Goal: Task Accomplishment & Management: Use online tool/utility

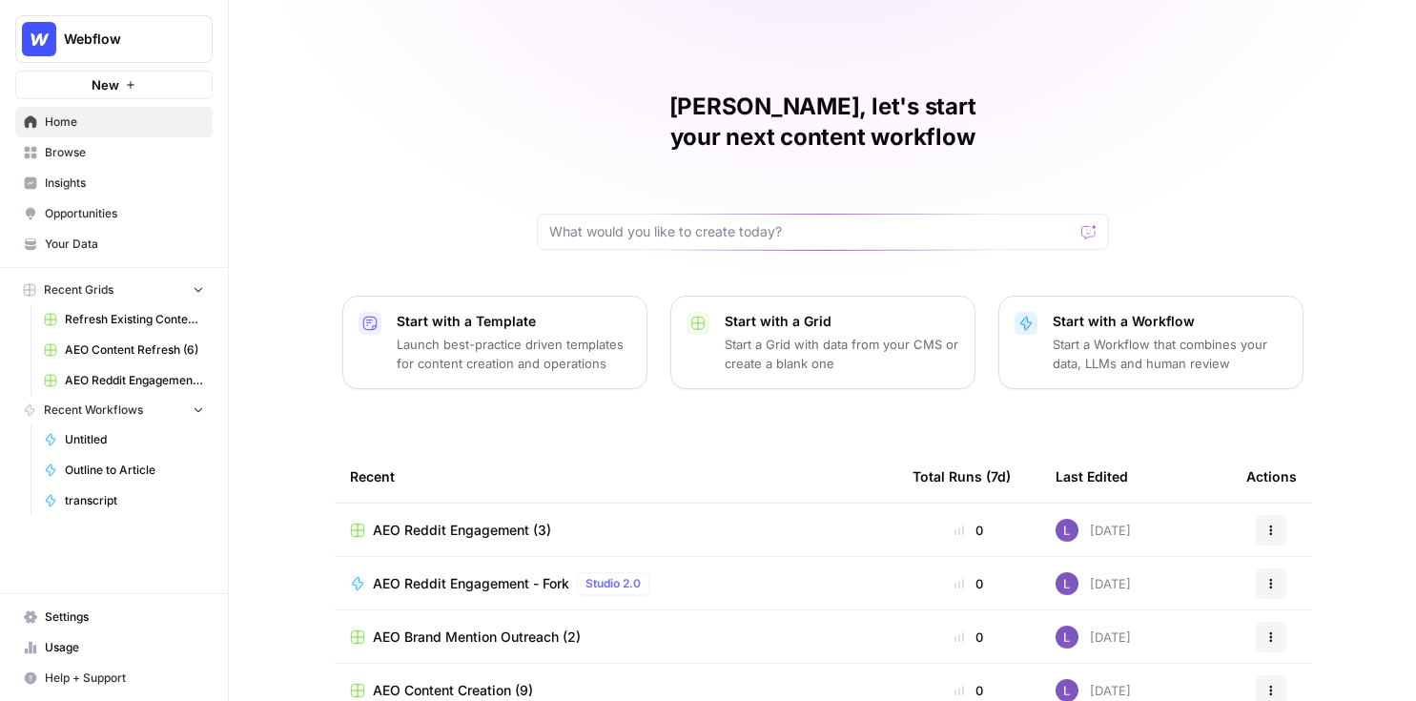
click at [120, 244] on span "Your Data" at bounding box center [124, 244] width 159 height 17
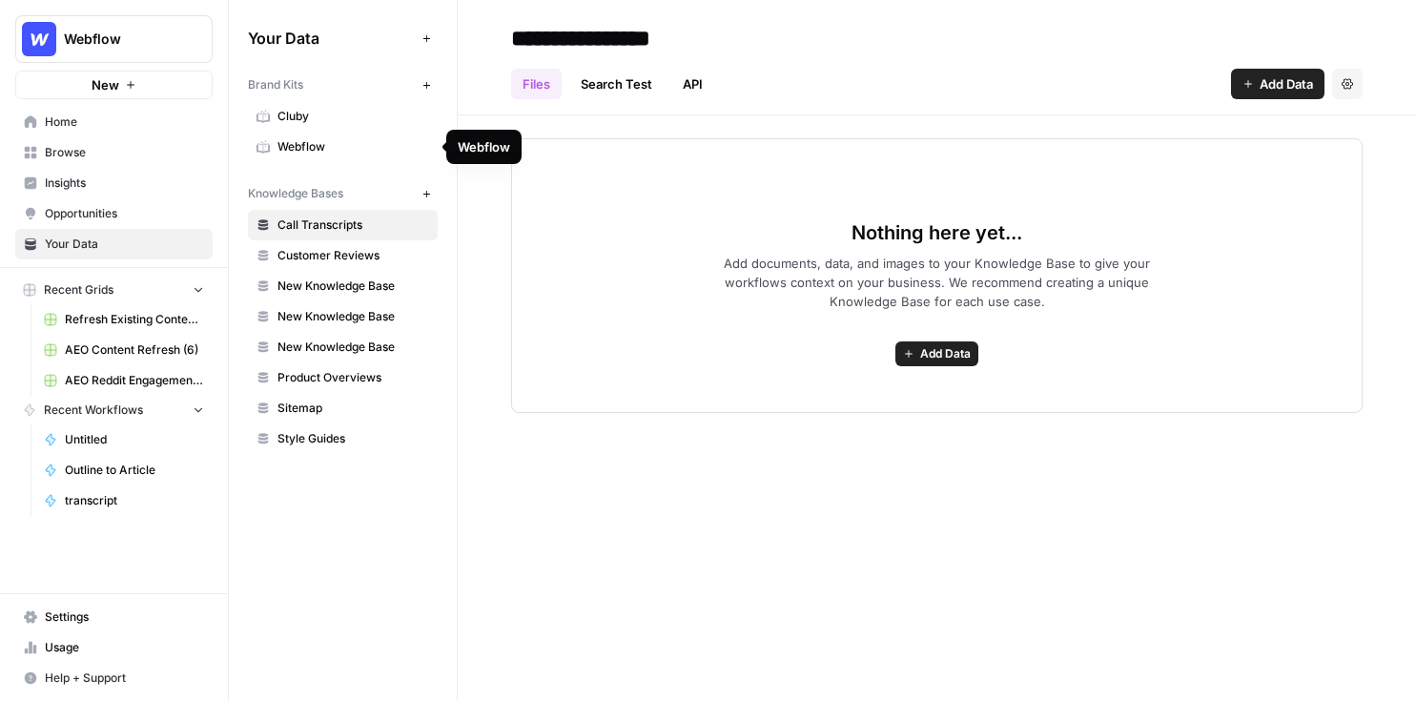
click at [378, 138] on span "Webflow" at bounding box center [354, 146] width 152 height 17
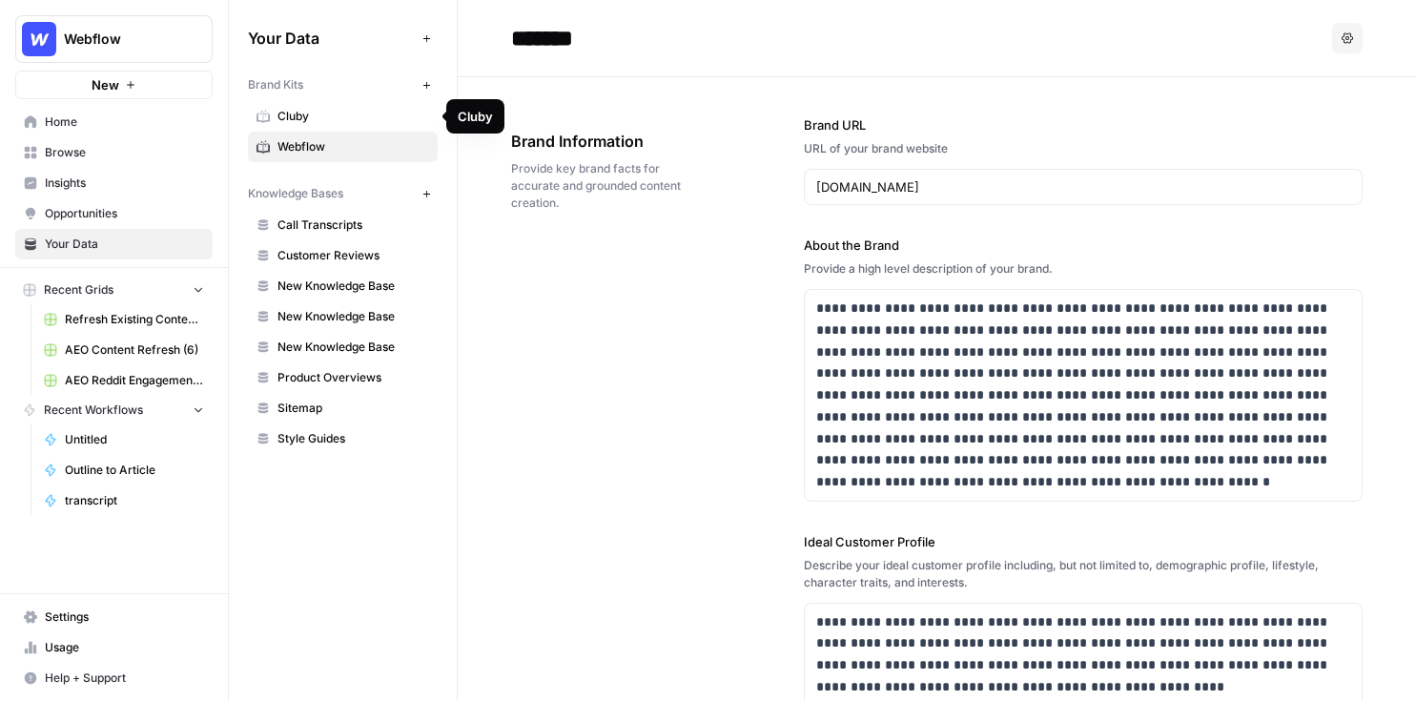
click at [432, 83] on button "New" at bounding box center [426, 84] width 23 height 23
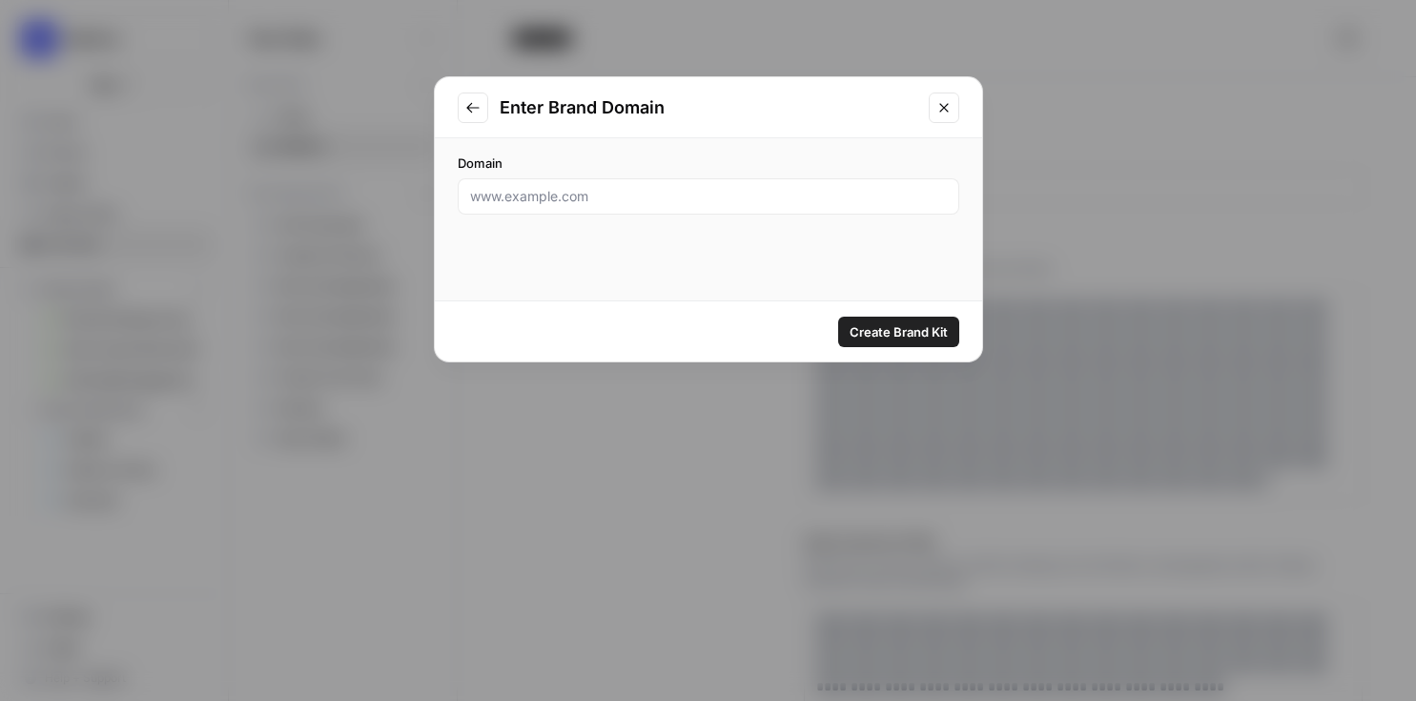
click at [941, 109] on icon "Close modal" at bounding box center [943, 107] width 9 height 9
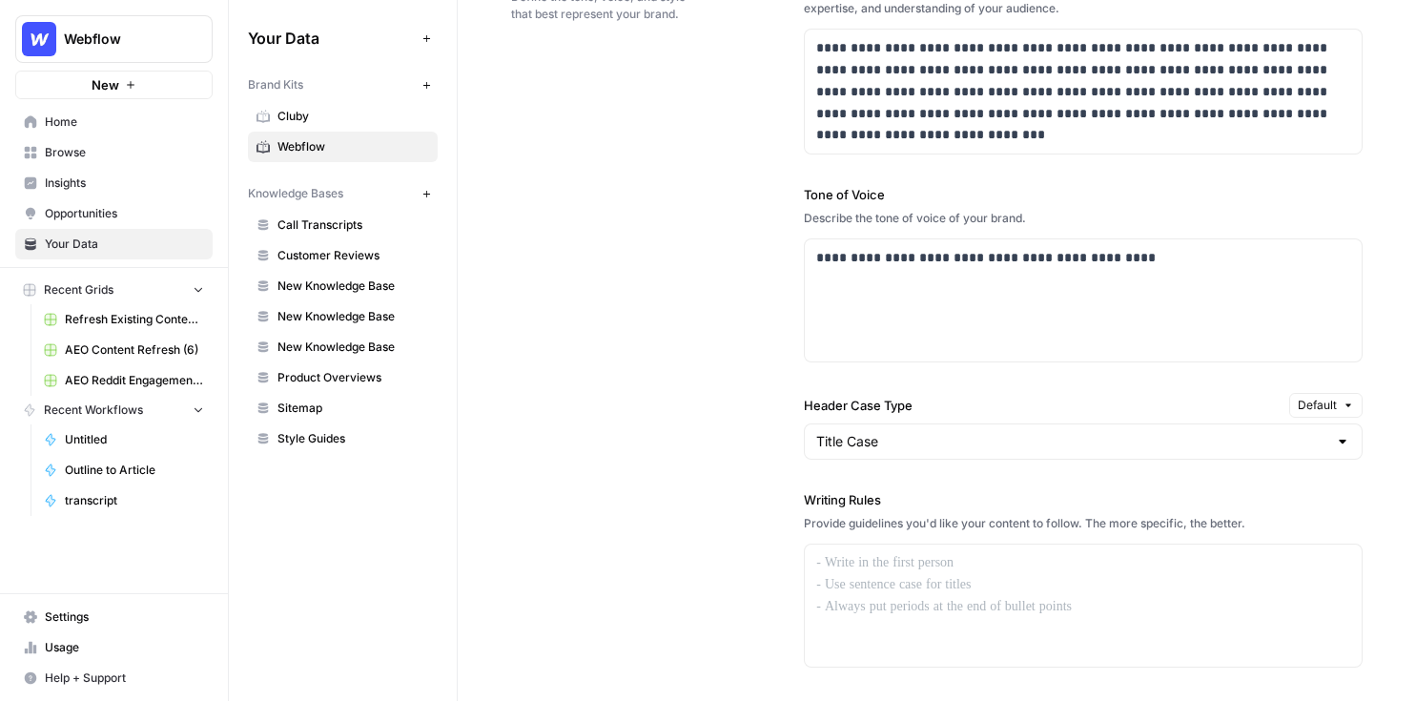
scroll to position [1362, 0]
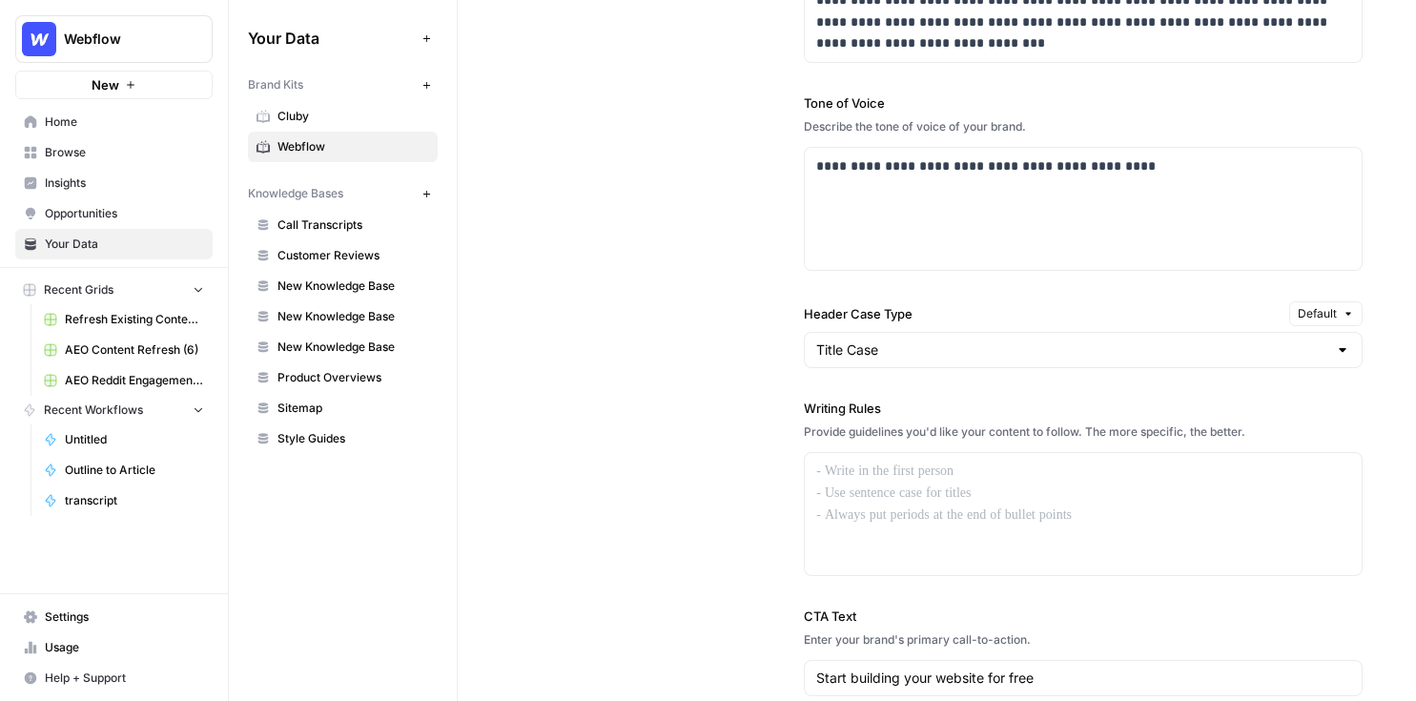
drag, startPoint x: 799, startPoint y: 410, endPoint x: 910, endPoint y: 408, distance: 110.6
click at [911, 408] on div "**********" at bounding box center [937, 341] width 852 height 1027
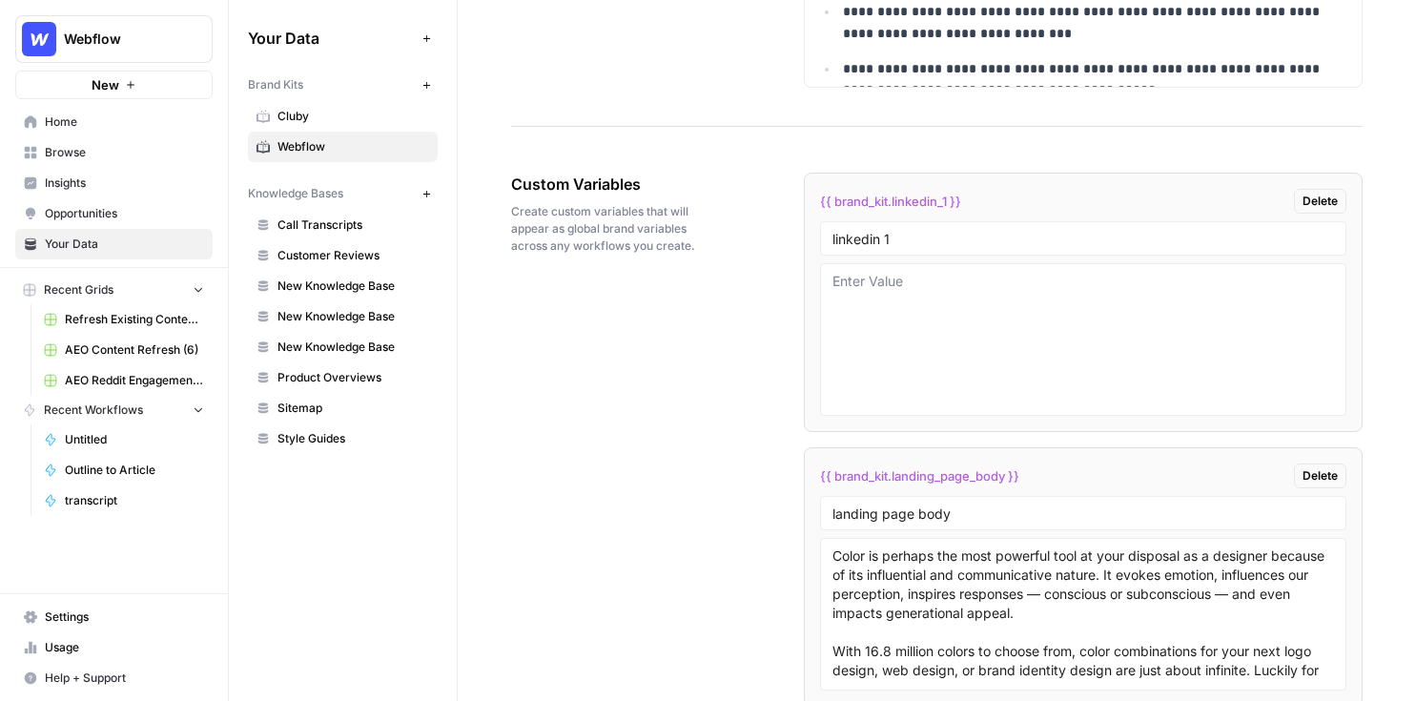
scroll to position [3046, 0]
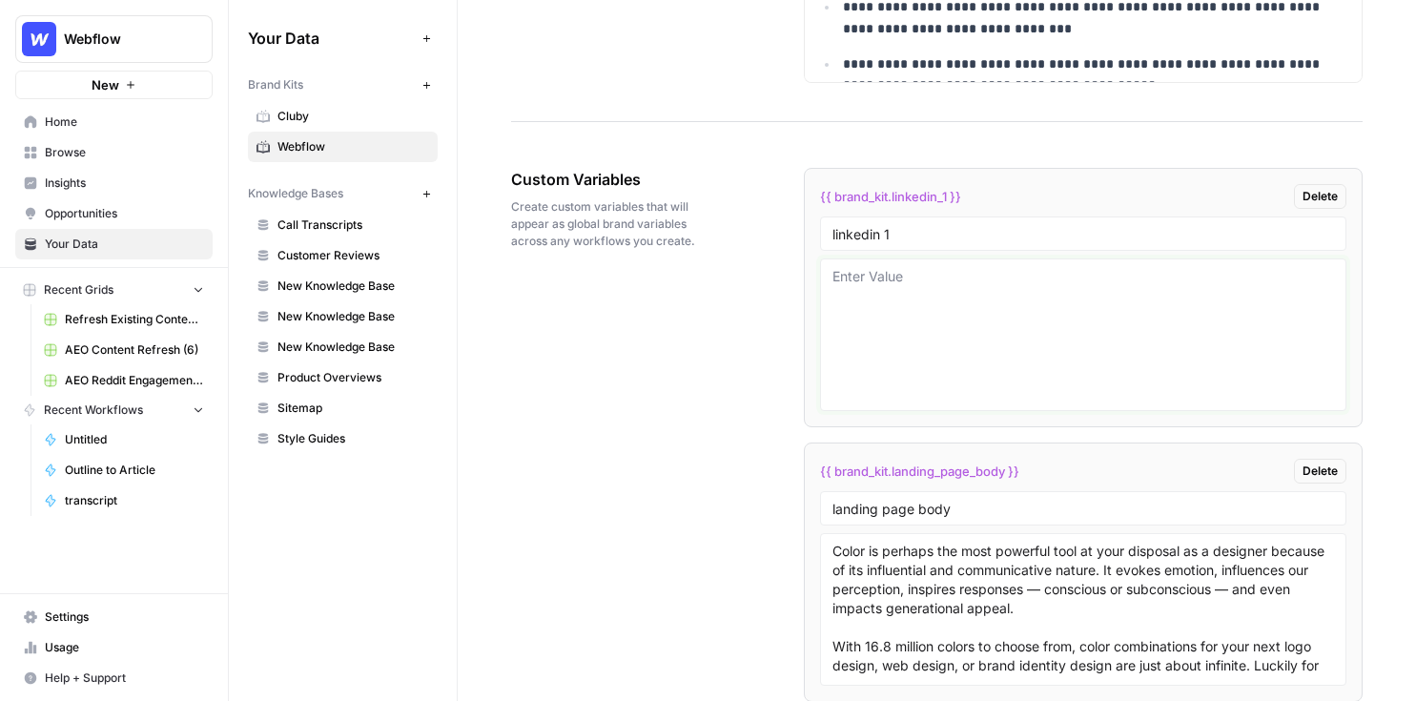
click at [908, 320] on textarea at bounding box center [1084, 334] width 502 height 135
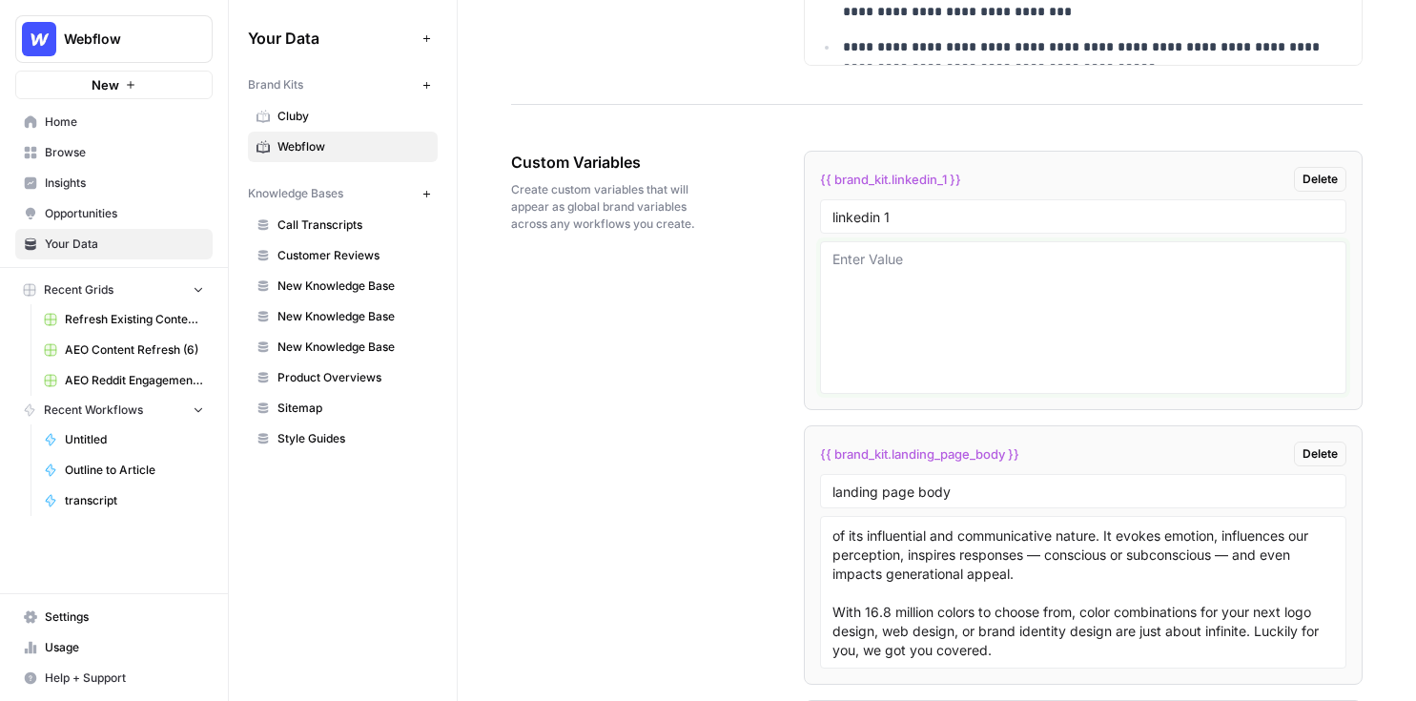
scroll to position [3039, 0]
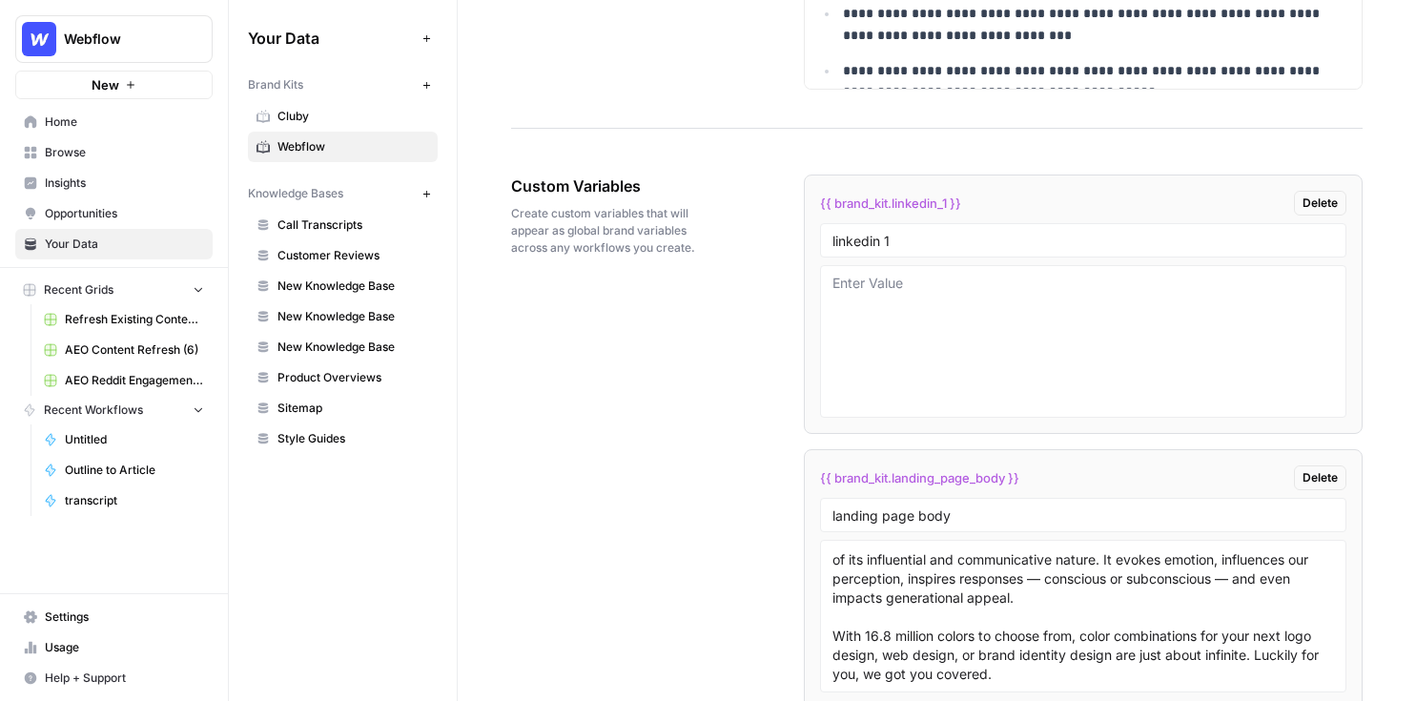
click at [306, 220] on span "Call Transcripts" at bounding box center [354, 224] width 152 height 17
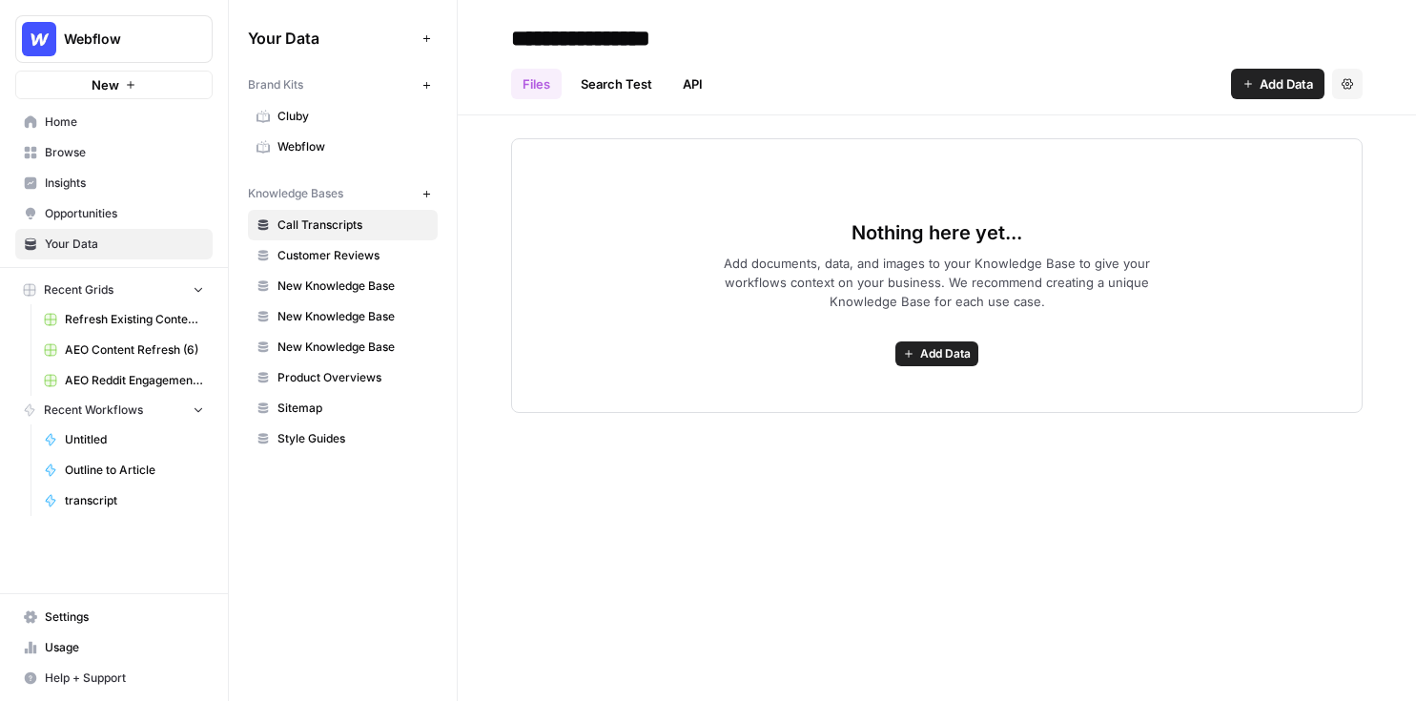
click at [939, 355] on span "Add Data" at bounding box center [945, 353] width 51 height 17
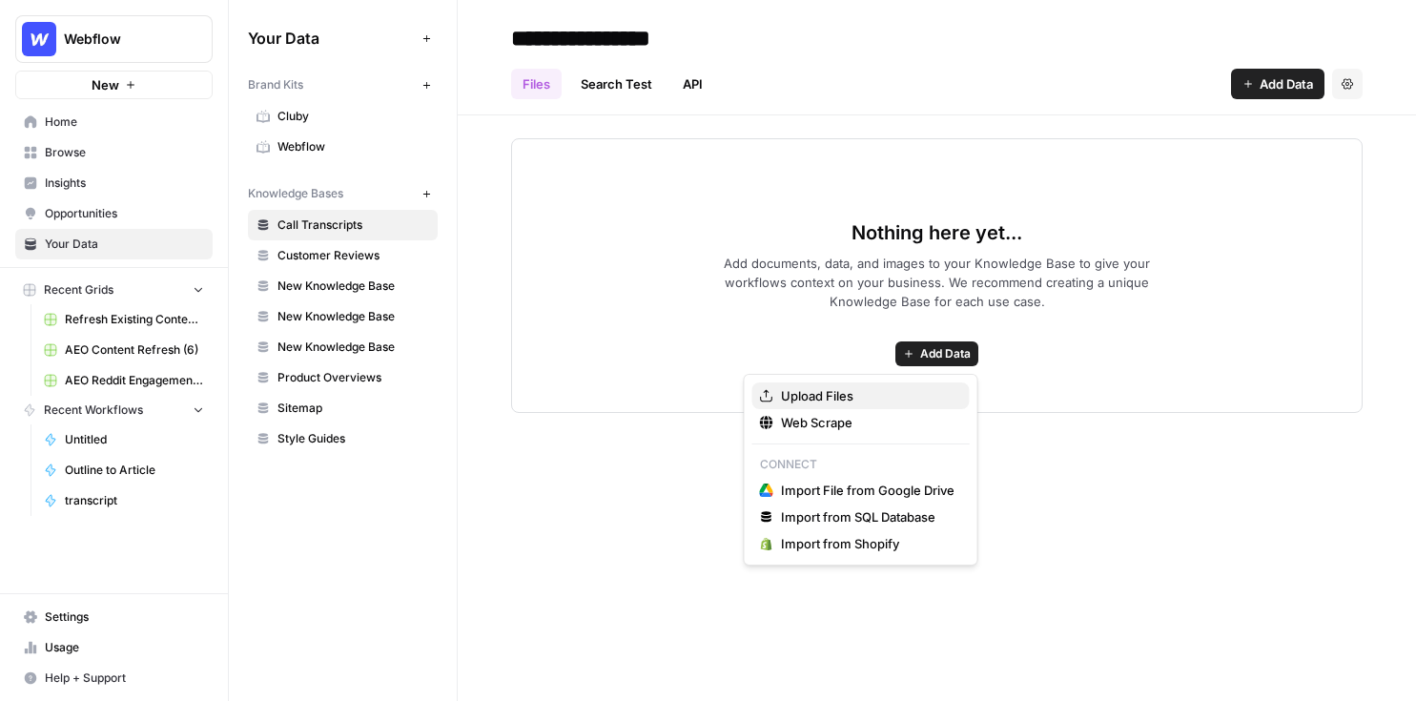
click at [809, 384] on button "Upload Files" at bounding box center [860, 395] width 217 height 27
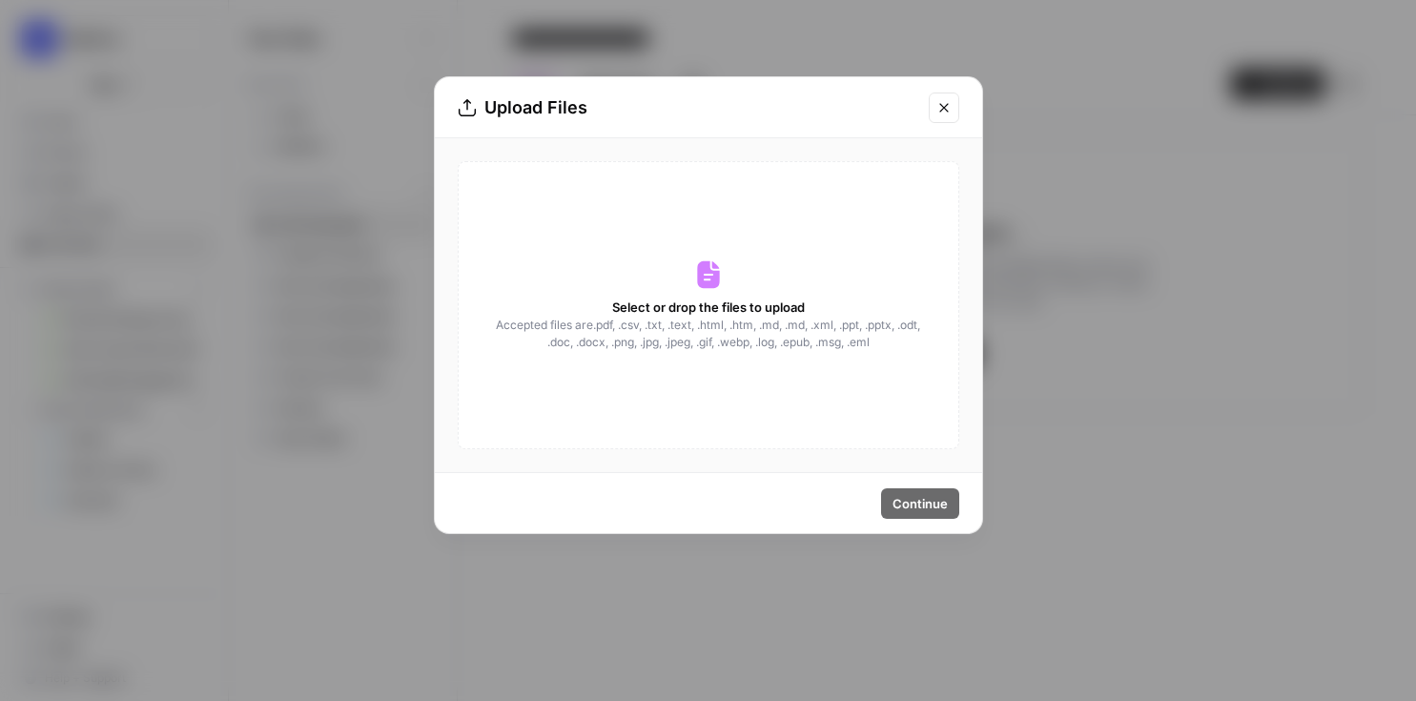
click at [936, 109] on icon "Close modal" at bounding box center [943, 107] width 15 height 15
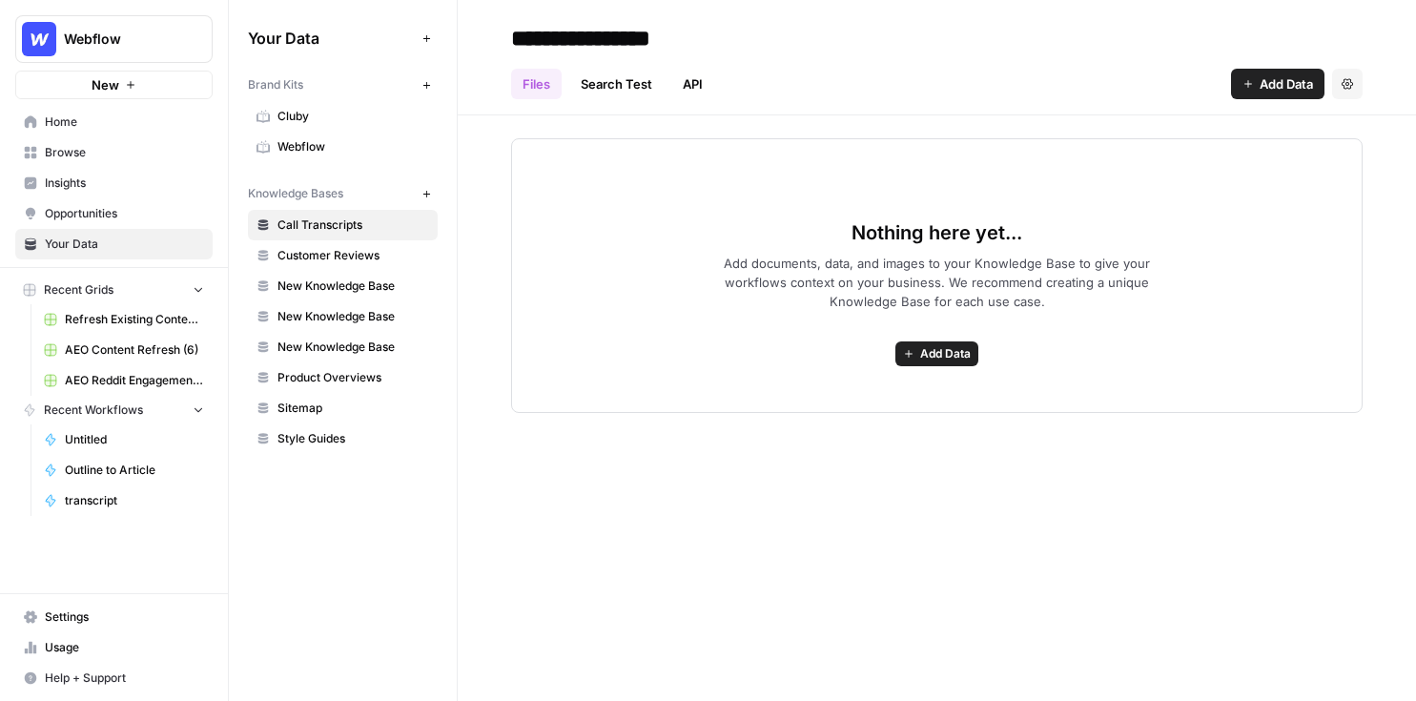
click at [1160, 88] on span "Add Data" at bounding box center [1286, 83] width 53 height 19
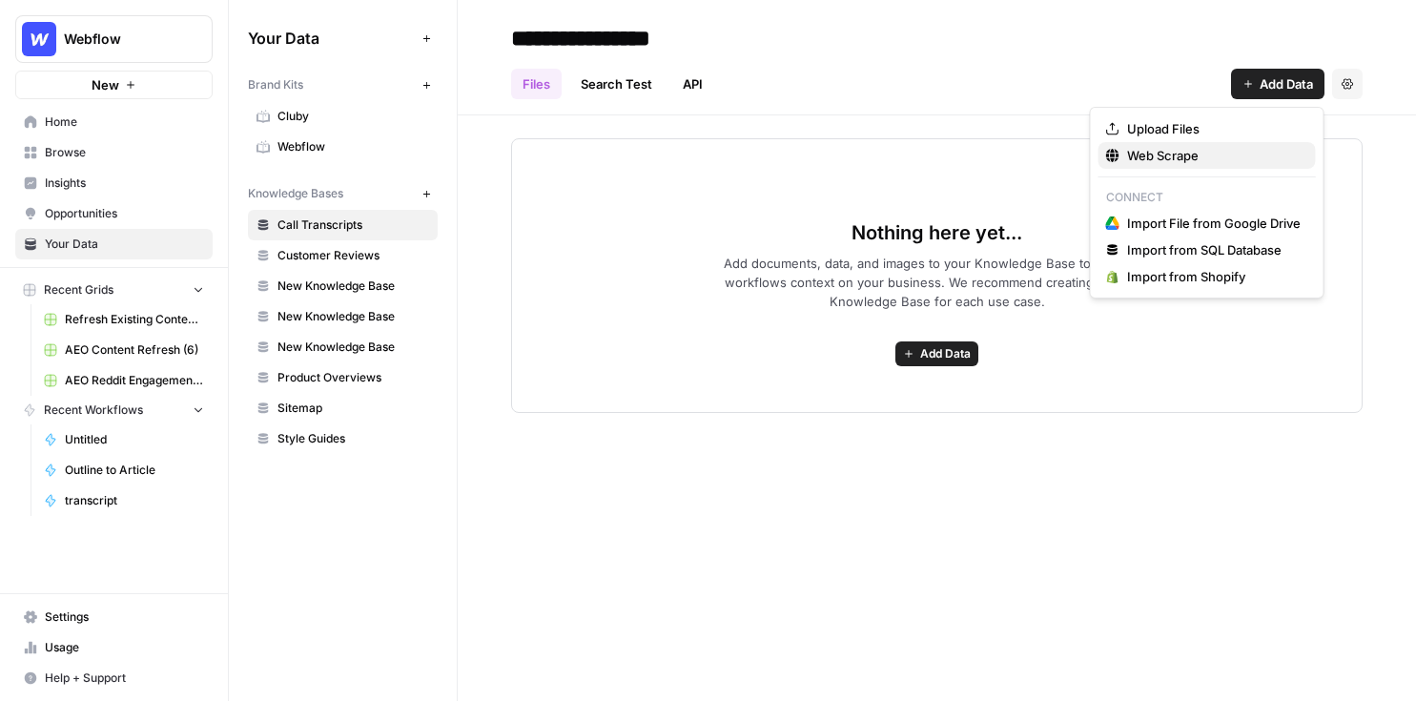
click at [1160, 152] on span "Web Scrape" at bounding box center [1214, 155] width 174 height 19
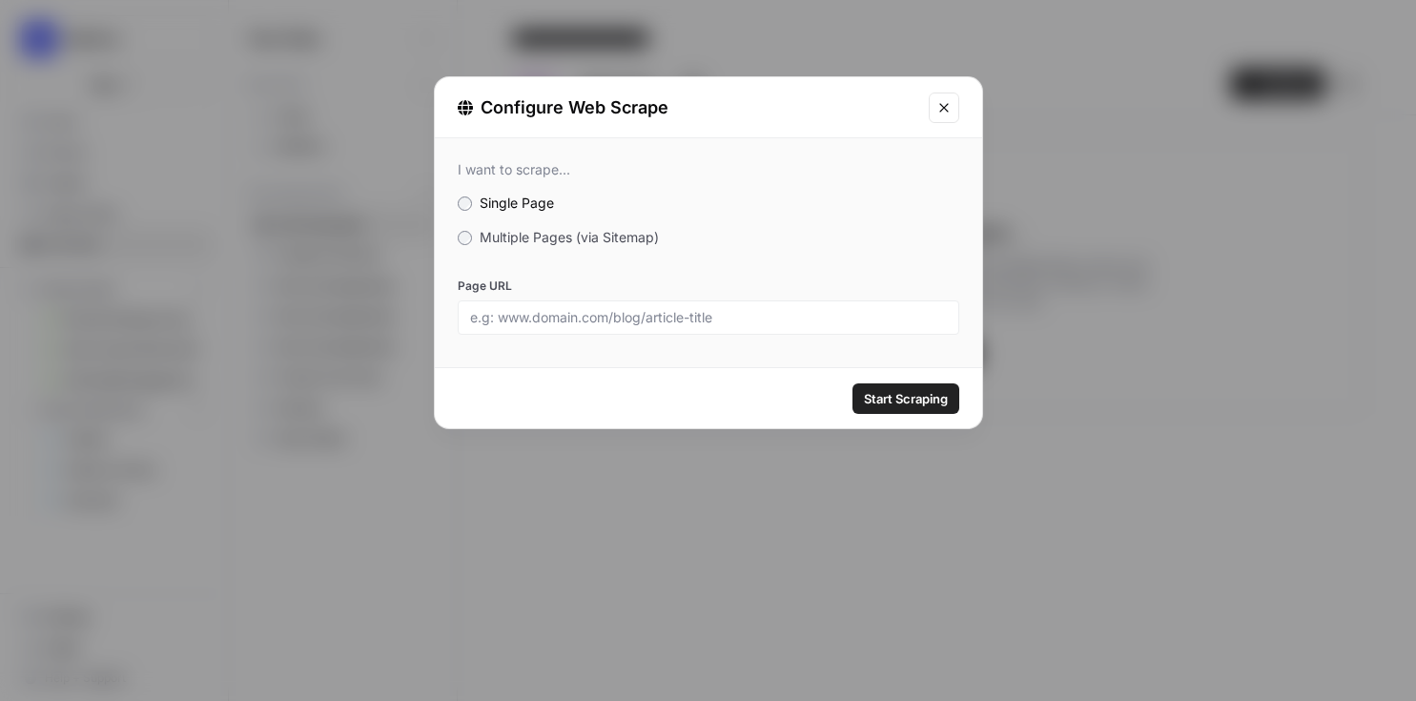
click at [572, 229] on span "Multiple Pages (via Sitemap)" at bounding box center [569, 237] width 179 height 16
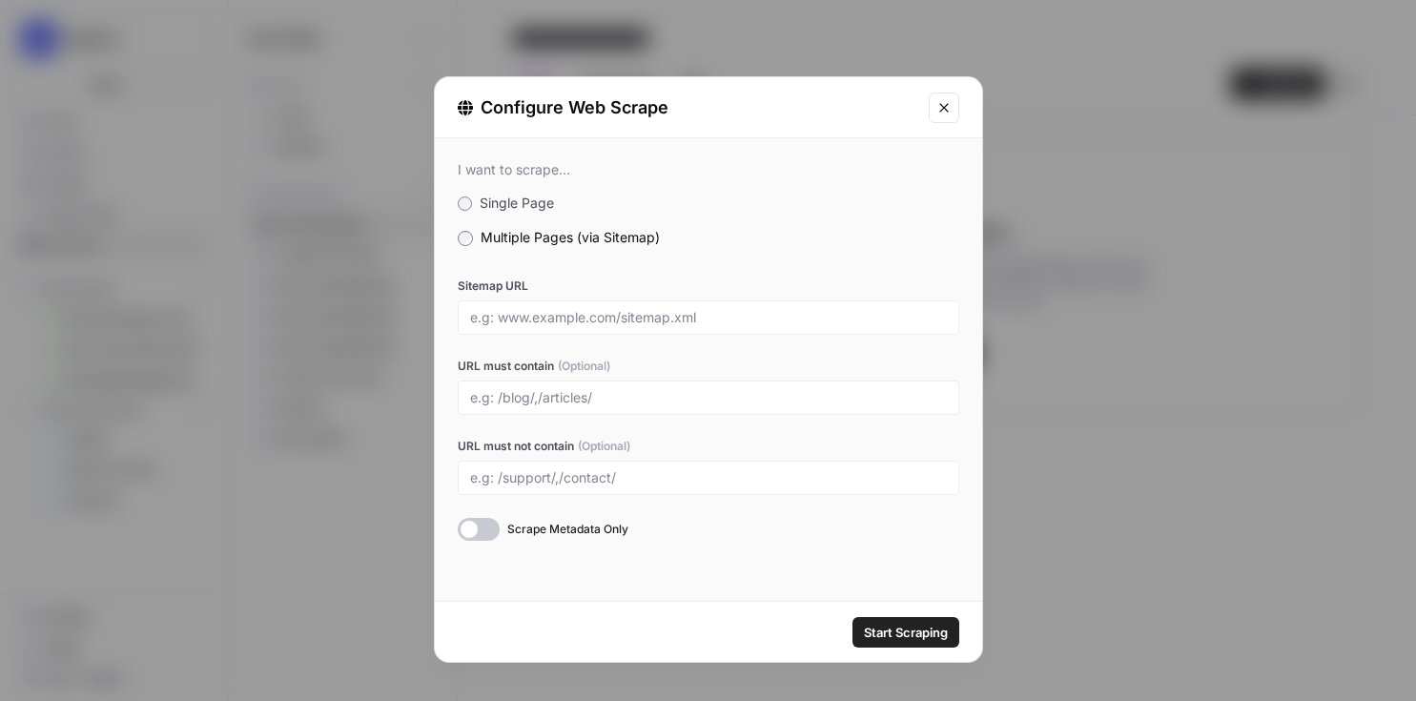
click at [939, 108] on icon "Close modal" at bounding box center [943, 107] width 15 height 15
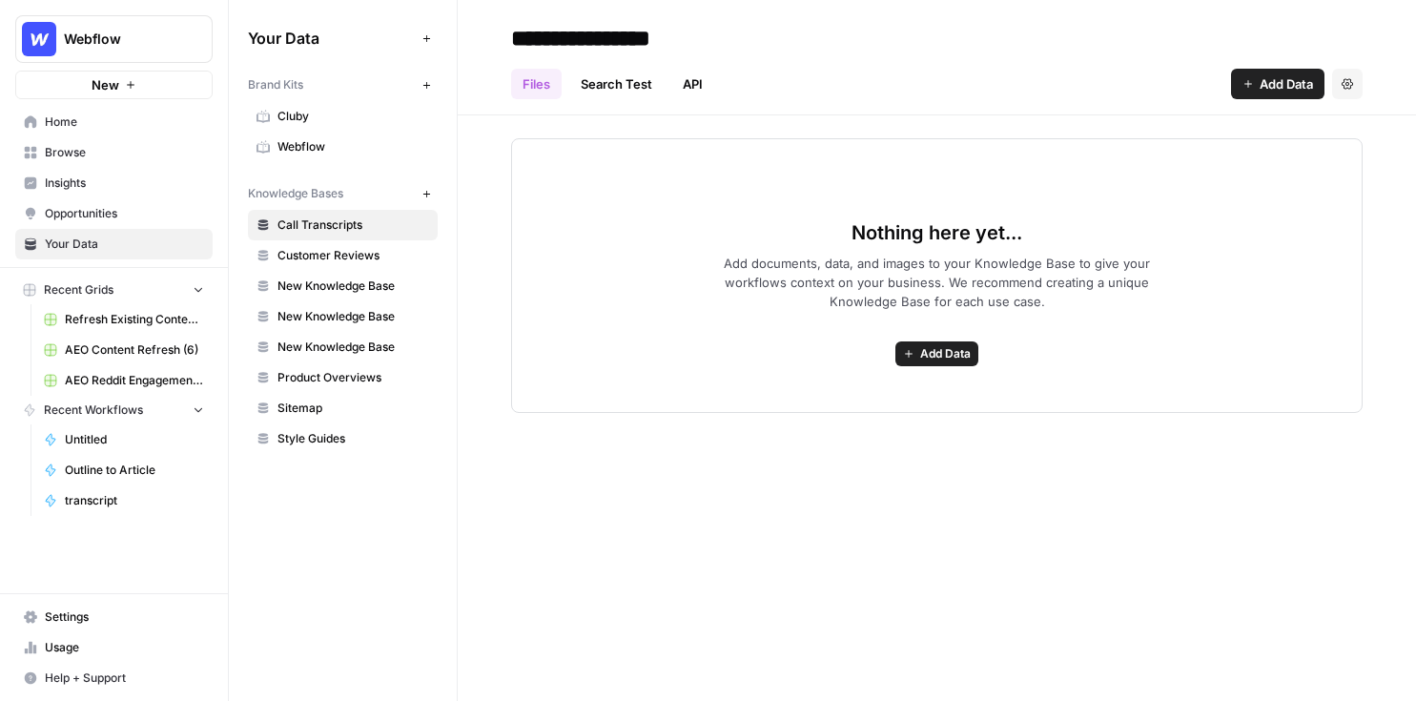
click at [331, 147] on span "Webflow" at bounding box center [354, 146] width 152 height 17
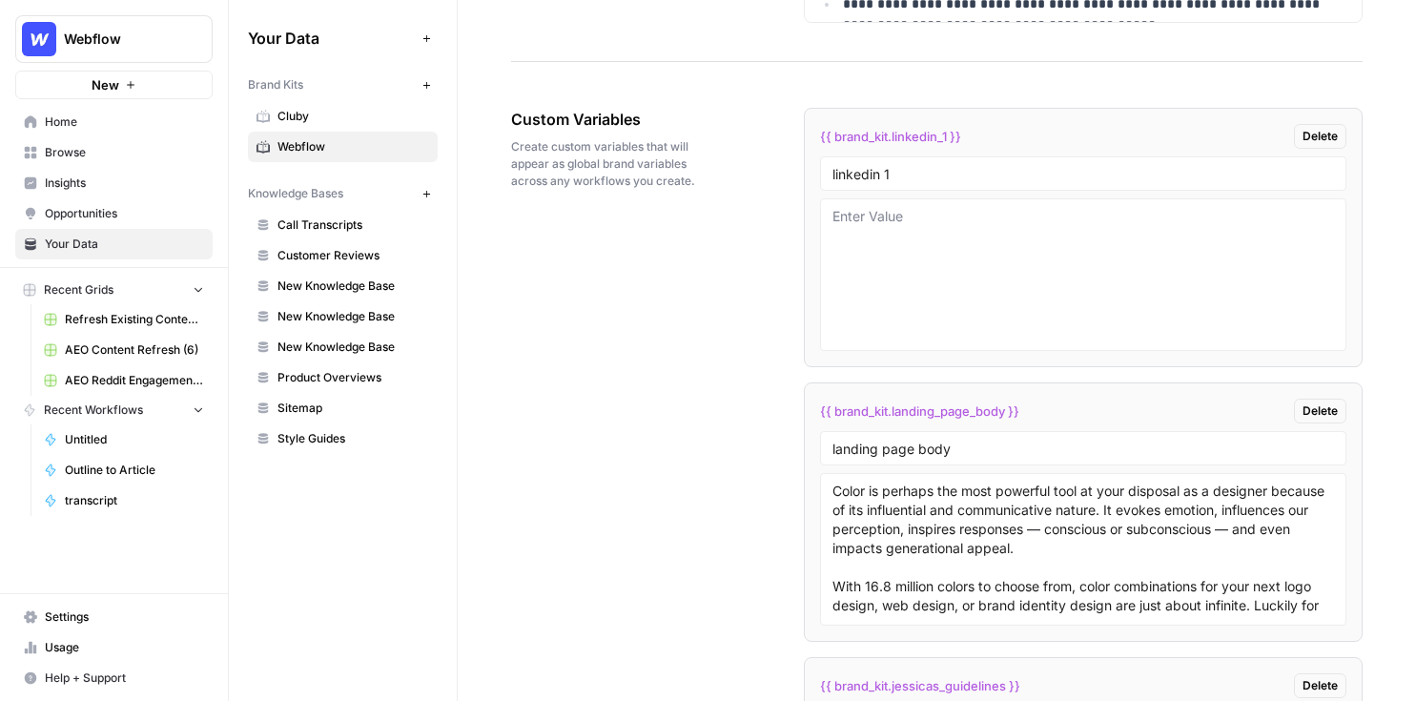
scroll to position [3138, 0]
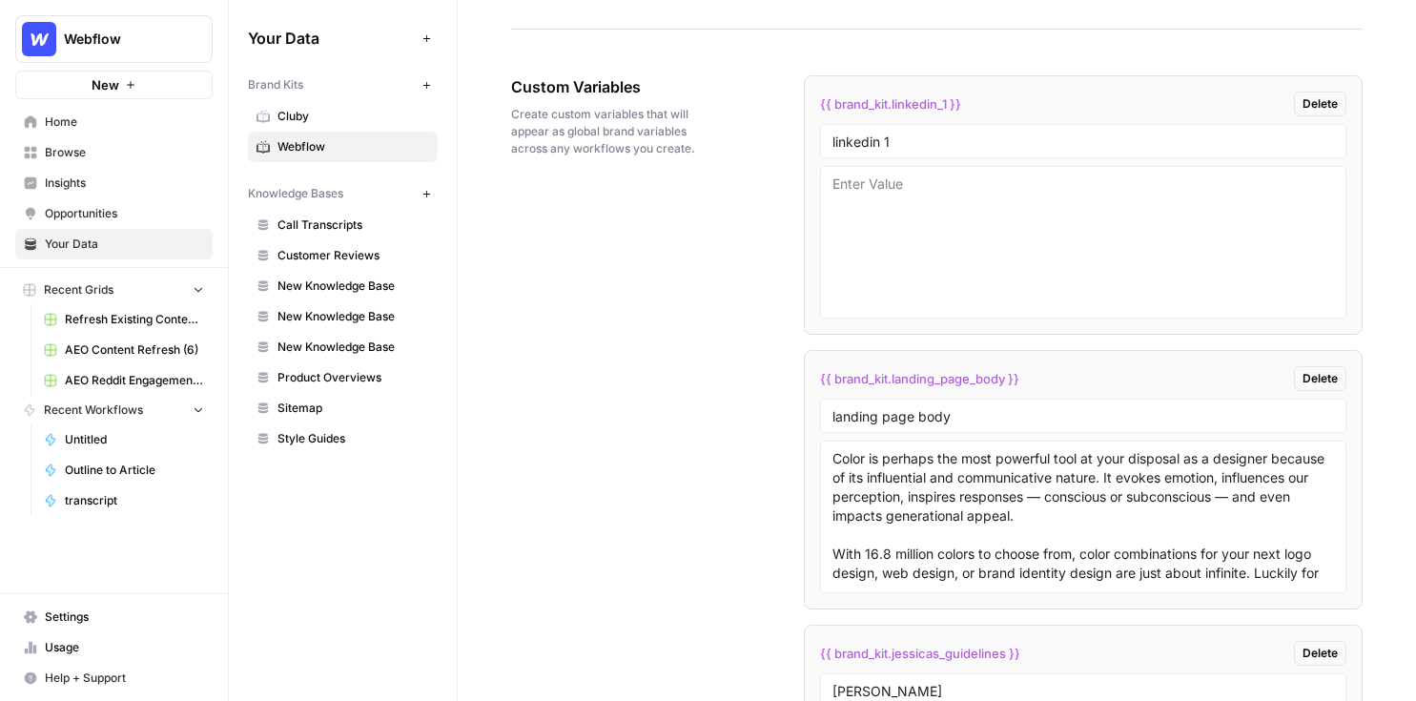
click at [98, 150] on span "Browse" at bounding box center [124, 152] width 159 height 17
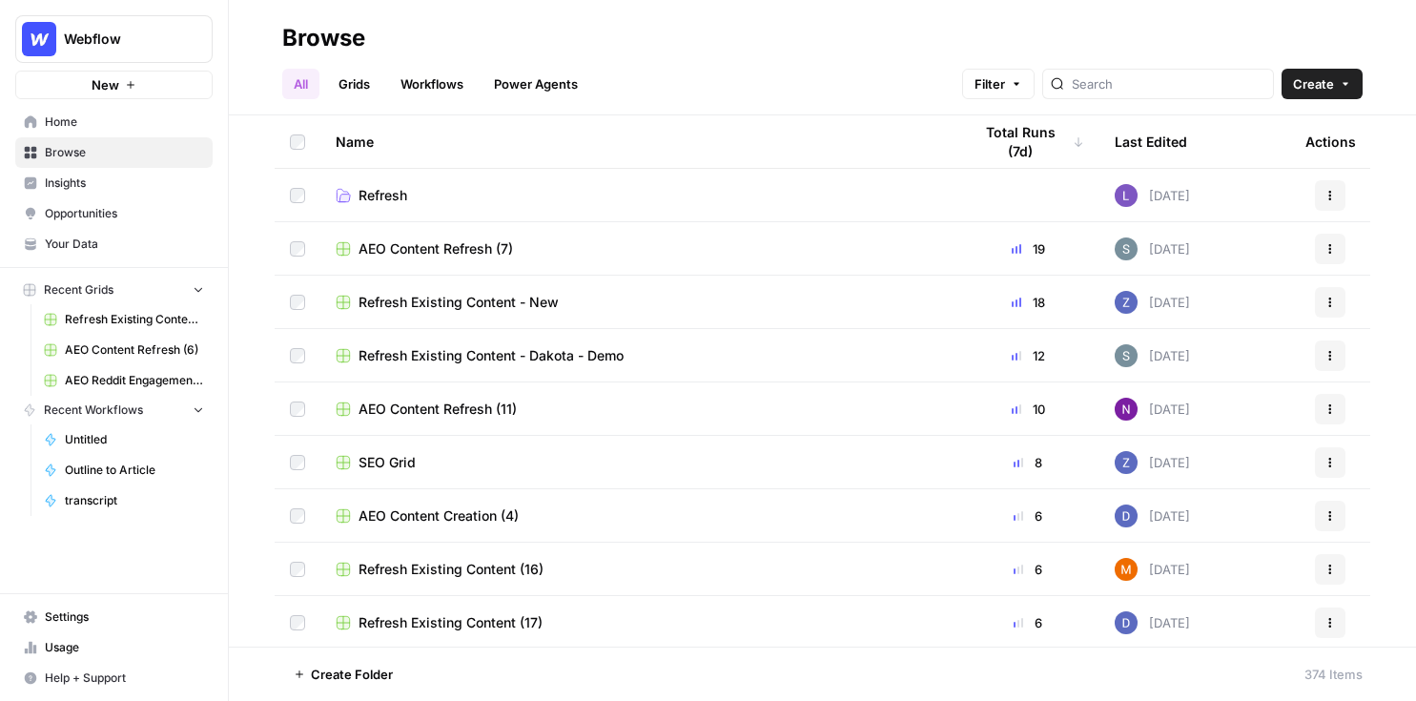
click at [437, 91] on link "Workflows" at bounding box center [432, 84] width 86 height 31
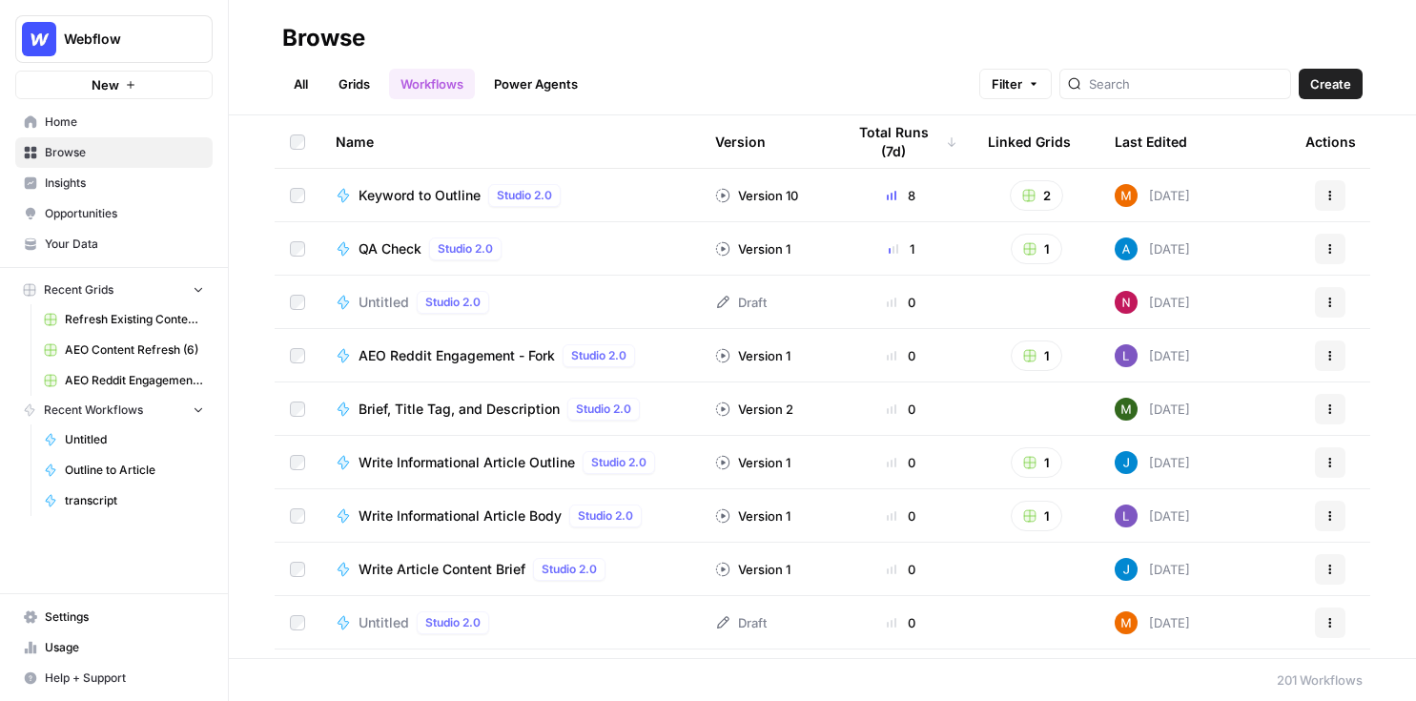
click at [1160, 91] on span "Create" at bounding box center [1330, 83] width 41 height 19
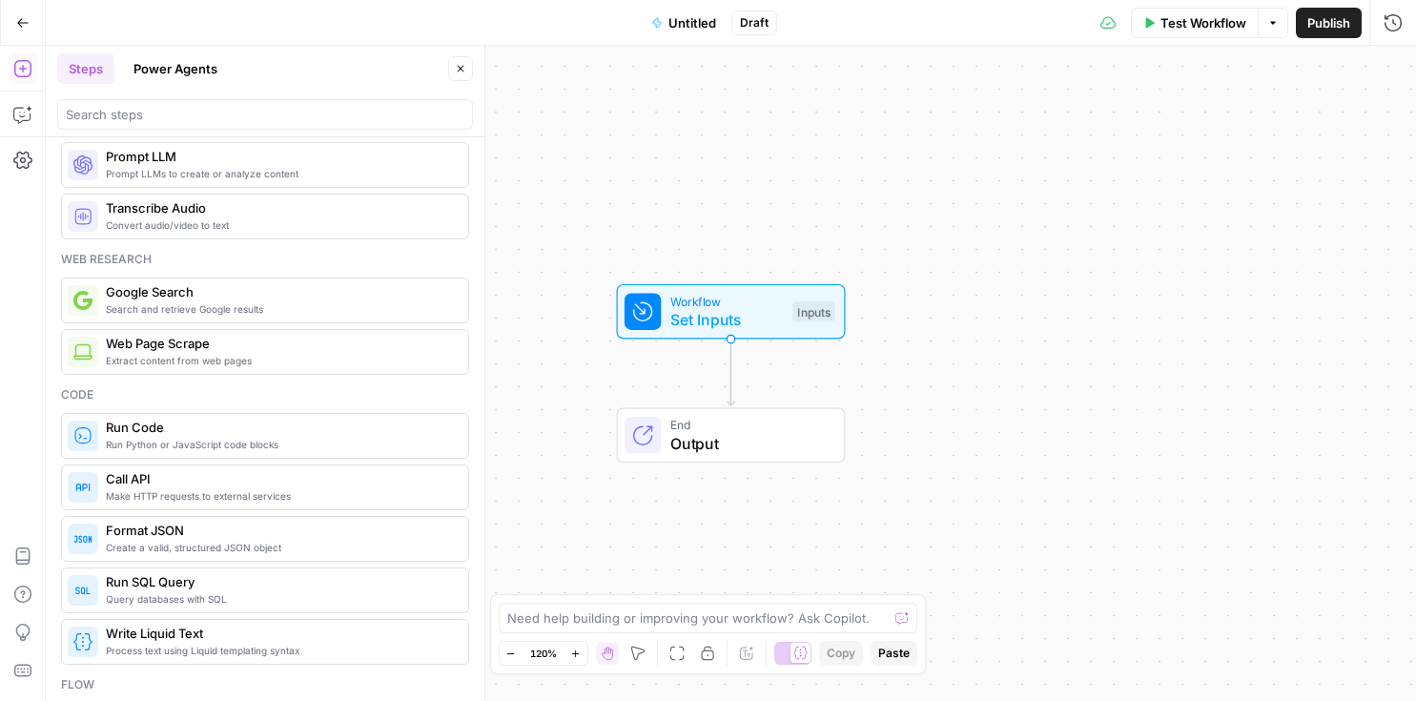
scroll to position [35, 0]
click at [786, 311] on div "Workflow Set Inputs Inputs Test Step" at bounding box center [730, 311] width 211 height 39
click at [1115, 141] on button "Add Field" at bounding box center [1181, 129] width 375 height 31
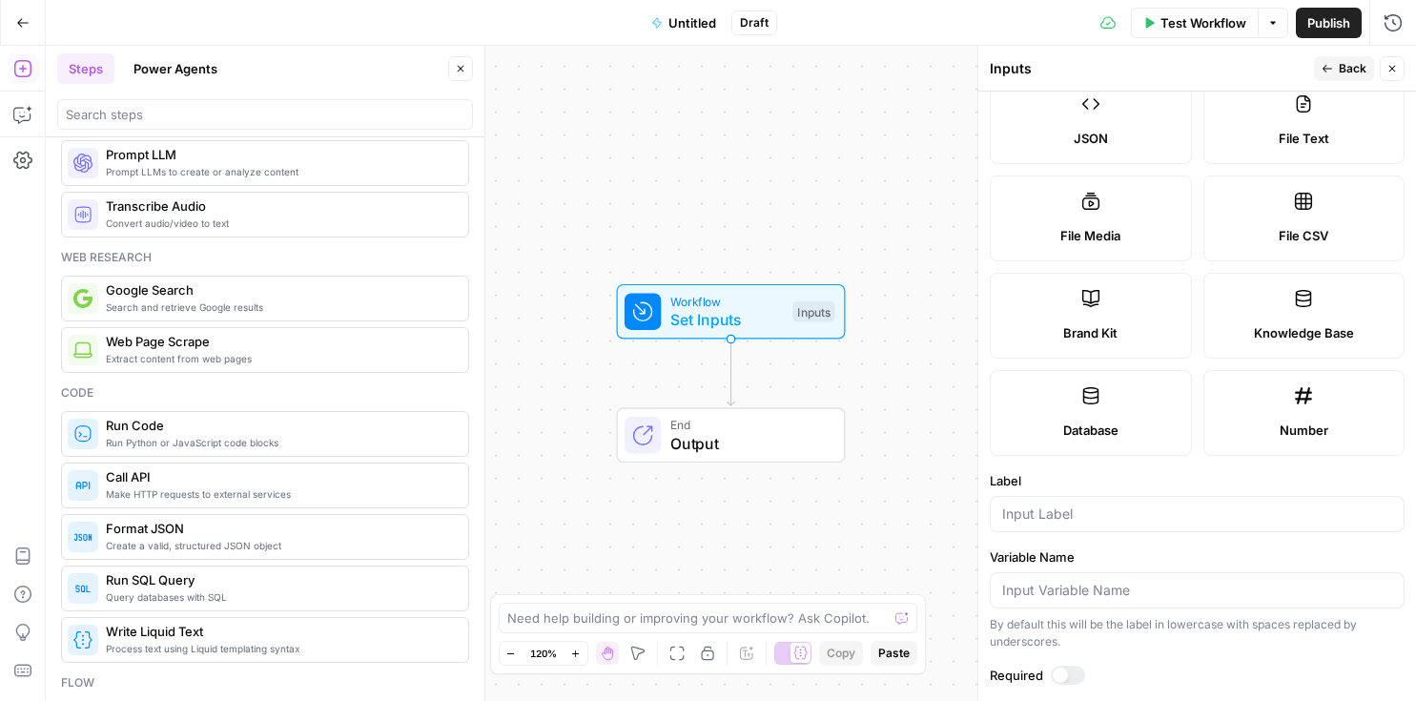
scroll to position [245, 0]
click at [1141, 321] on label "Brand Kit" at bounding box center [1091, 315] width 202 height 86
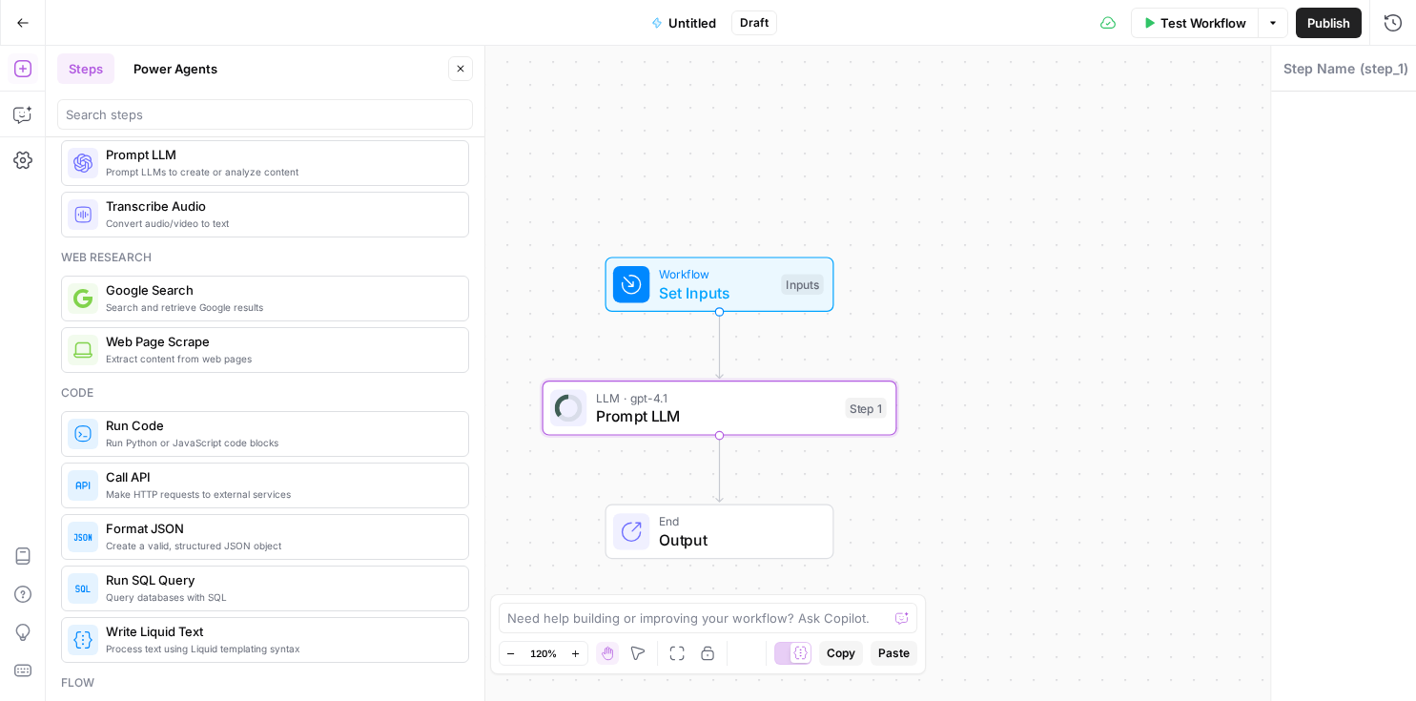
type textarea "Prompt LLM"
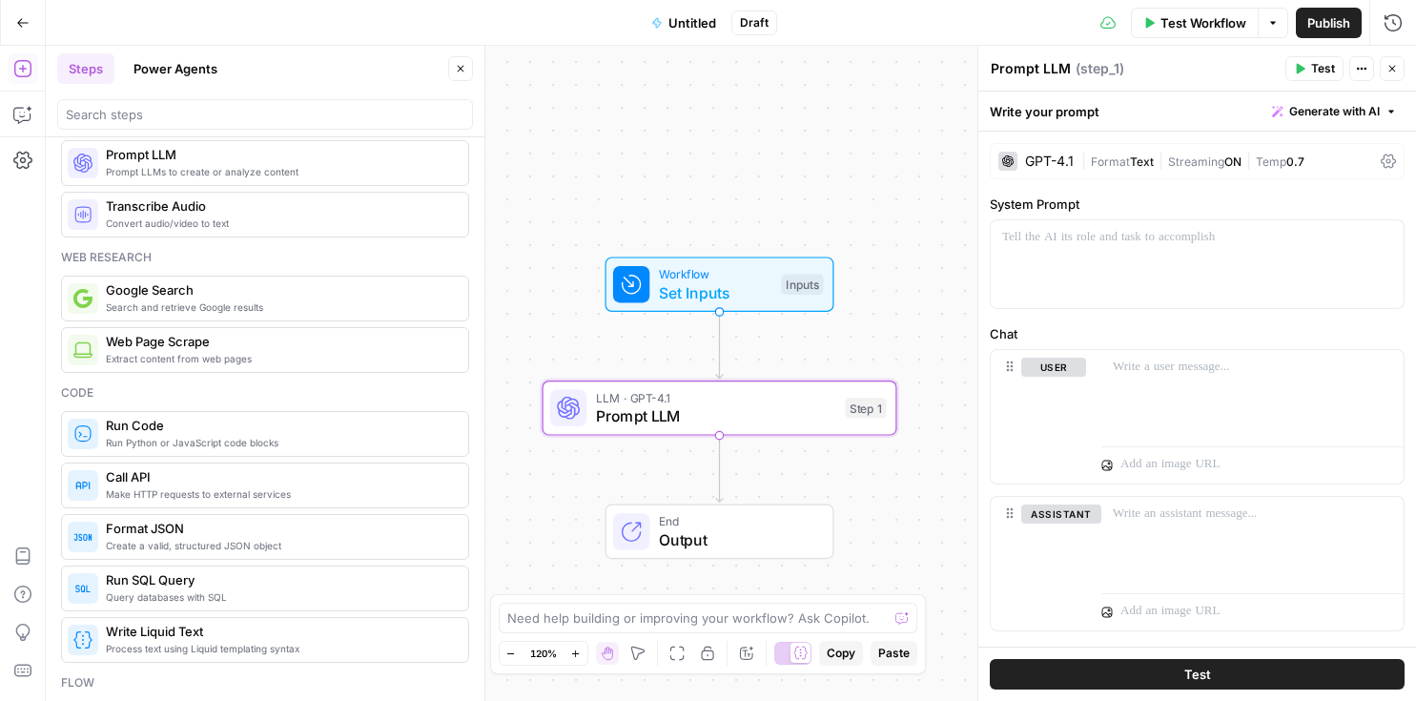
click at [1160, 110] on span "Generate with AI" at bounding box center [1334, 111] width 91 height 17
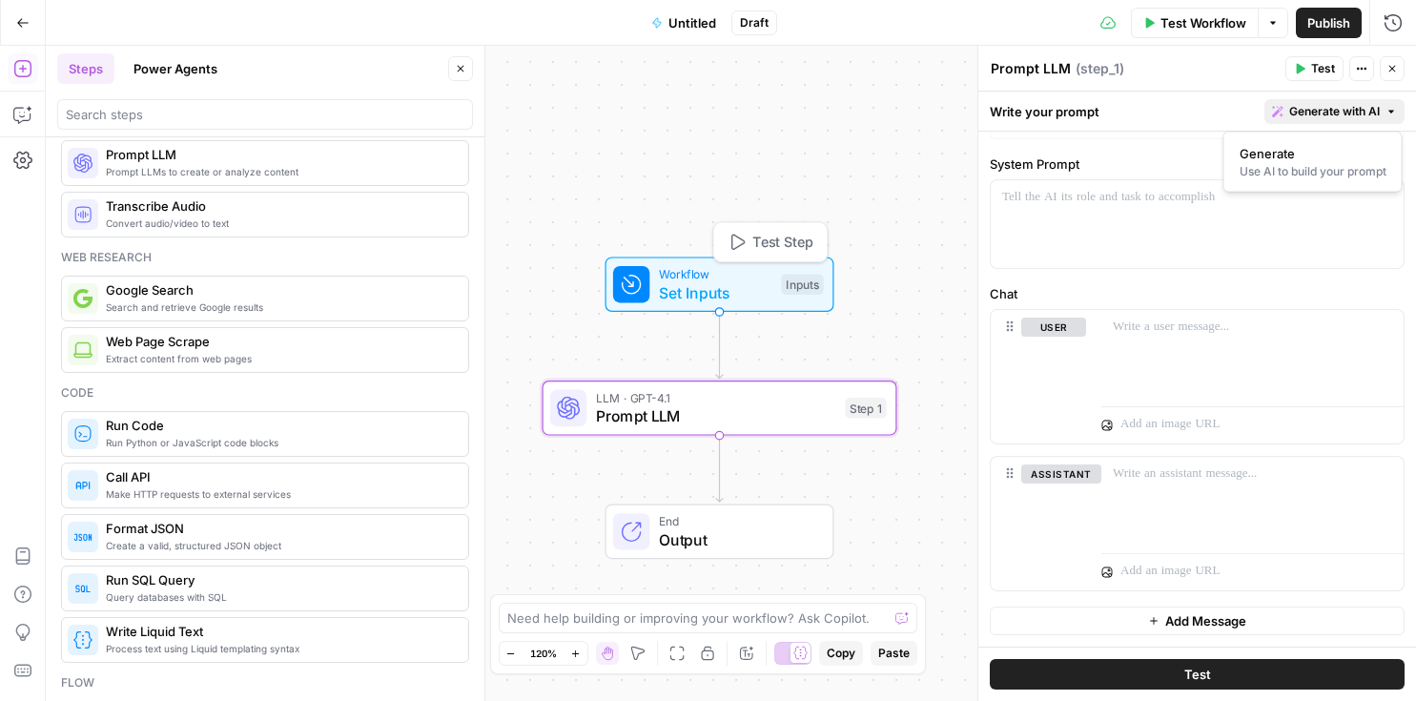
click at [565, 193] on div "Workflow Set Inputs Inputs Test Step LLM · GPT-4.1 Prompt LLM Step 1 End Output" at bounding box center [731, 373] width 1370 height 655
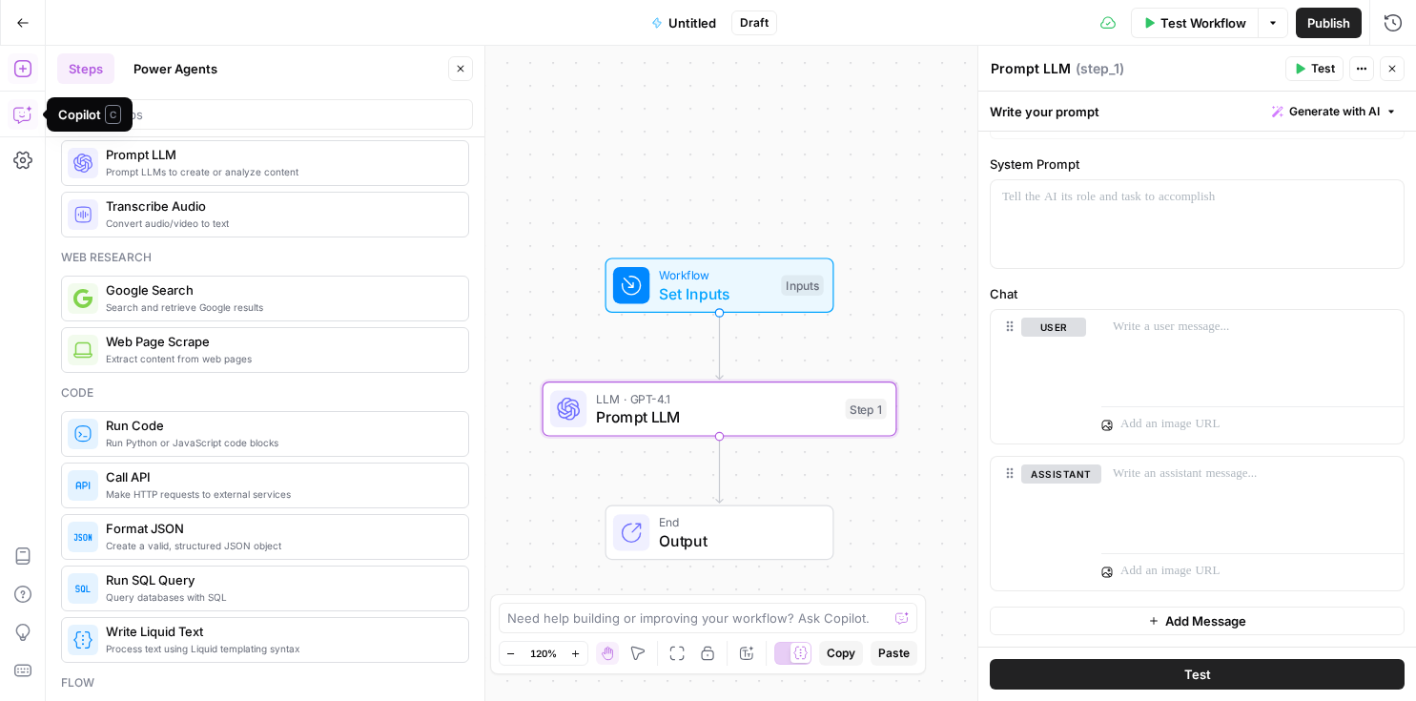
click at [21, 120] on icon "button" at bounding box center [21, 115] width 16 height 15
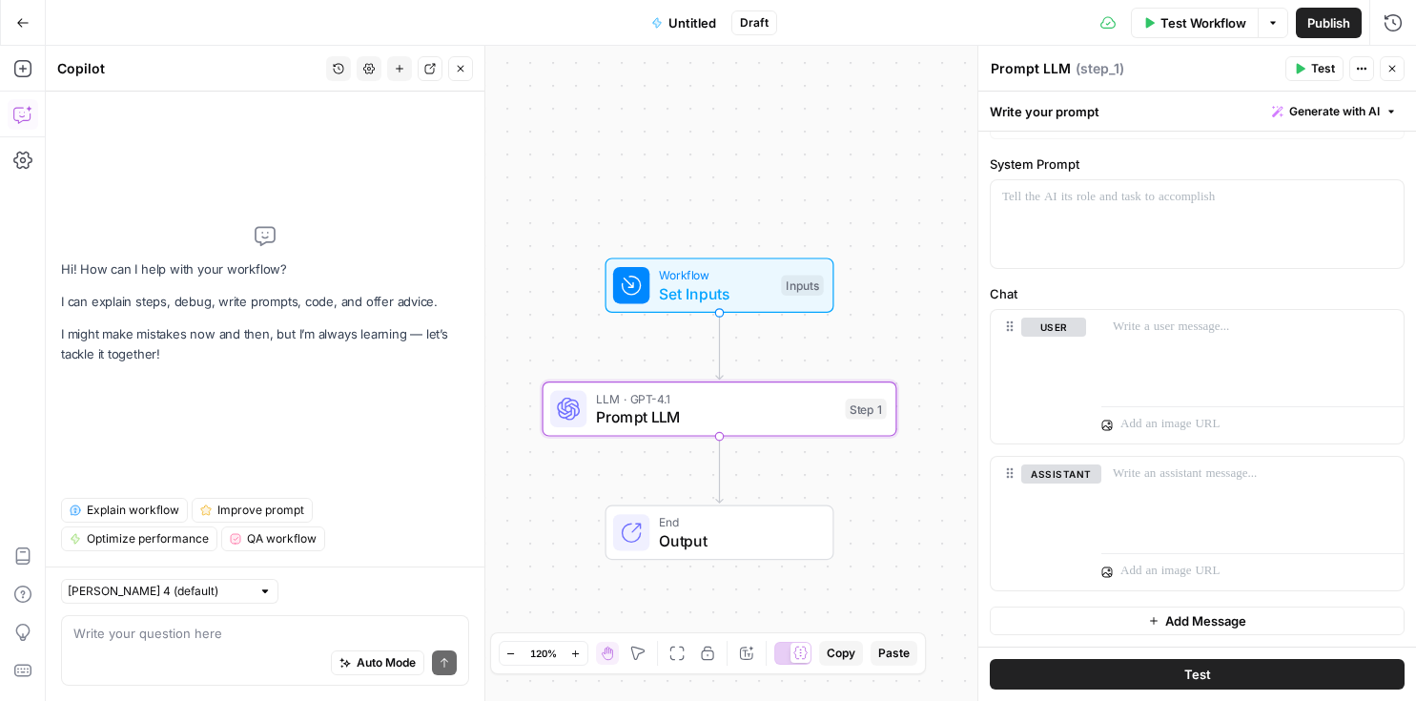
click at [1160, 71] on icon "button" at bounding box center [1392, 68] width 11 height 11
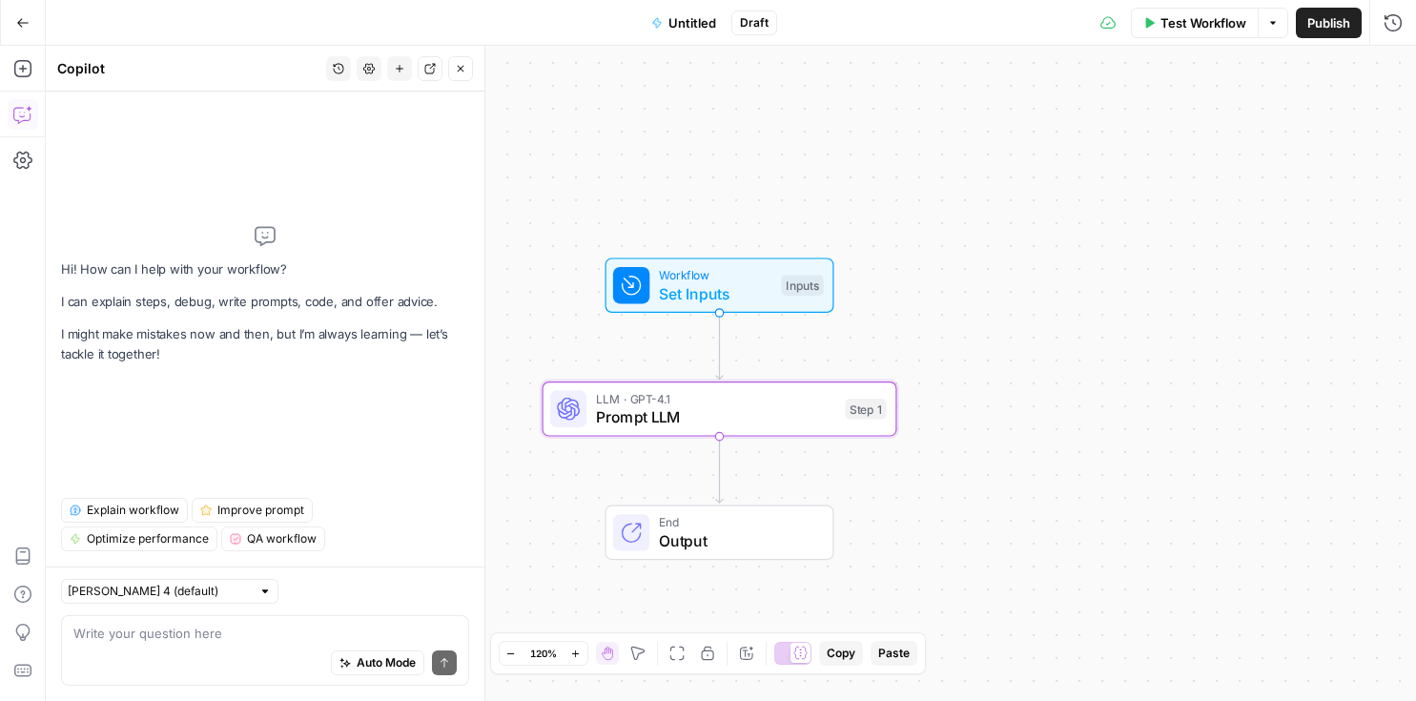
click at [247, 661] on div "Auto Mode Send" at bounding box center [264, 664] width 383 height 42
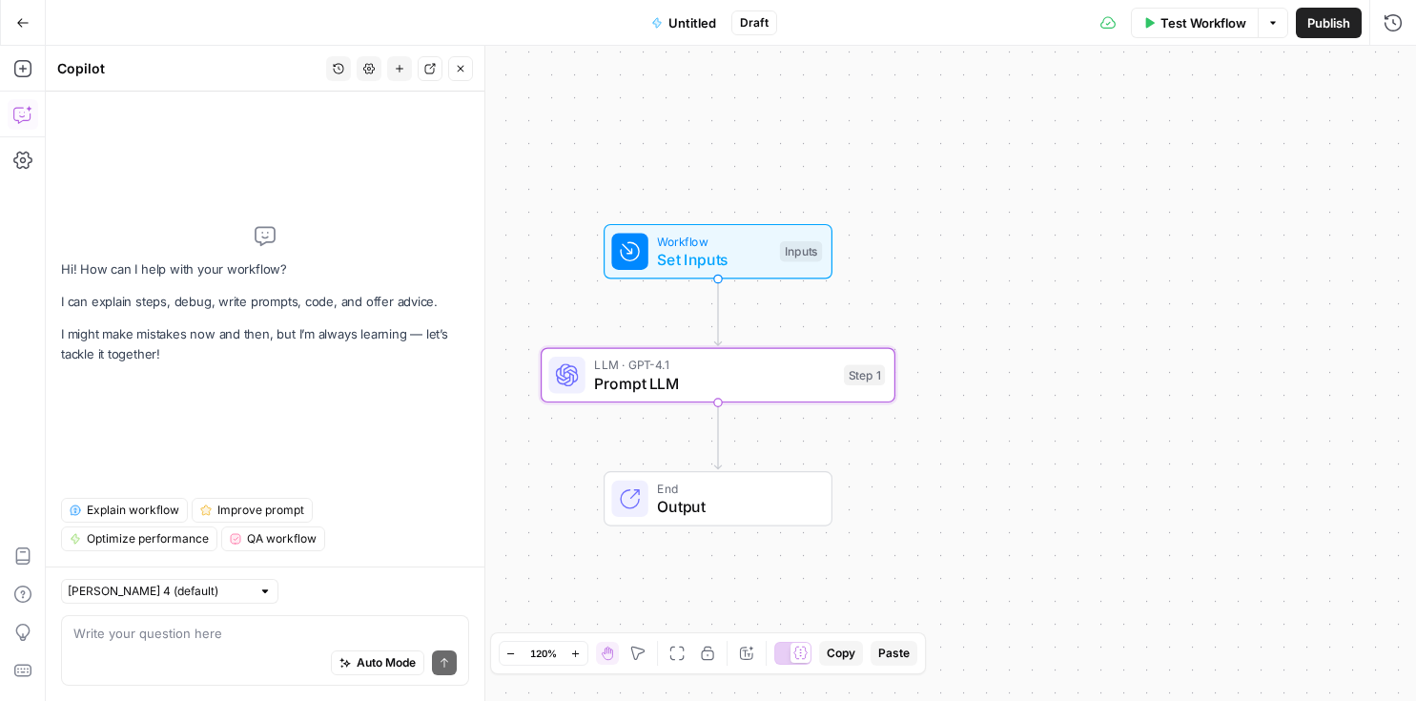
click at [27, 20] on icon "button" at bounding box center [22, 22] width 13 height 13
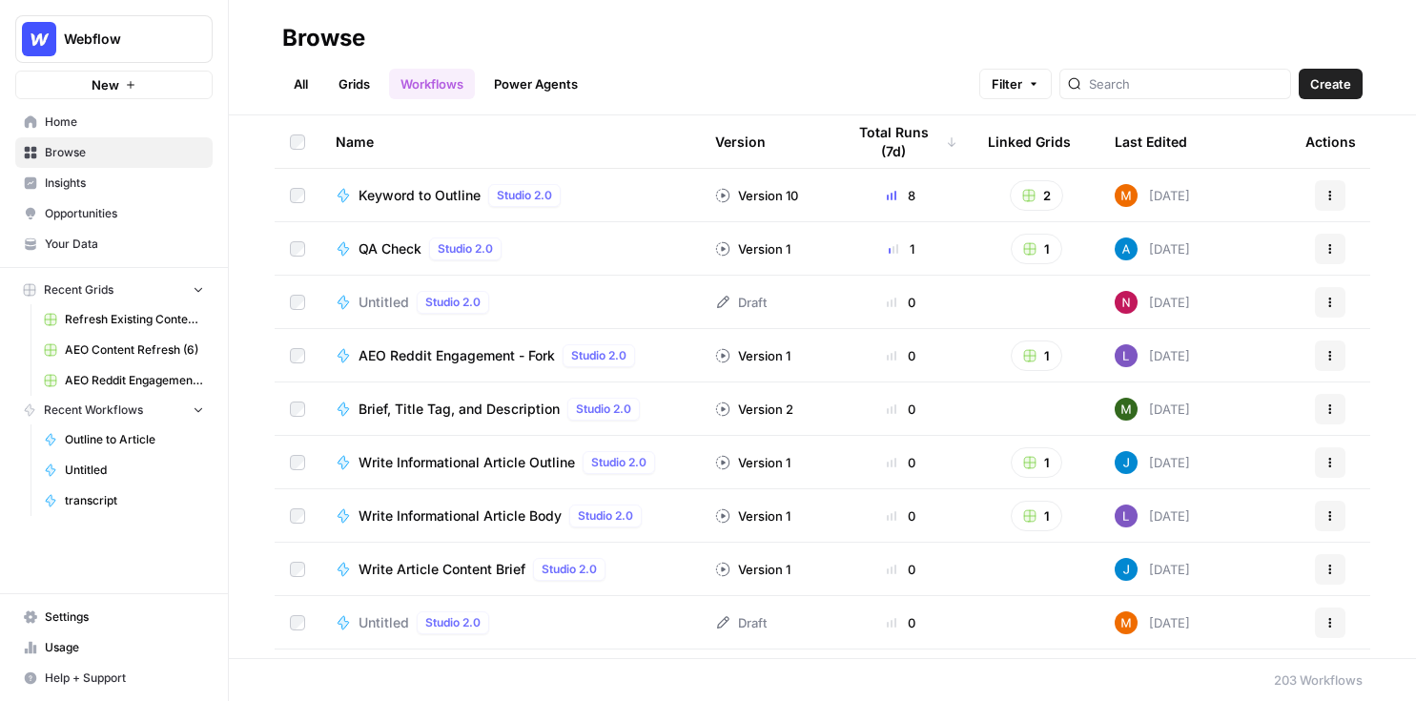
click at [360, 87] on link "Grids" at bounding box center [354, 84] width 54 height 31
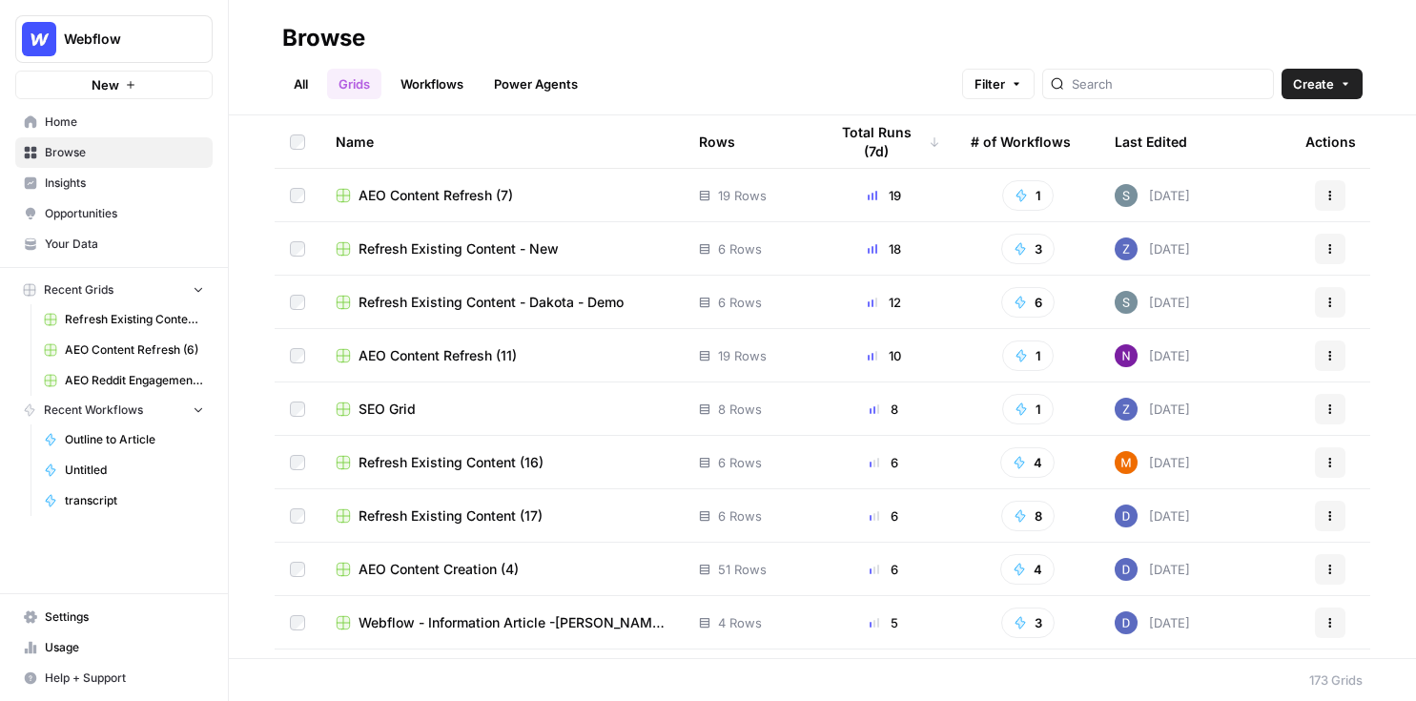
click at [1160, 92] on span "Create" at bounding box center [1313, 83] width 41 height 19
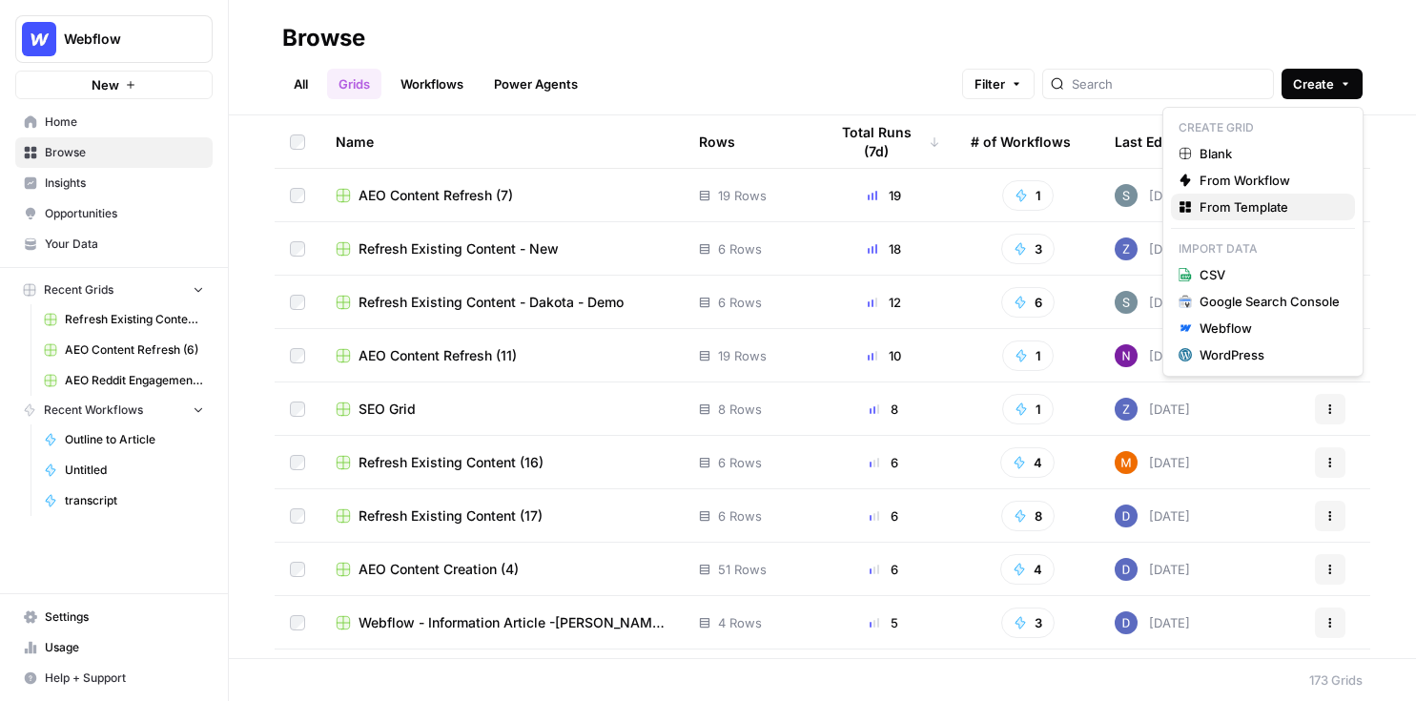
click at [1160, 205] on span "From Template" at bounding box center [1270, 206] width 140 height 19
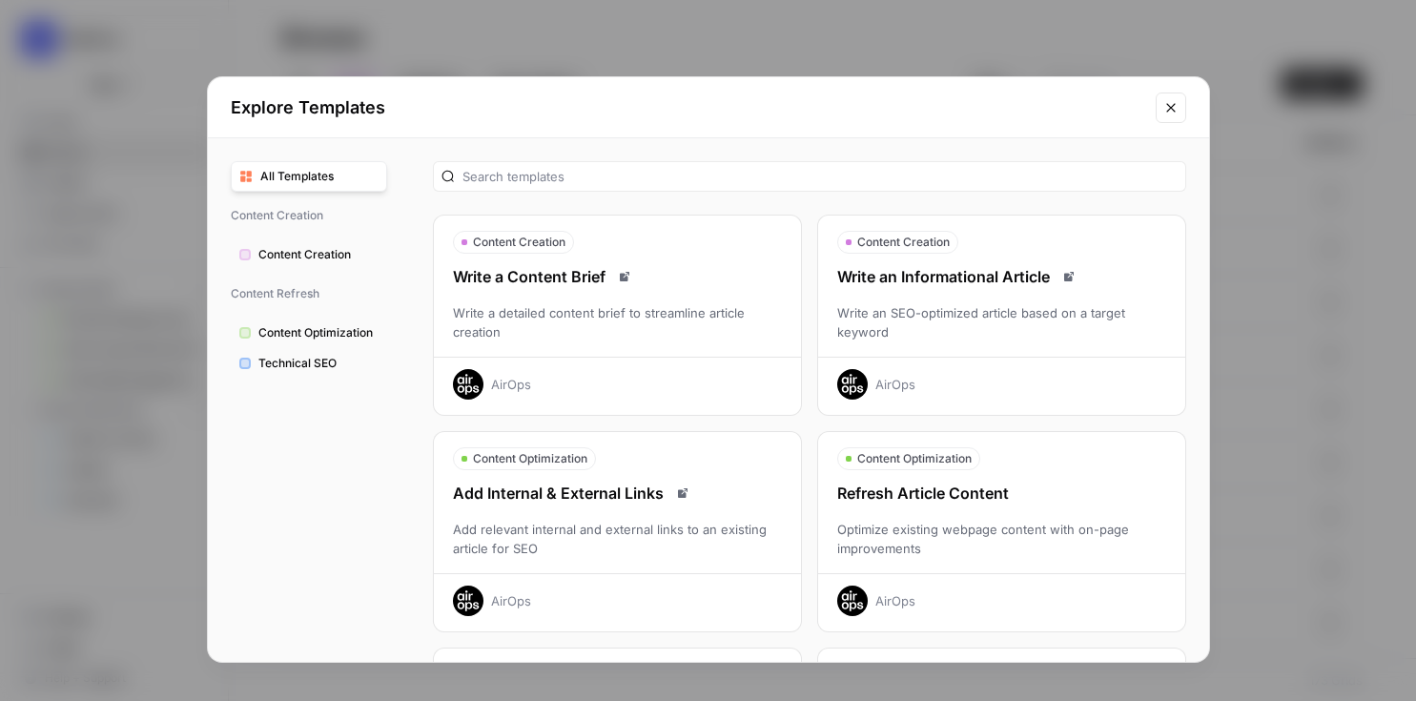
click at [1069, 339] on div "Write an SEO-optimized article based on a target keyword" at bounding box center [1001, 322] width 367 height 38
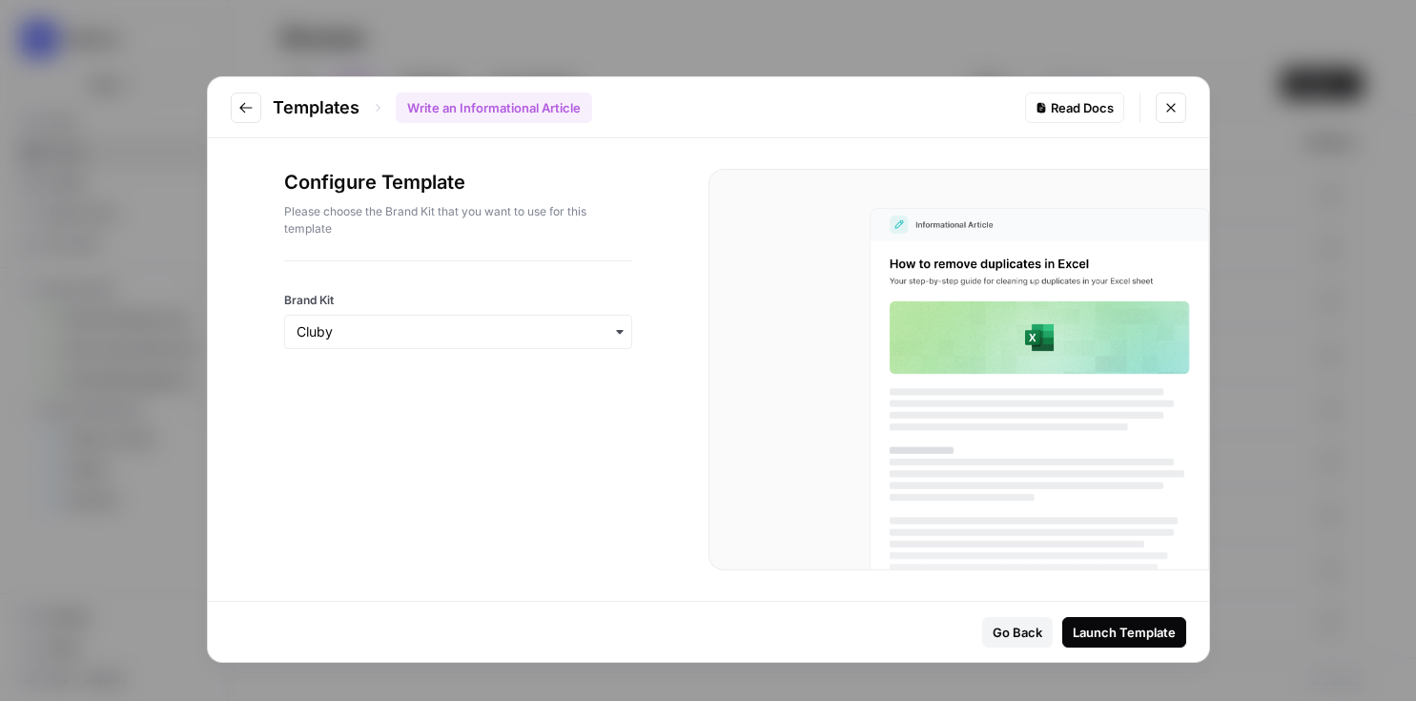
click at [430, 319] on div "button" at bounding box center [458, 332] width 348 height 34
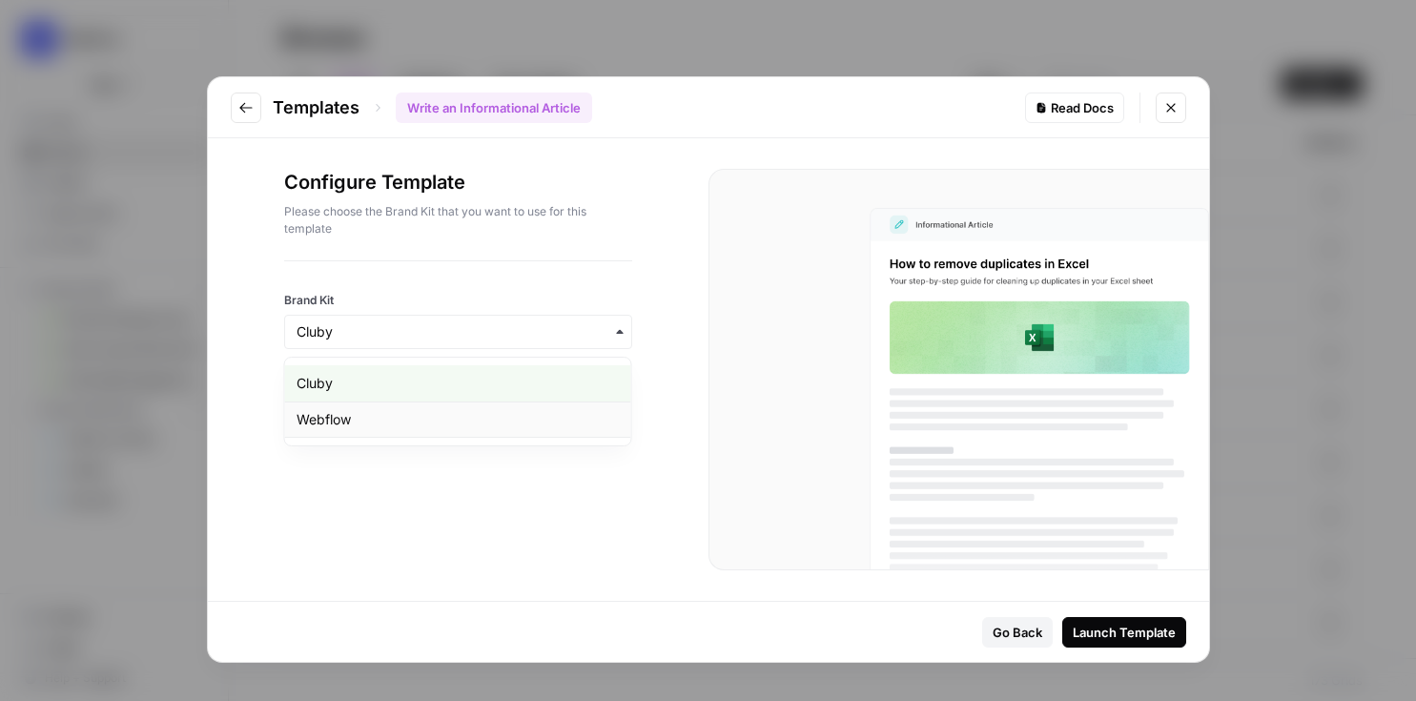
click at [503, 427] on div "Webflow" at bounding box center [458, 419] width 346 height 36
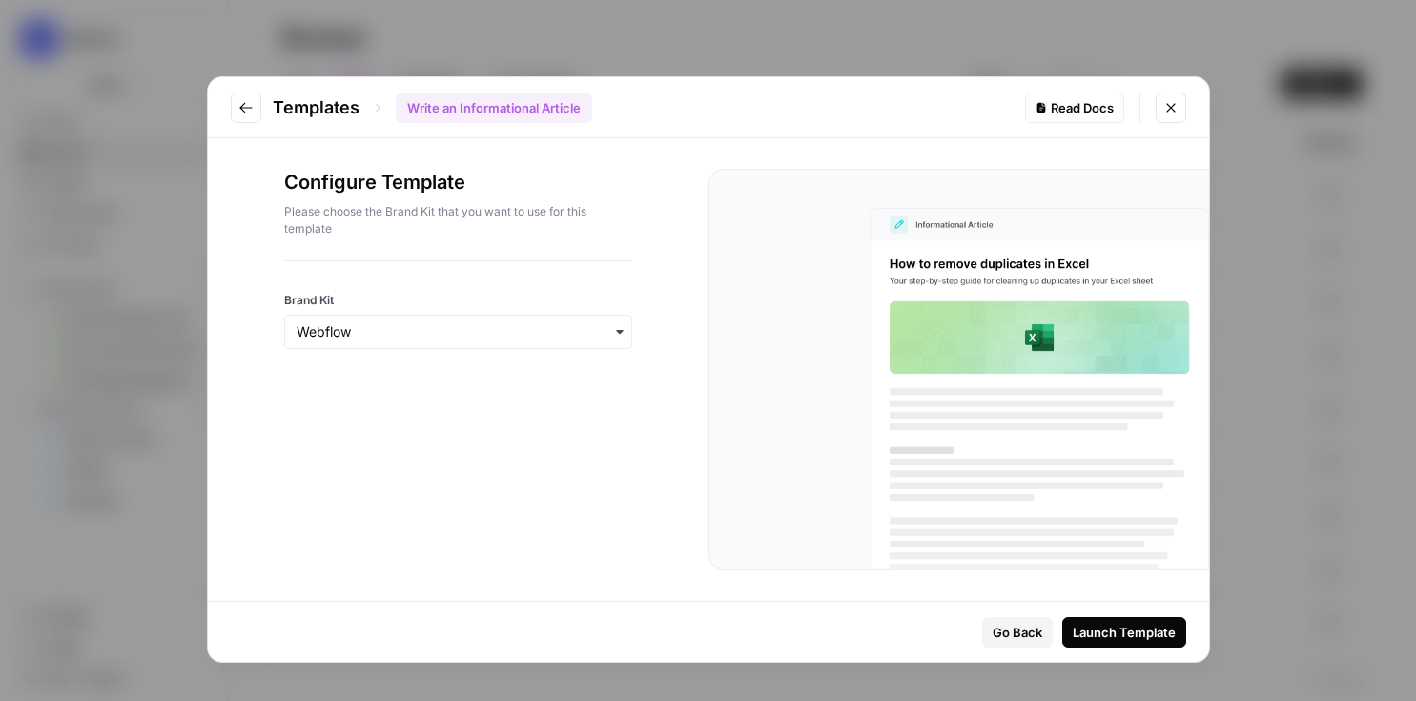
click at [1151, 629] on div "Launch Template" at bounding box center [1124, 632] width 103 height 19
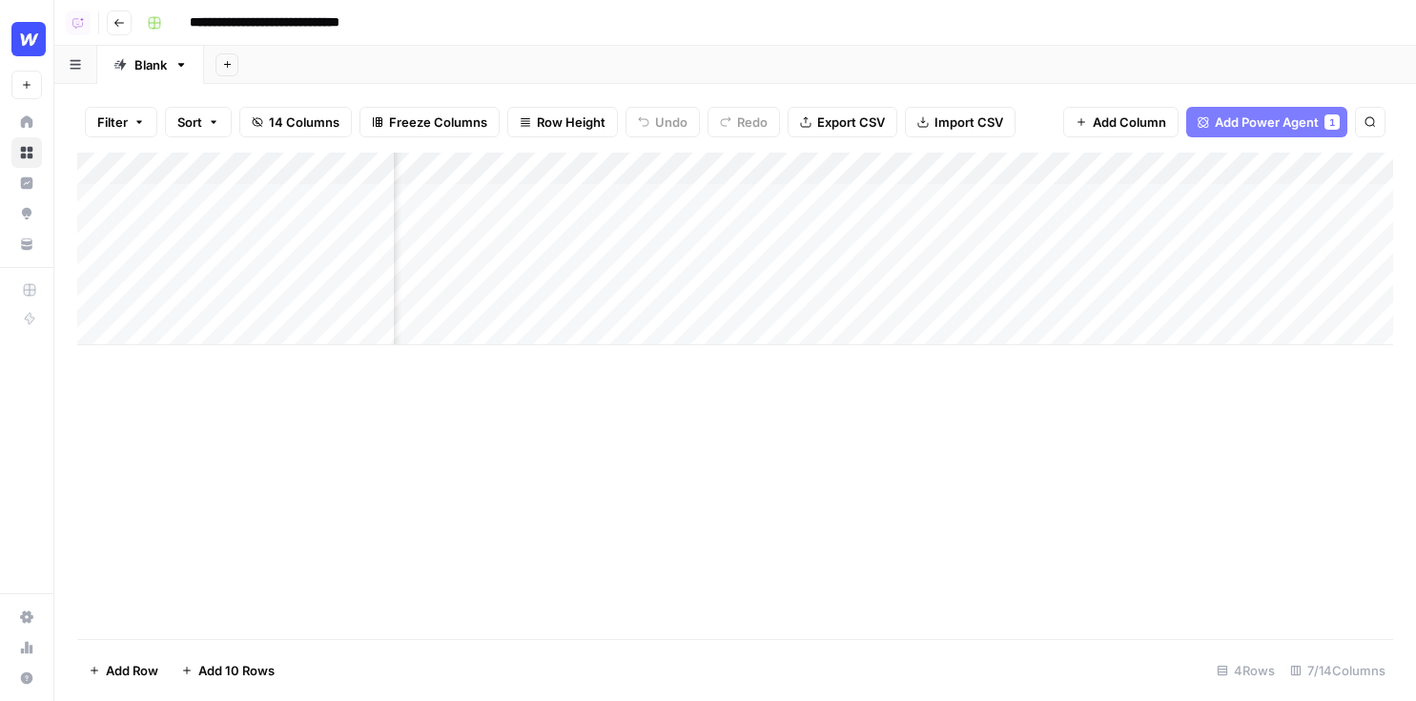
scroll to position [0, 448]
click at [1079, 167] on div "Add Column" at bounding box center [735, 249] width 1316 height 193
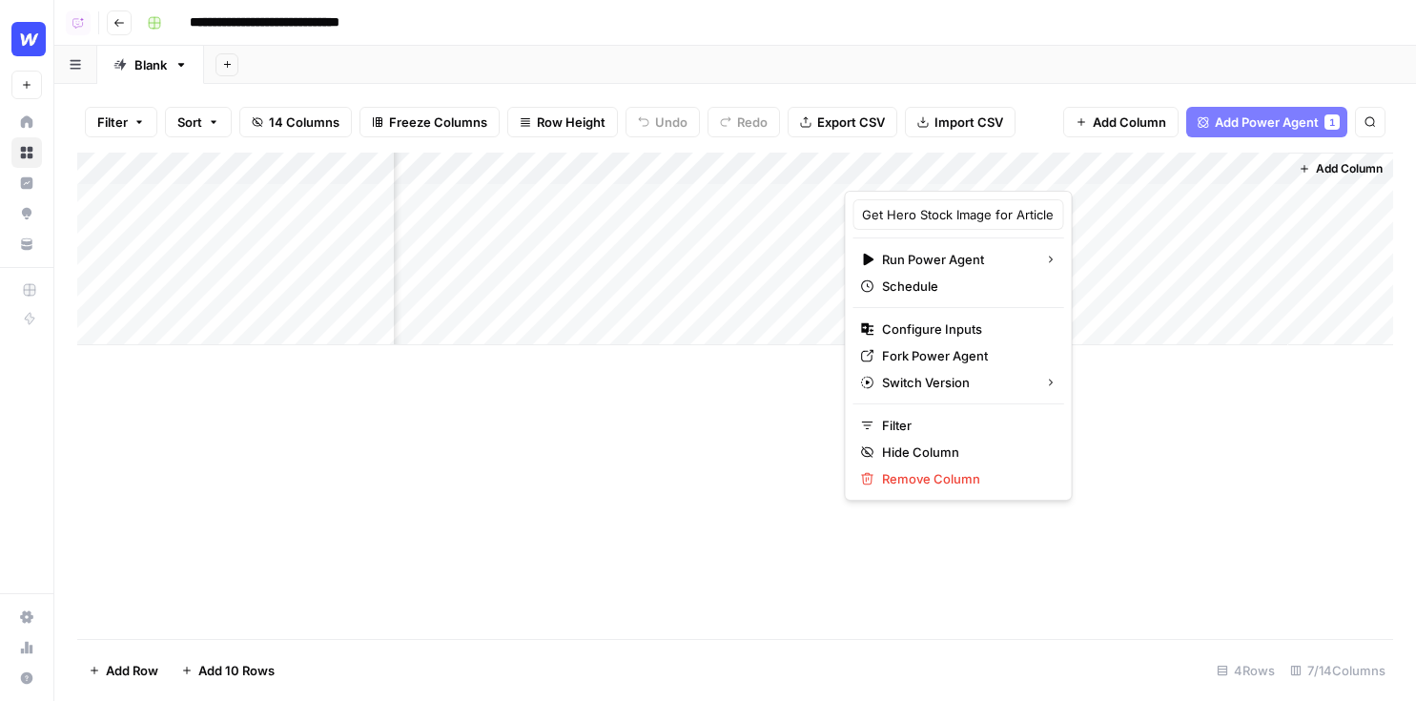
click at [937, 495] on div "Get Hero Stock Image for Article Run Power Agent Schedule Configure Inputs Fork…" at bounding box center [959, 346] width 228 height 310
click at [937, 484] on span "Remove Column" at bounding box center [965, 478] width 167 height 19
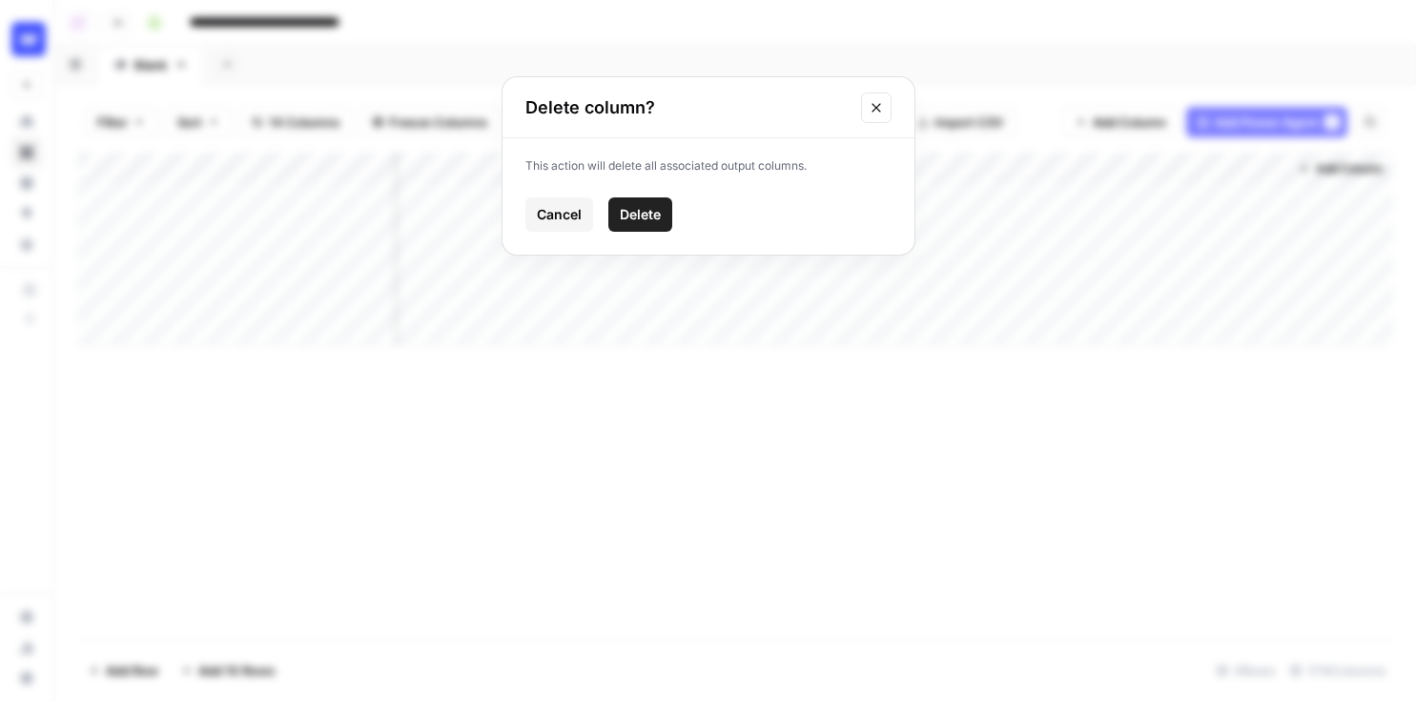
click at [640, 214] on span "Delete" at bounding box center [640, 214] width 41 height 19
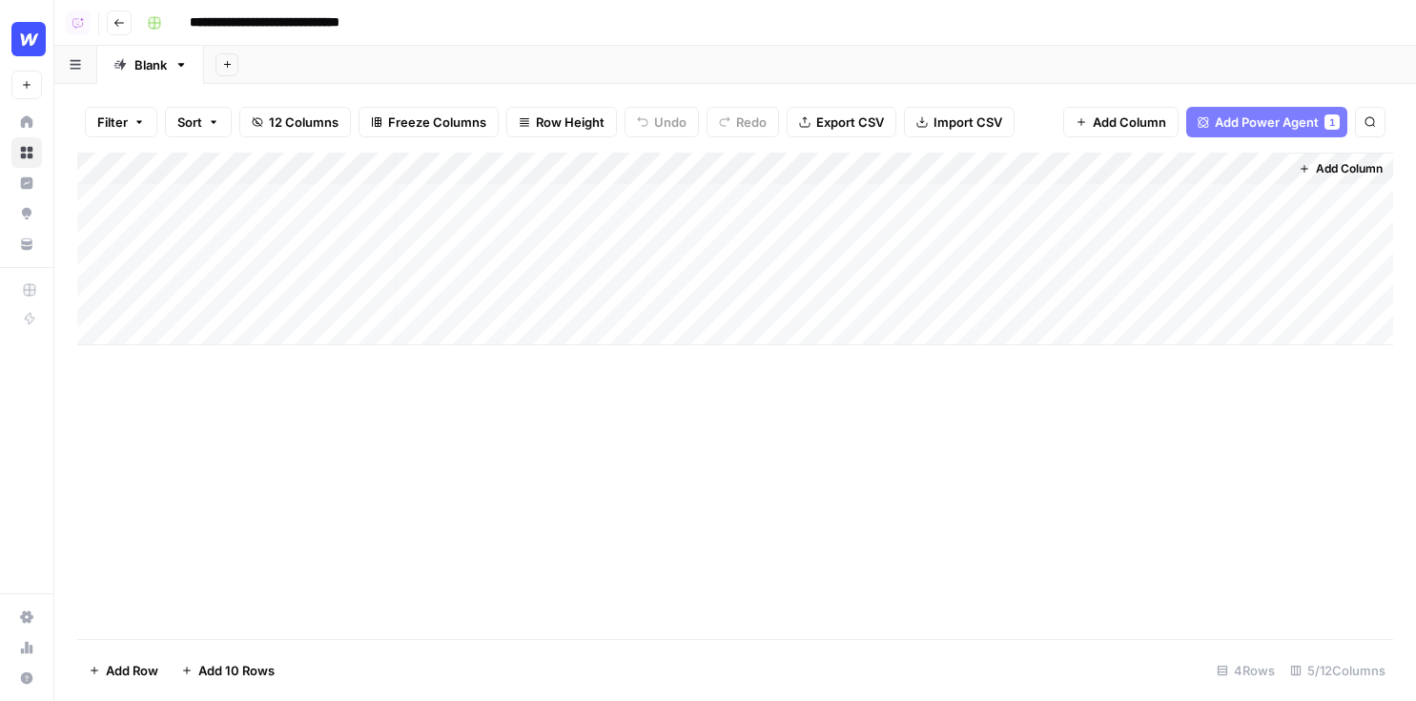
scroll to position [0, 7]
click at [1160, 116] on span "Add Power Agent" at bounding box center [1267, 122] width 104 height 19
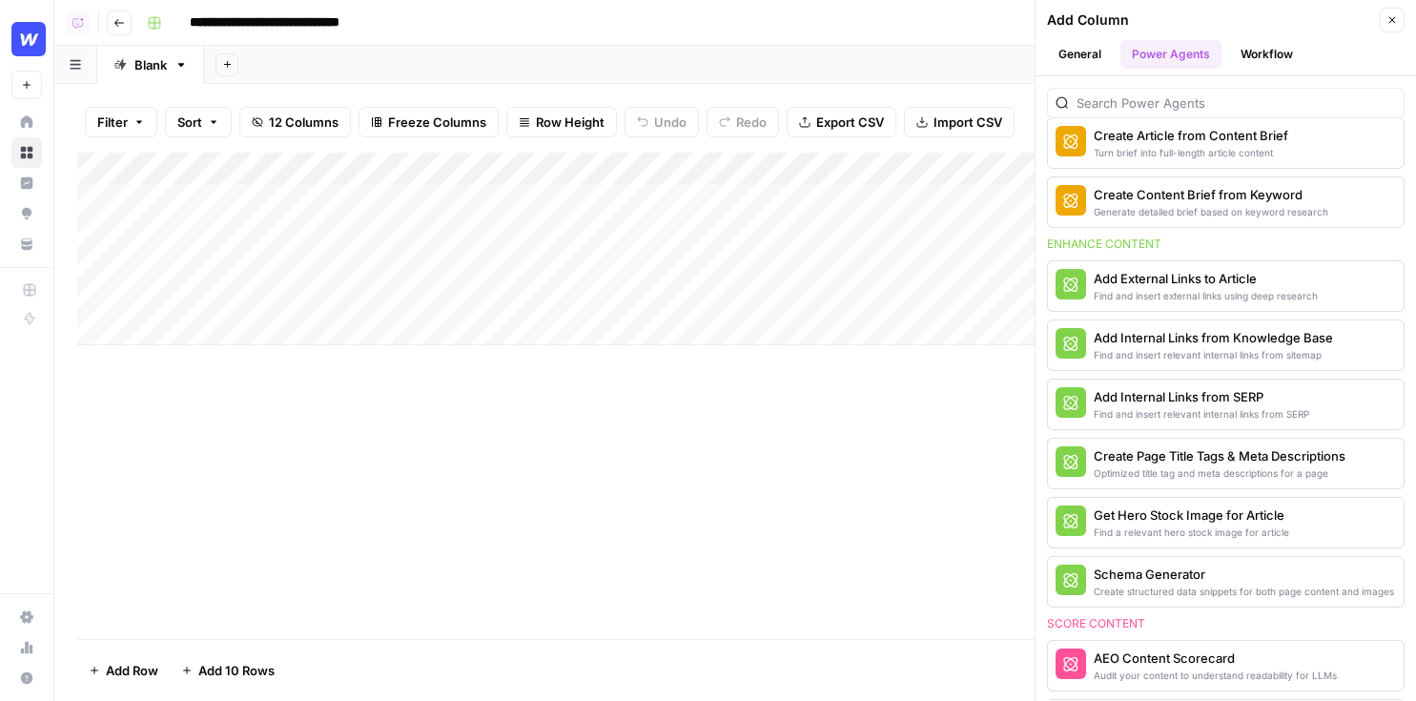
scroll to position [0, 282]
click at [1160, 357] on div "Find and insert relevant internal links from sitemap" at bounding box center [1194, 354] width 200 height 15
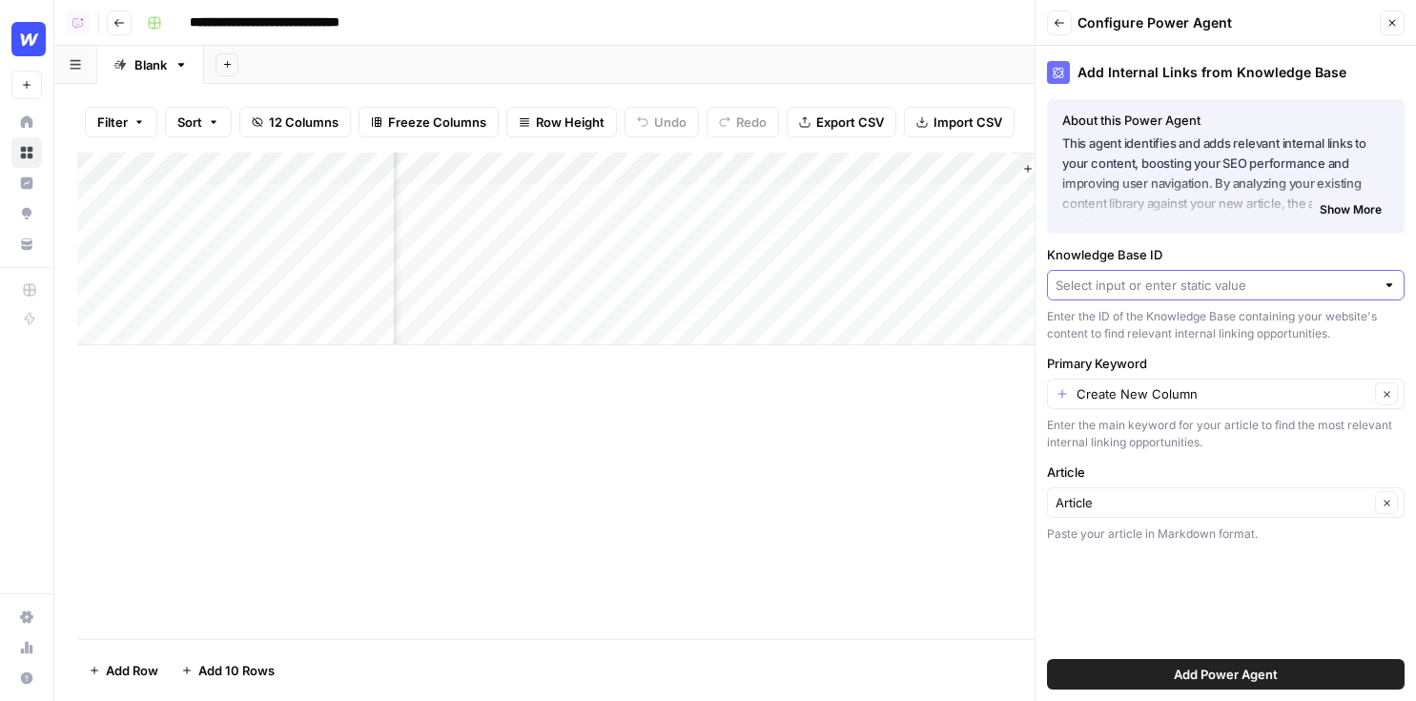
click at [1143, 291] on input "Knowledge Base ID" at bounding box center [1215, 285] width 319 height 19
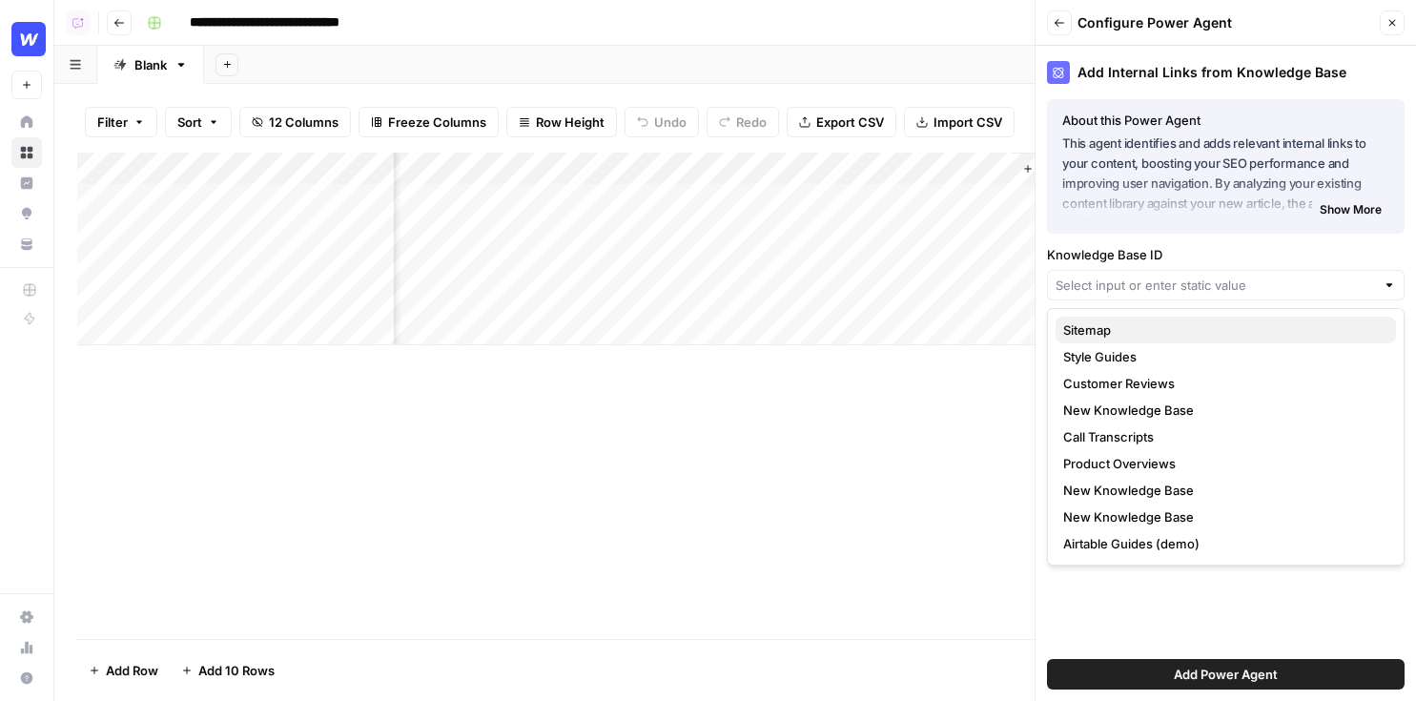
click at [1119, 325] on span "Sitemap" at bounding box center [1222, 329] width 318 height 19
type input "Sitemap"
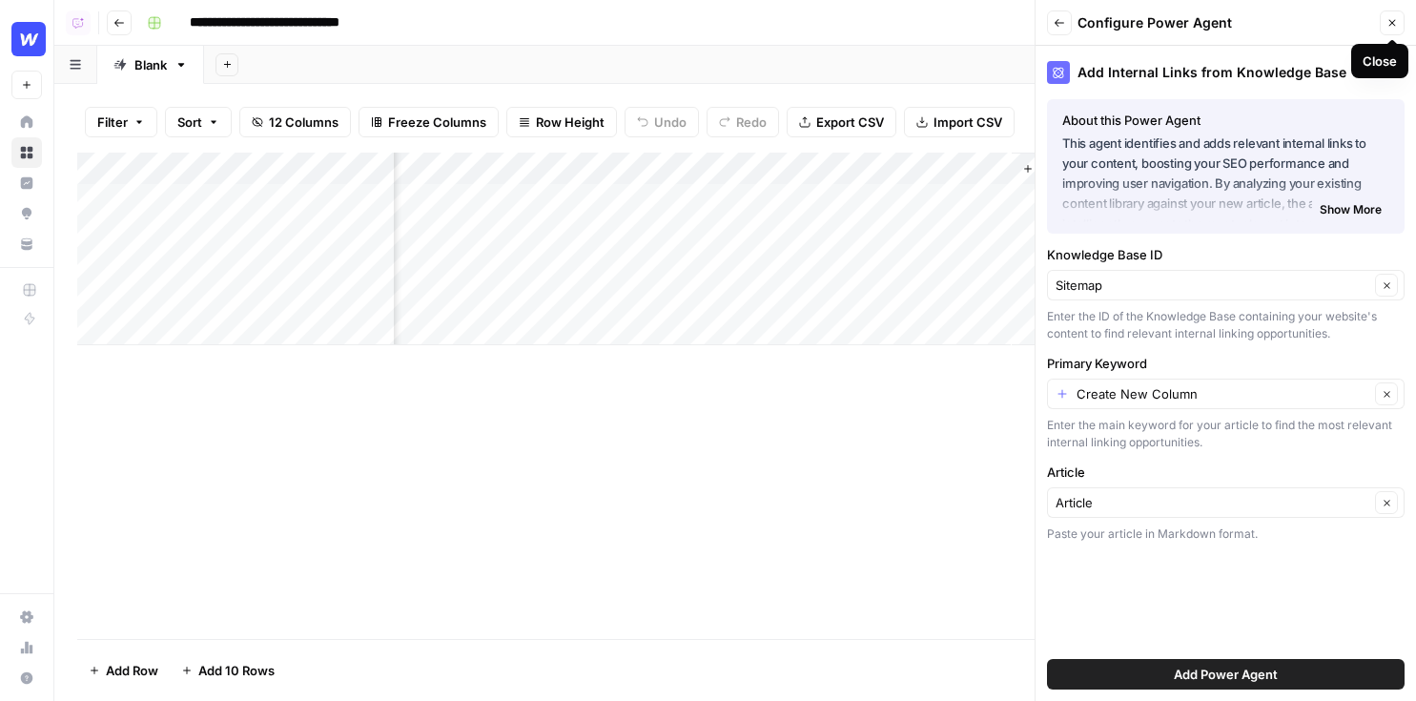
click at [1160, 27] on icon "button" at bounding box center [1392, 22] width 11 height 11
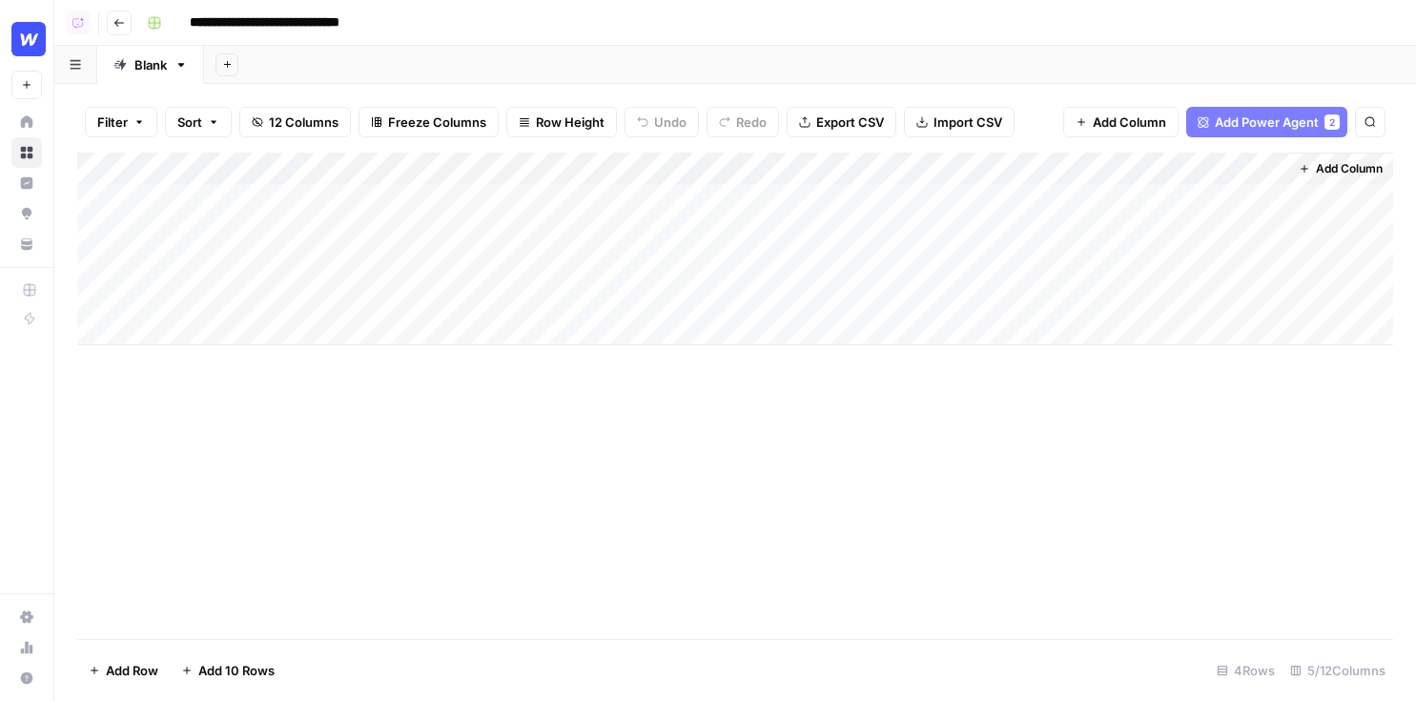
scroll to position [0, 0]
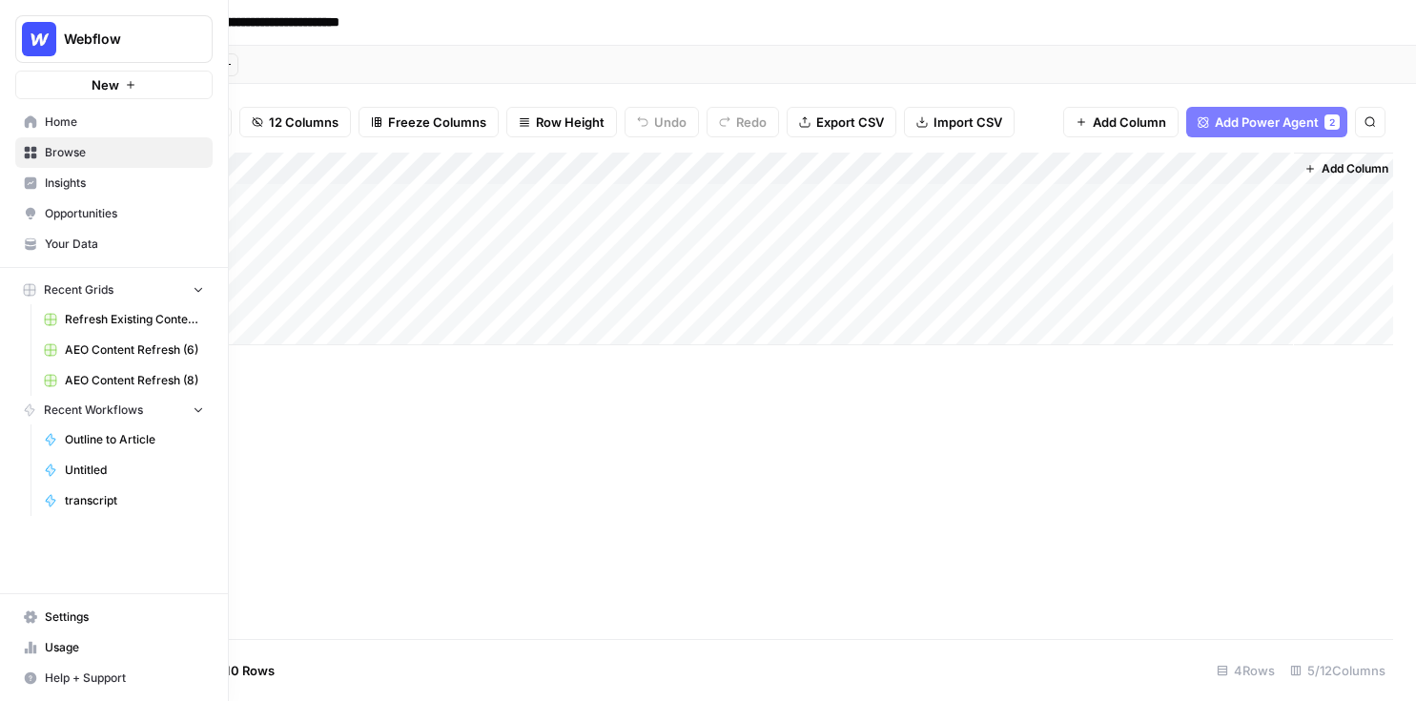
click at [39, 182] on link "Insights" at bounding box center [113, 183] width 197 height 31
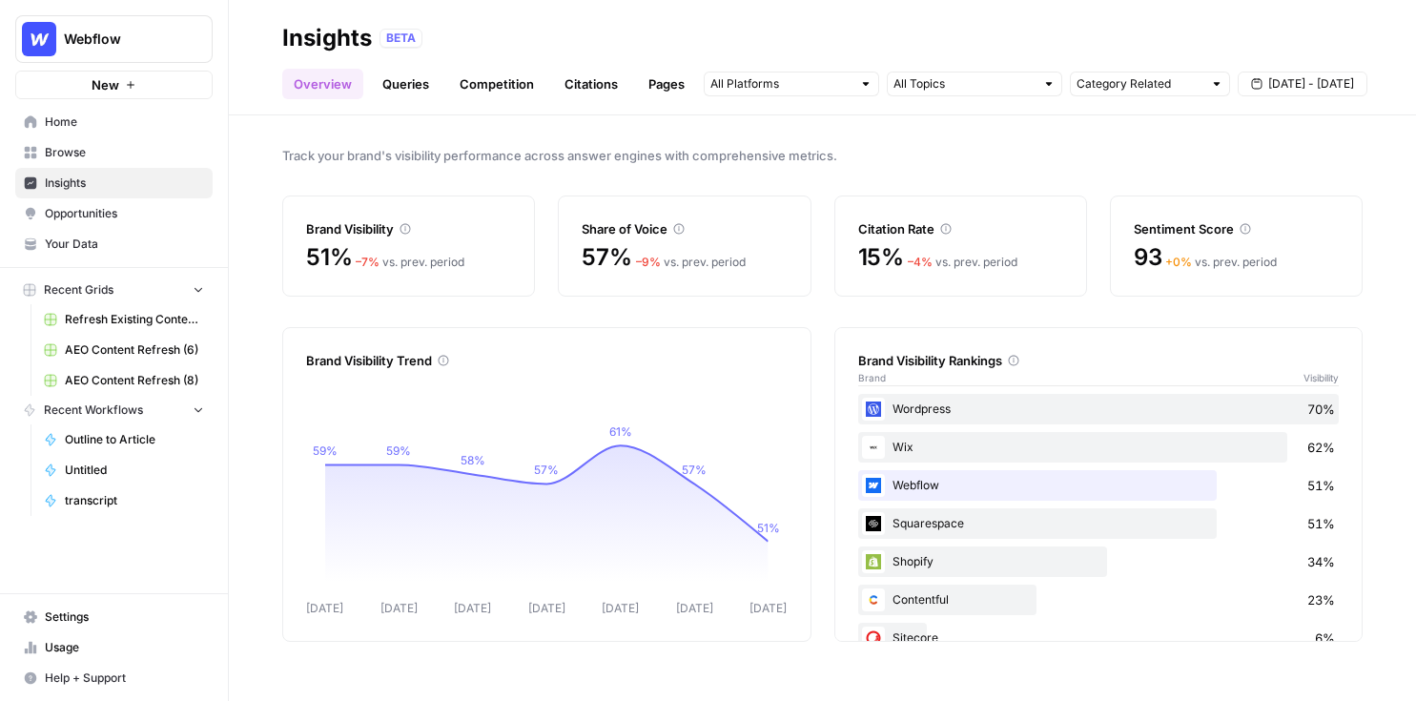
click at [574, 94] on link "Citations" at bounding box center [591, 84] width 76 height 31
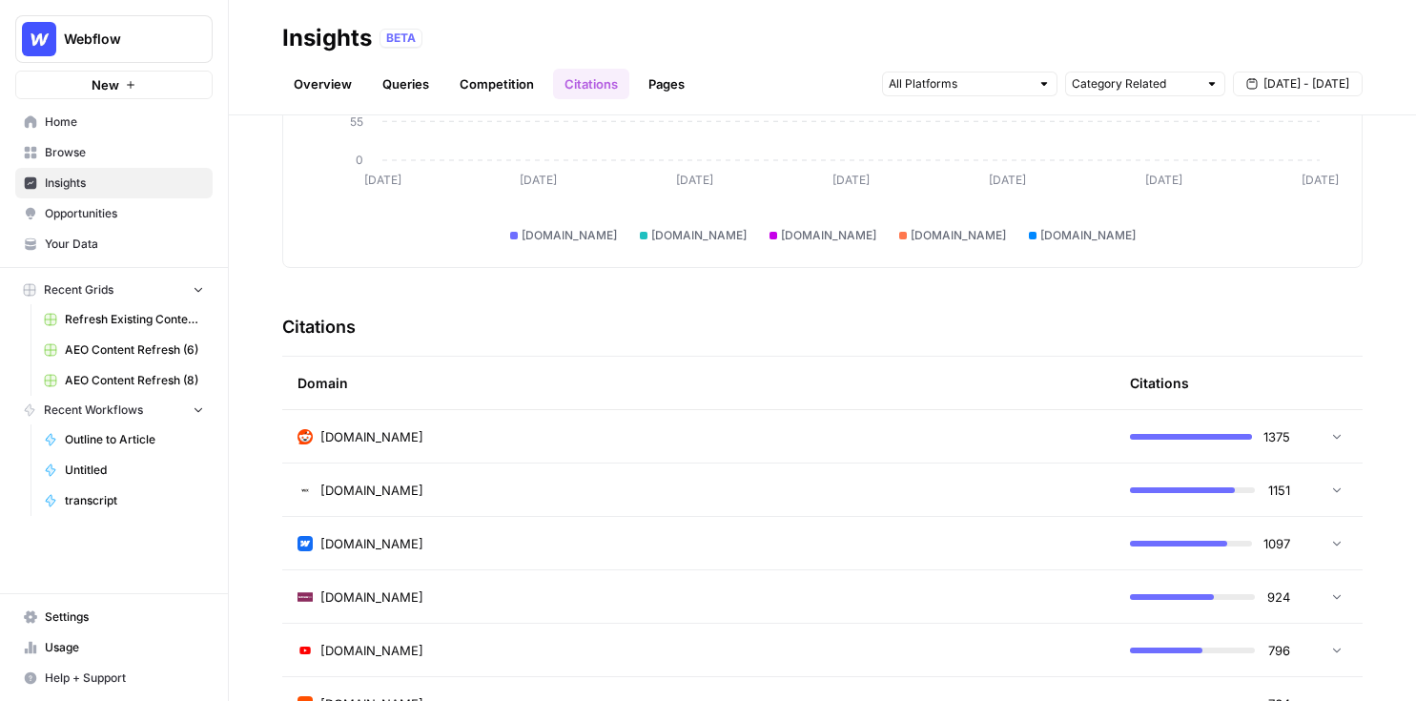
scroll to position [281, 0]
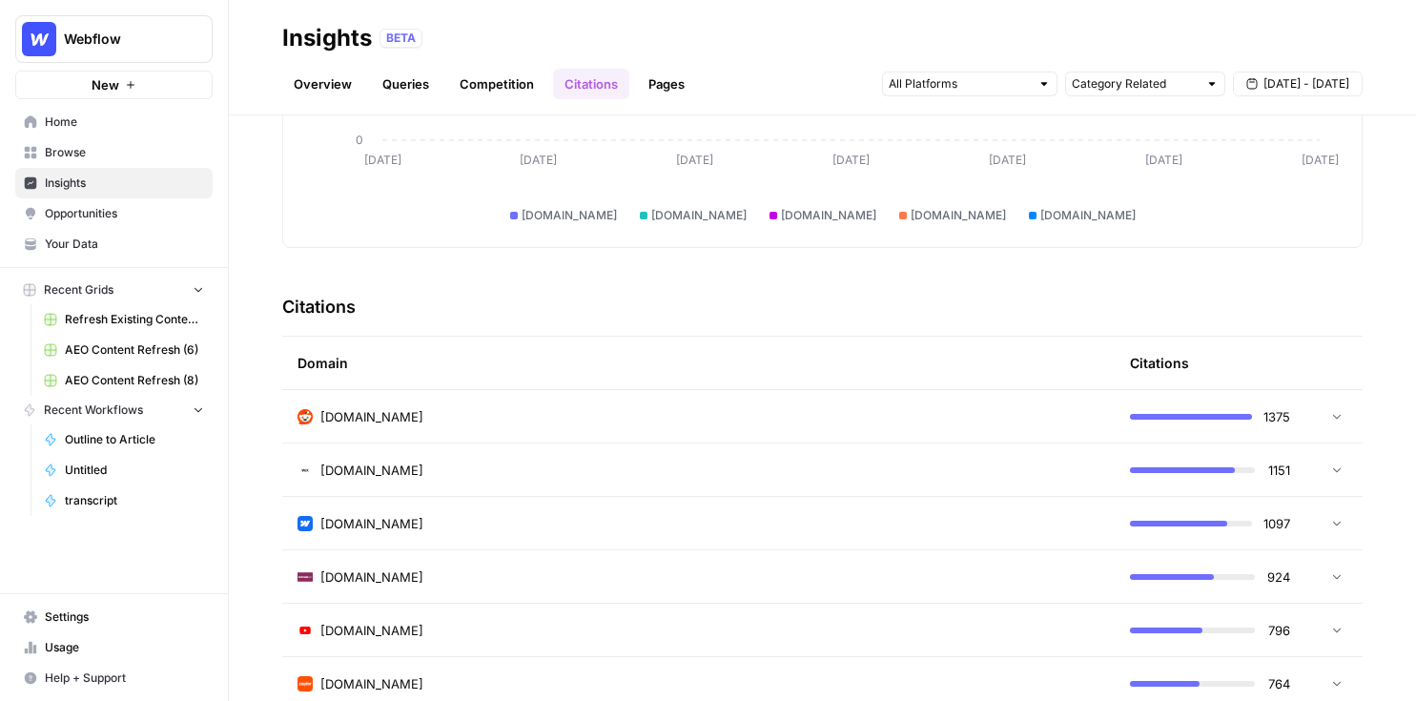
click at [680, 415] on div "reddit.com" at bounding box center [699, 416] width 802 height 19
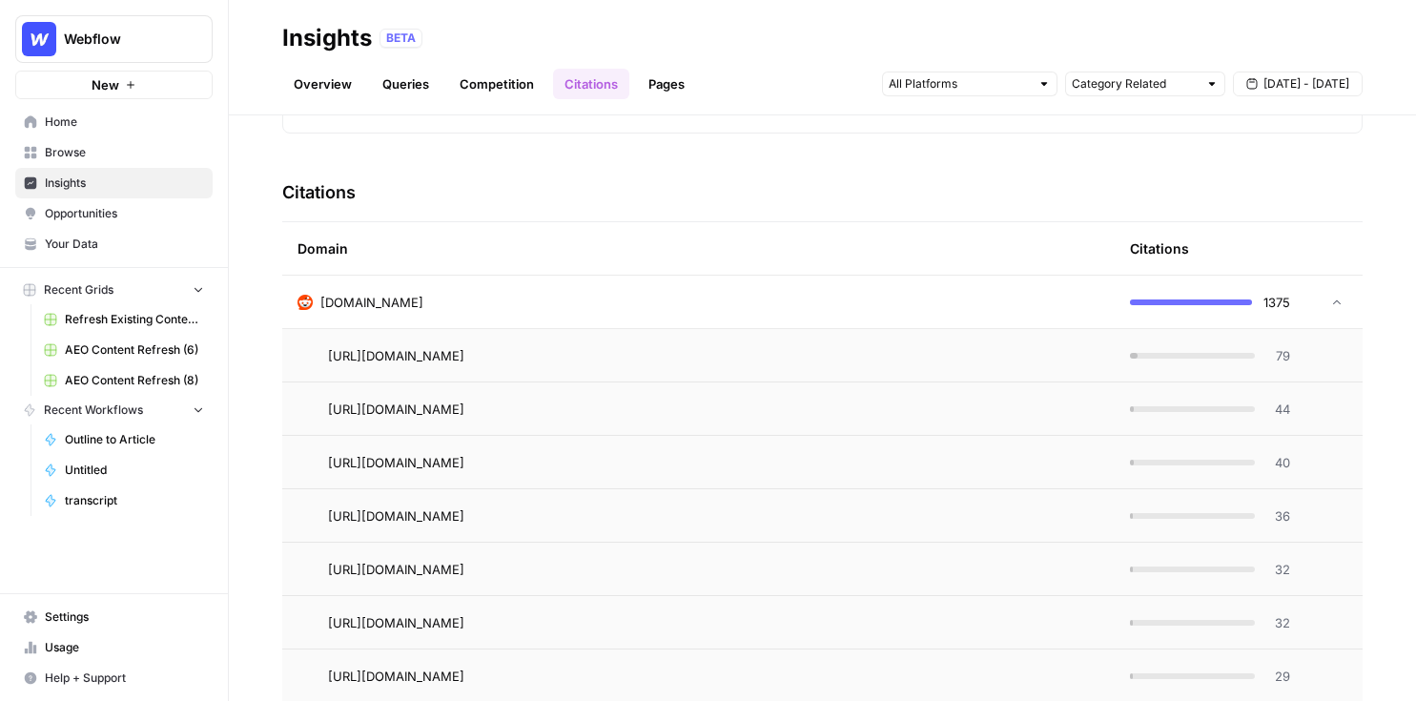
scroll to position [403, 0]
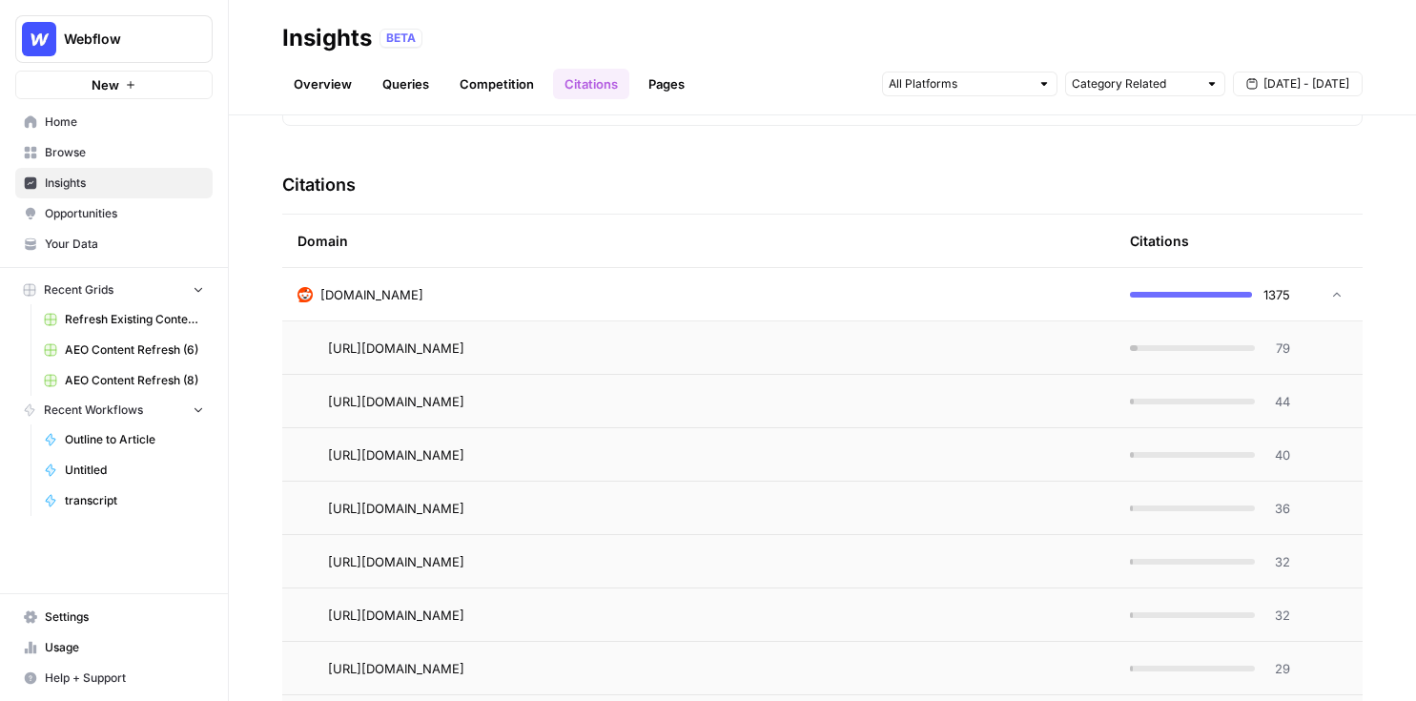
click at [1160, 348] on span "79" at bounding box center [1278, 348] width 24 height 19
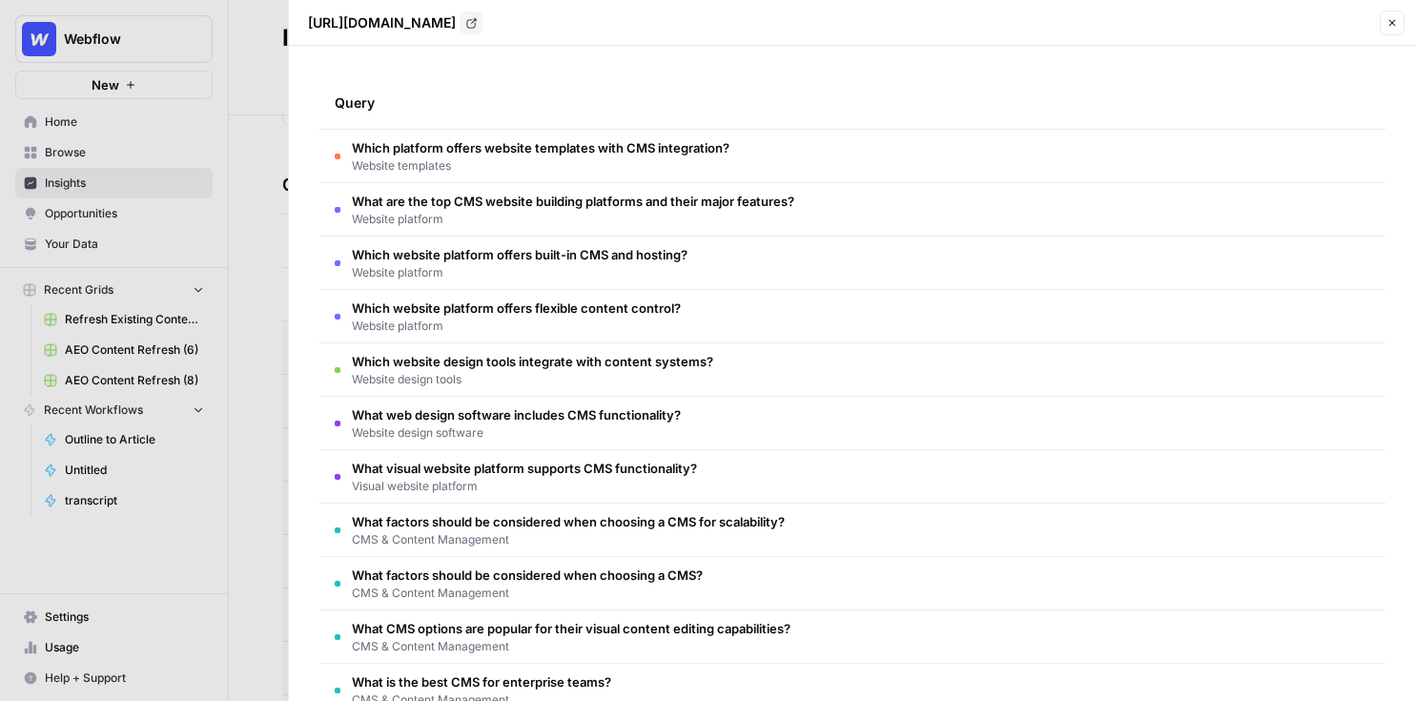
click at [1160, 31] on button "Close" at bounding box center [1392, 22] width 25 height 25
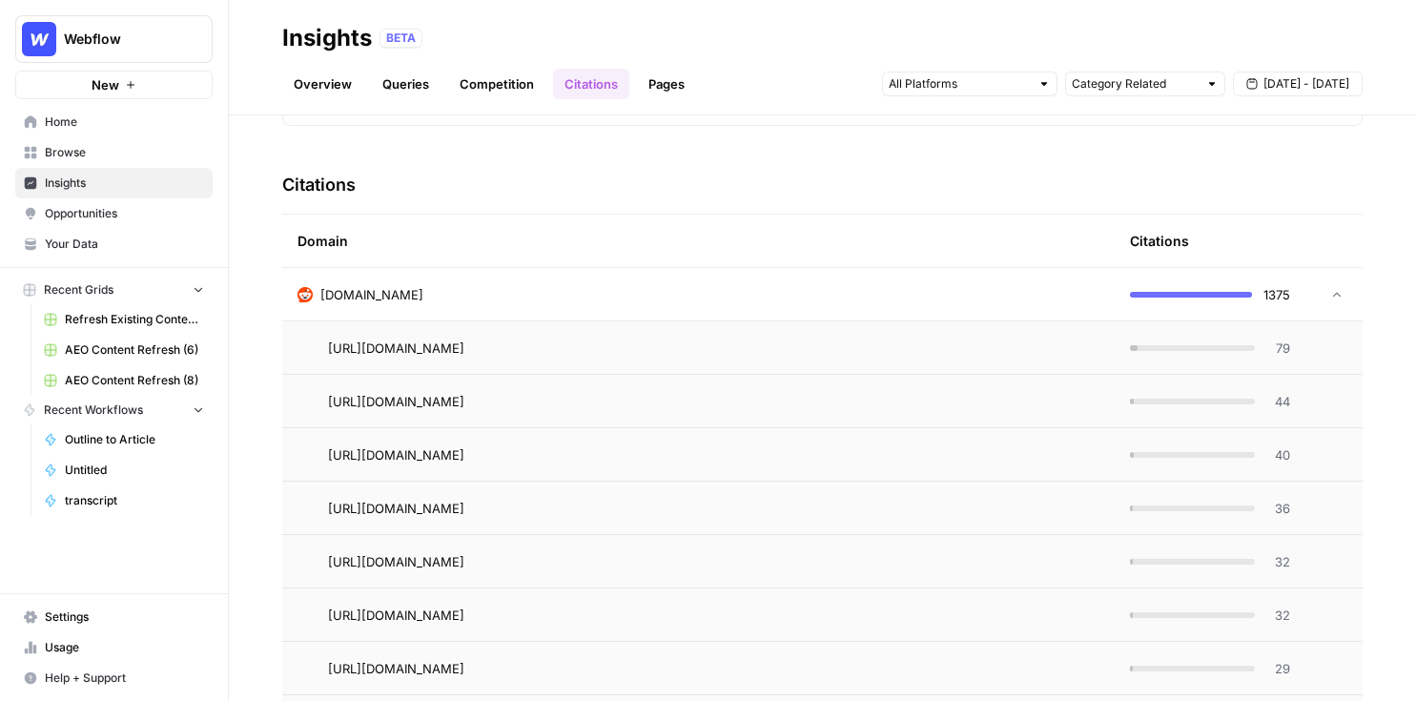
click at [670, 78] on link "Pages" at bounding box center [666, 84] width 59 height 31
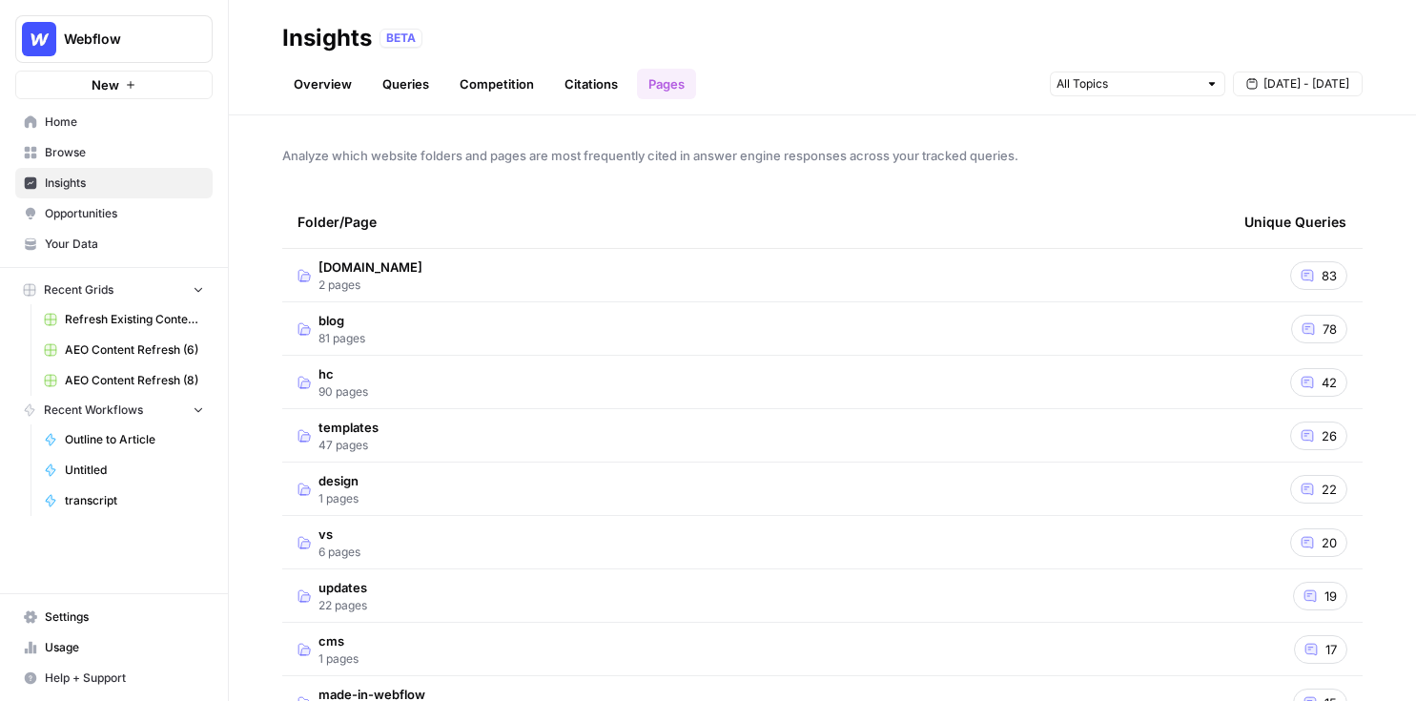
scroll to position [40, 0]
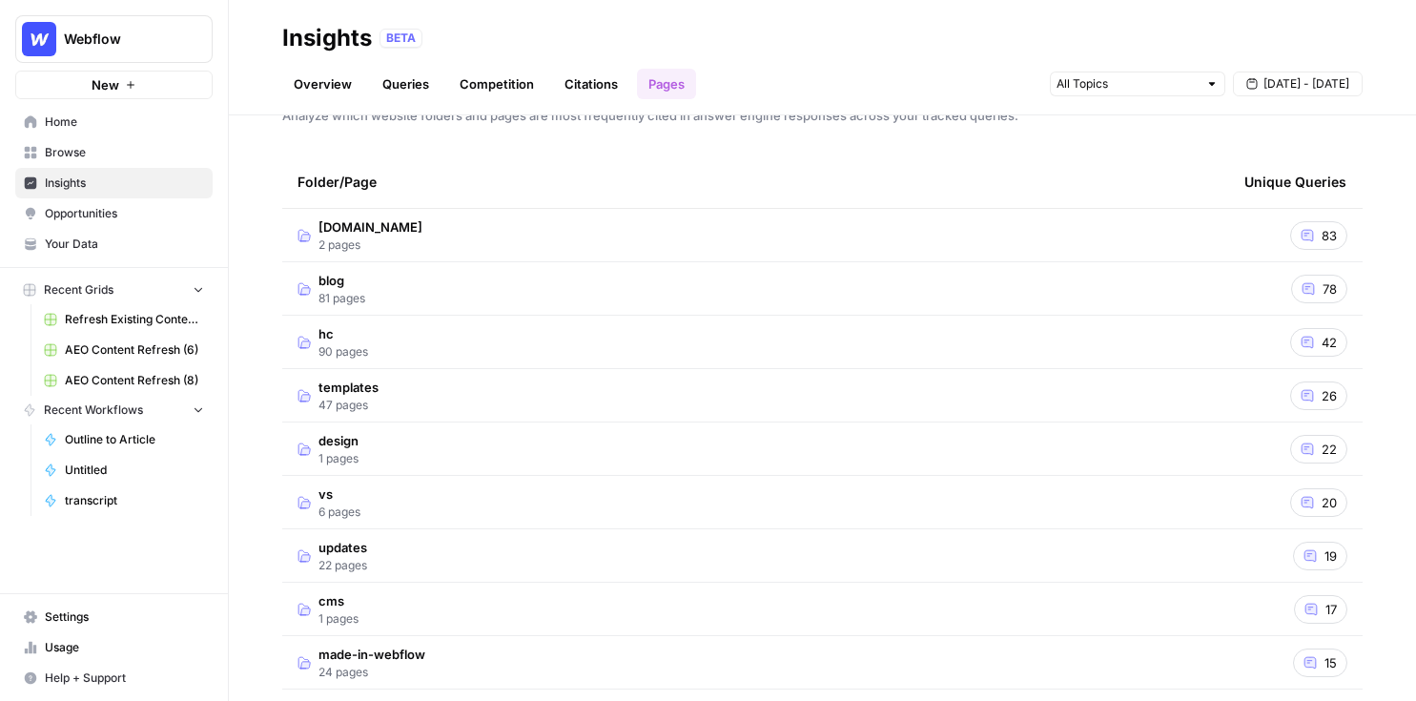
click at [583, 293] on td "blog 81 pages" at bounding box center [755, 288] width 947 height 52
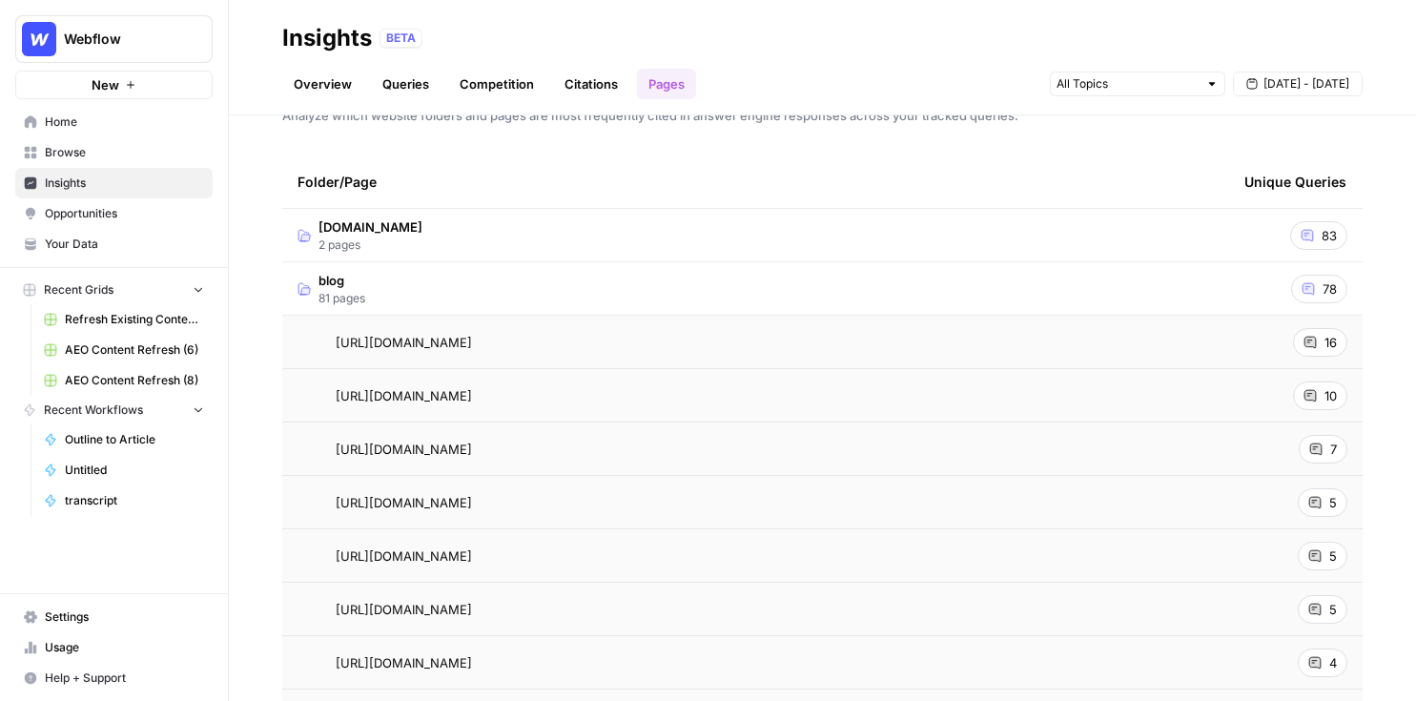
click at [1160, 343] on icon at bounding box center [1310, 342] width 13 height 13
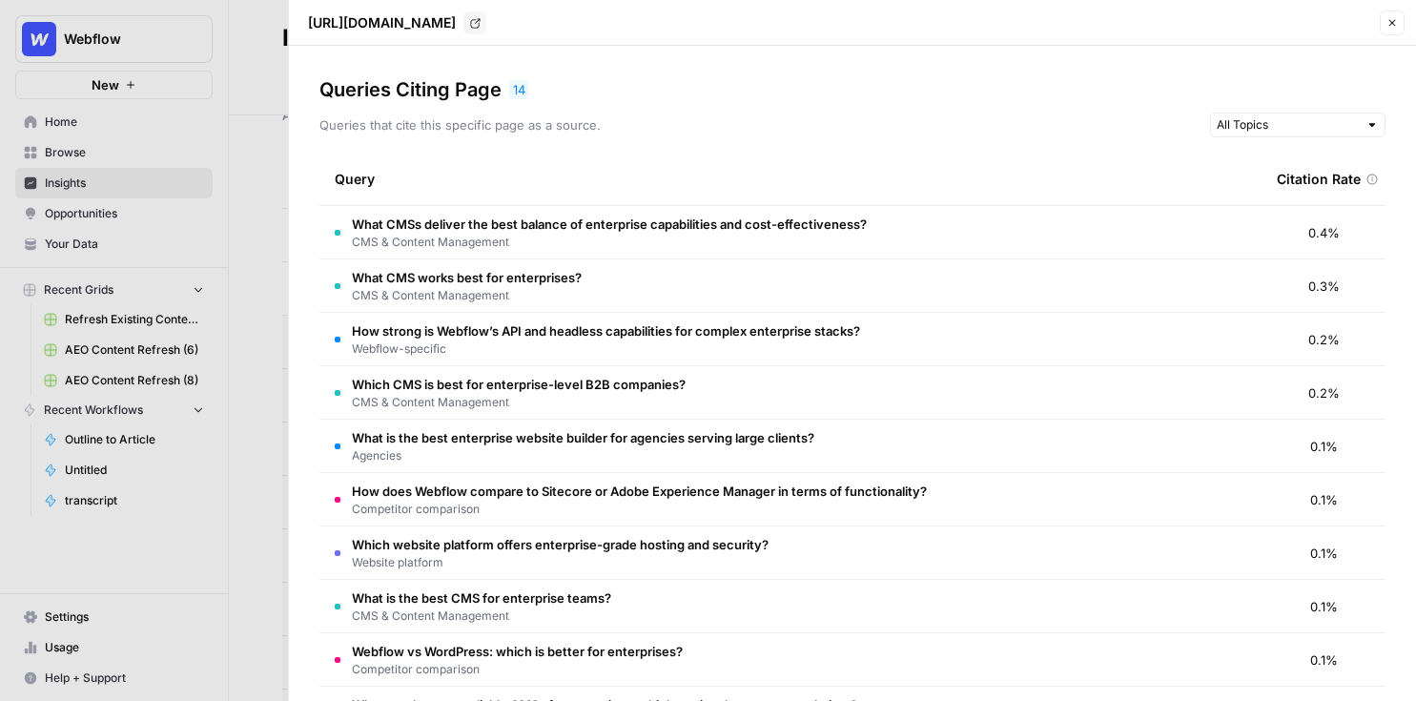
click at [524, 242] on span "CMS & Content Management" at bounding box center [609, 242] width 515 height 17
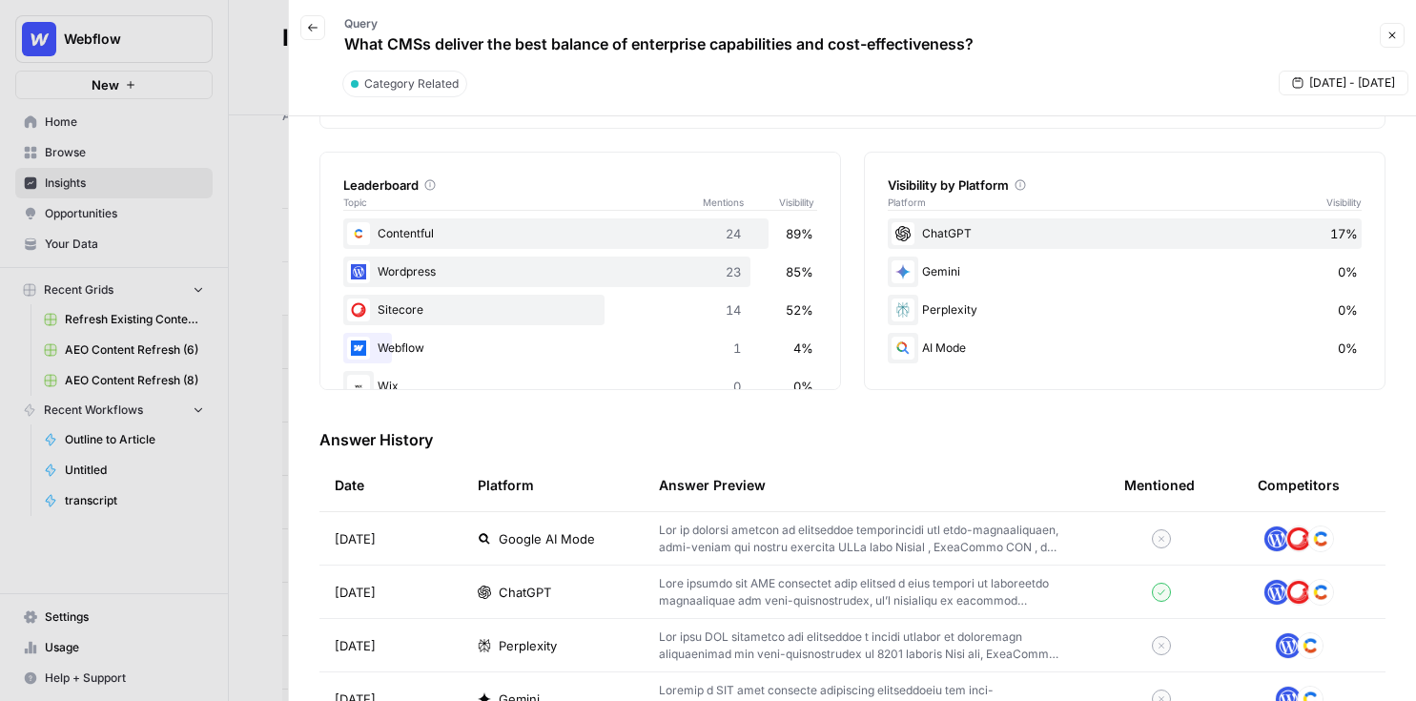
scroll to position [347, 0]
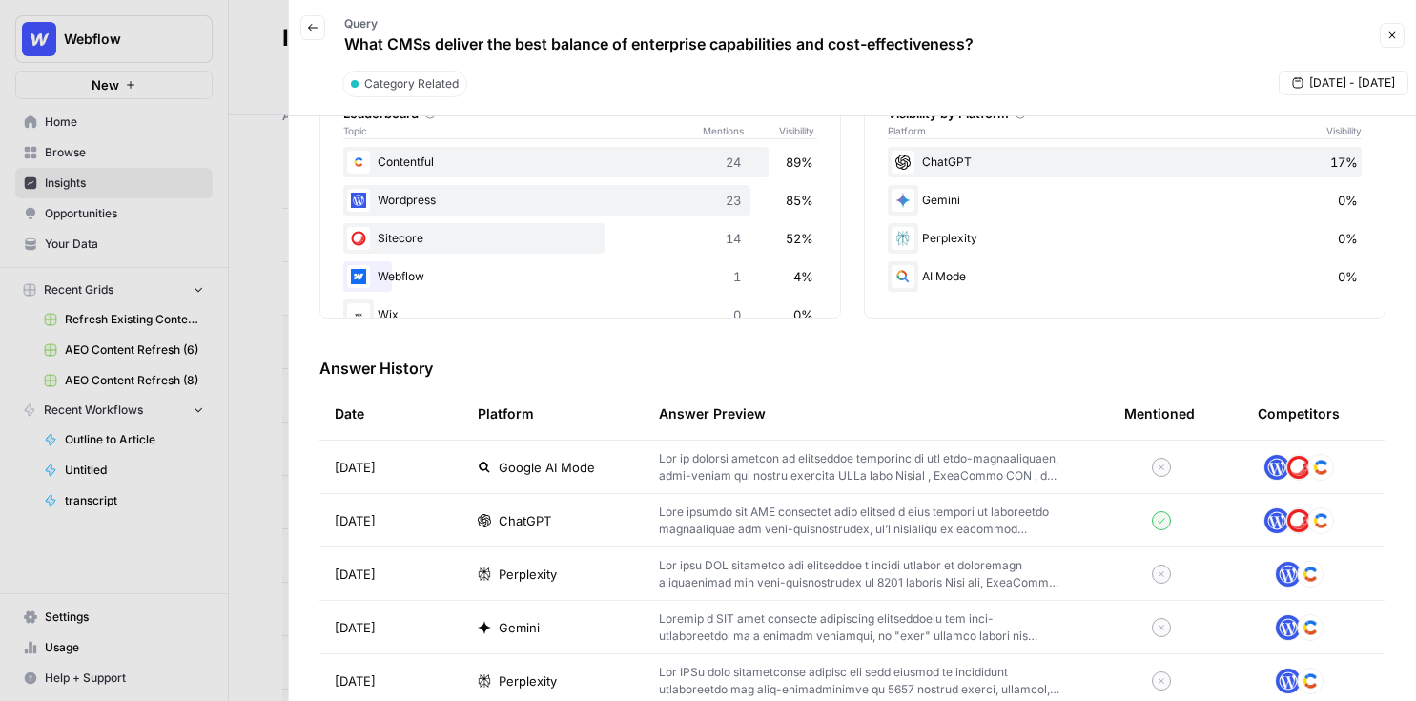
click at [648, 479] on td at bounding box center [876, 467] width 465 height 52
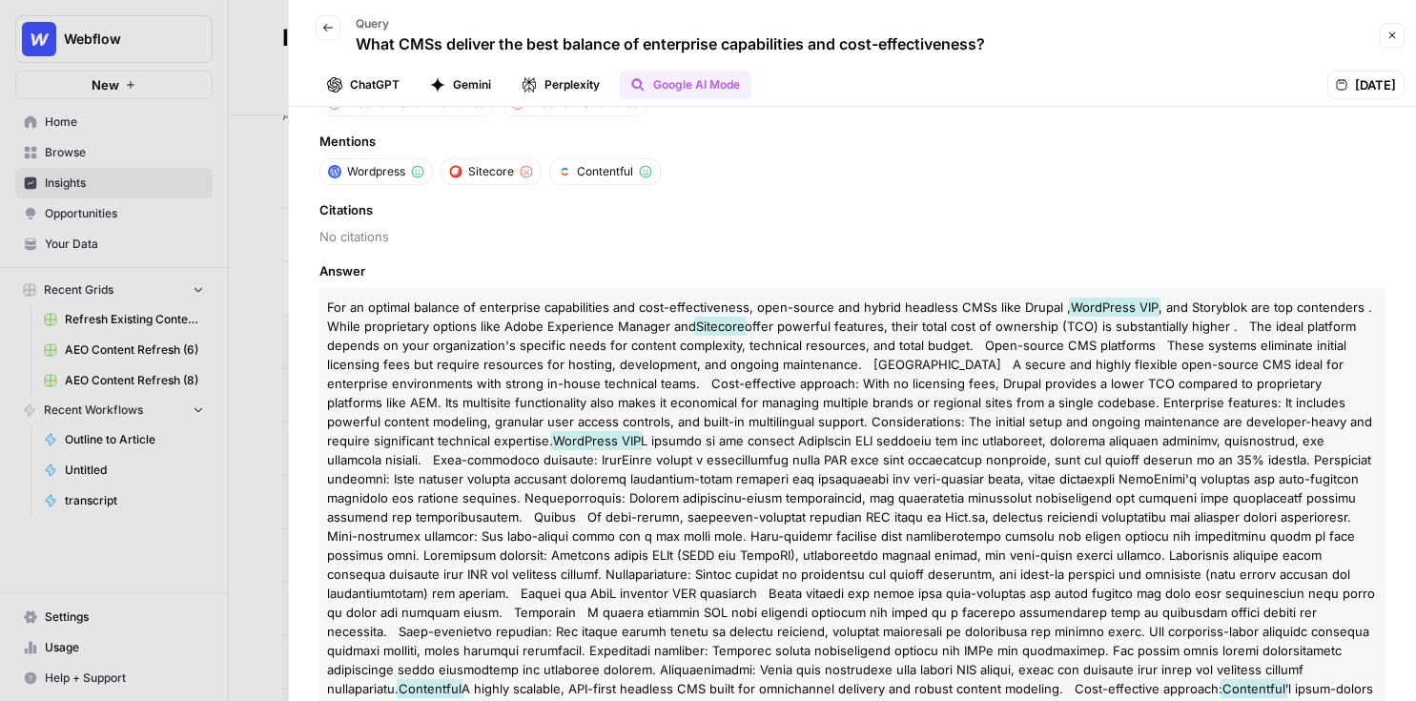
scroll to position [77, 0]
click at [1160, 41] on button "Close" at bounding box center [1392, 35] width 25 height 25
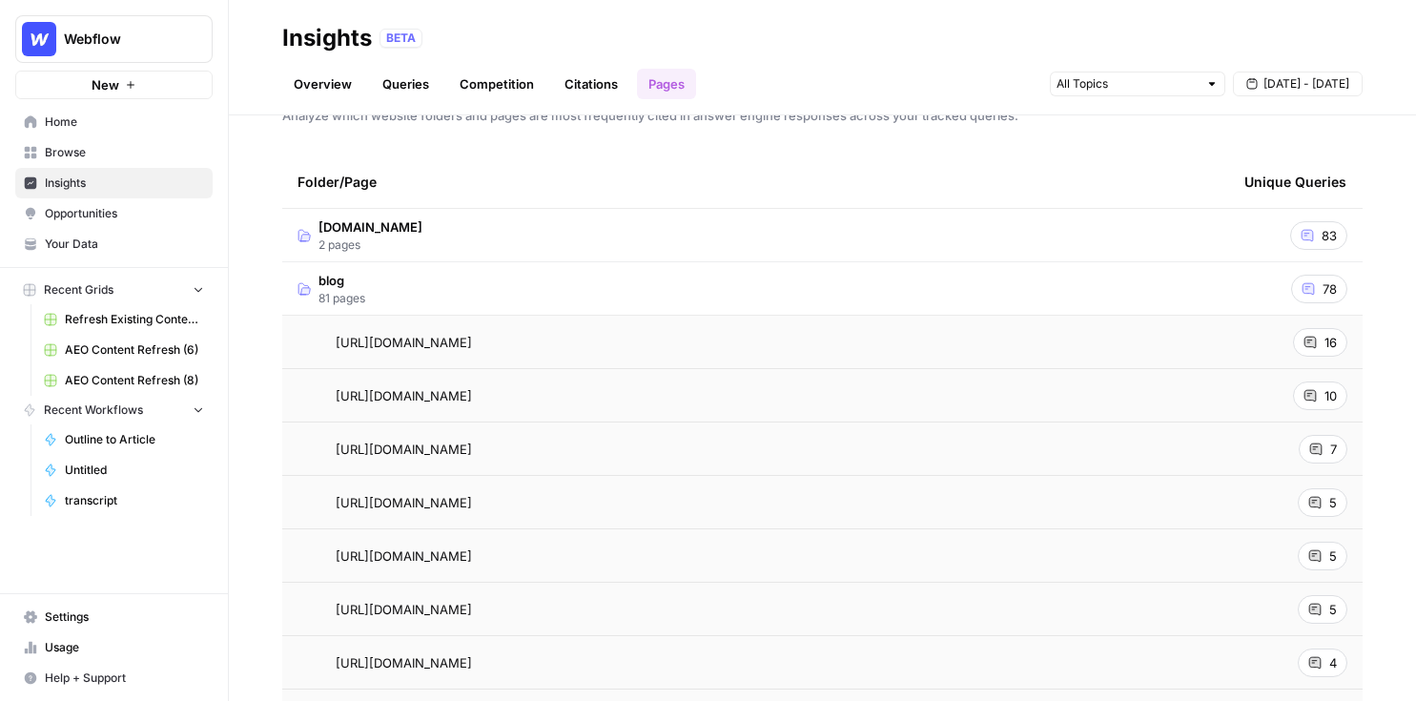
click at [153, 217] on span "Opportunities" at bounding box center [124, 213] width 159 height 17
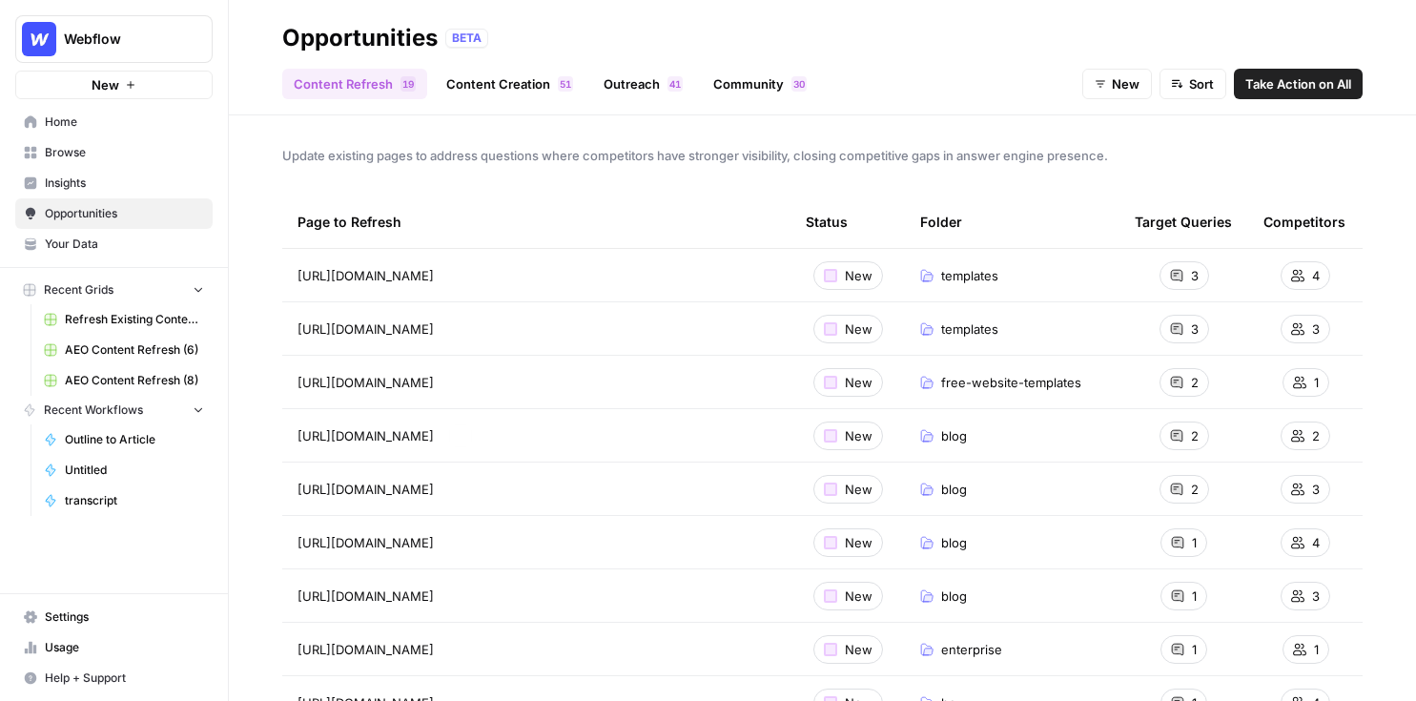
scroll to position [35, 0]
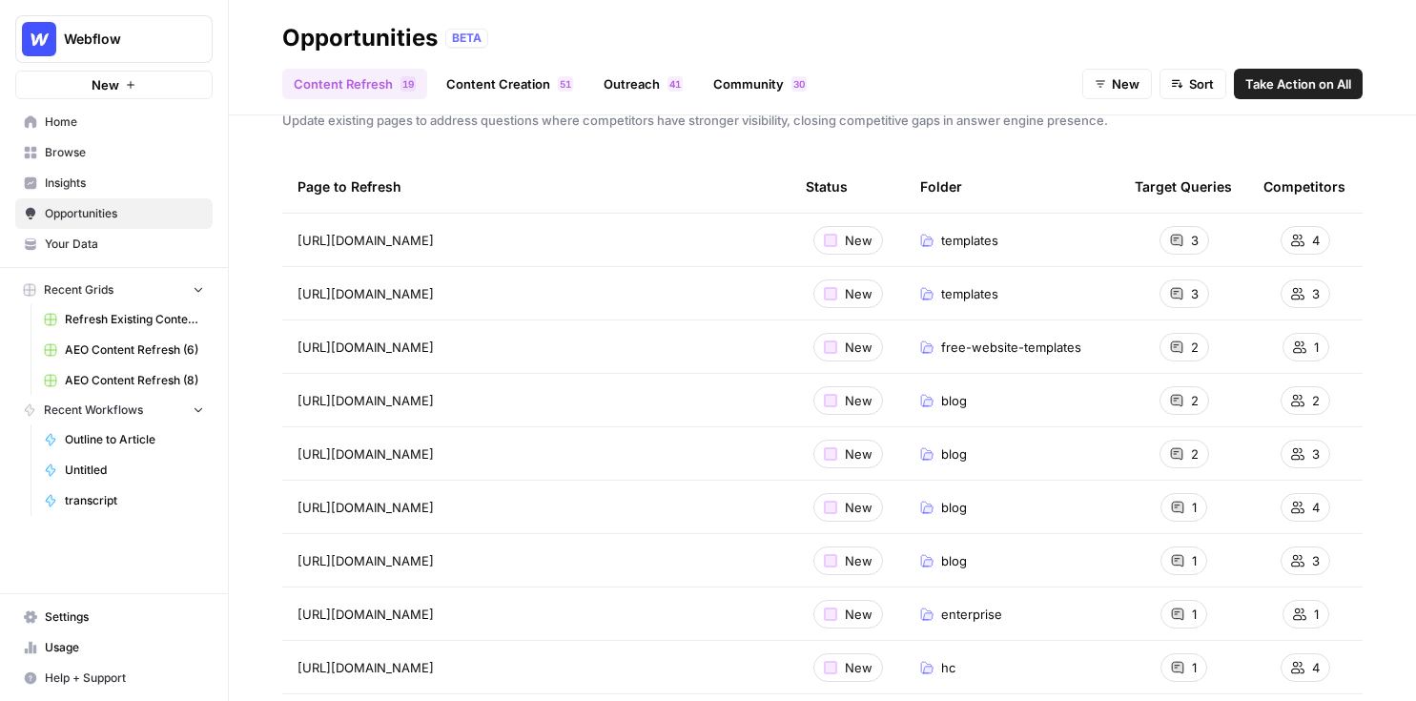
click at [1160, 240] on icon at bounding box center [1176, 240] width 11 height 11
click at [1160, 91] on span "Take Action on All" at bounding box center [1298, 83] width 106 height 19
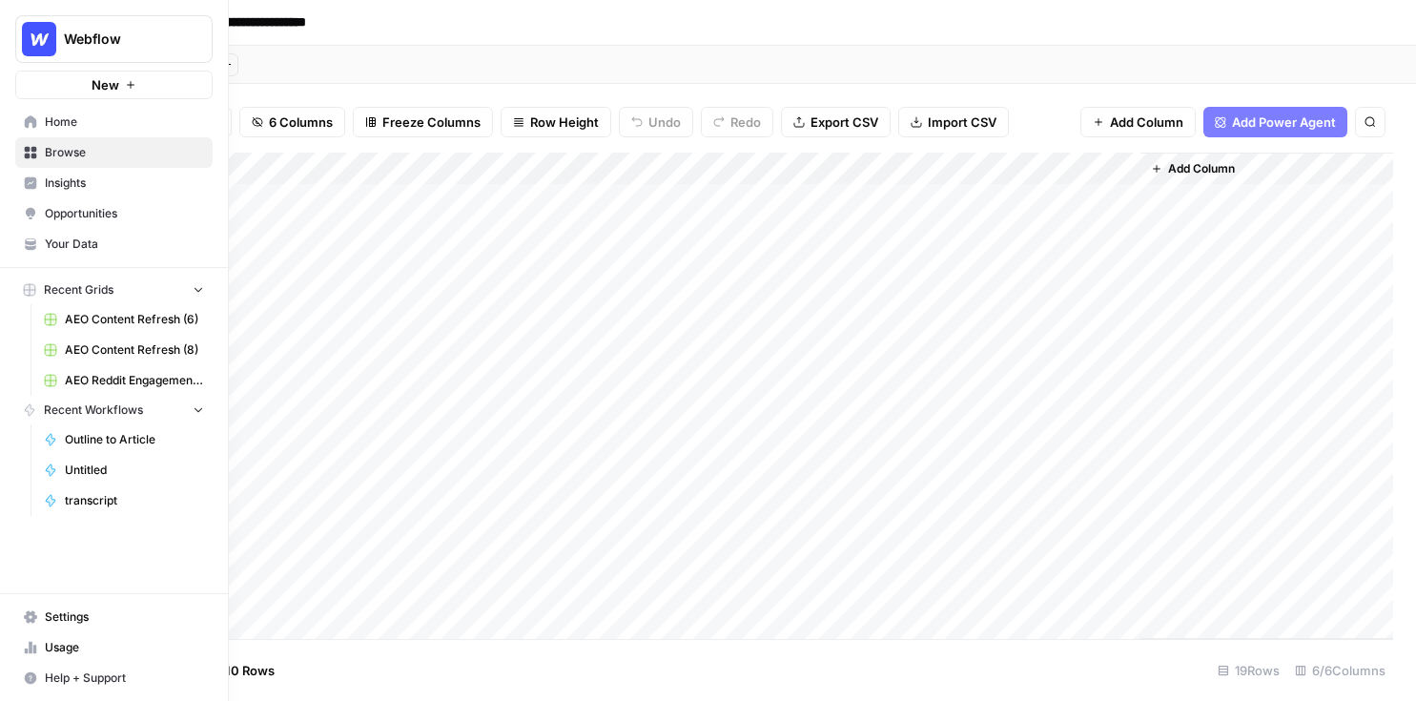
click at [95, 213] on span "Opportunities" at bounding box center [124, 213] width 159 height 17
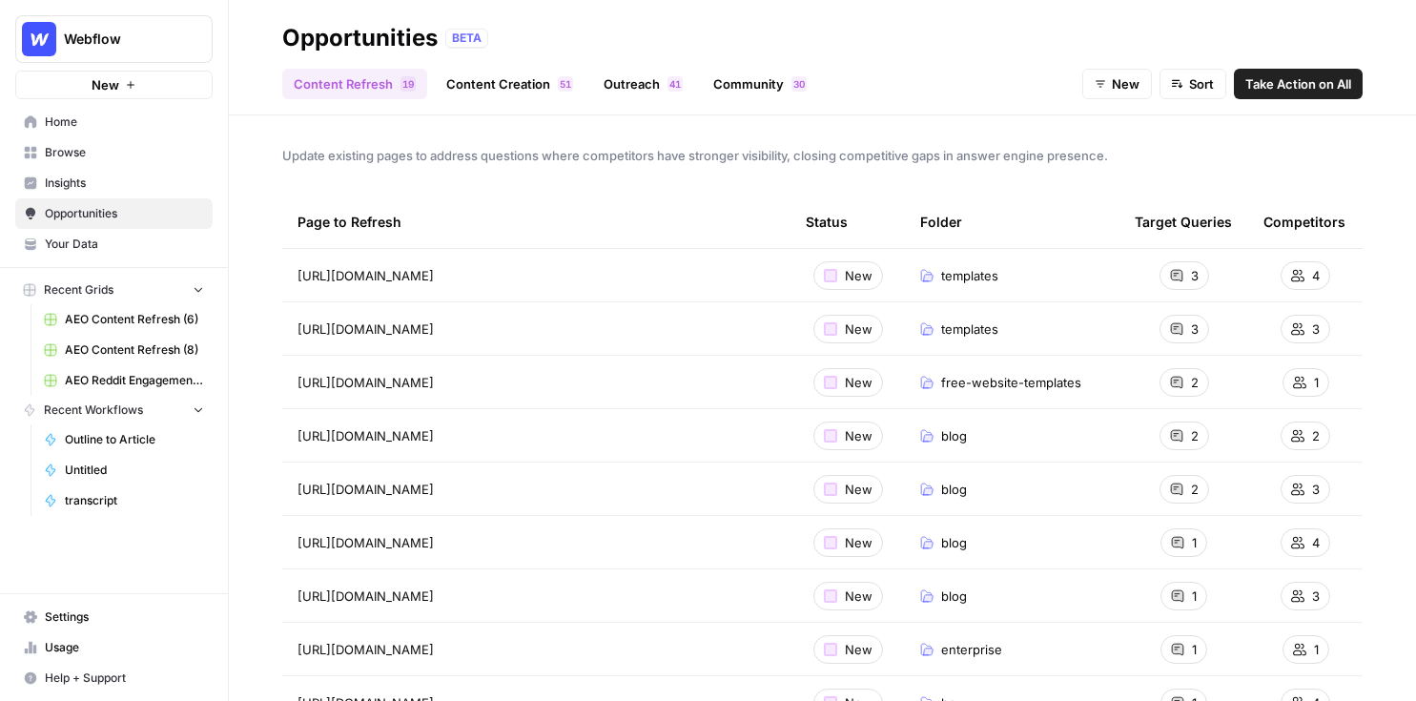
click at [504, 98] on link "Content Creation 1 5" at bounding box center [510, 84] width 150 height 31
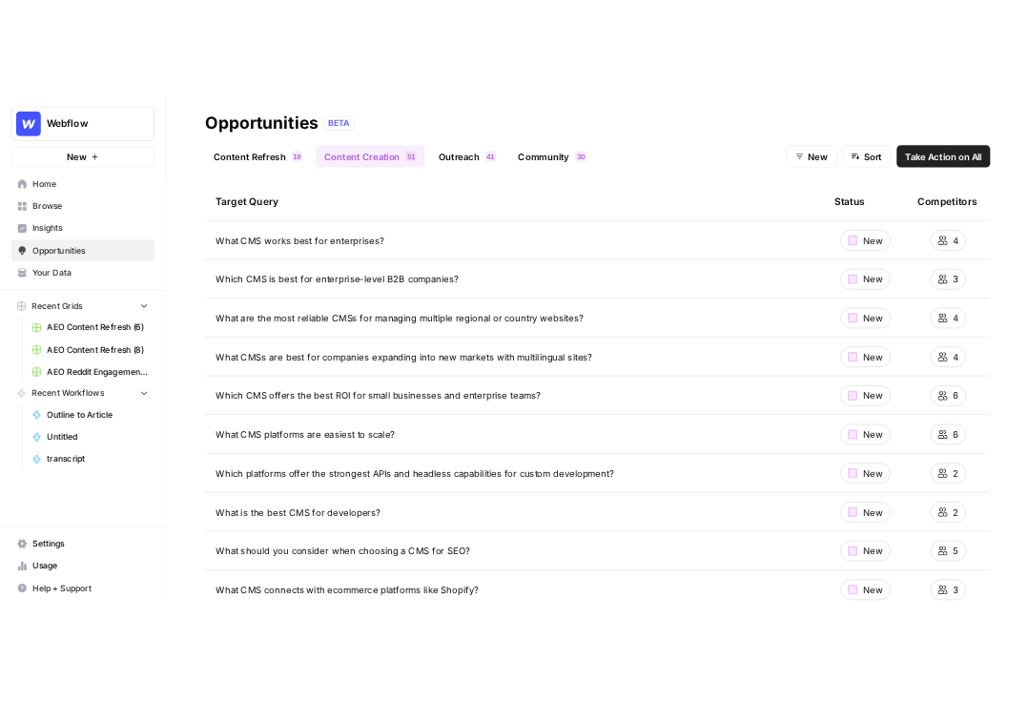
scroll to position [79, 0]
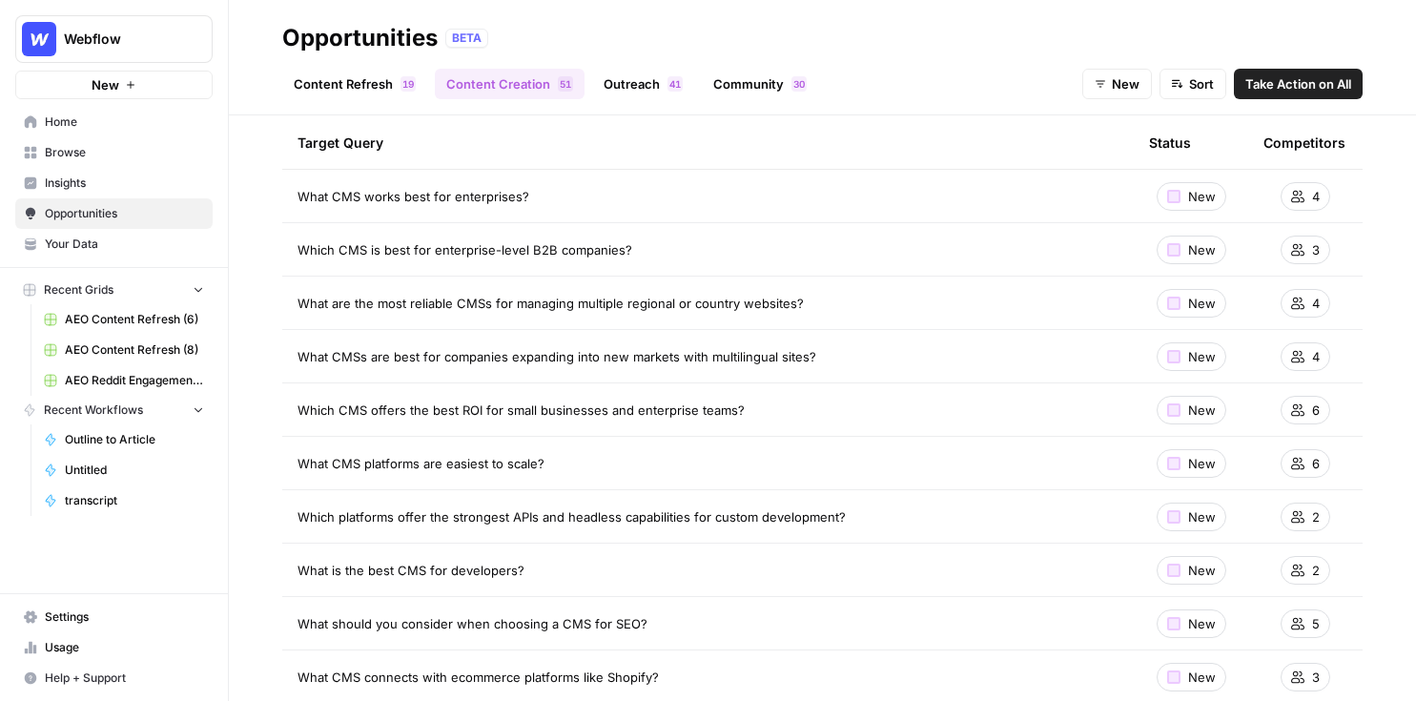
click at [659, 84] on link "Outreach 1 4" at bounding box center [643, 84] width 102 height 31
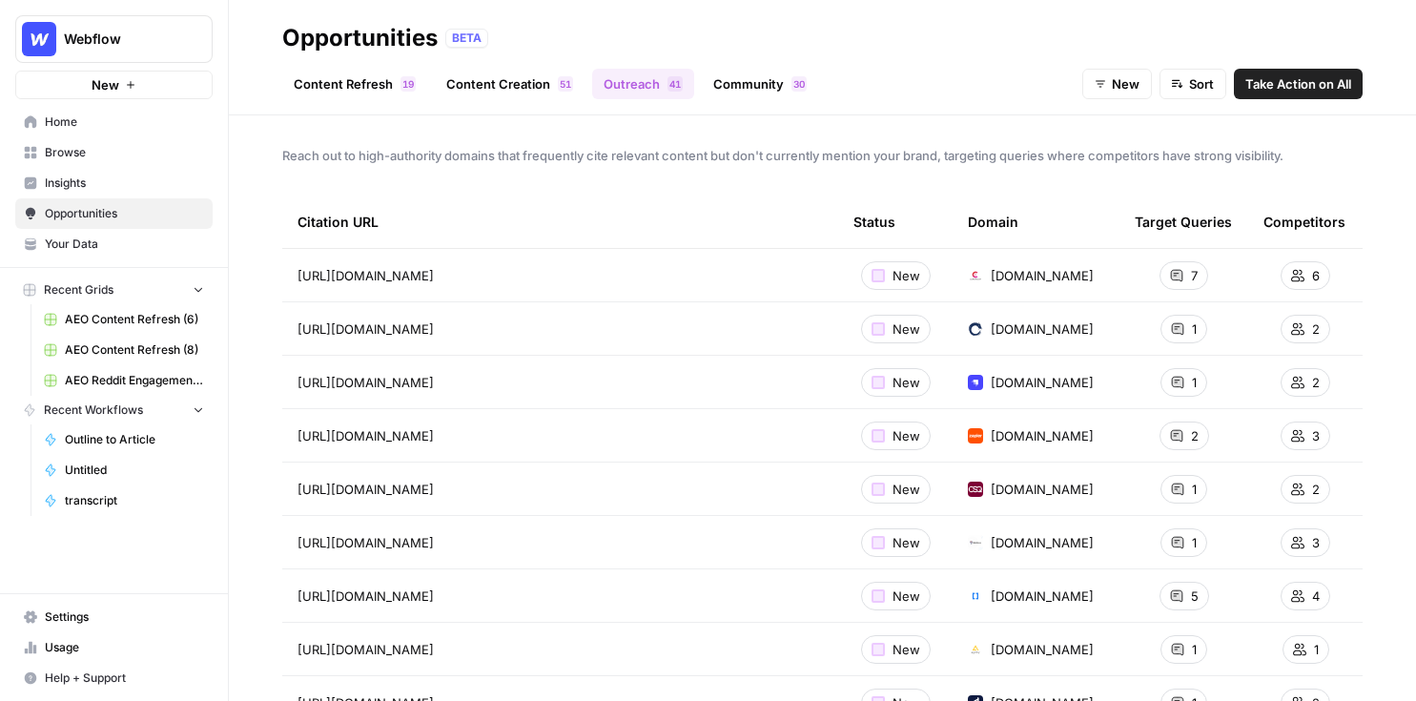
click at [735, 85] on link "Community 0 3" at bounding box center [760, 84] width 116 height 31
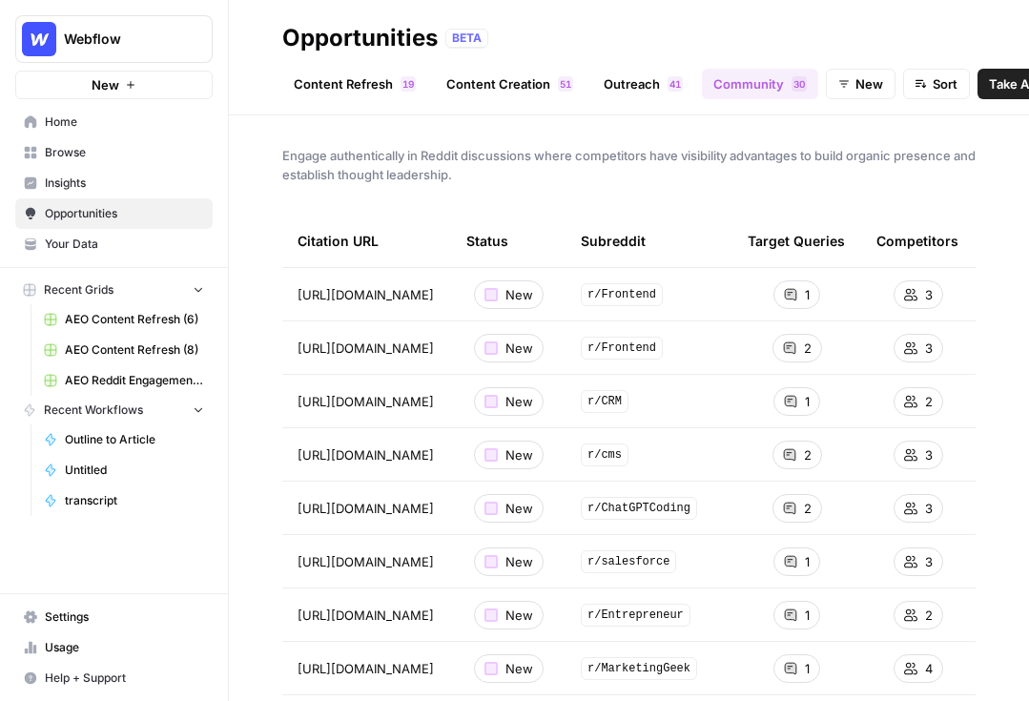
click at [68, 40] on span "Webflow" at bounding box center [121, 39] width 115 height 19
click at [76, 66] on div "Webflow New" at bounding box center [114, 49] width 228 height 99
click at [42, 43] on img "Workspace: Webflow" at bounding box center [39, 39] width 34 height 34
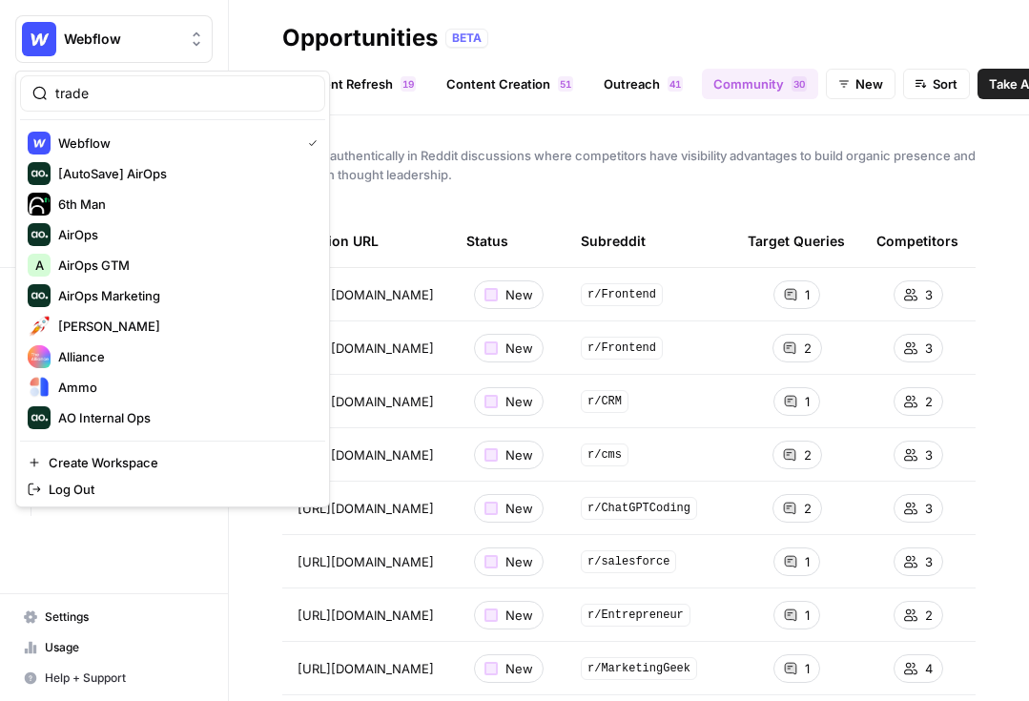
type input "trade"
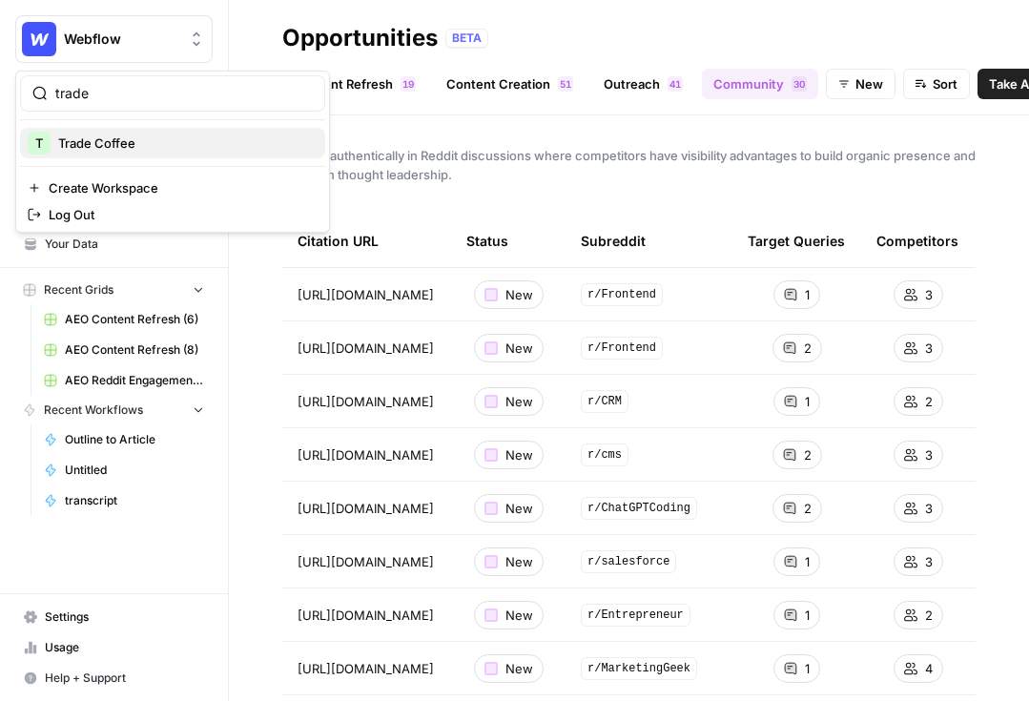
click at [59, 141] on span "Trade Coffee" at bounding box center [184, 143] width 252 height 19
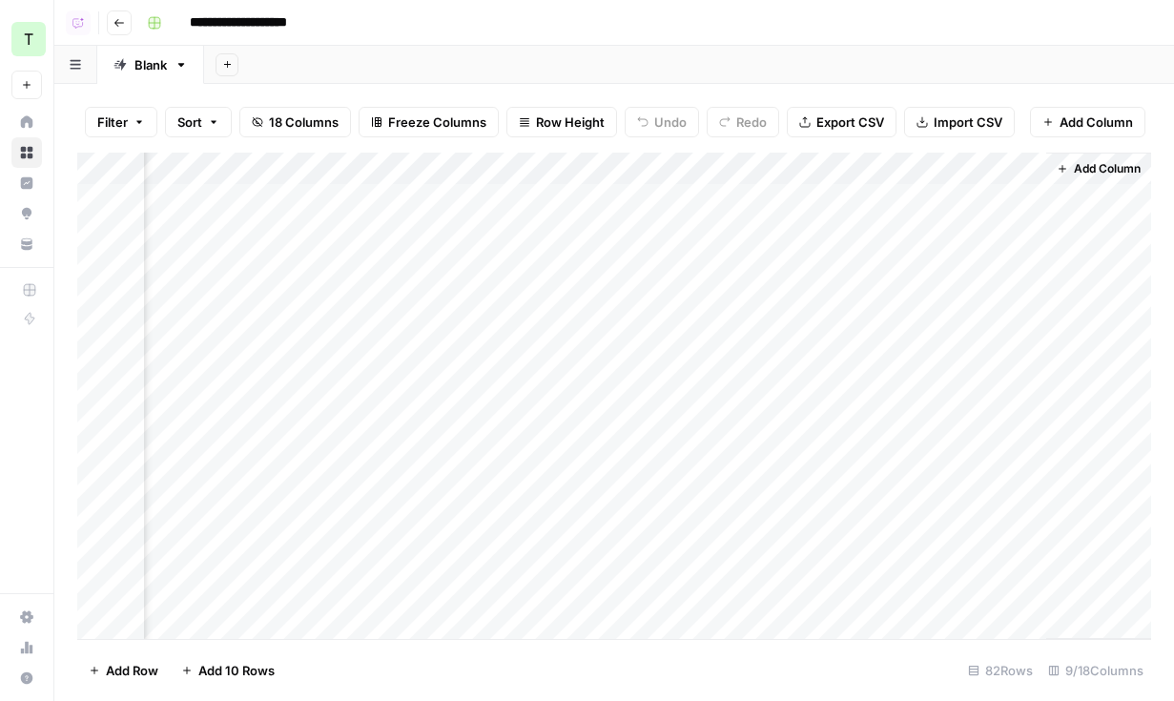
click at [410, 202] on div "Add Column" at bounding box center [614, 396] width 1074 height 486
click at [402, 231] on div "Add Column" at bounding box center [614, 396] width 1074 height 486
click at [402, 264] on div "Add Column" at bounding box center [614, 396] width 1074 height 486
click at [489, 233] on div "Add Column" at bounding box center [614, 396] width 1074 height 486
click at [461, 233] on div "Add Column" at bounding box center [614, 396] width 1074 height 486
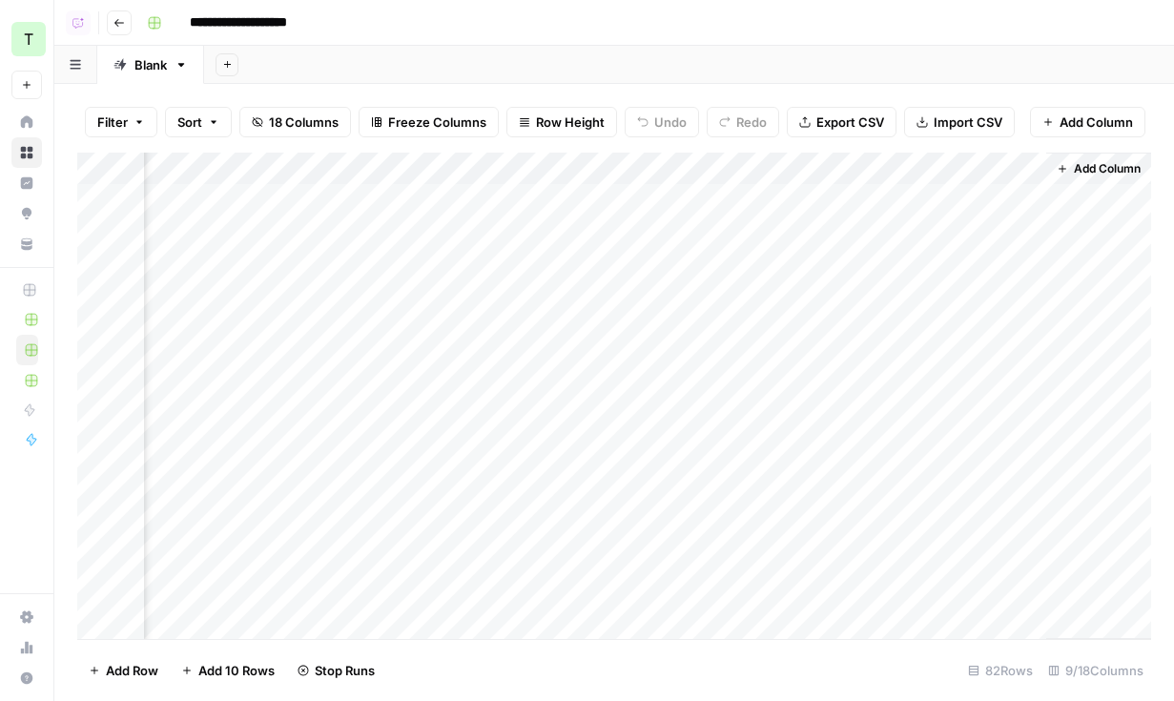
scroll to position [0, 1149]
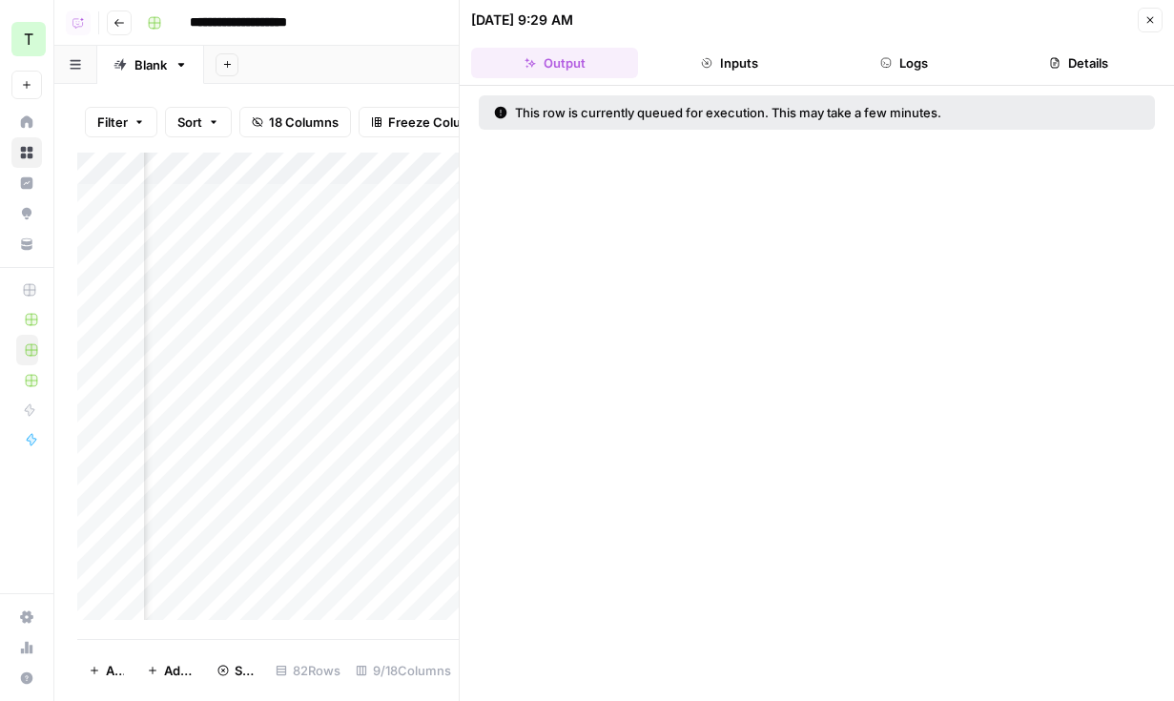
click at [1144, 19] on icon "button" at bounding box center [1149, 19] width 11 height 11
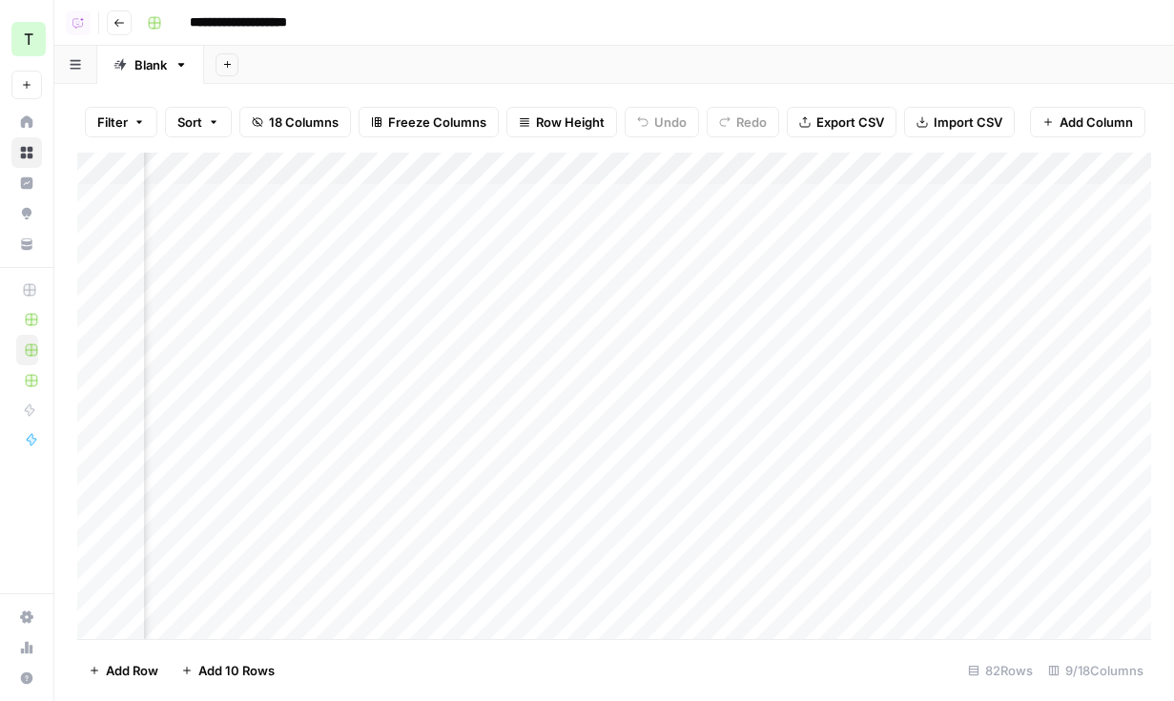
scroll to position [0, 704]
click at [916, 231] on div "Add Column" at bounding box center [614, 396] width 1074 height 486
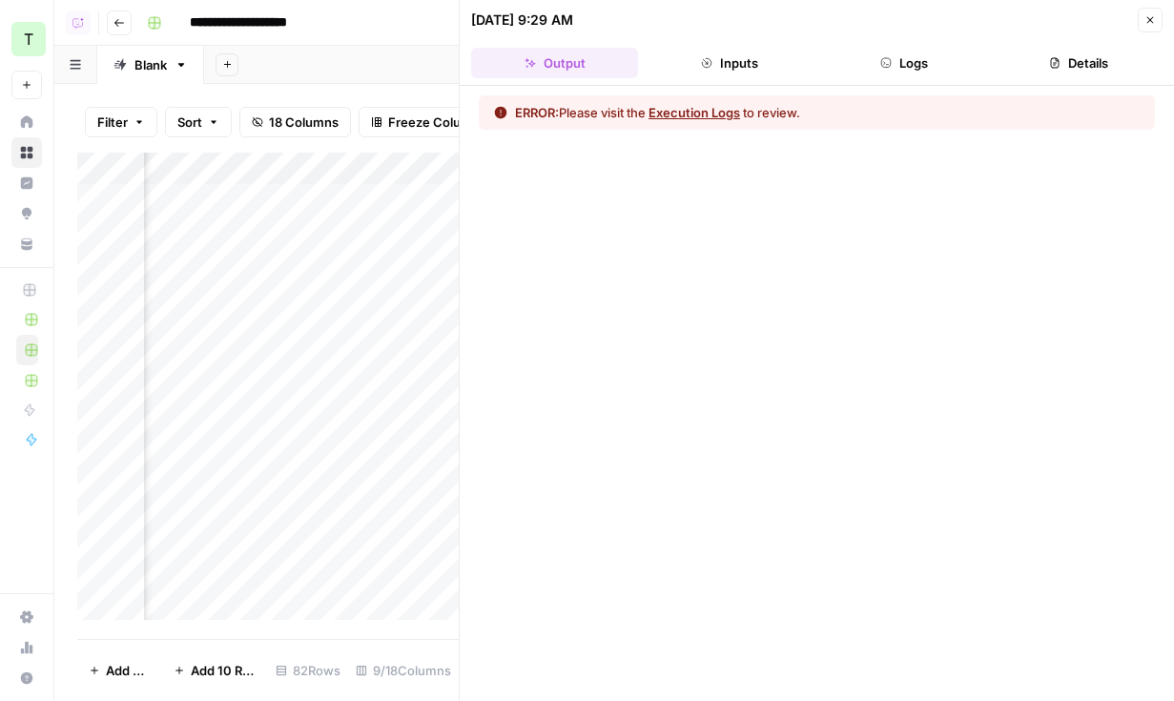
click at [1048, 62] on button "Details" at bounding box center [1079, 63] width 167 height 31
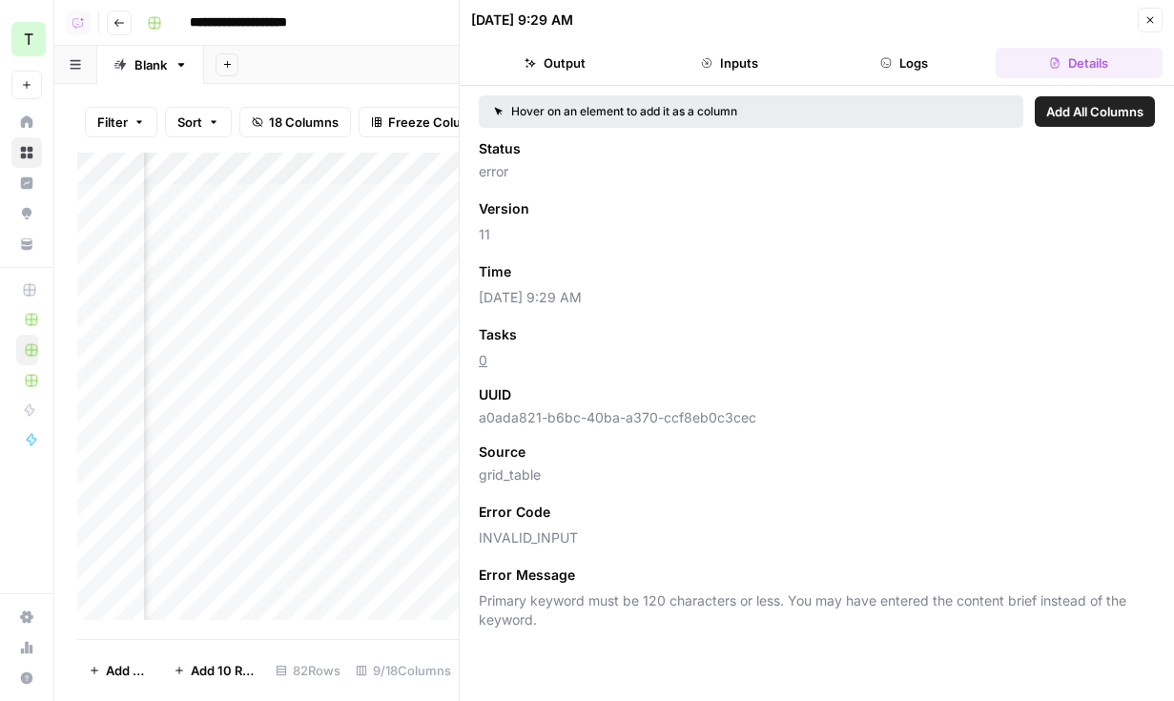
click at [1138, 23] on button "Close" at bounding box center [1150, 20] width 25 height 25
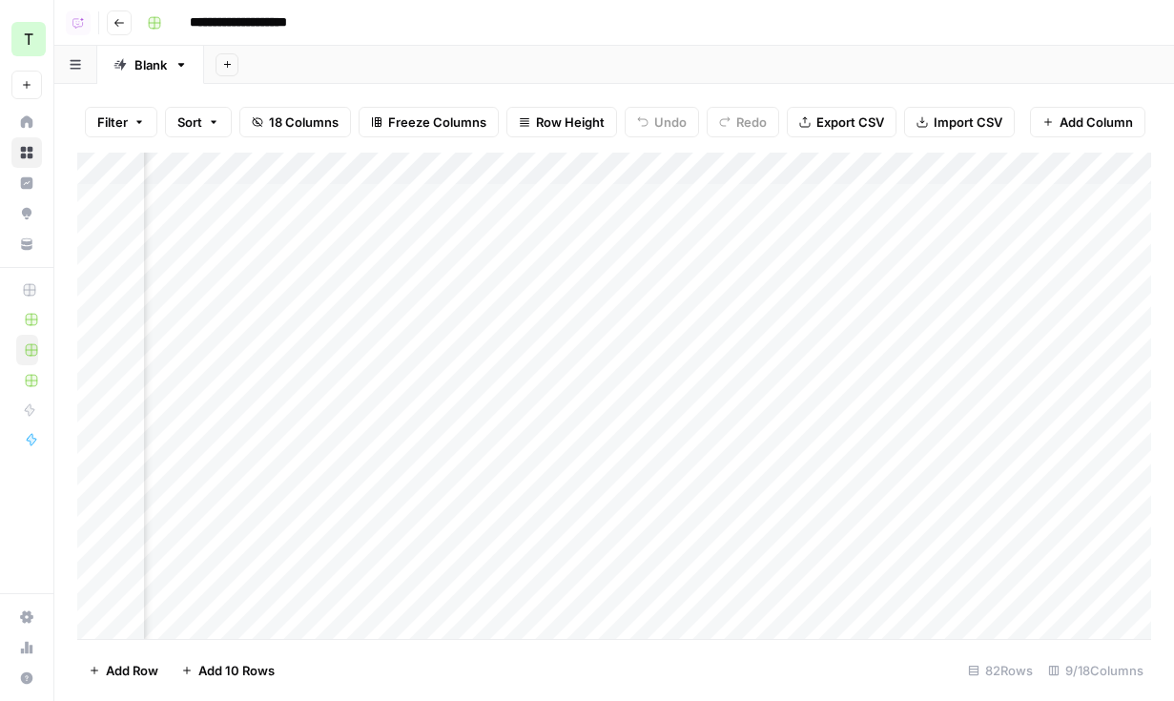
click at [925, 167] on div "Add Column" at bounding box center [614, 396] width 1074 height 486
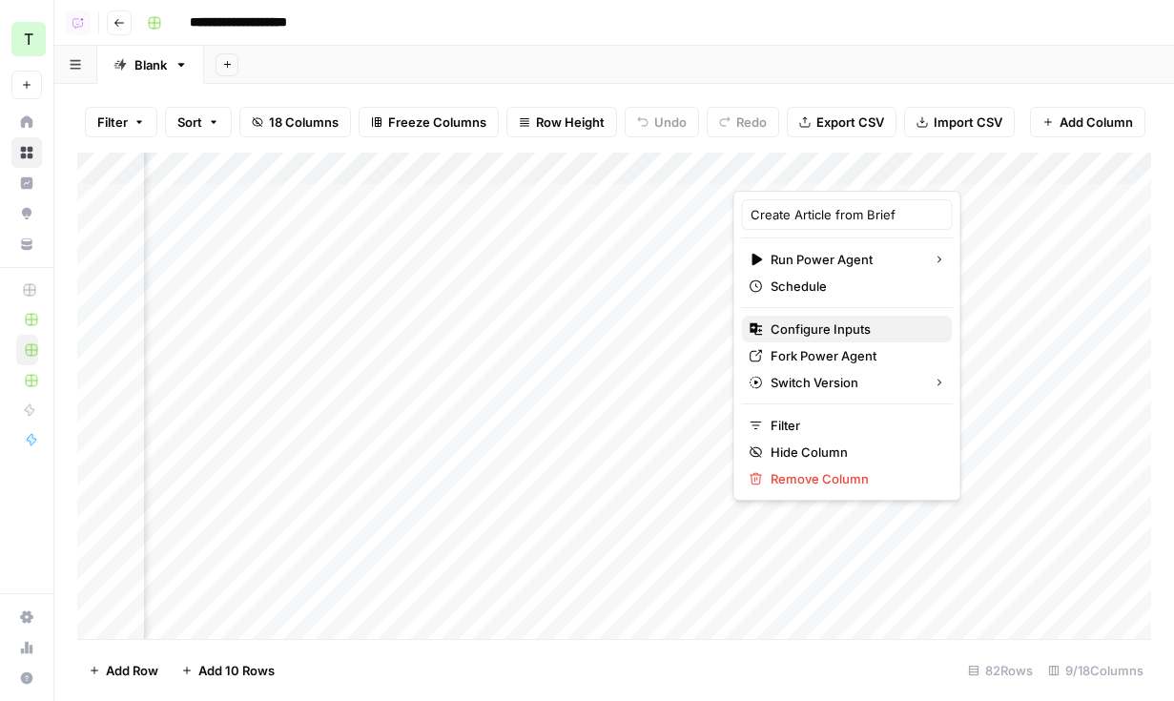
click at [826, 325] on span "Configure Inputs" at bounding box center [854, 328] width 167 height 19
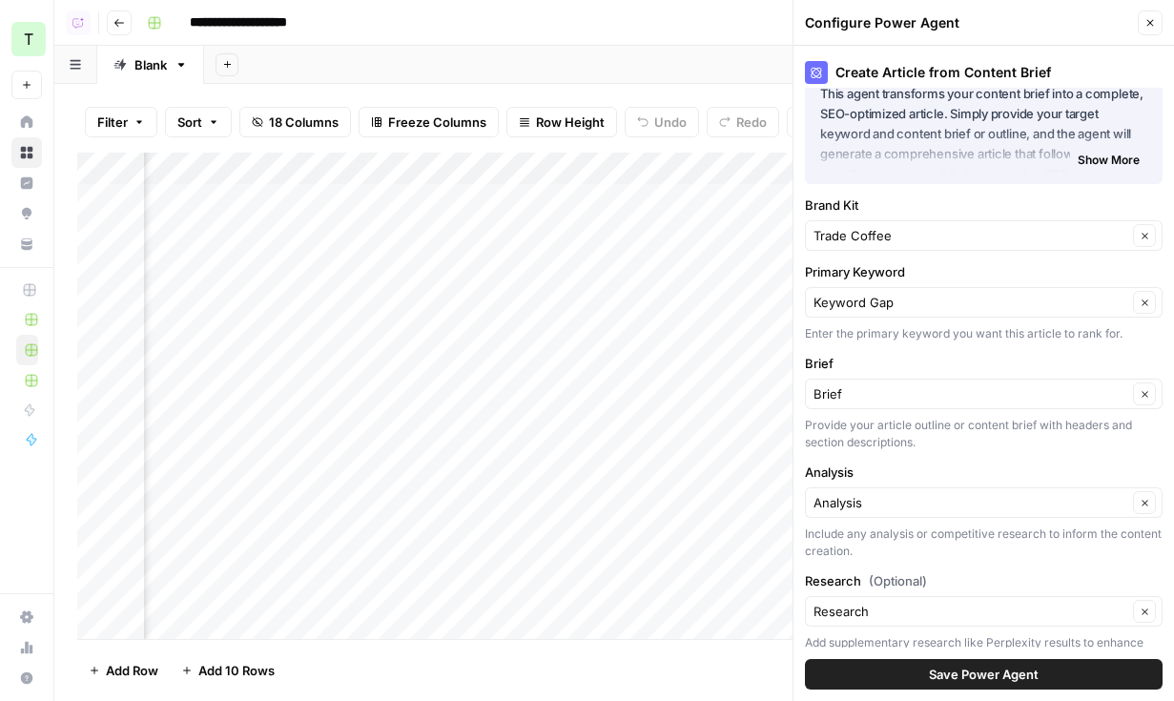
scroll to position [64, 0]
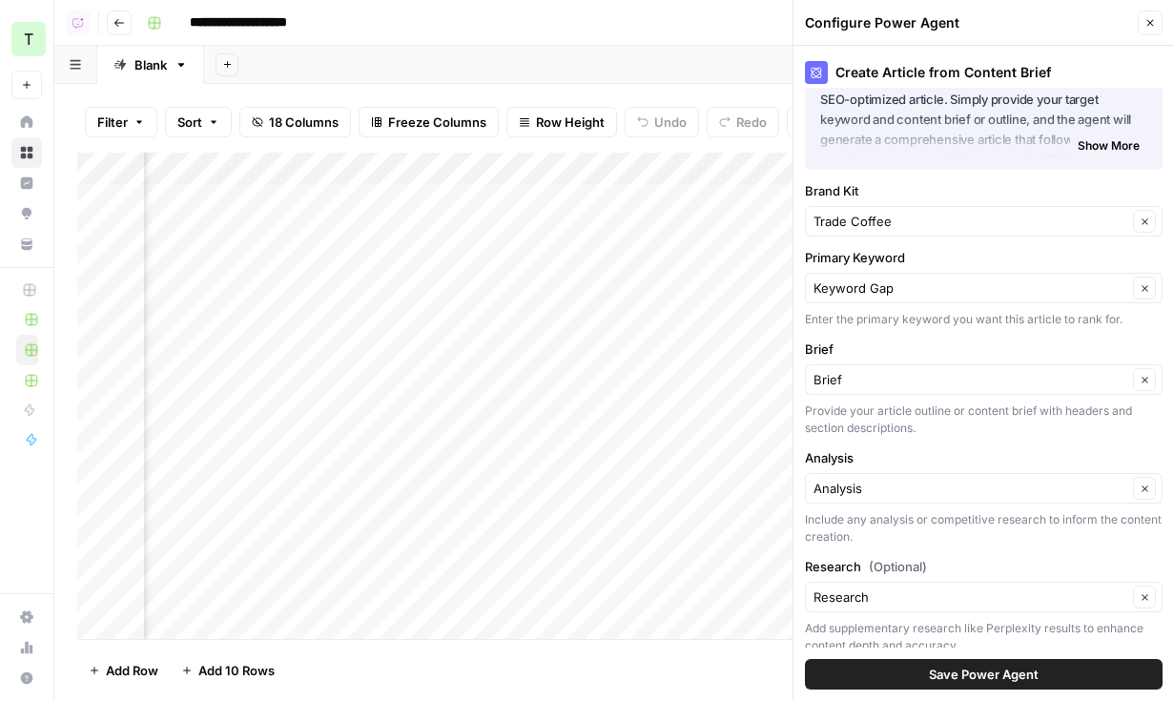
click at [917, 298] on div "Keyword Gap Clear" at bounding box center [984, 288] width 358 height 31
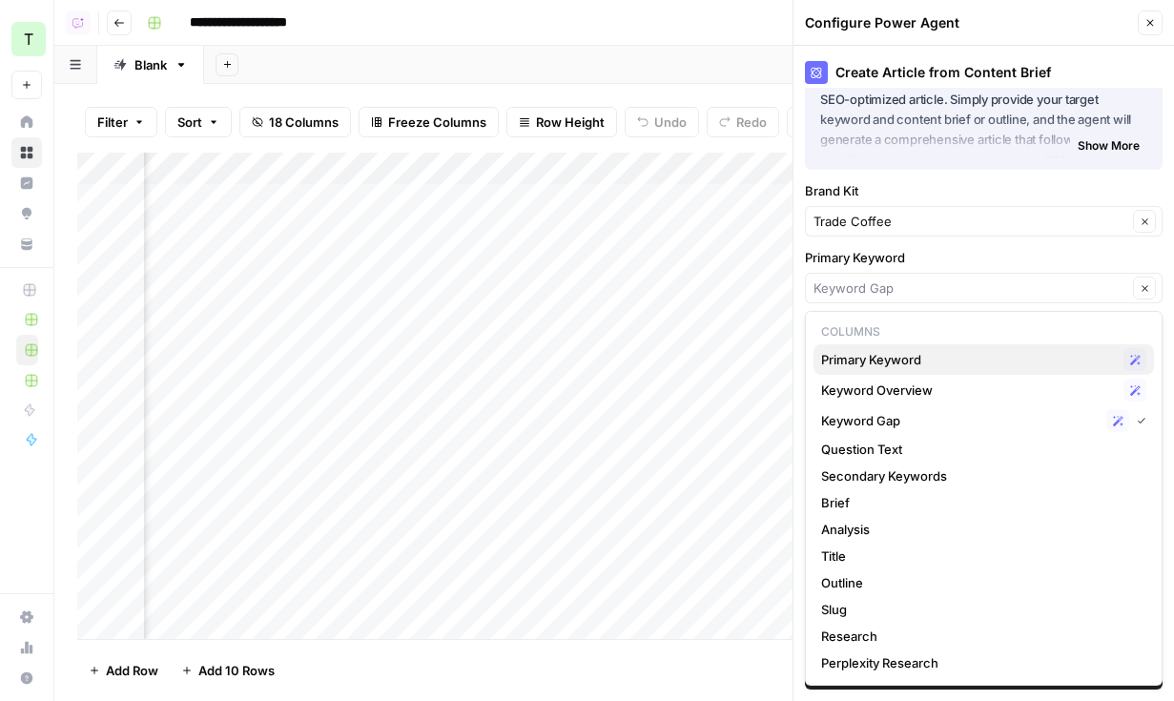
click at [913, 362] on span "Primary Keyword" at bounding box center [968, 359] width 295 height 19
type input "Primary Keyword"
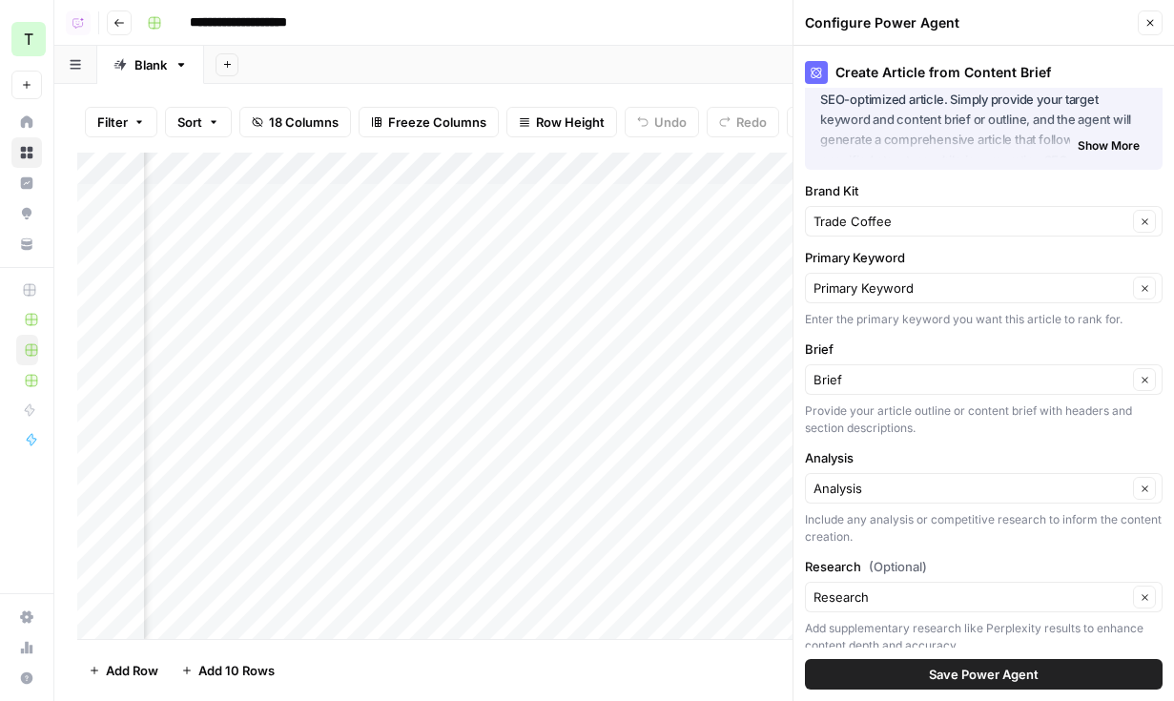
click at [928, 677] on button "Save Power Agent" at bounding box center [984, 674] width 358 height 31
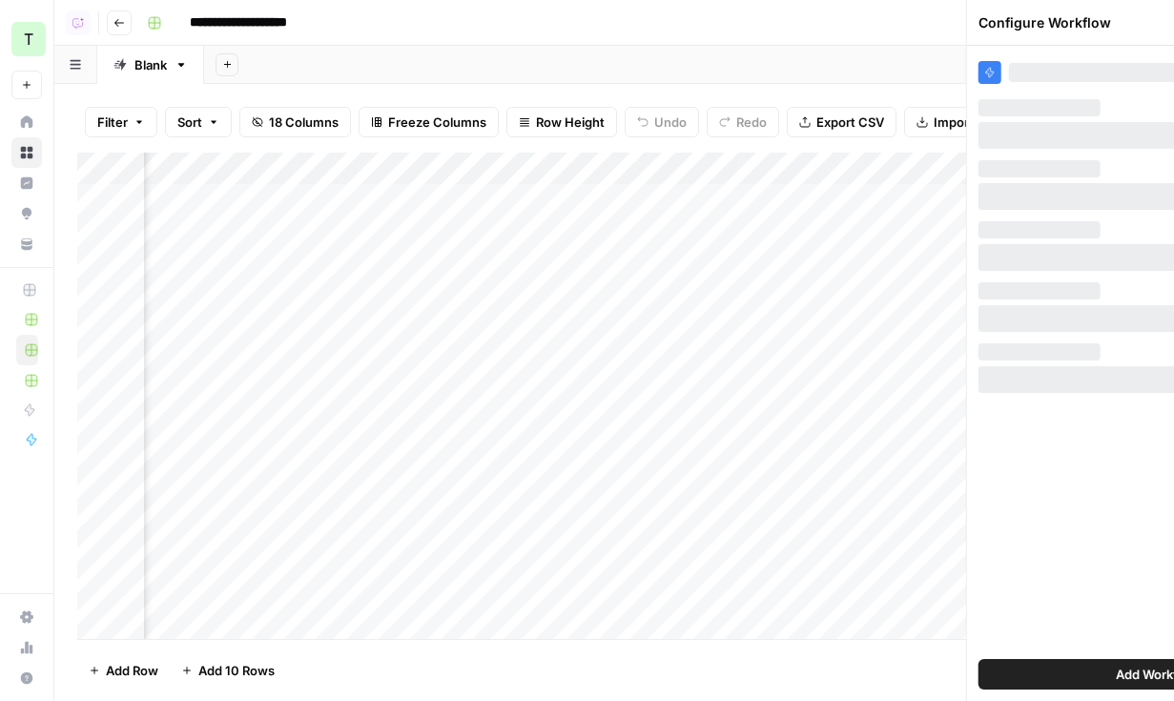
scroll to position [0, 0]
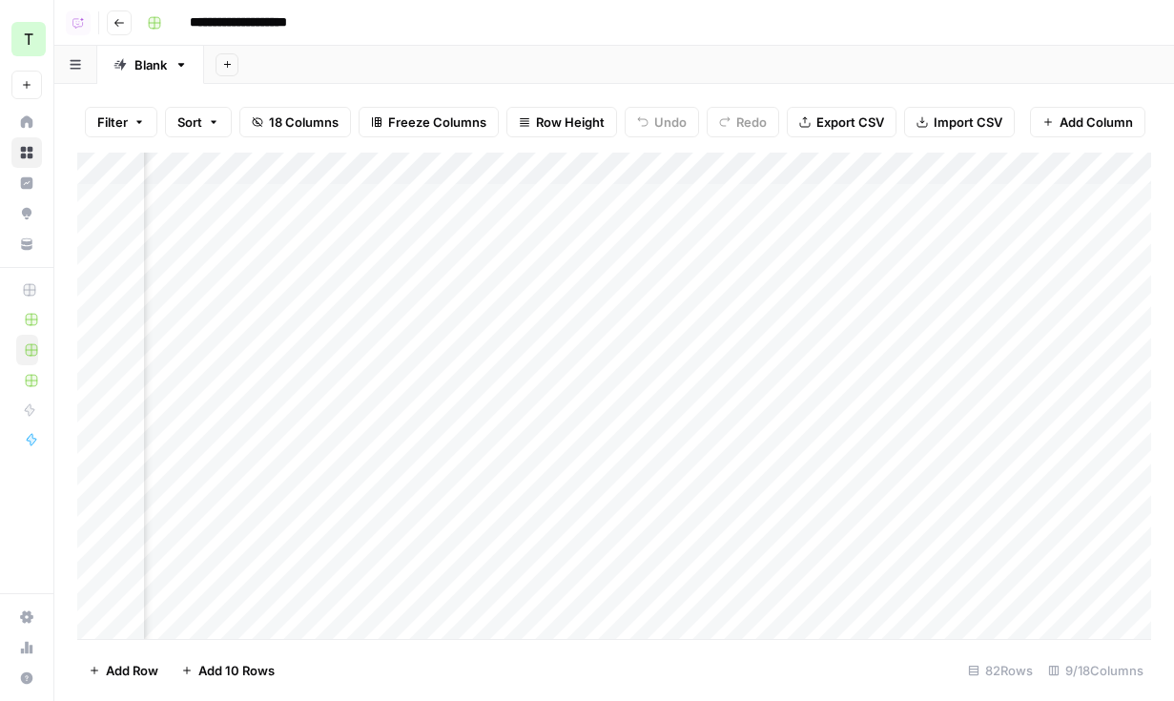
click at [936, 230] on div "Add Column" at bounding box center [614, 396] width 1074 height 486
click at [945, 202] on div "Add Column" at bounding box center [614, 396] width 1074 height 486
click at [946, 200] on div "Add Column" at bounding box center [614, 396] width 1074 height 486
click at [943, 261] on div "Add Column" at bounding box center [614, 396] width 1074 height 486
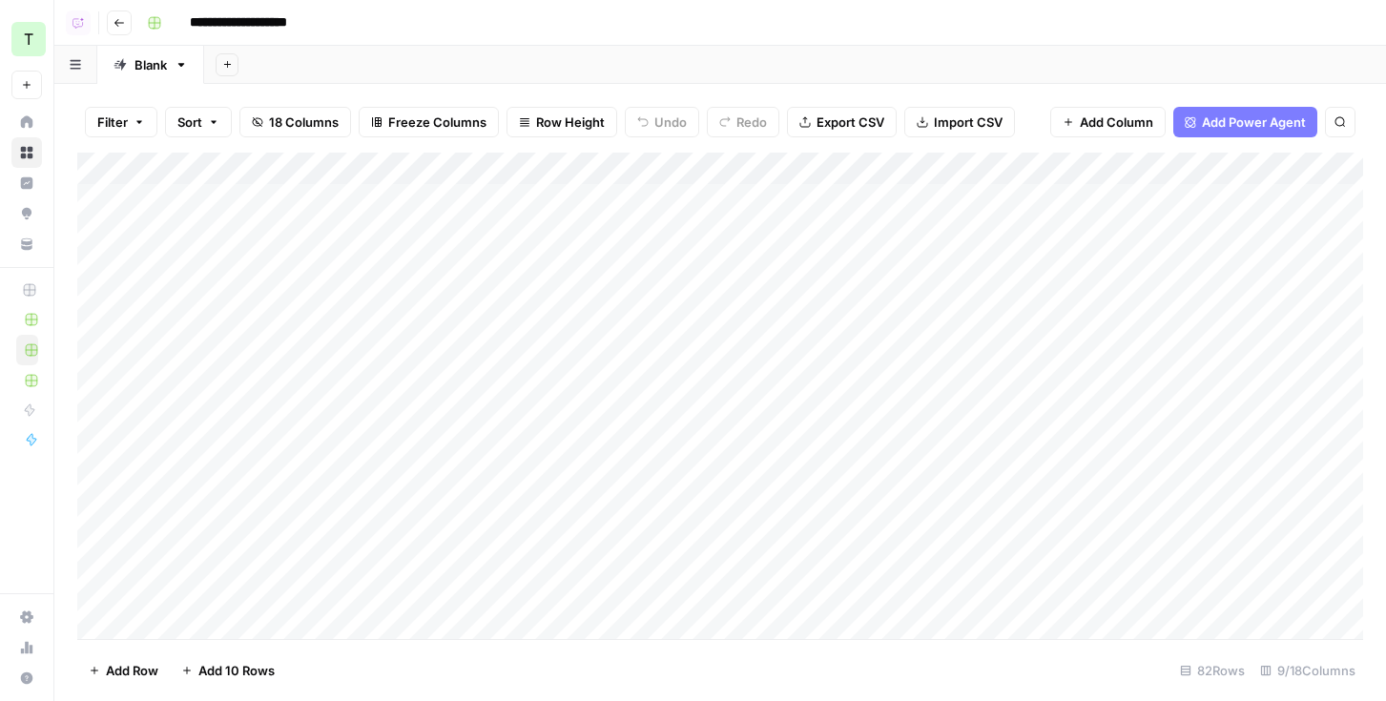
click at [21, 38] on div "T" at bounding box center [28, 39] width 34 height 34
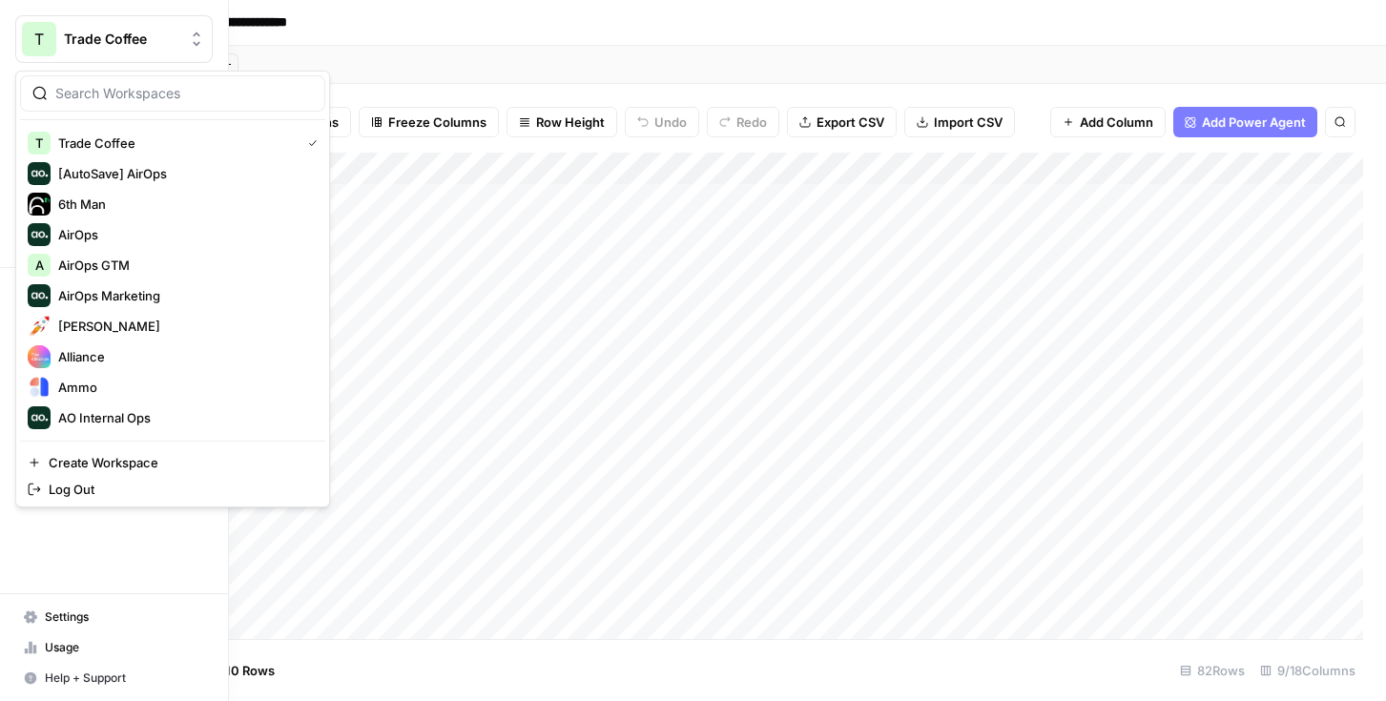
click at [104, 555] on div "T Trade Coffee New Home Browse Insights Opportunities Your Data Recent Grids AE…" at bounding box center [114, 350] width 228 height 701
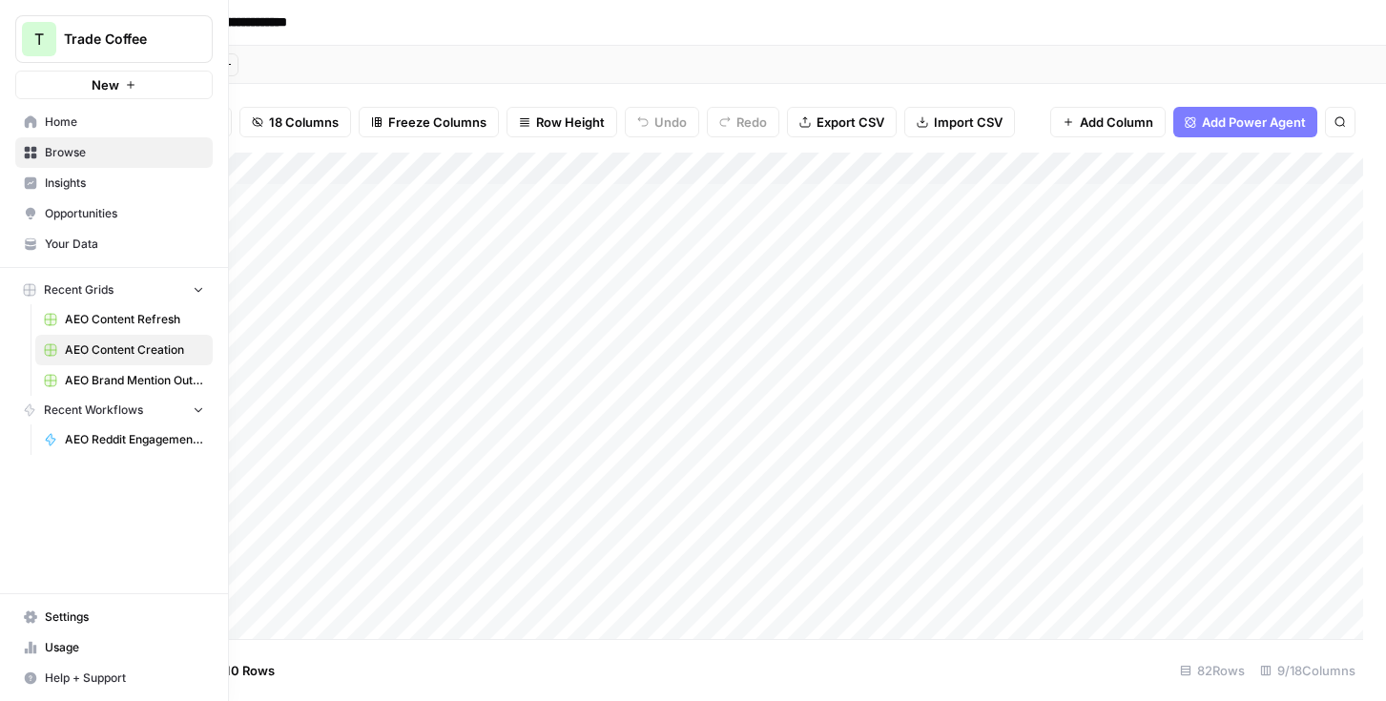
click at [68, 605] on link "Settings" at bounding box center [113, 617] width 197 height 31
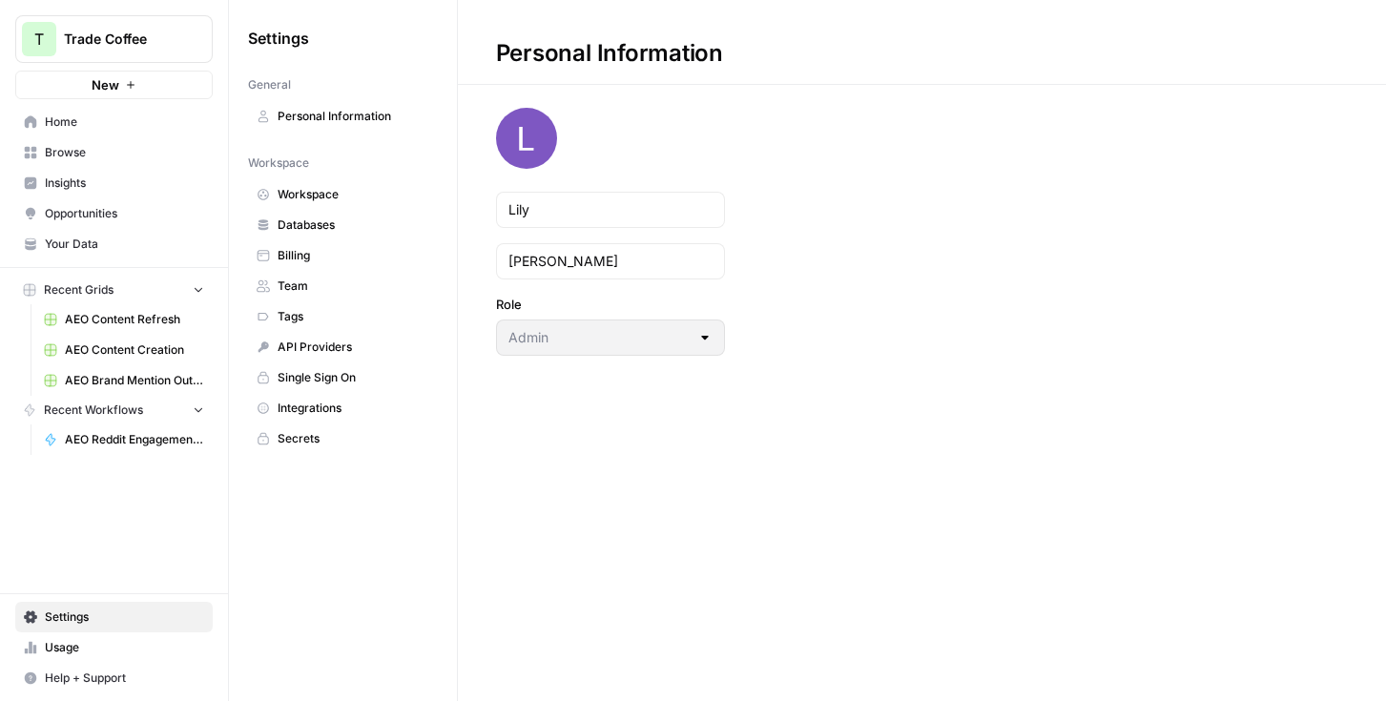
click at [312, 194] on span "Workspace" at bounding box center [354, 194] width 152 height 17
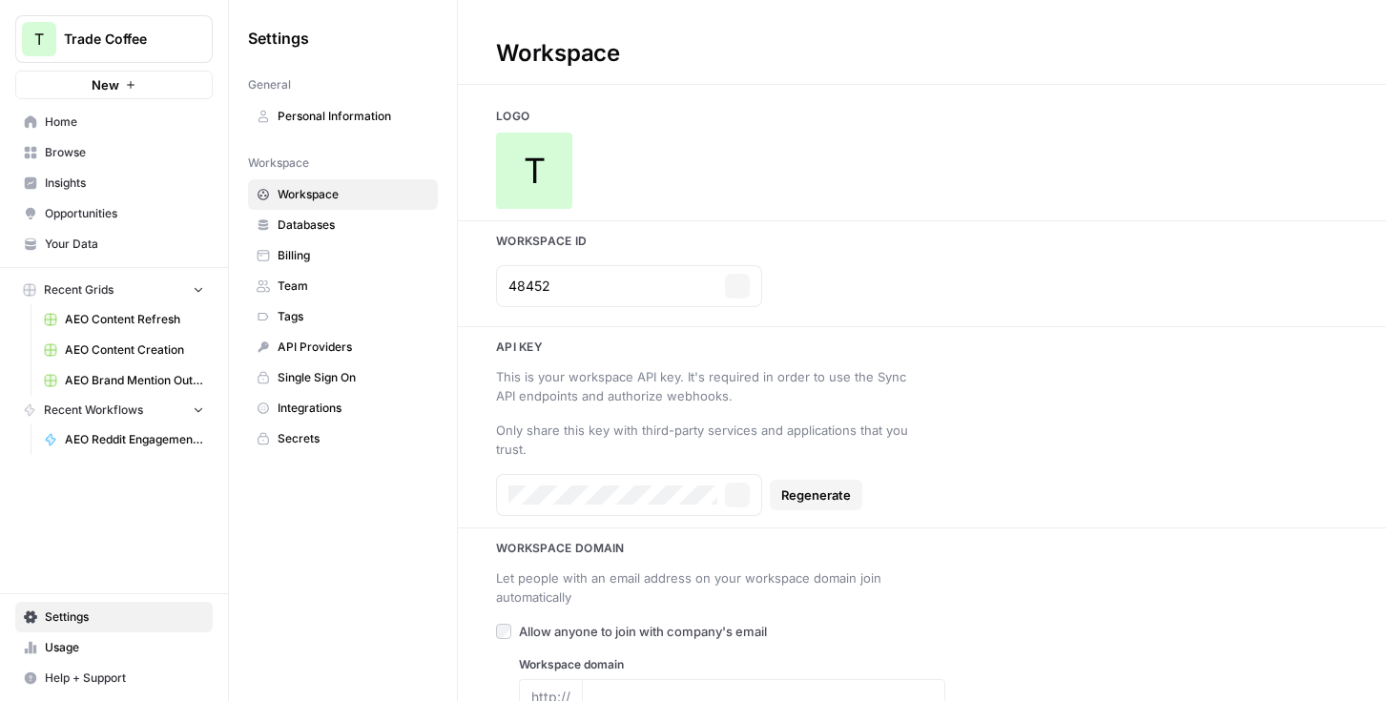
type input "https://www.drinktrade.com/?view=sl-613C1FEC"
click at [524, 172] on span "T" at bounding box center [535, 171] width 22 height 38
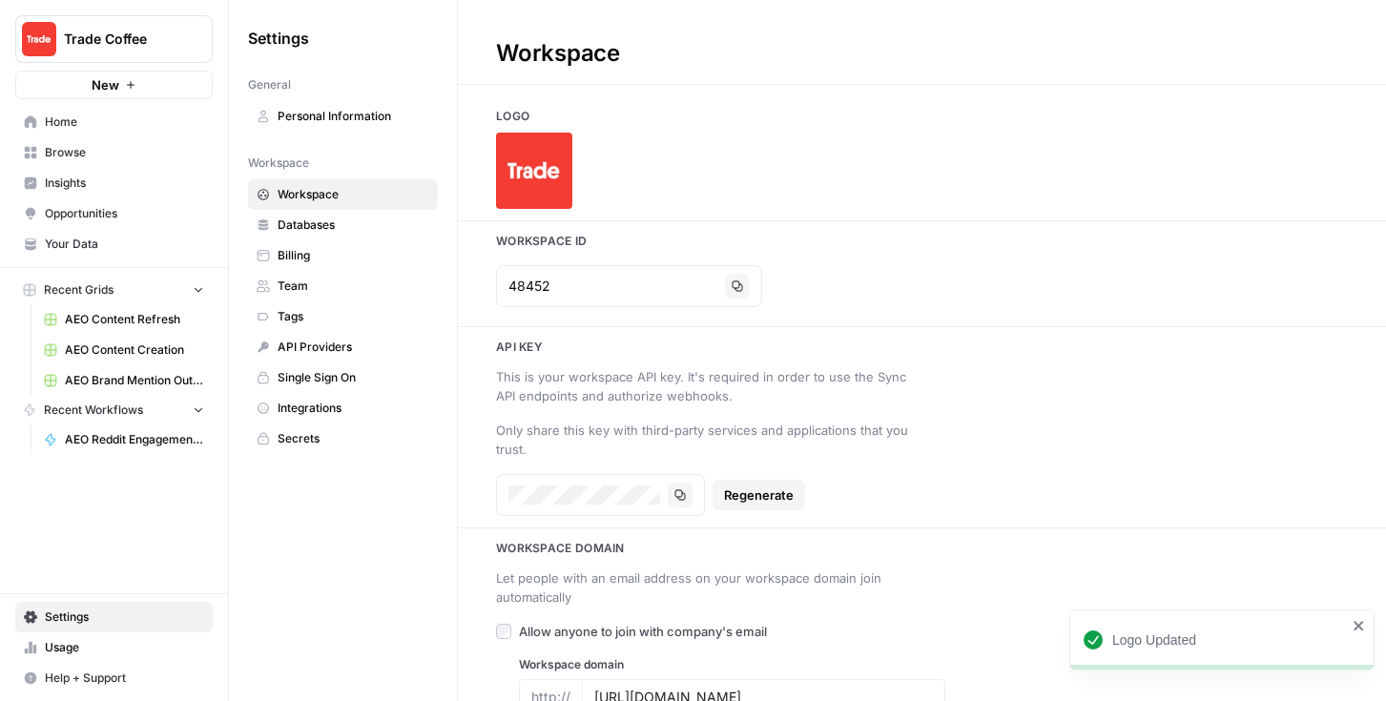
click at [104, 125] on span "Home" at bounding box center [124, 121] width 159 height 17
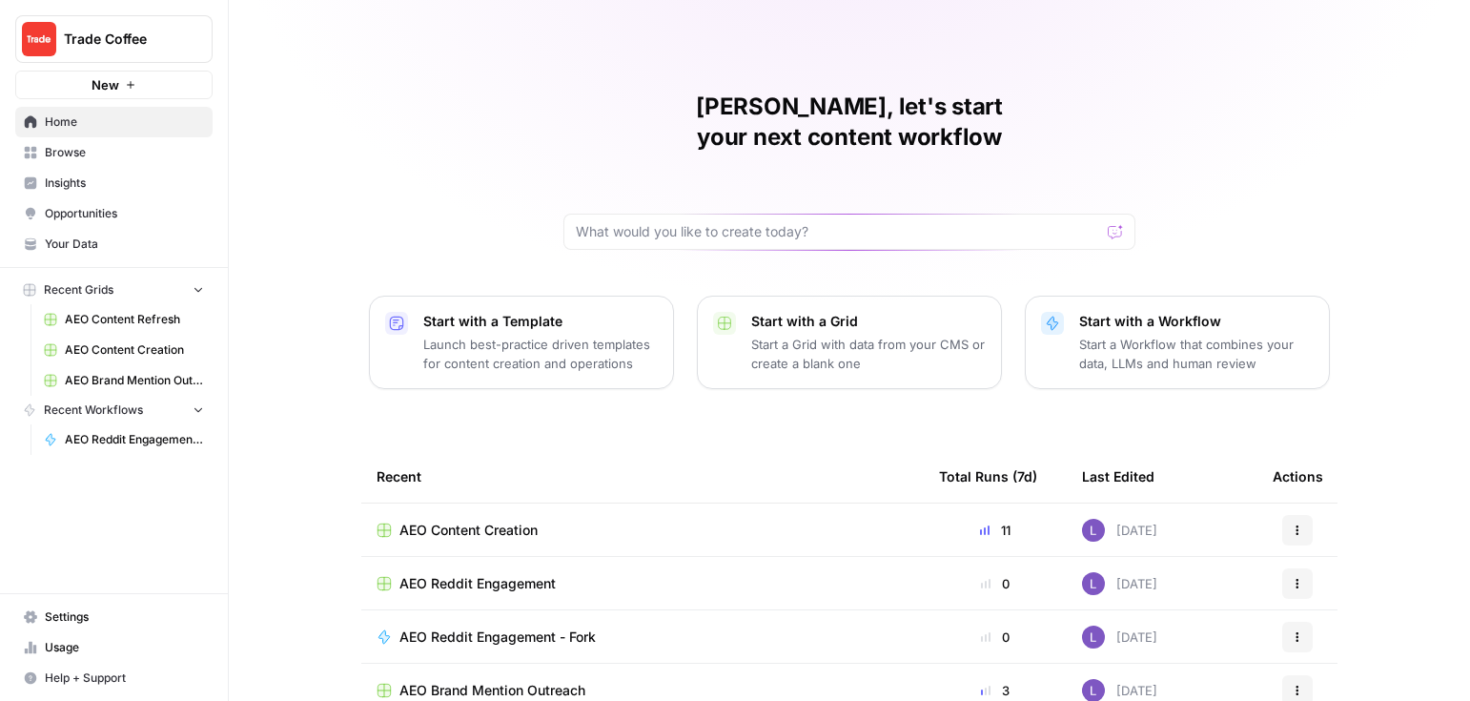
click at [118, 244] on span "Your Data" at bounding box center [124, 244] width 159 height 17
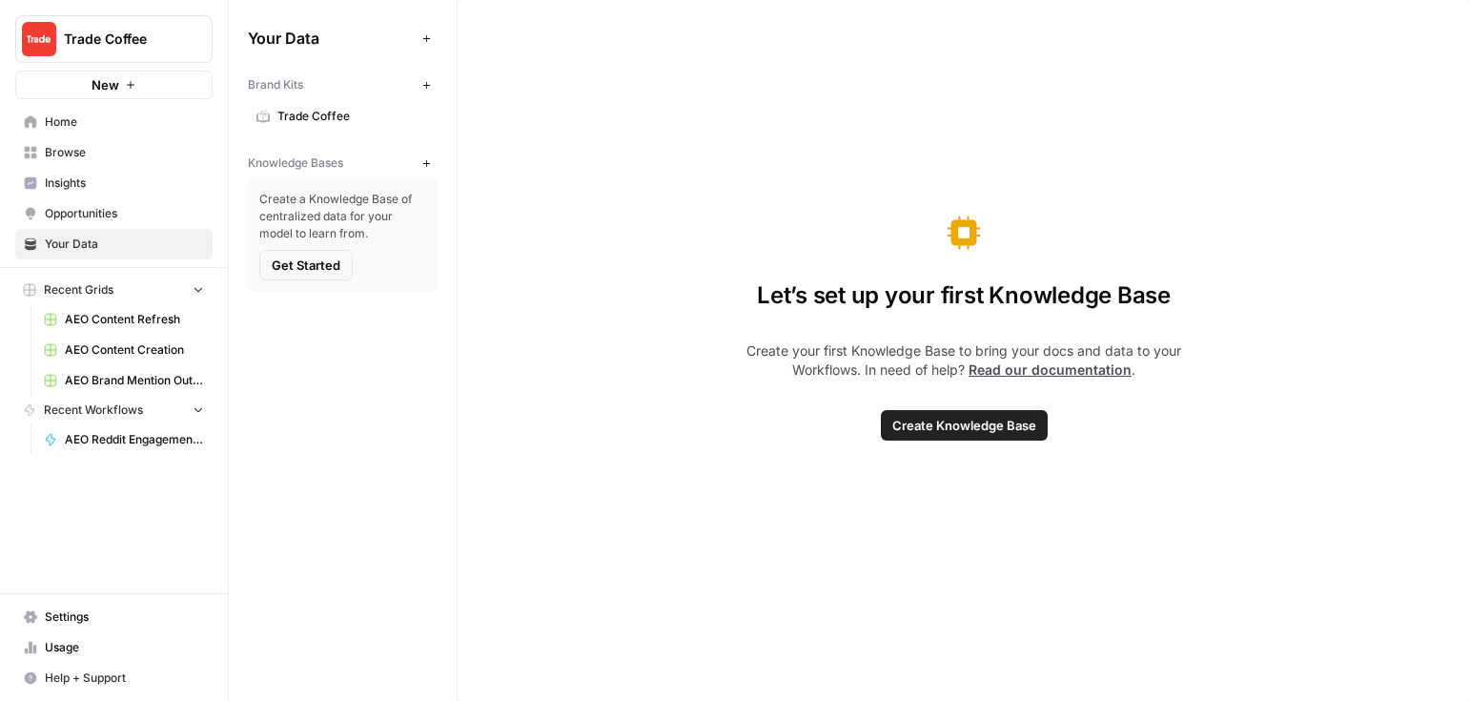
click at [323, 113] on span "Trade Coffee" at bounding box center [354, 116] width 152 height 17
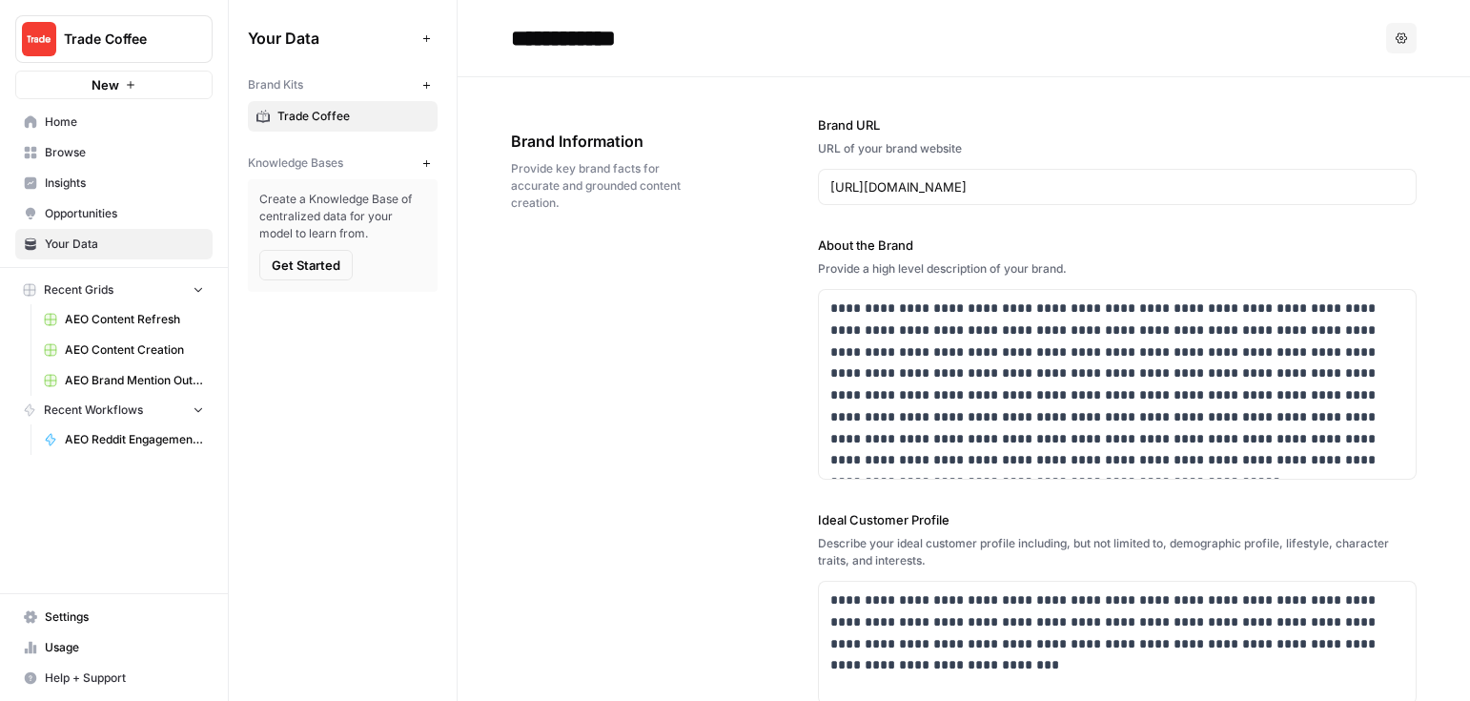
click at [423, 86] on icon "button" at bounding box center [426, 85] width 10 height 10
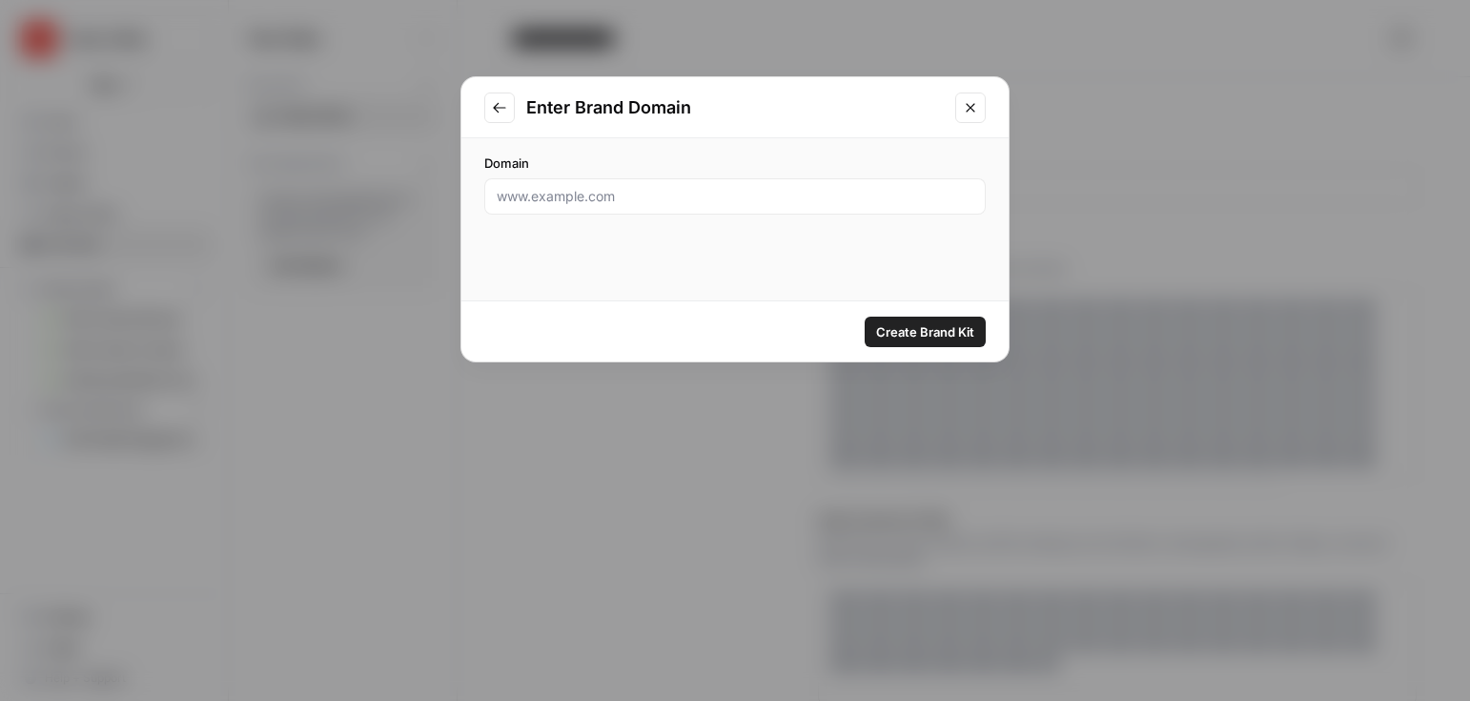
click at [792, 211] on div at bounding box center [735, 196] width 502 height 36
click at [979, 103] on button "Close modal" at bounding box center [971, 108] width 31 height 31
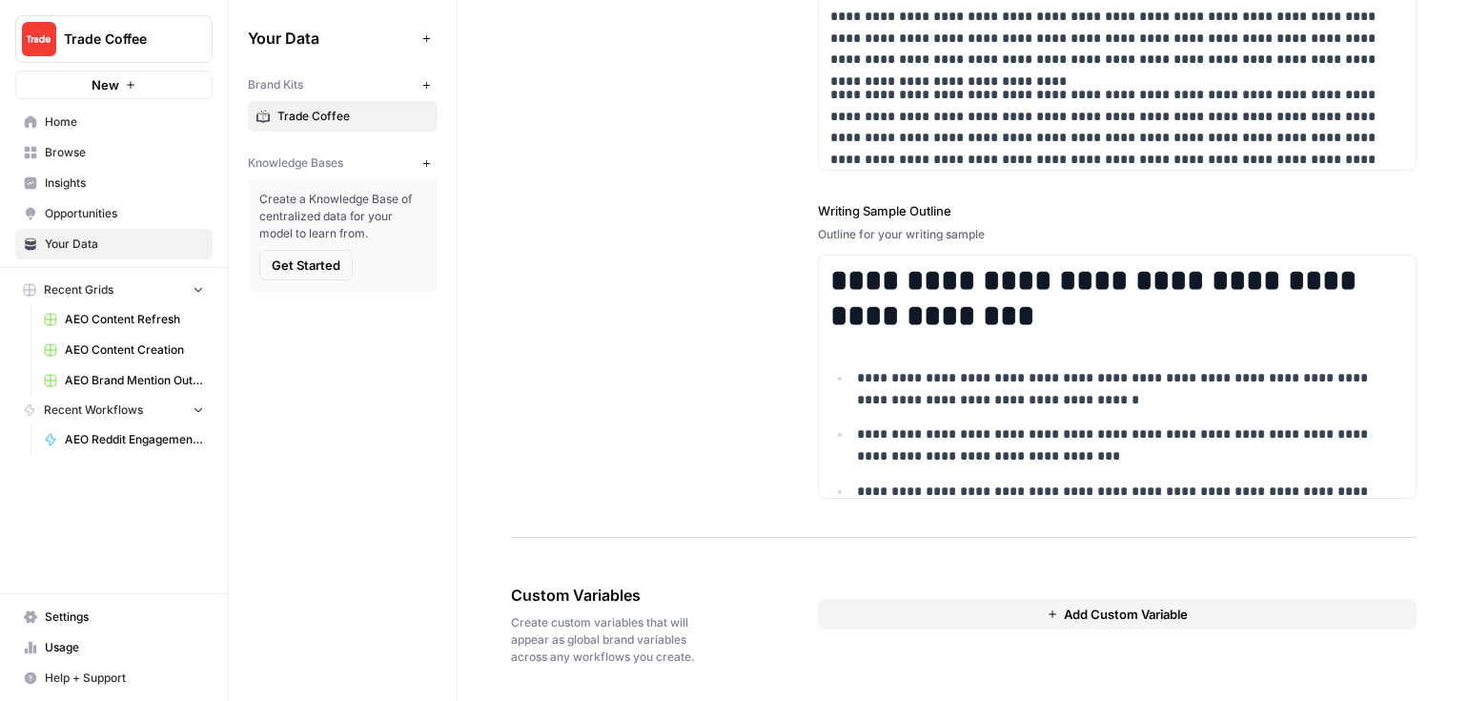
scroll to position [2611, 0]
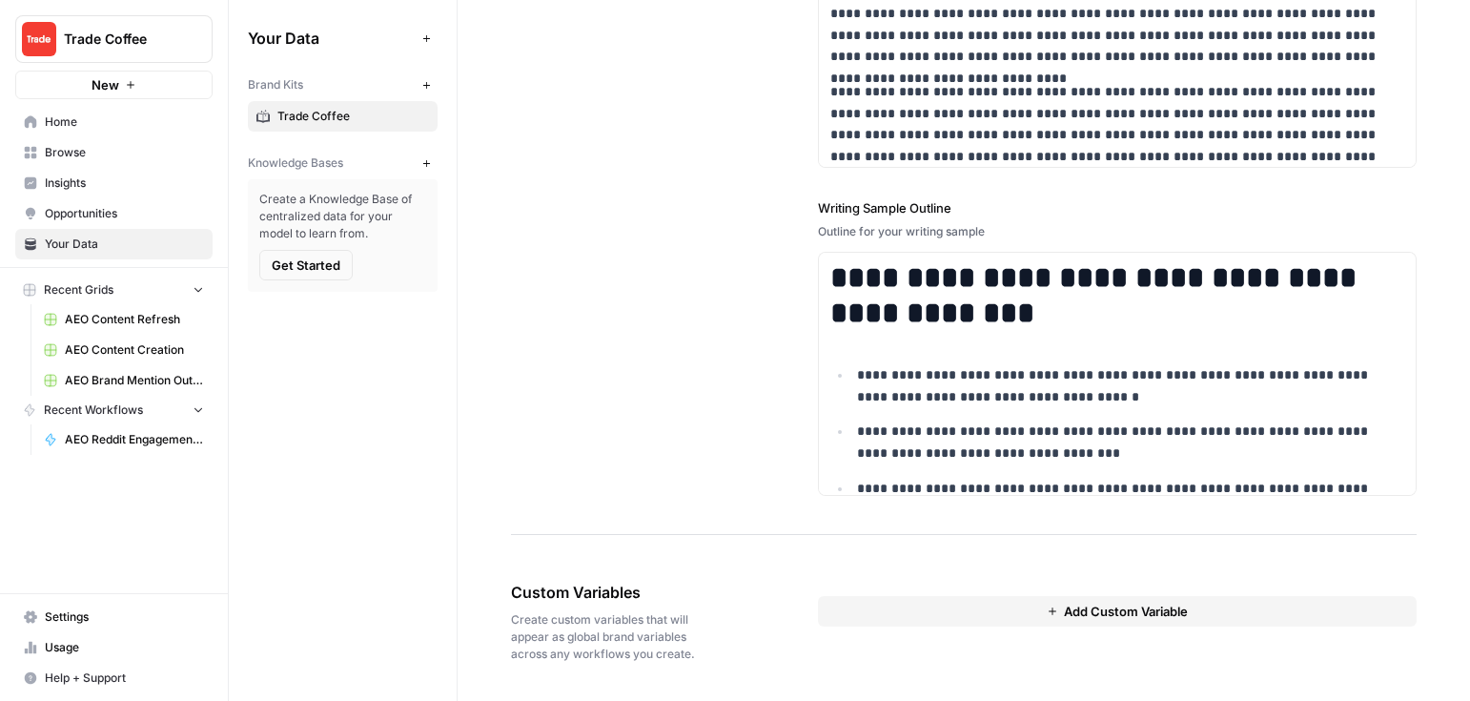
click at [889, 621] on button "Add Custom Variable" at bounding box center [1118, 611] width 600 height 31
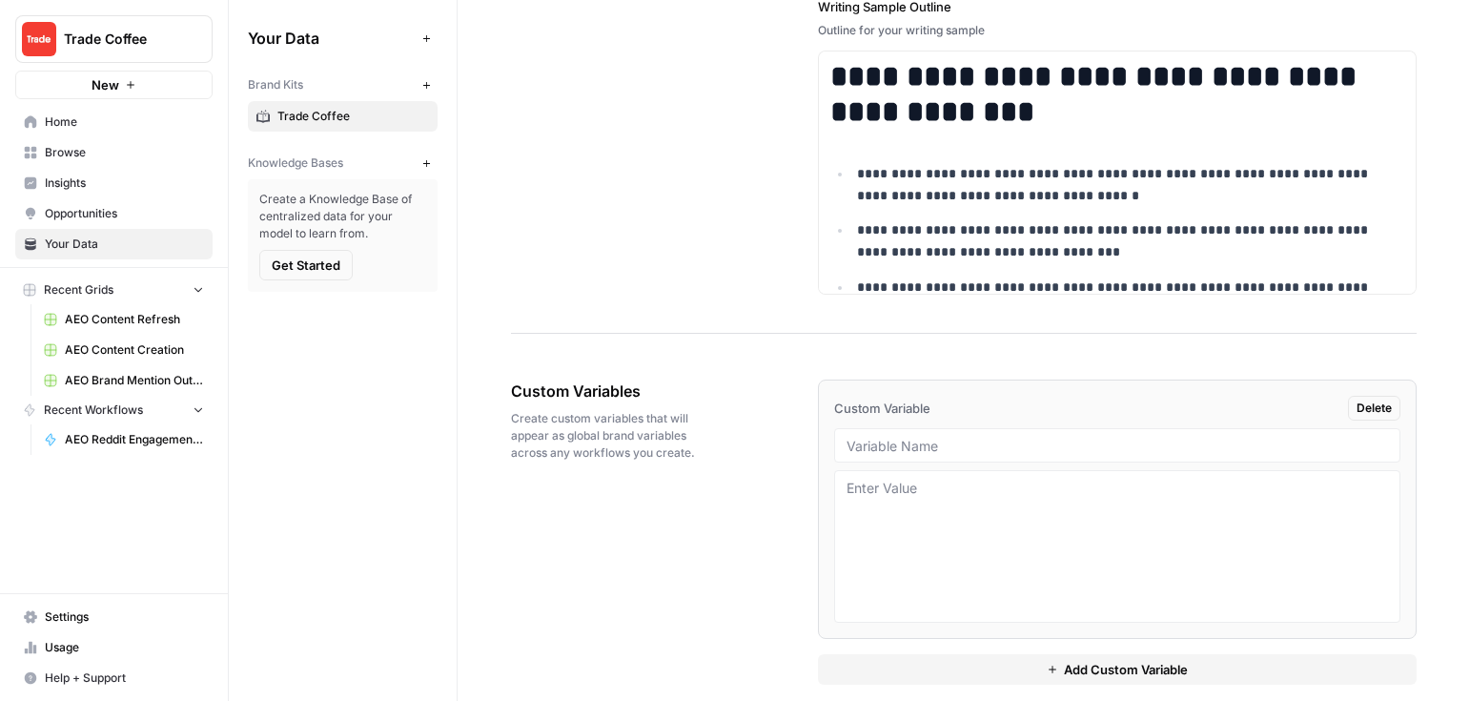
scroll to position [2834, 0]
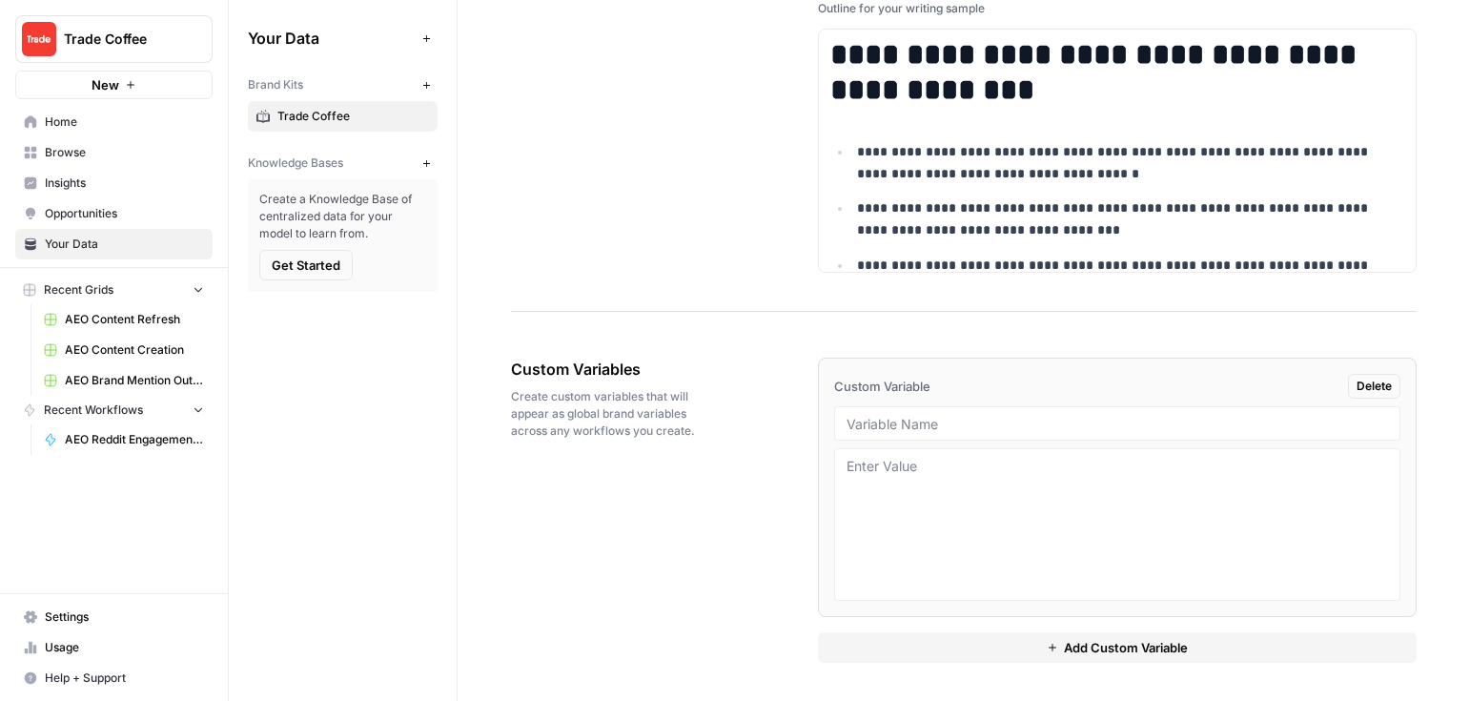
click at [113, 151] on span "Browse" at bounding box center [124, 152] width 159 height 17
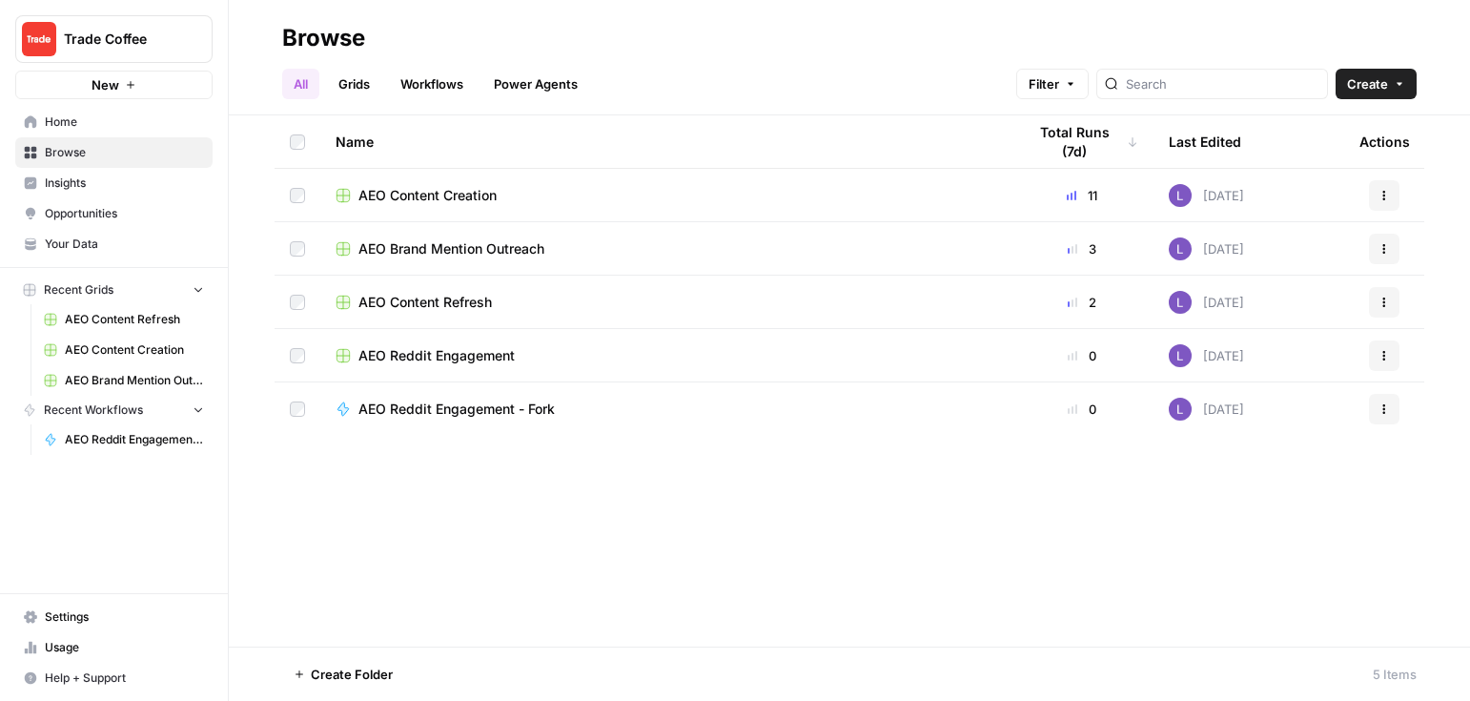
click at [356, 75] on link "Grids" at bounding box center [354, 84] width 54 height 31
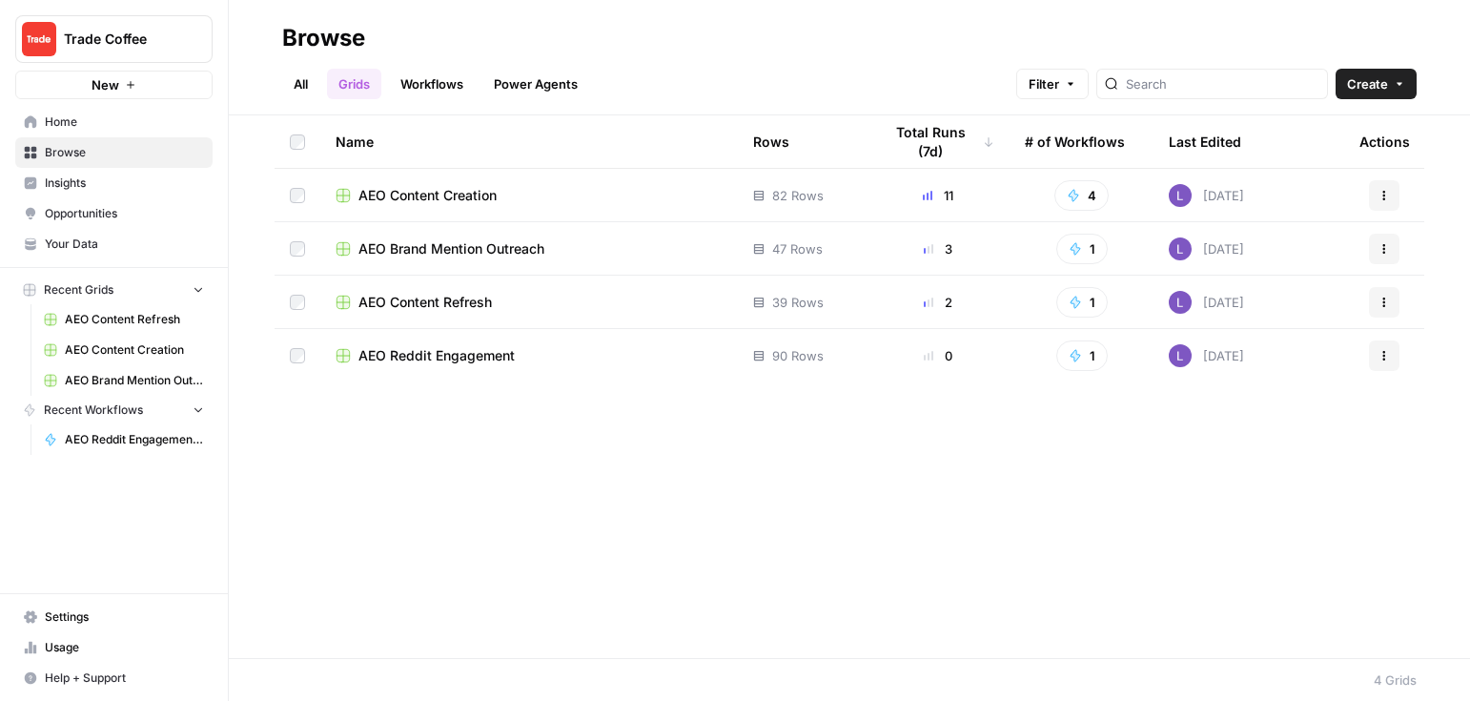
click at [467, 198] on span "AEO Content Creation" at bounding box center [428, 195] width 138 height 19
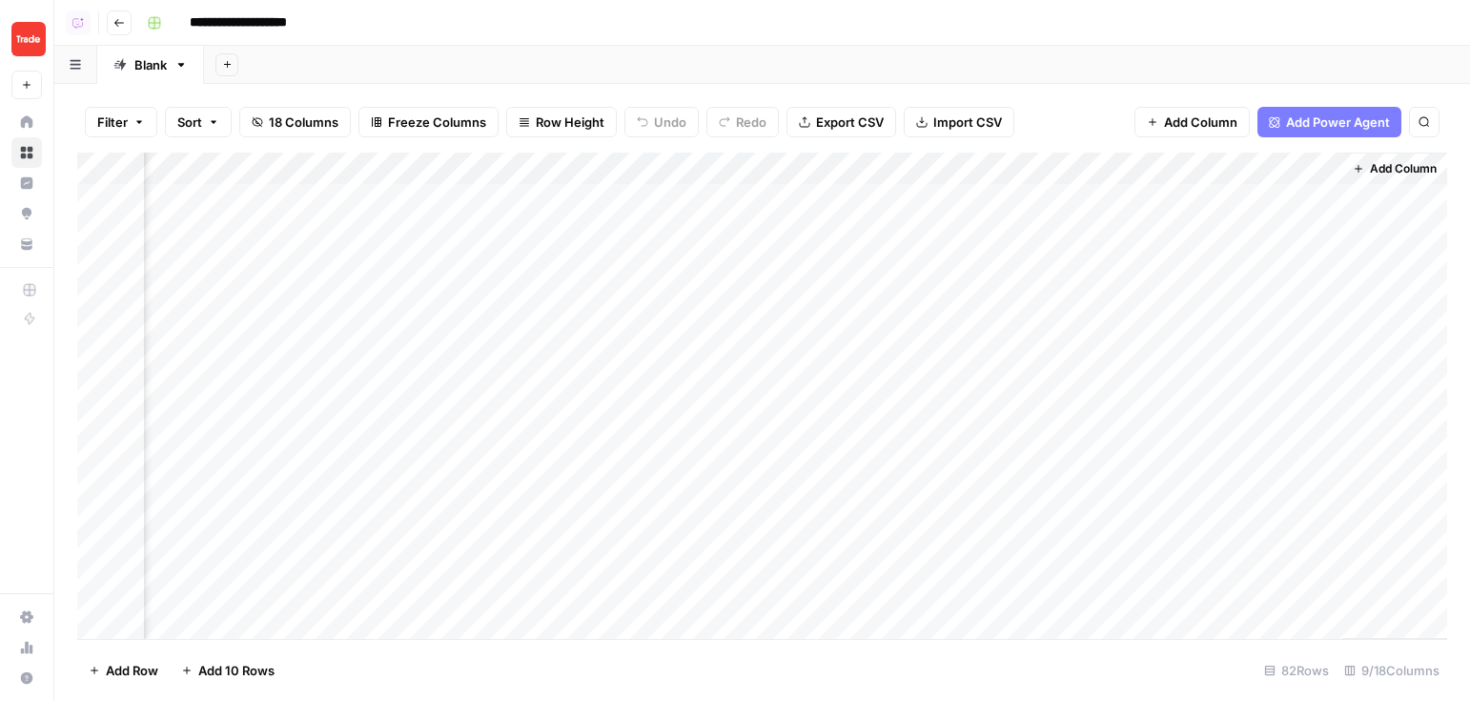
click at [956, 202] on div "Add Column" at bounding box center [762, 396] width 1370 height 486
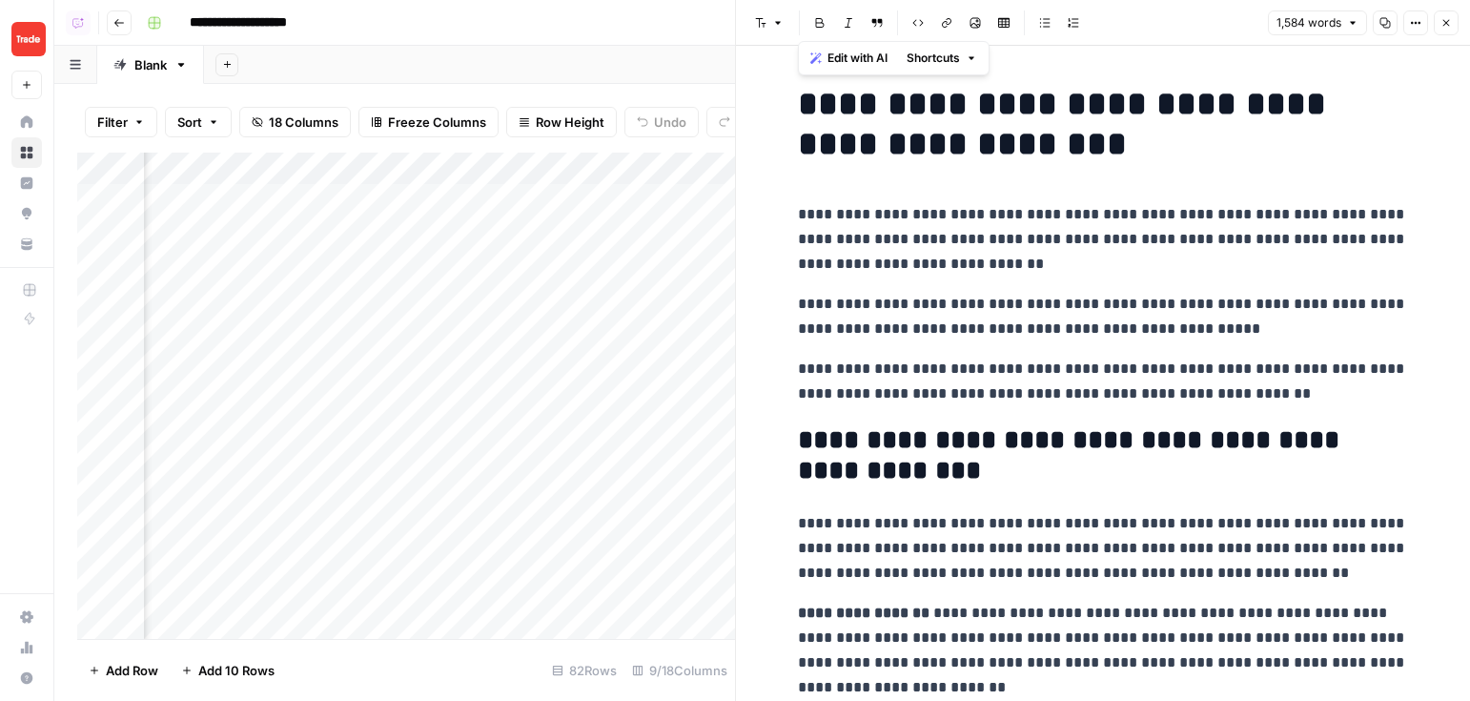
drag, startPoint x: 799, startPoint y: 92, endPoint x: 1074, endPoint y: 650, distance: 622.7
click at [869, 609] on strong "**********" at bounding box center [864, 613] width 132 height 14
drag, startPoint x: 792, startPoint y: 611, endPoint x: 1148, endPoint y: 651, distance: 357.9
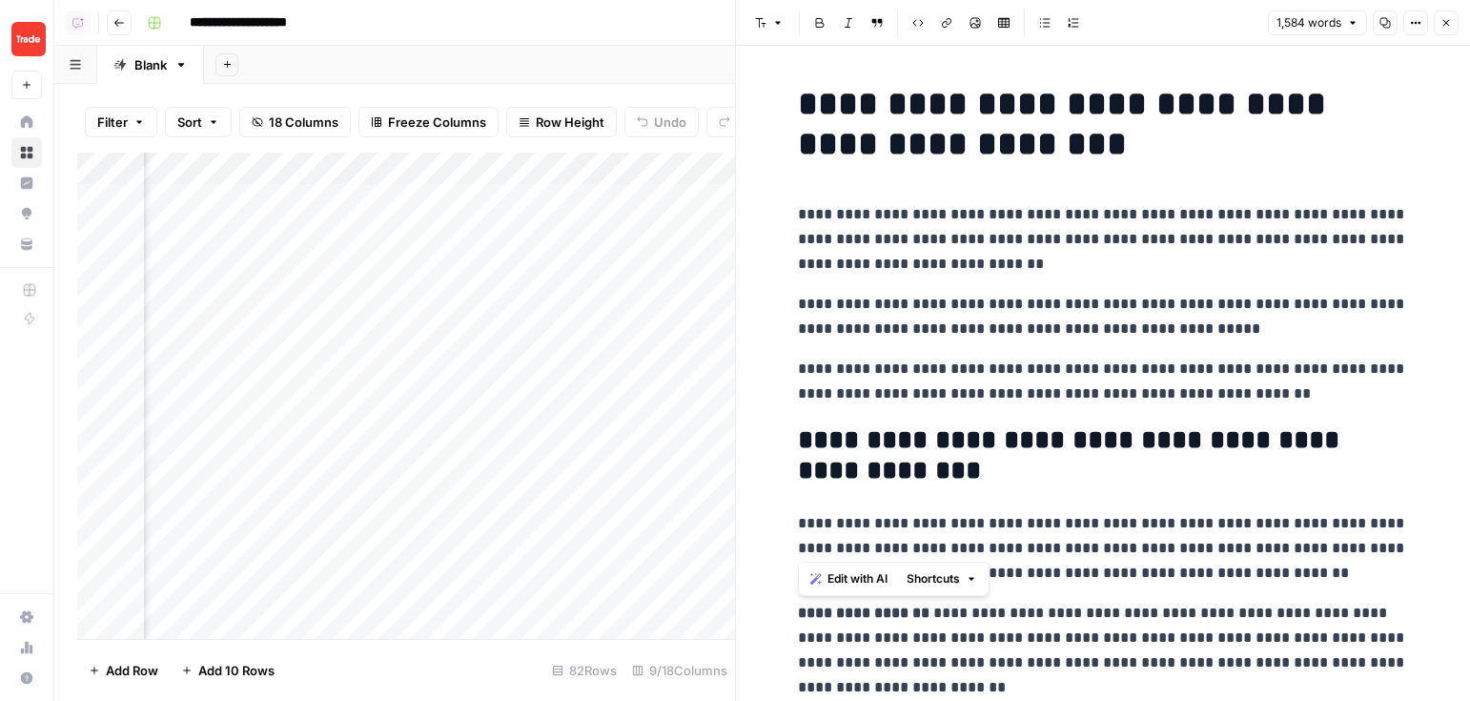
scroll to position [46, 0]
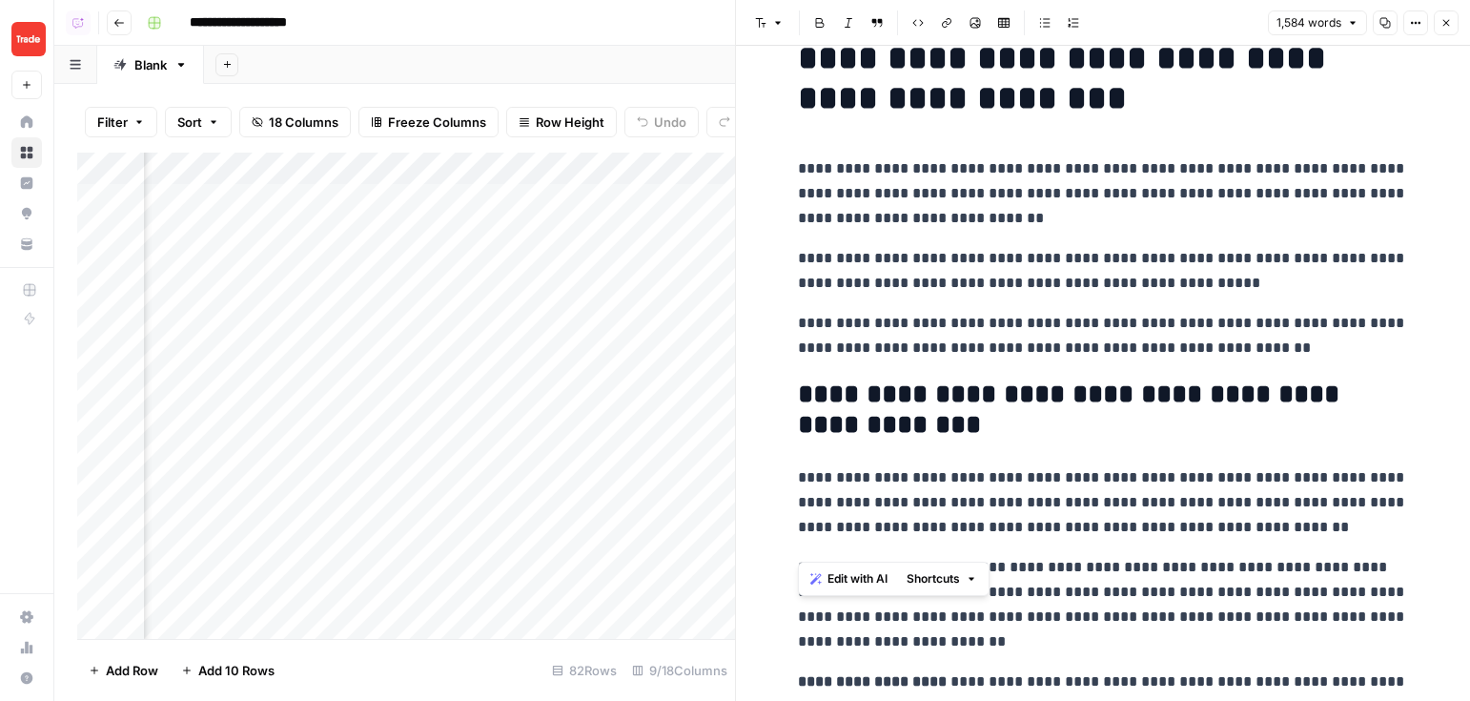
click at [867, 574] on span "Edit with AI" at bounding box center [858, 578] width 60 height 17
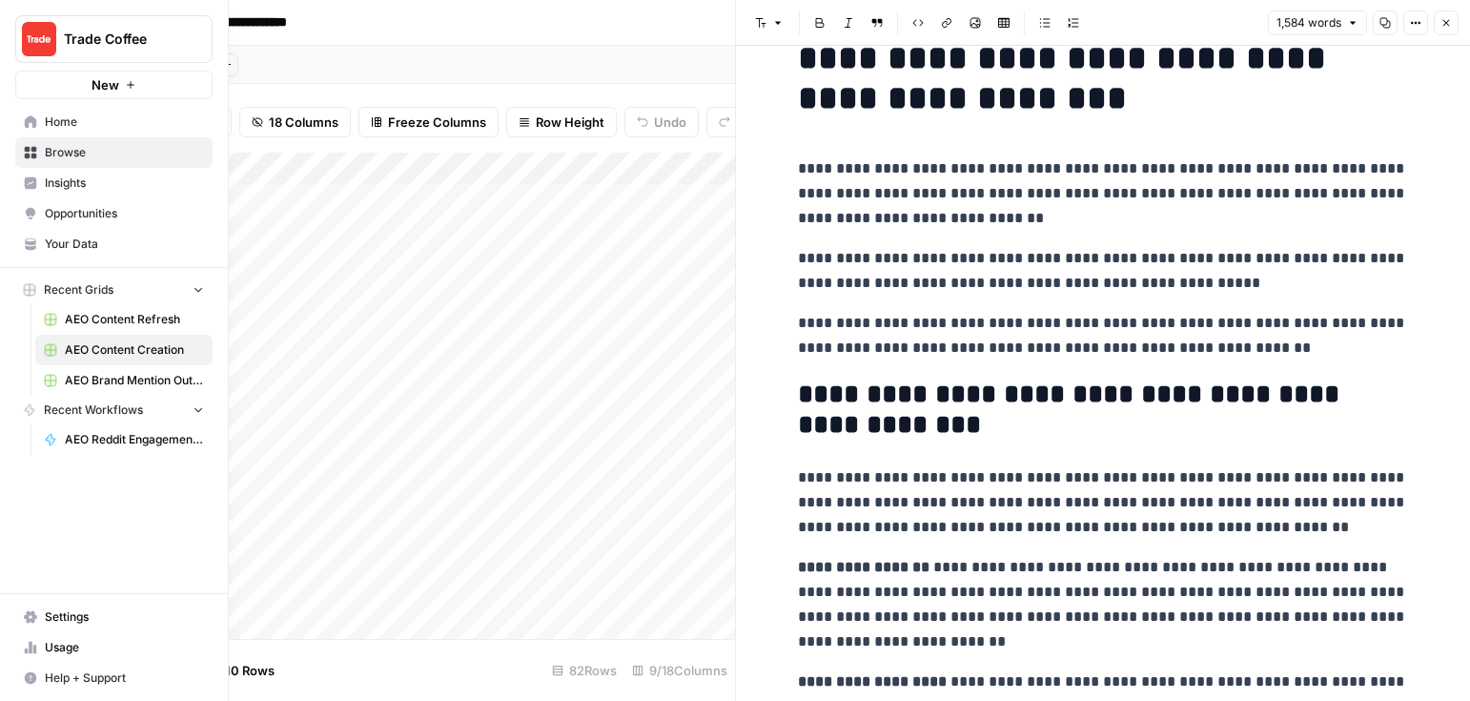
click at [104, 157] on span "Browse" at bounding box center [124, 152] width 159 height 17
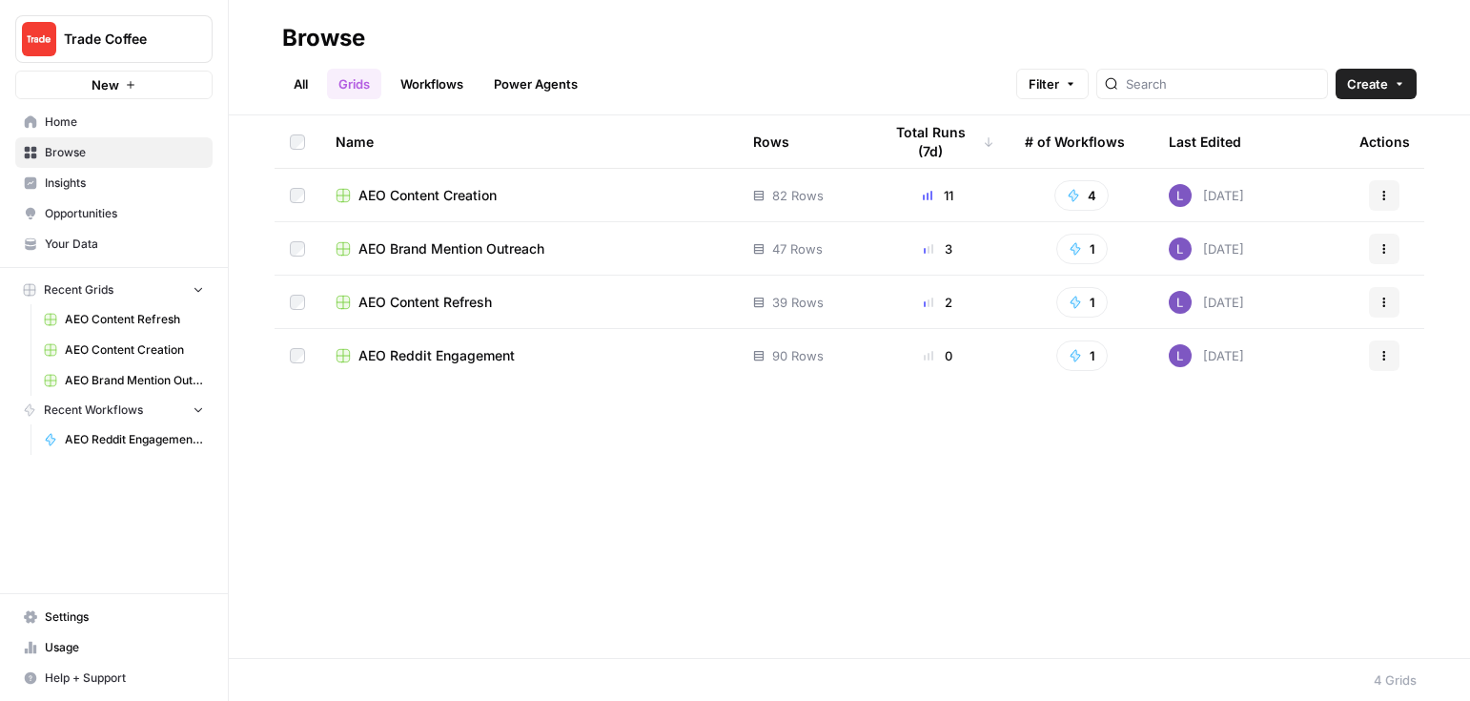
click at [109, 243] on span "Your Data" at bounding box center [124, 244] width 159 height 17
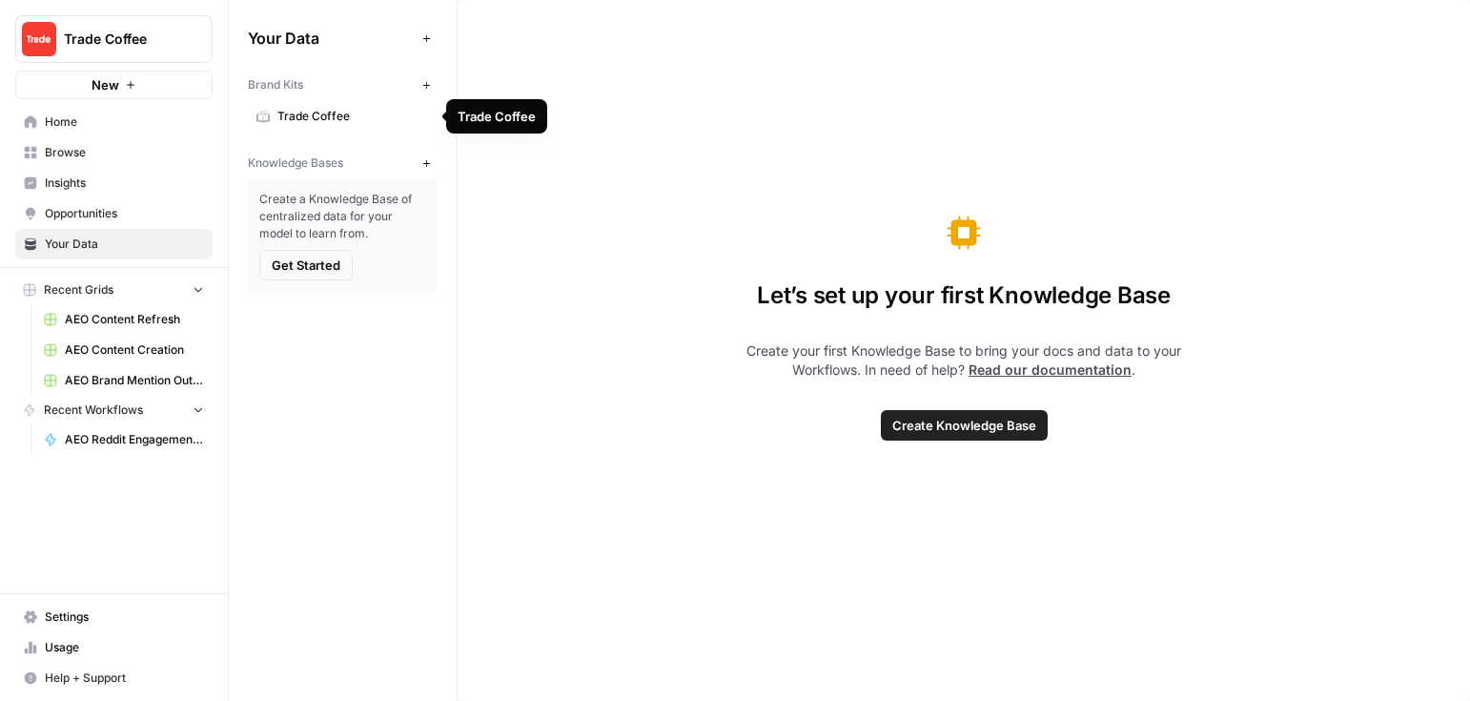
click at [368, 126] on link "Trade Coffee" at bounding box center [343, 116] width 190 height 31
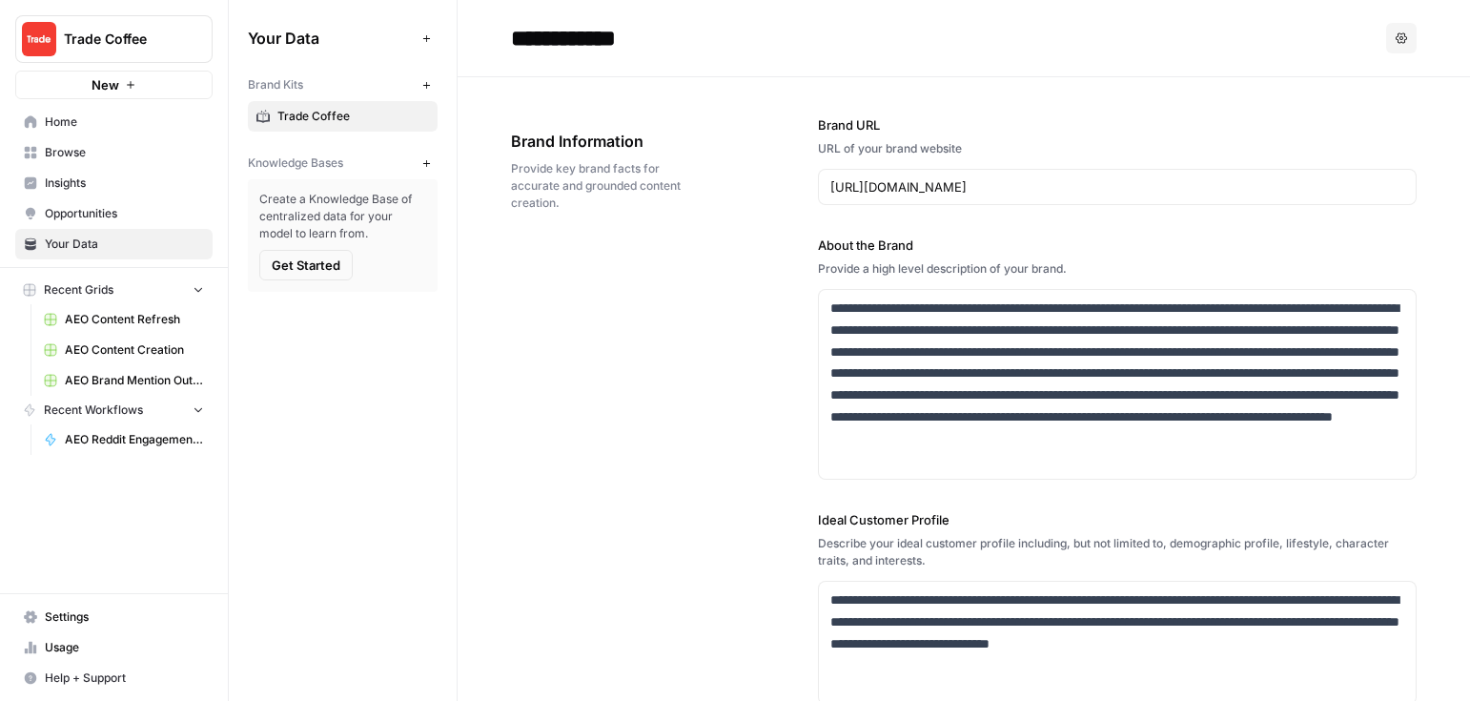
click at [417, 165] on button "New" at bounding box center [426, 163] width 23 height 23
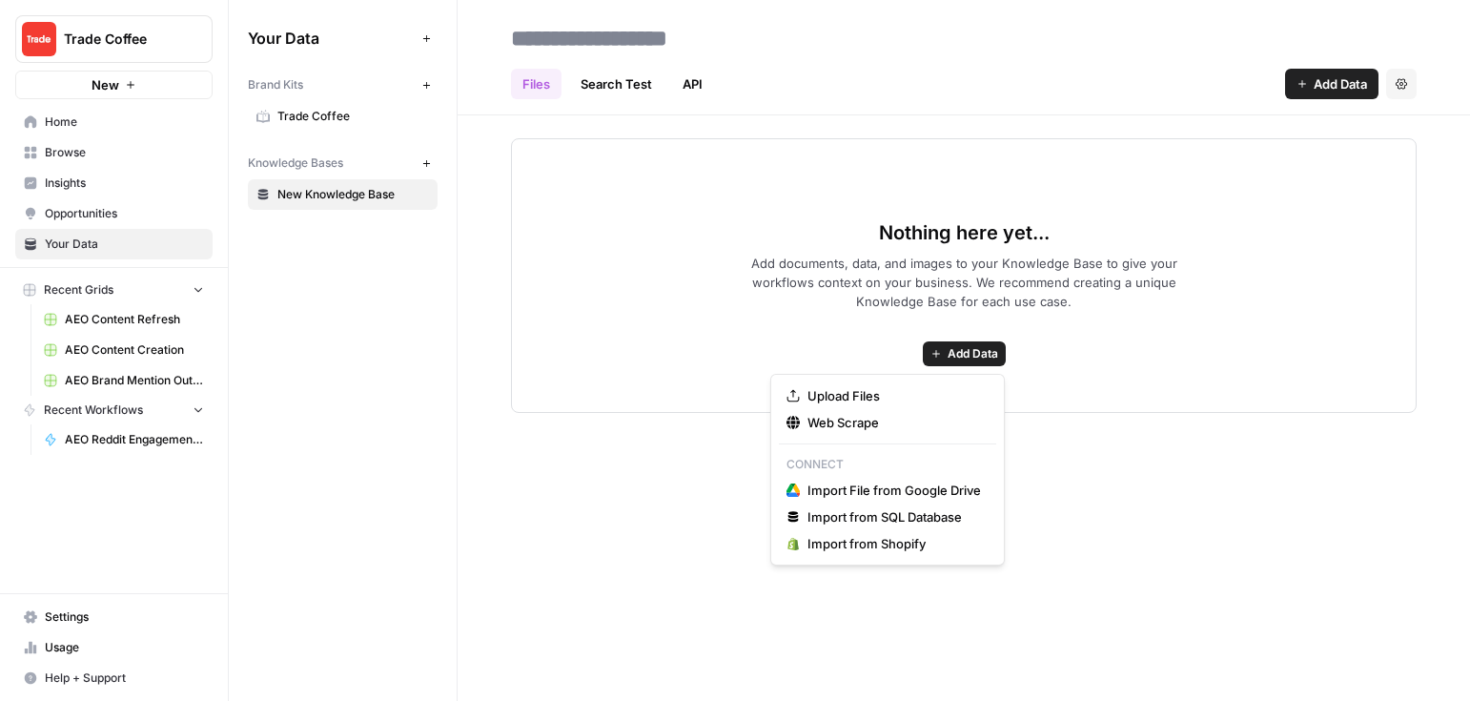
click at [967, 357] on span "Add Data" at bounding box center [973, 353] width 51 height 17
click at [884, 546] on span "Import from Shopify" at bounding box center [895, 543] width 174 height 19
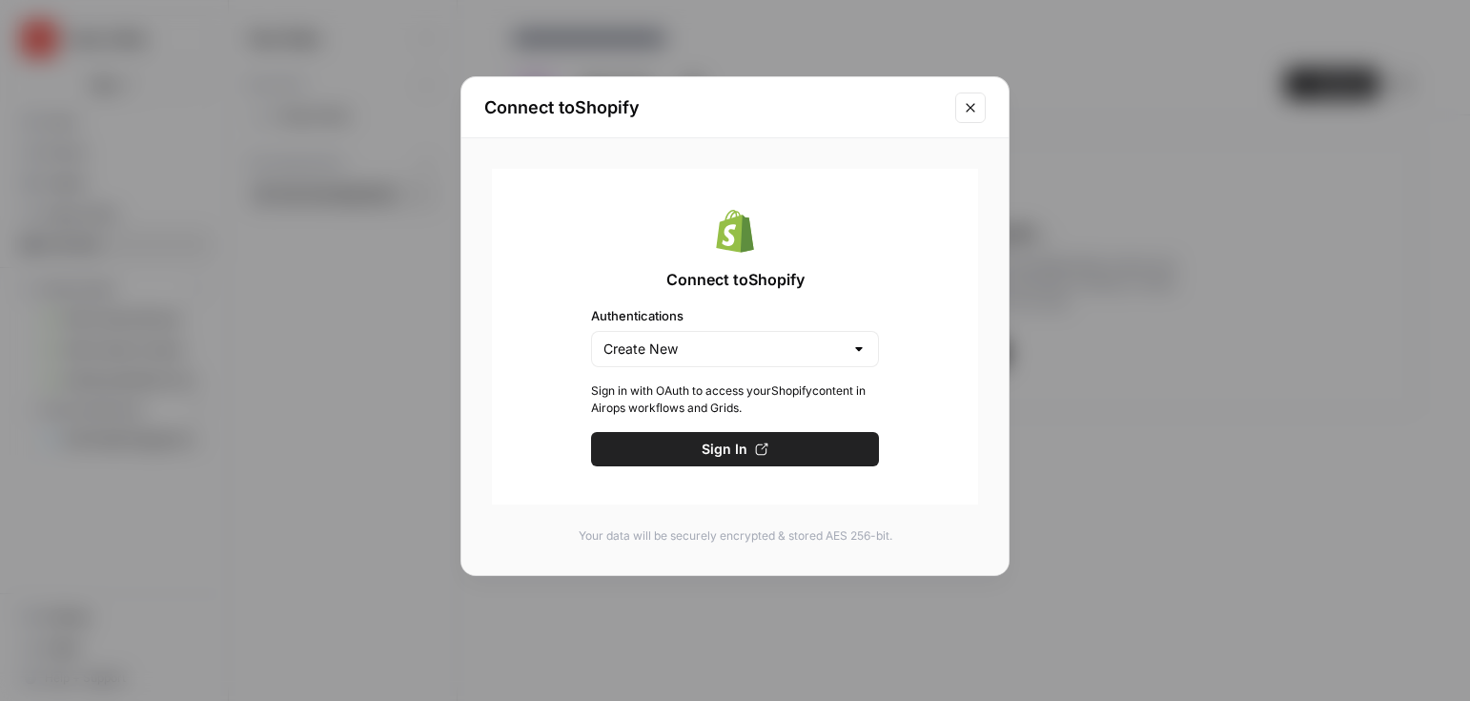
click at [972, 108] on icon "Close modal" at bounding box center [970, 107] width 15 height 15
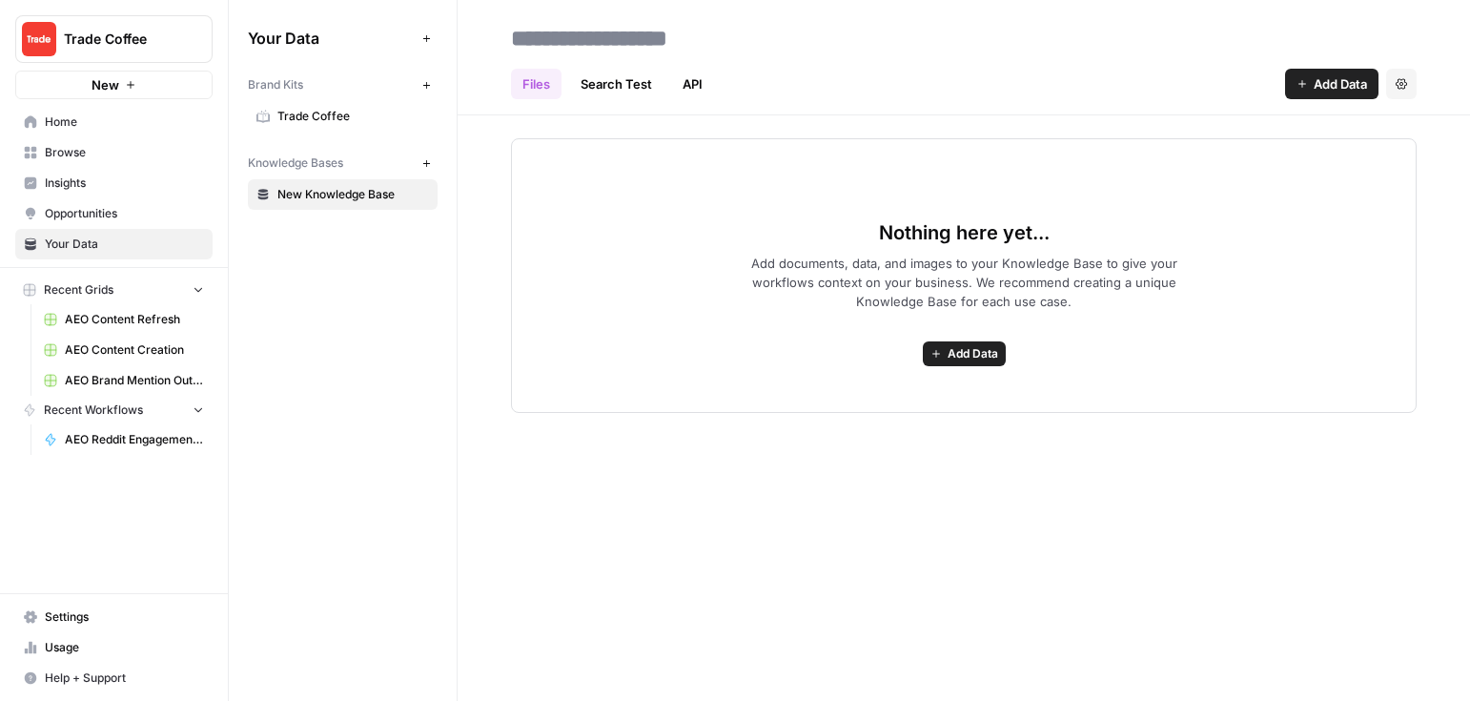
click at [960, 354] on span "Add Data" at bounding box center [973, 353] width 51 height 17
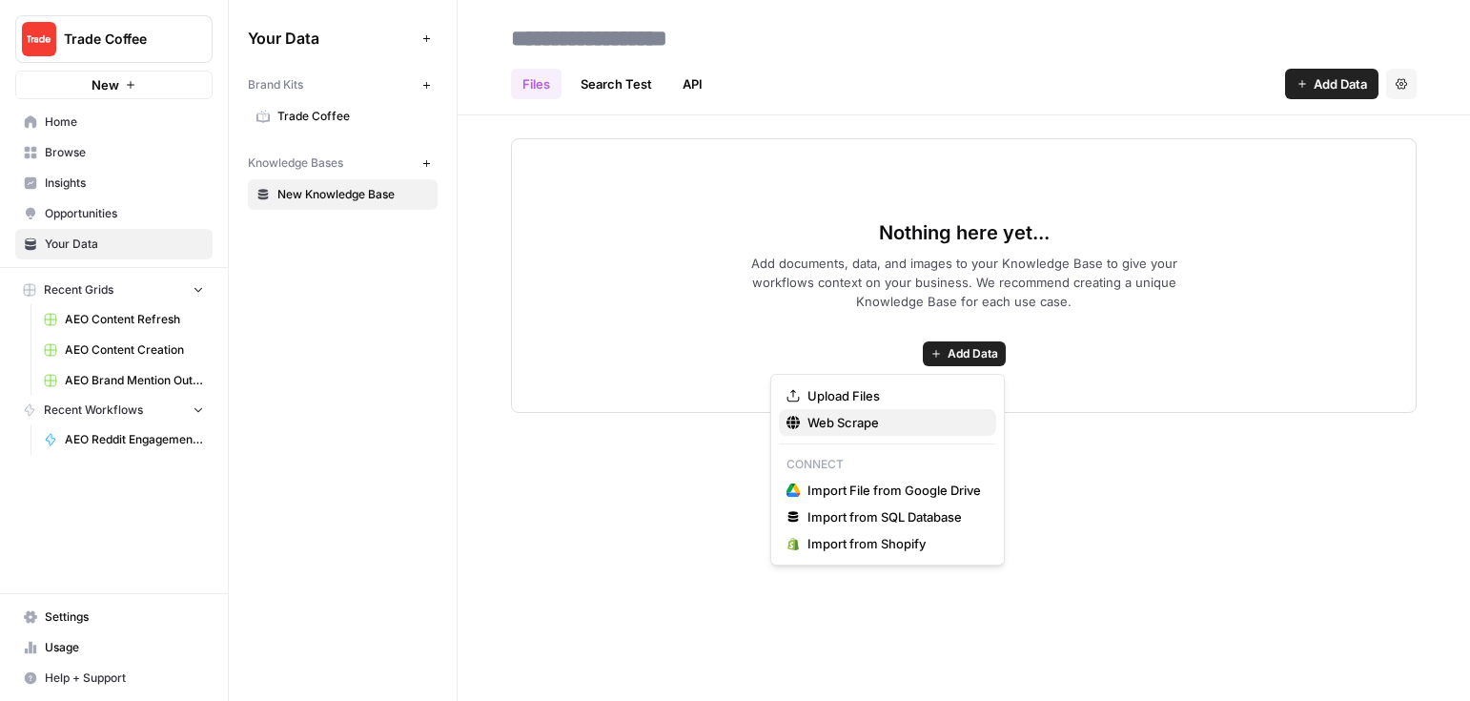
click at [885, 424] on span "Web Scrape" at bounding box center [895, 422] width 174 height 19
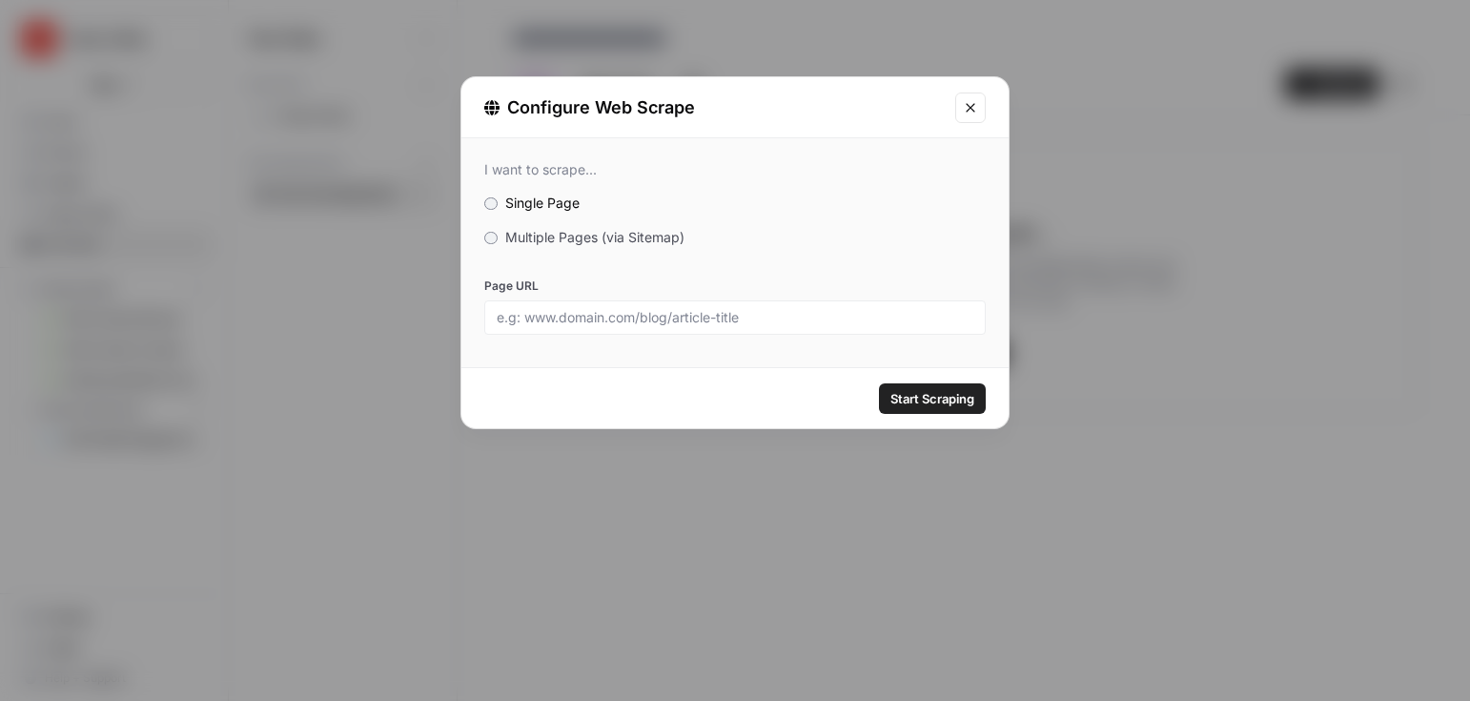
click at [595, 243] on span "Multiple Pages (via Sitemap)" at bounding box center [594, 237] width 179 height 16
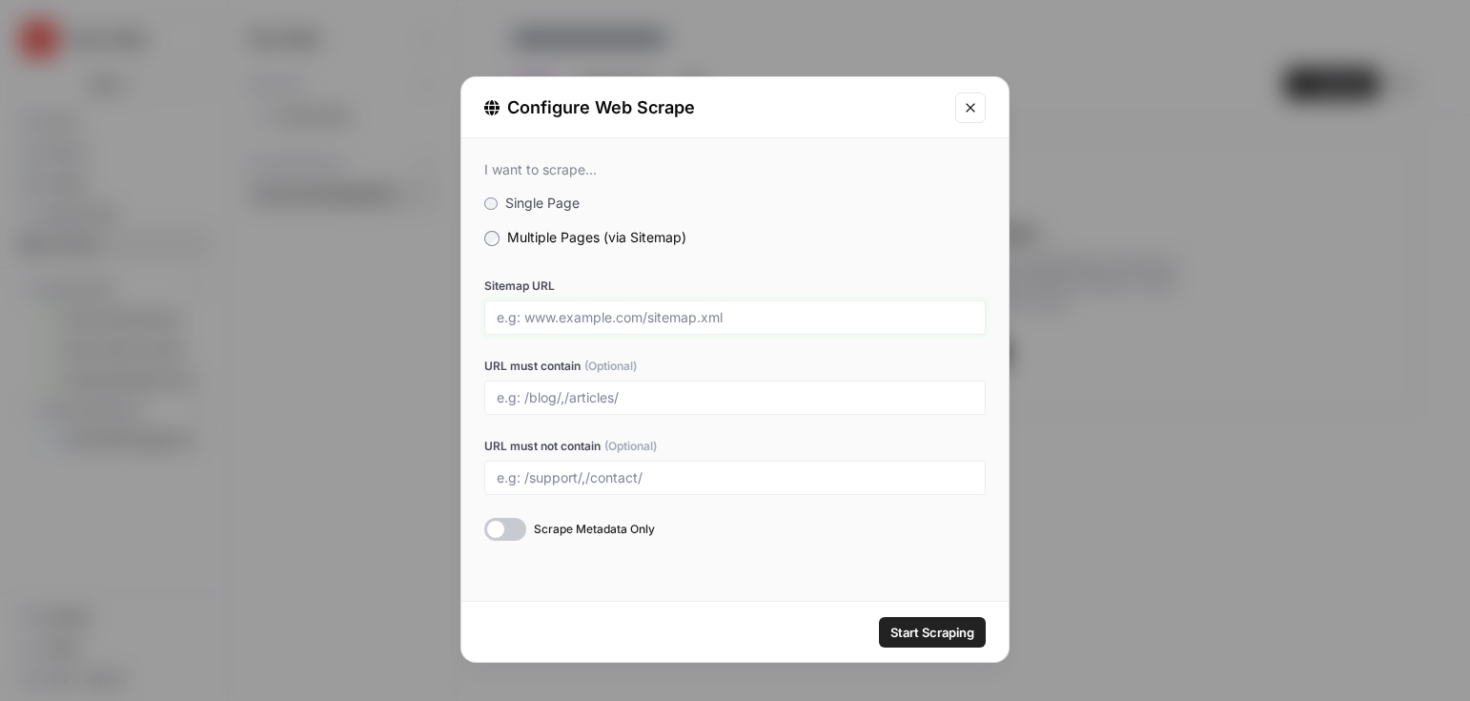
click at [567, 317] on input "Sitemap URL" at bounding box center [735, 317] width 477 height 17
drag, startPoint x: 649, startPoint y: 318, endPoint x: 771, endPoint y: 316, distance: 121.1
click at [772, 317] on input "Sitemap URL" at bounding box center [735, 317] width 477 height 17
click at [771, 316] on input "Sitemap URL" at bounding box center [735, 317] width 477 height 17
click at [539, 407] on div at bounding box center [735, 397] width 502 height 34
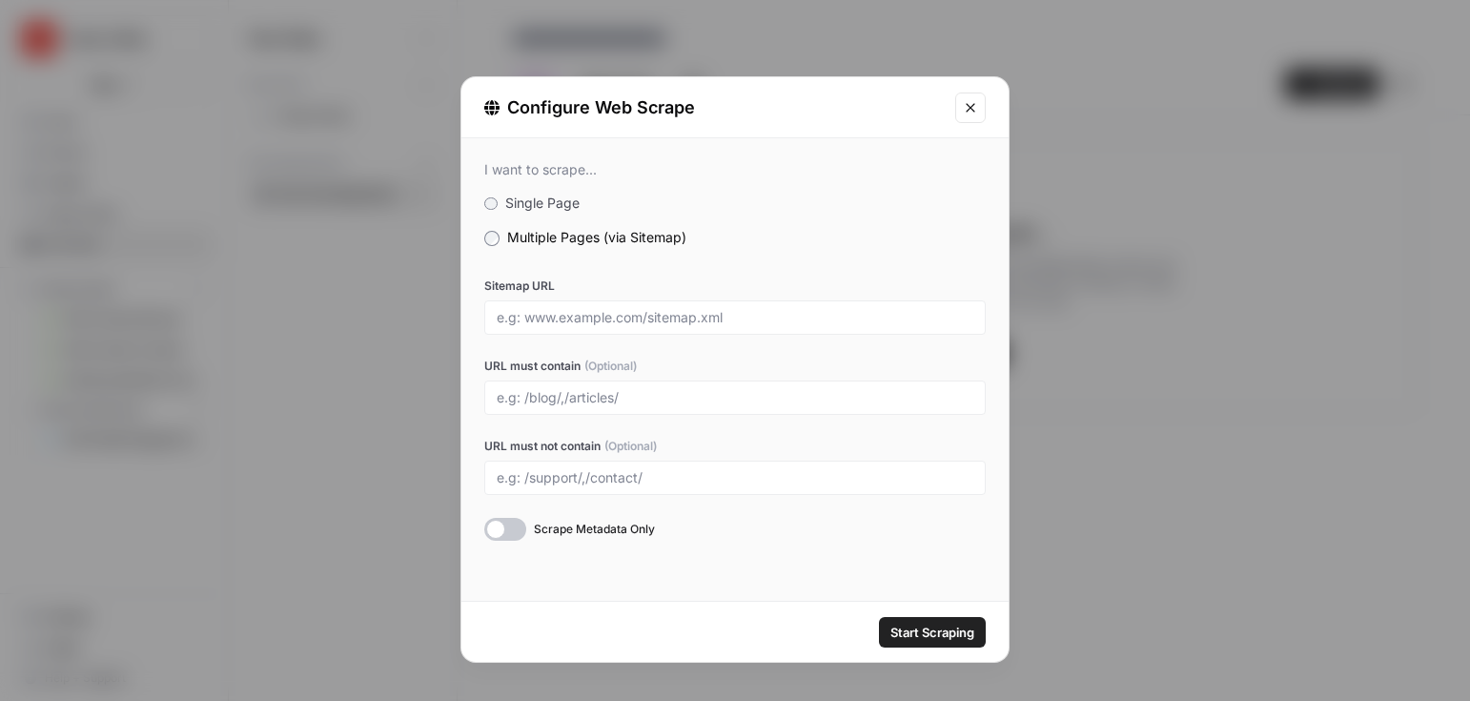
click at [655, 380] on div at bounding box center [735, 397] width 502 height 34
click at [630, 390] on input "URL must contain (Optional)" at bounding box center [735, 397] width 477 height 17
type input "blogs"
click at [516, 398] on input "blogs" at bounding box center [735, 397] width 477 height 17
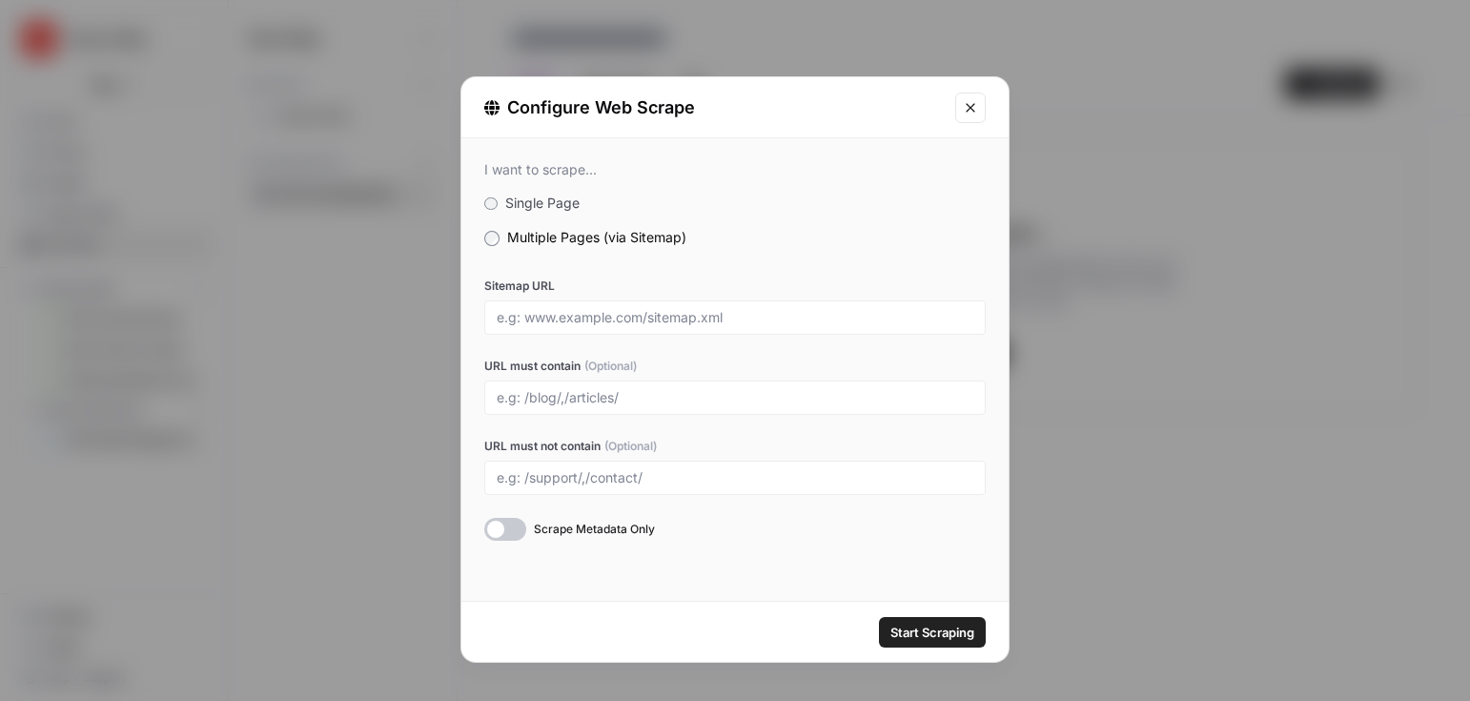
click at [968, 112] on icon "Close modal" at bounding box center [970, 107] width 15 height 15
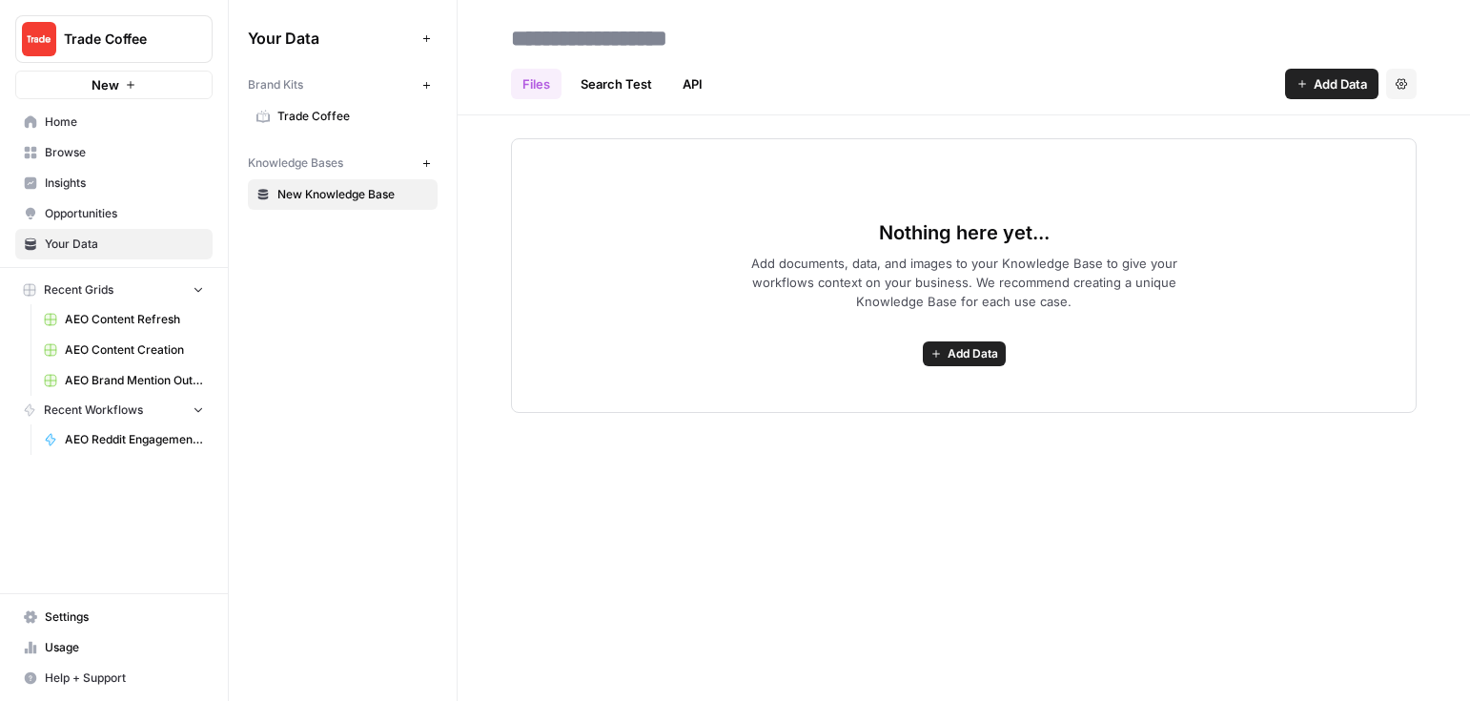
click at [154, 186] on span "Insights" at bounding box center [124, 183] width 159 height 17
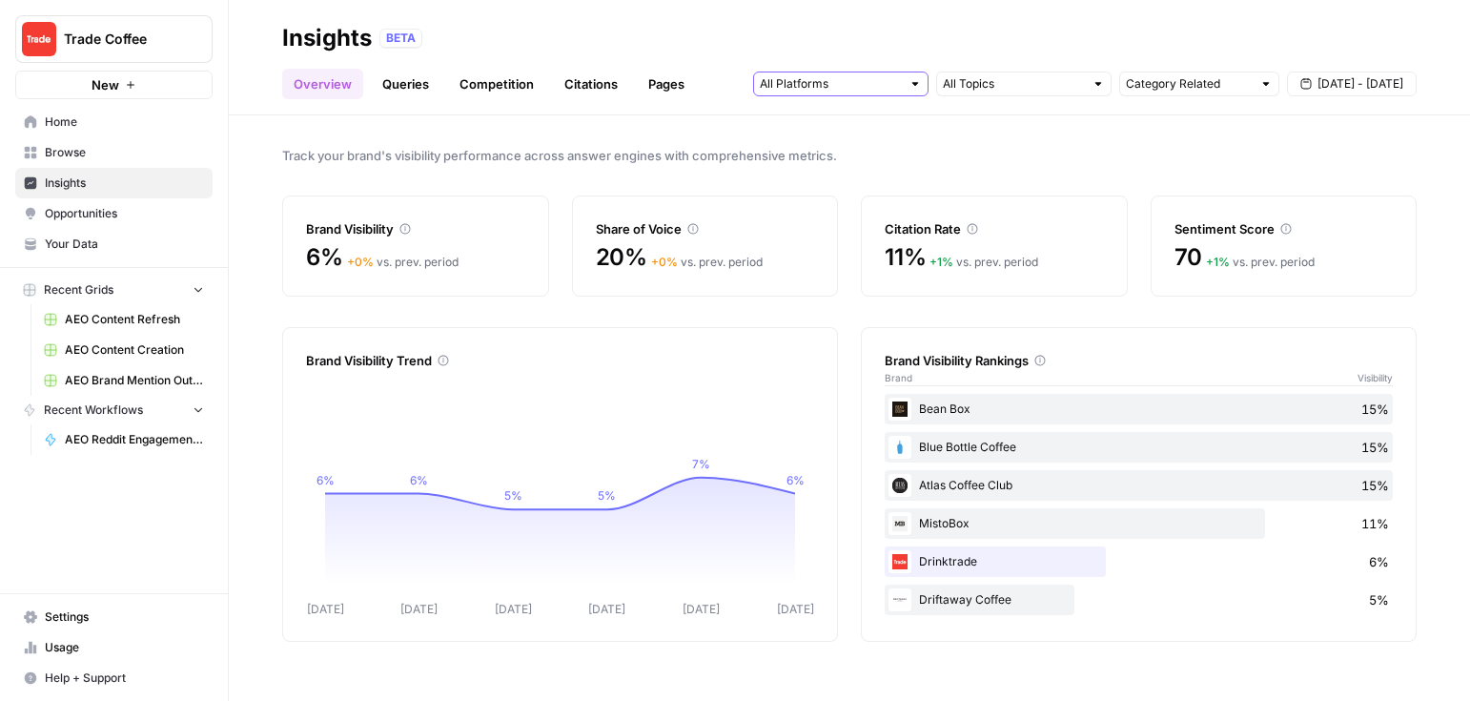
click at [877, 85] on input "text" at bounding box center [830, 83] width 141 height 19
click at [1062, 146] on span "Track your brand's visibility performance across answer engines with comprehens…" at bounding box center [849, 155] width 1135 height 19
click at [419, 95] on link "Queries" at bounding box center [406, 84] width 70 height 31
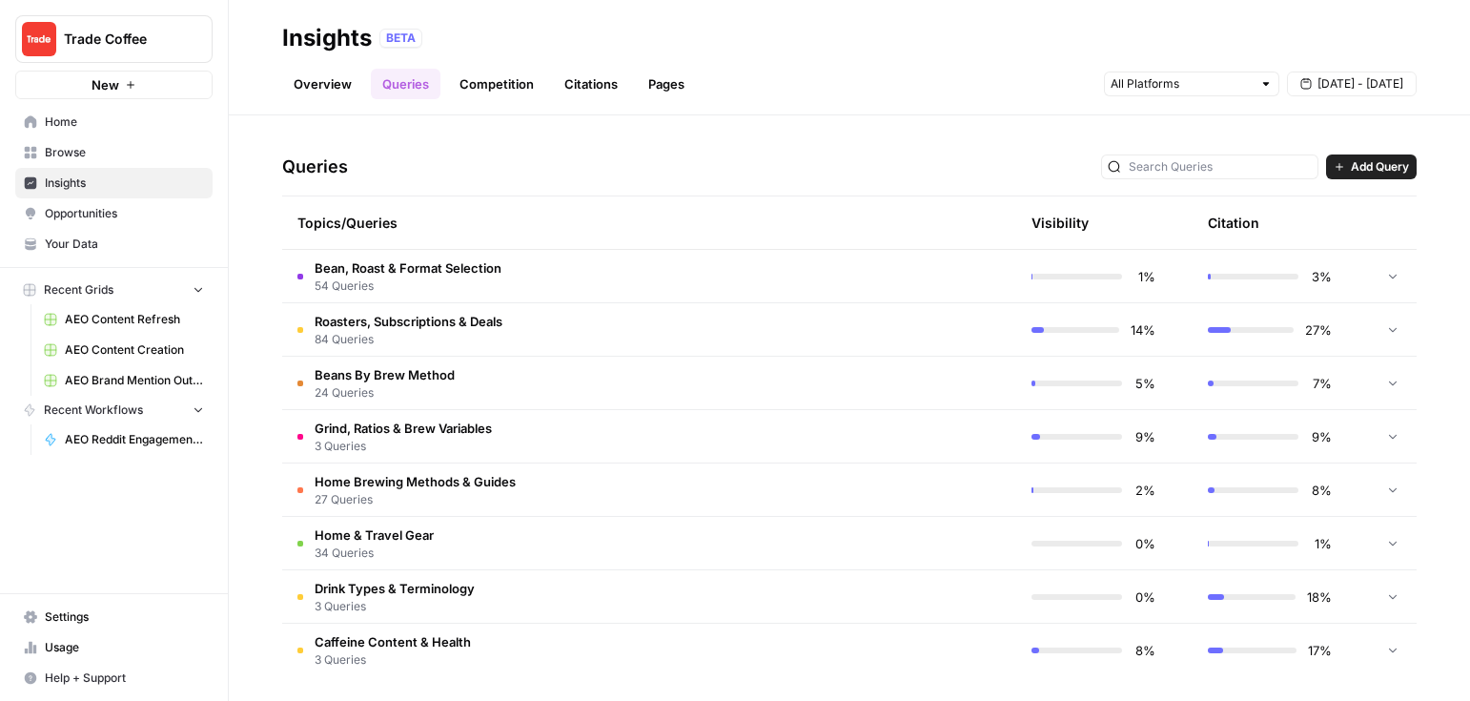
scroll to position [371, 0]
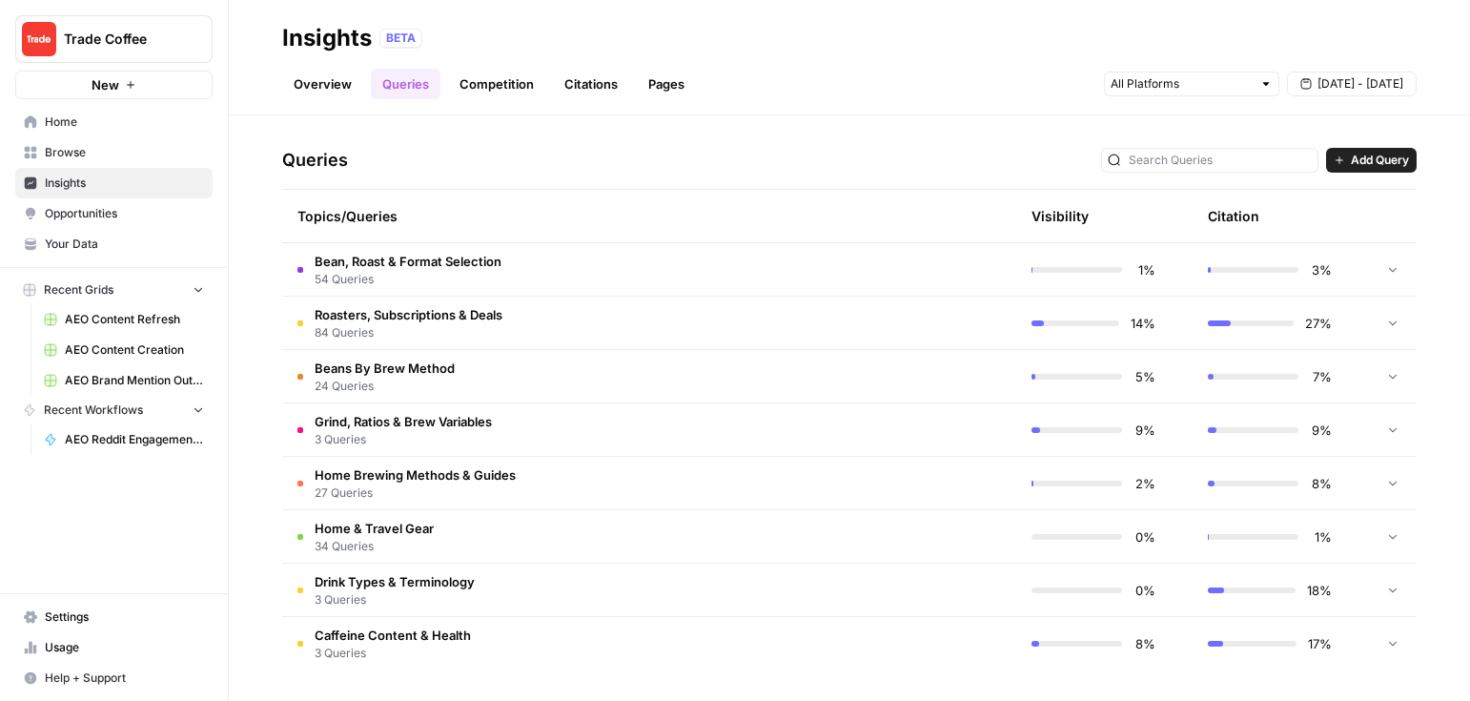
click at [471, 269] on span "Bean, Roast & Format Selection" at bounding box center [408, 261] width 187 height 19
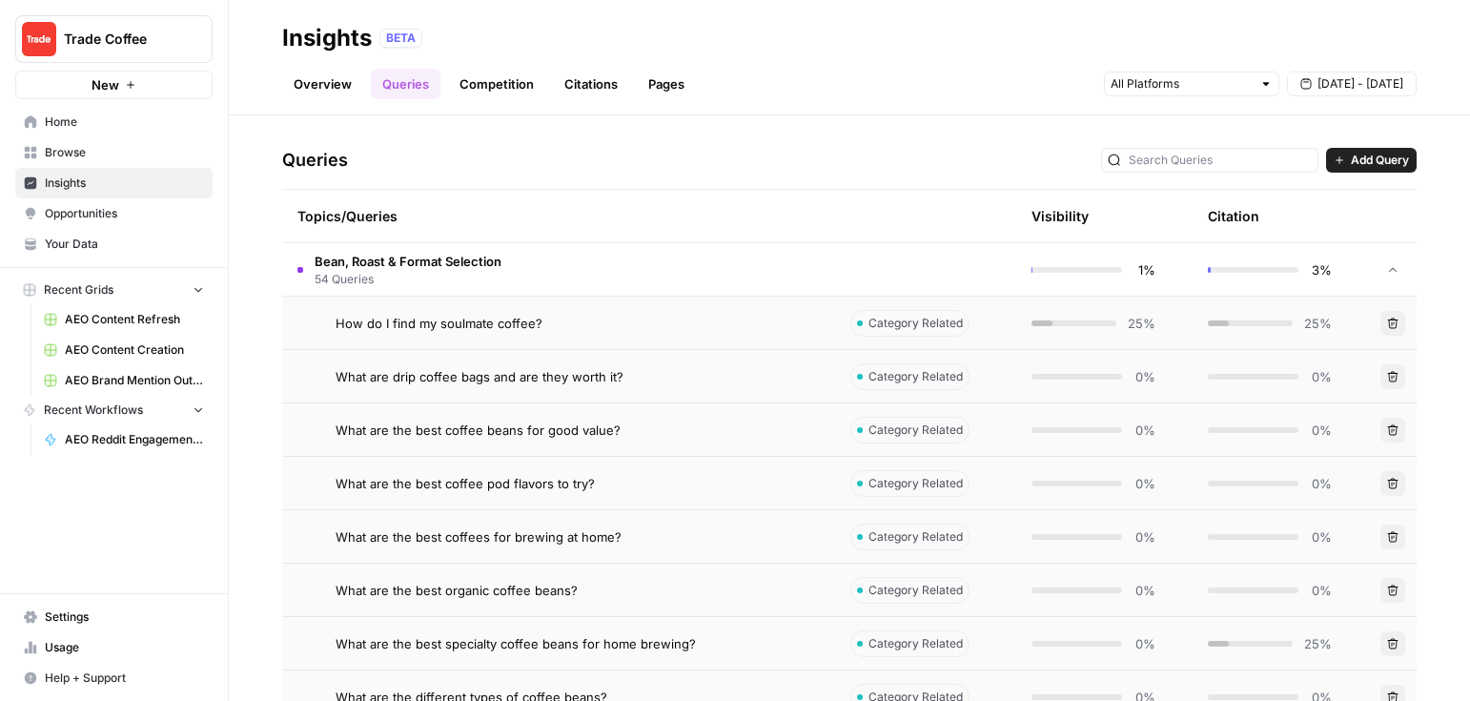
click at [460, 323] on span "How do I find my soulmate coffee?" at bounding box center [439, 323] width 207 height 19
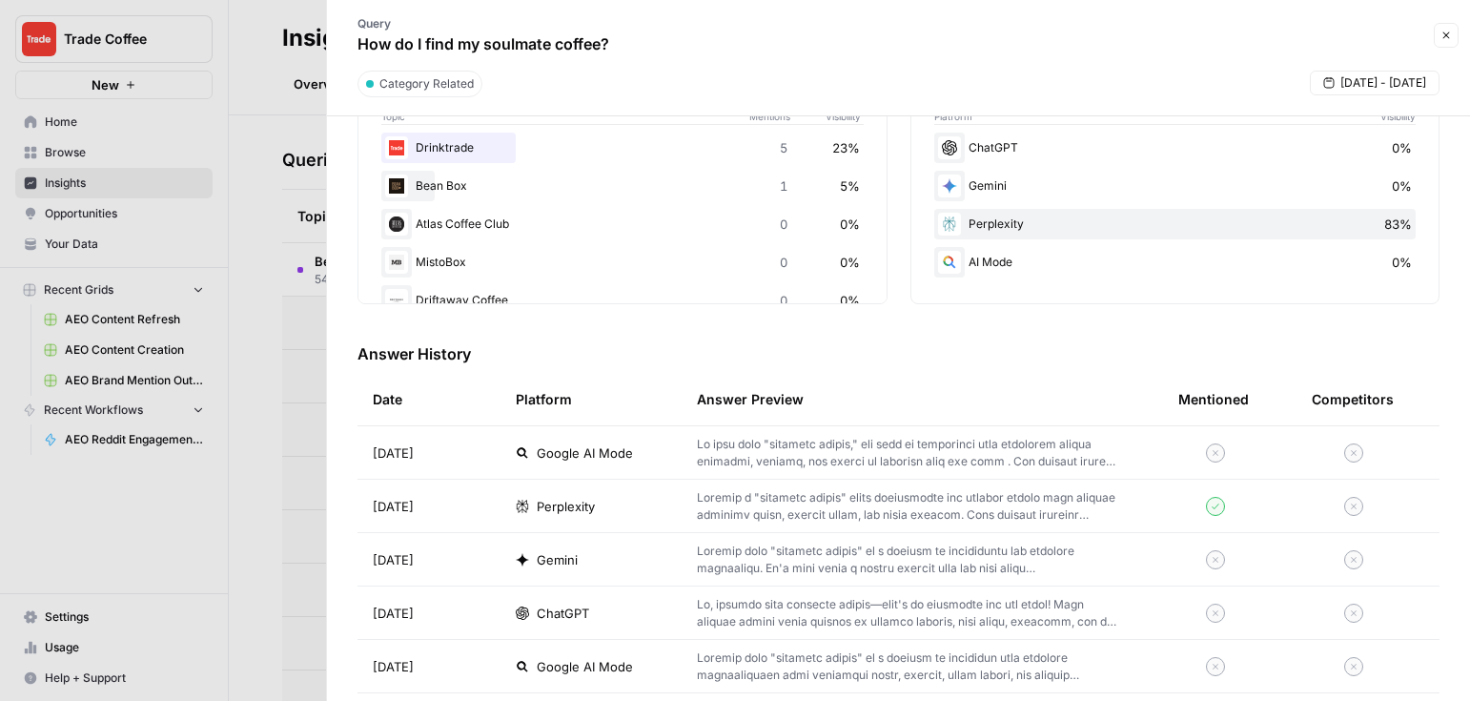
scroll to position [374, 0]
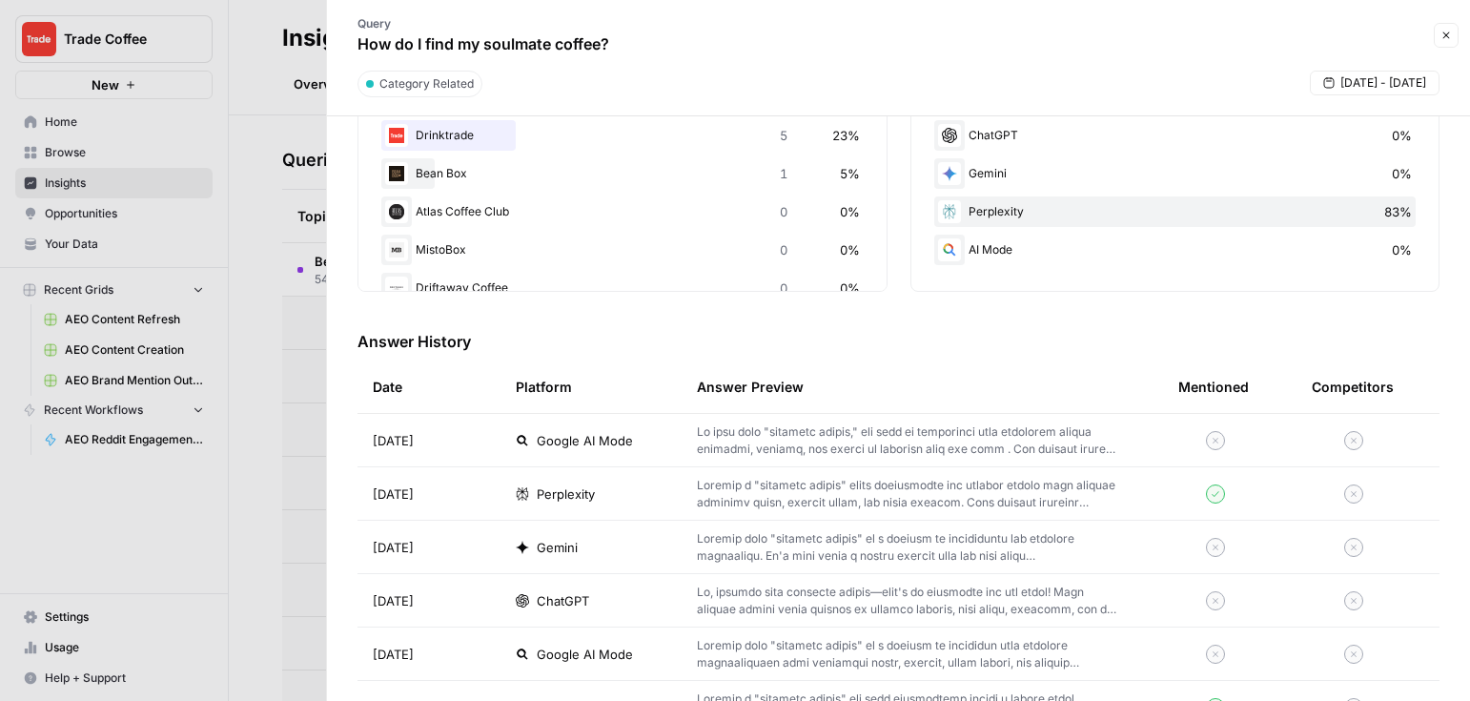
click at [607, 442] on span "Google AI Mode" at bounding box center [585, 440] width 96 height 19
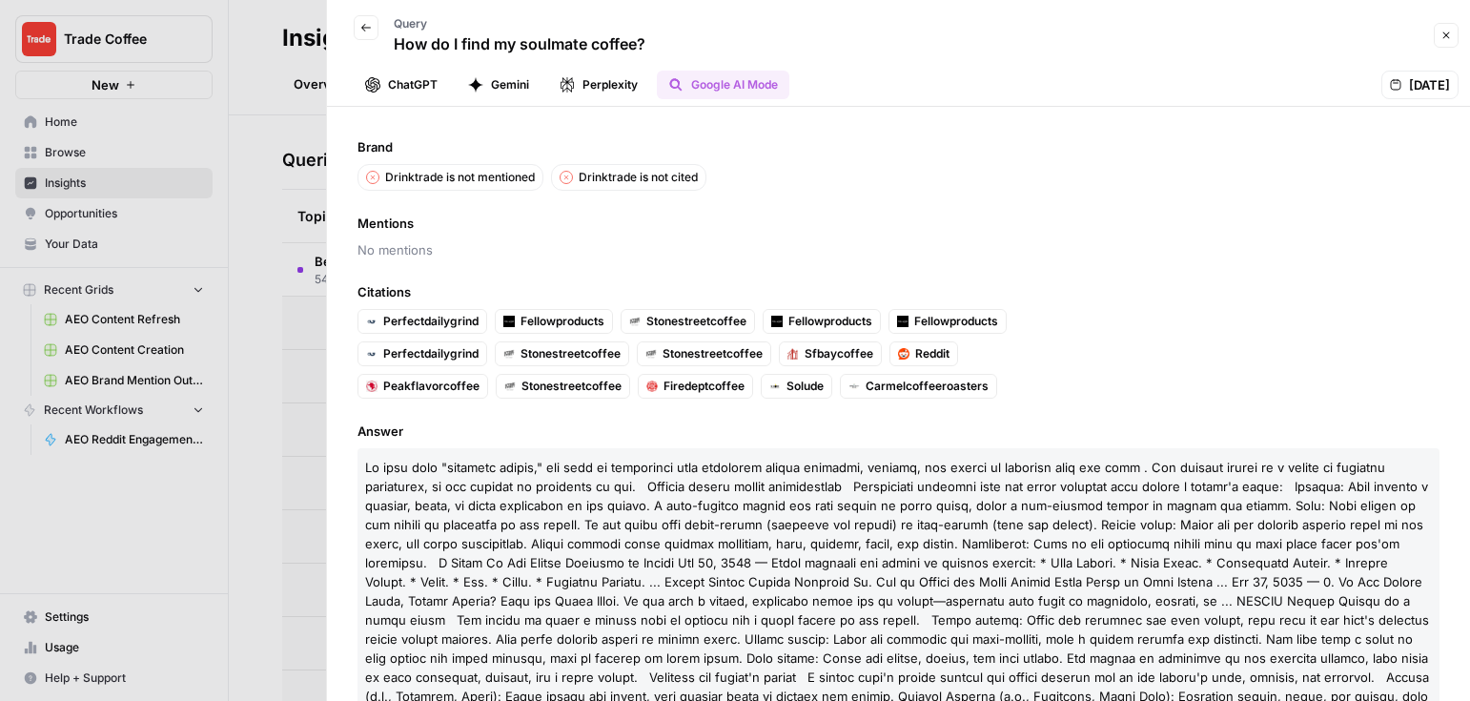
click at [360, 27] on icon "button" at bounding box center [365, 27] width 11 height 11
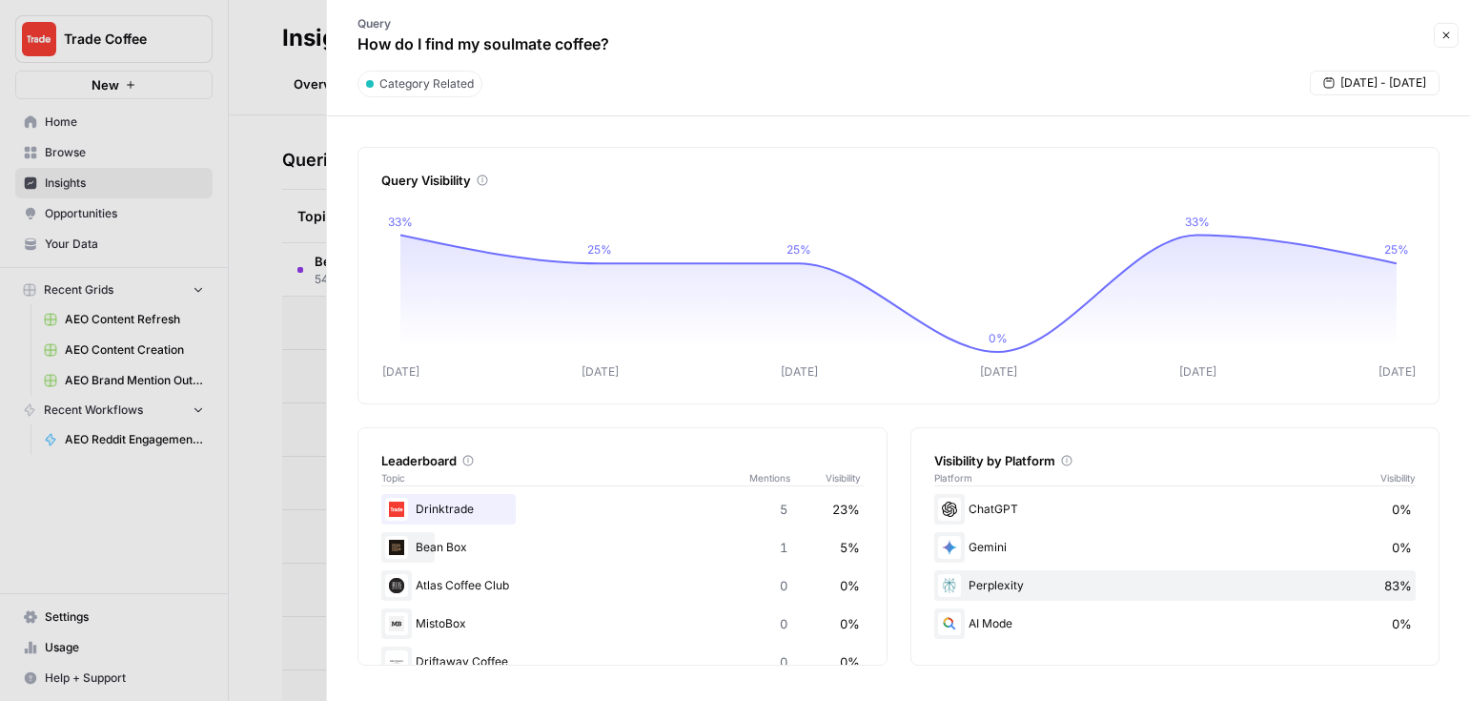
click at [1173, 35] on icon "button" at bounding box center [1447, 35] width 7 height 7
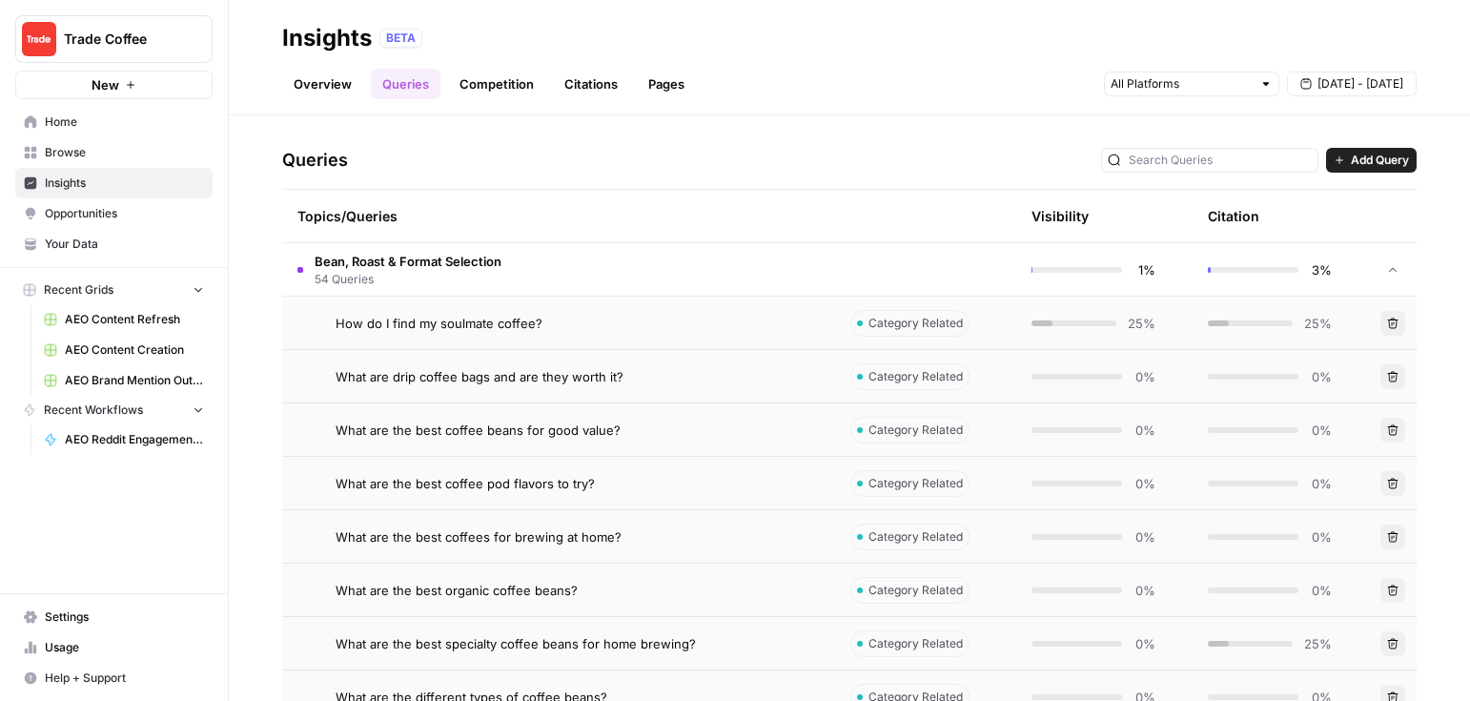
click at [587, 80] on link "Citations" at bounding box center [591, 84] width 76 height 31
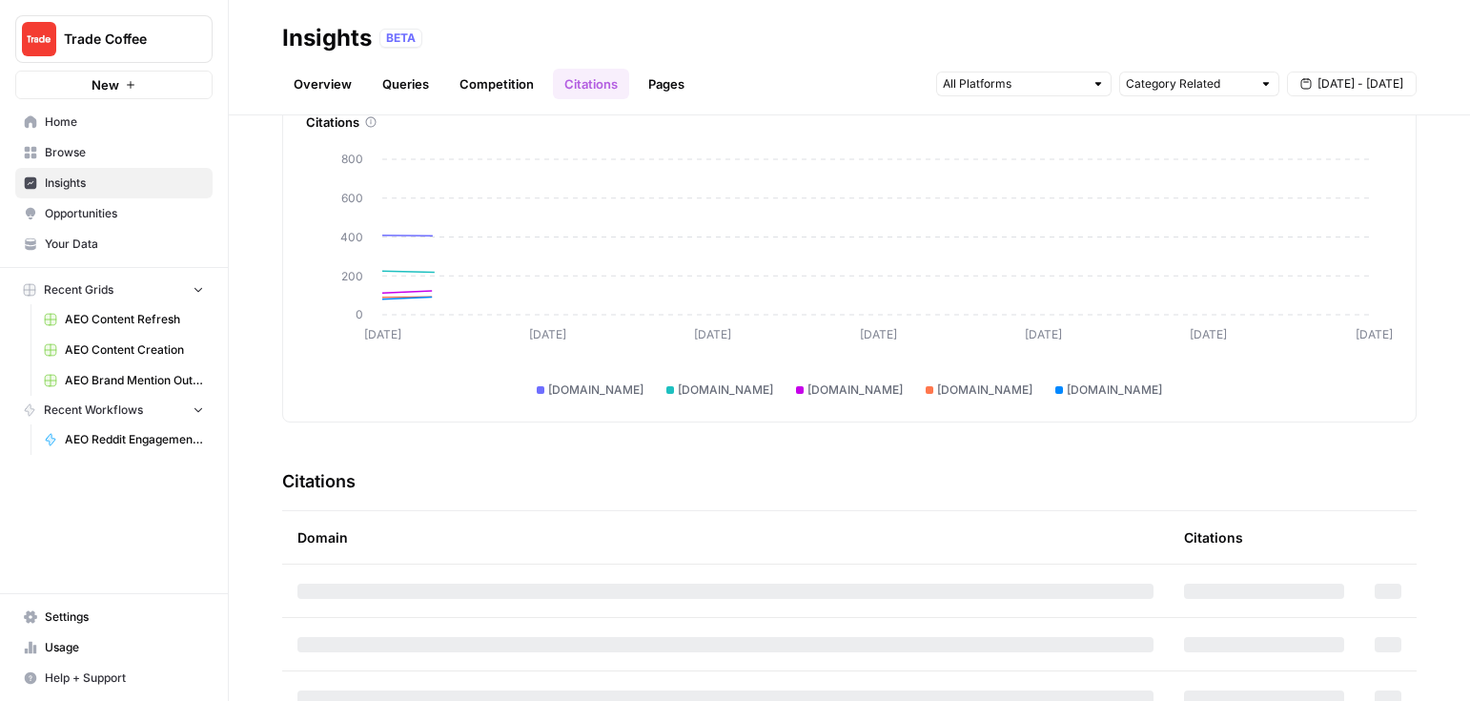
scroll to position [237, 0]
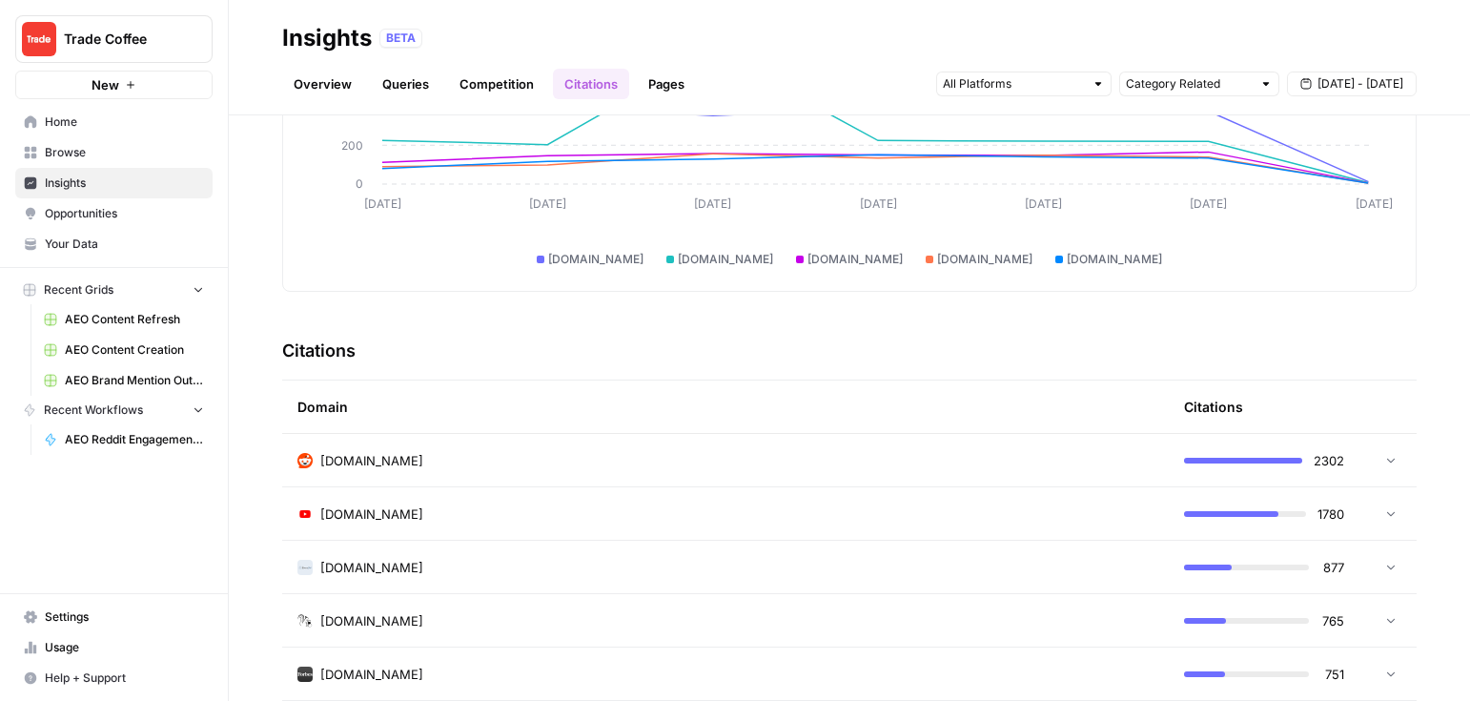
click at [709, 464] on div "reddit.com" at bounding box center [726, 460] width 856 height 19
click at [667, 94] on link "Pages" at bounding box center [666, 84] width 59 height 31
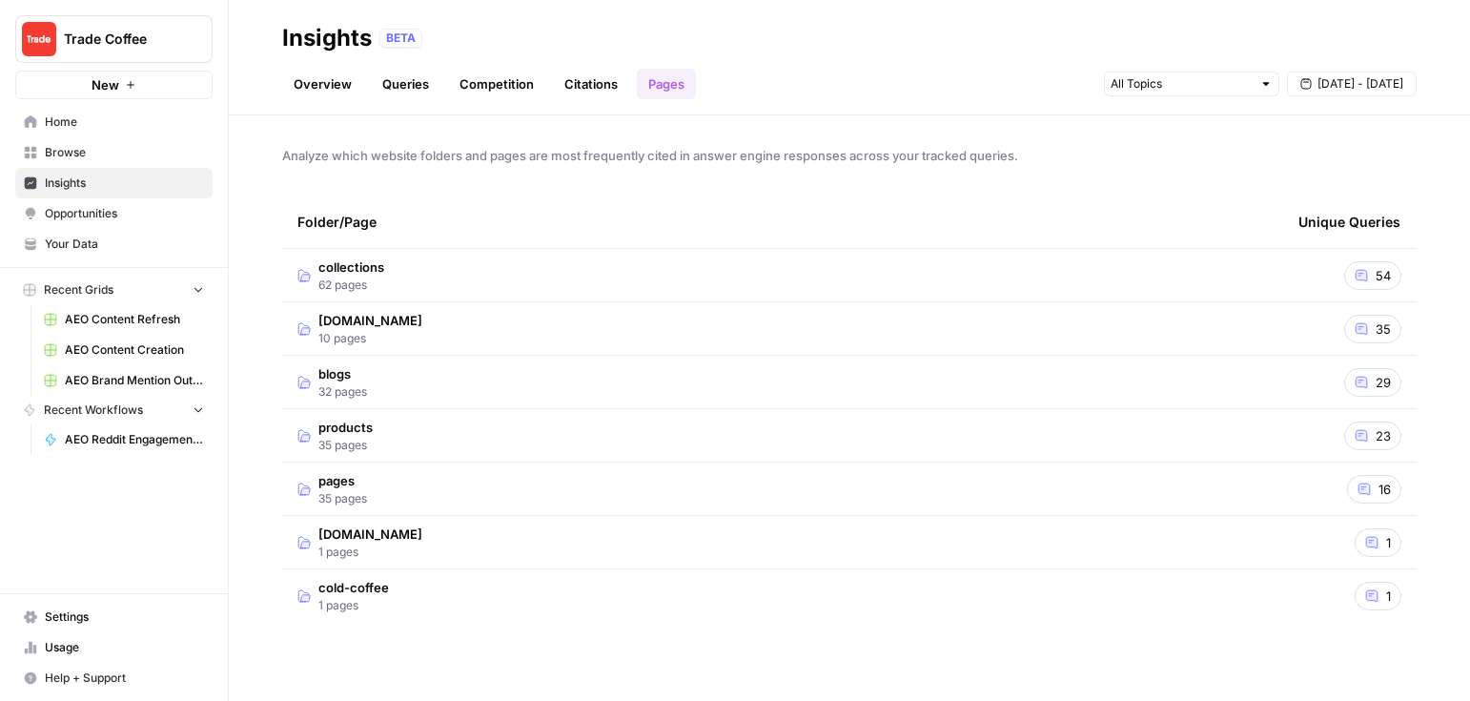
click at [482, 294] on td "collections 62 pages" at bounding box center [782, 275] width 1001 height 52
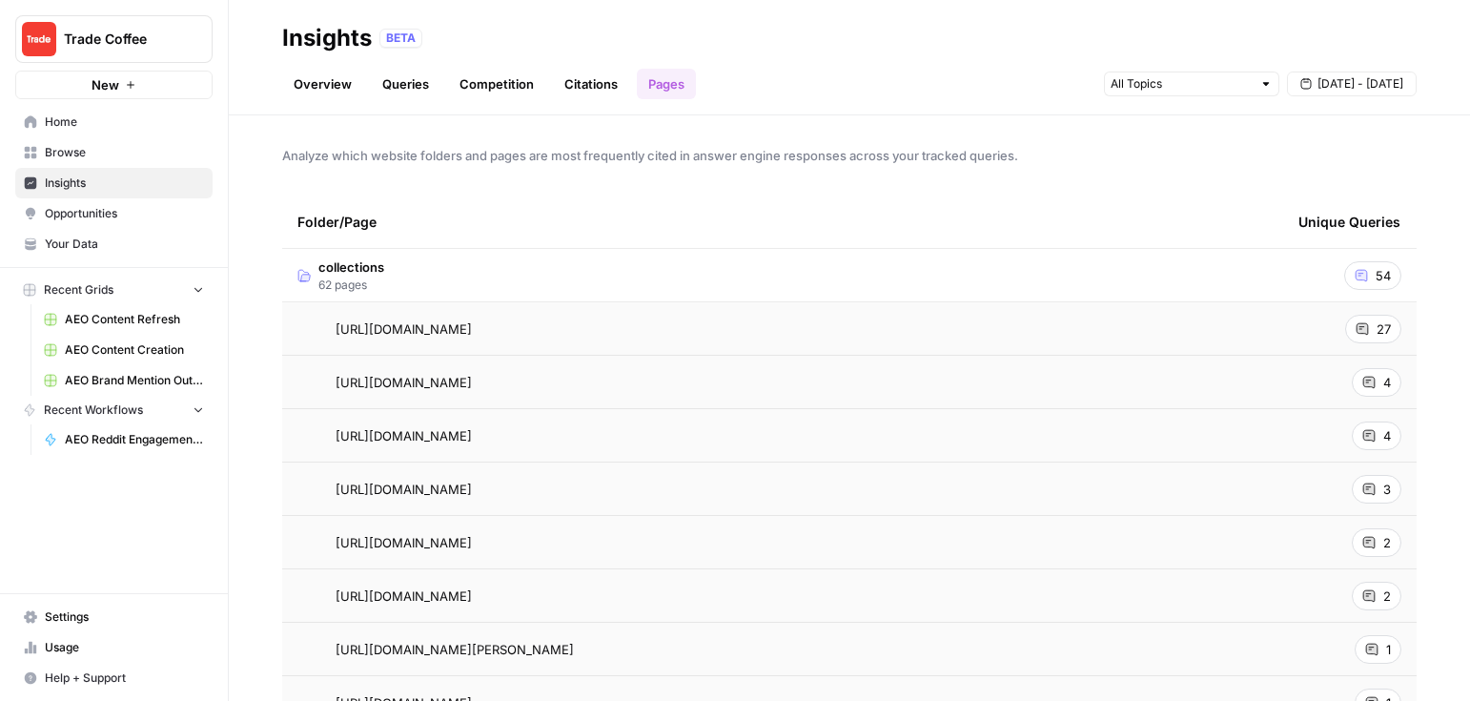
click at [122, 209] on span "Opportunities" at bounding box center [124, 213] width 159 height 17
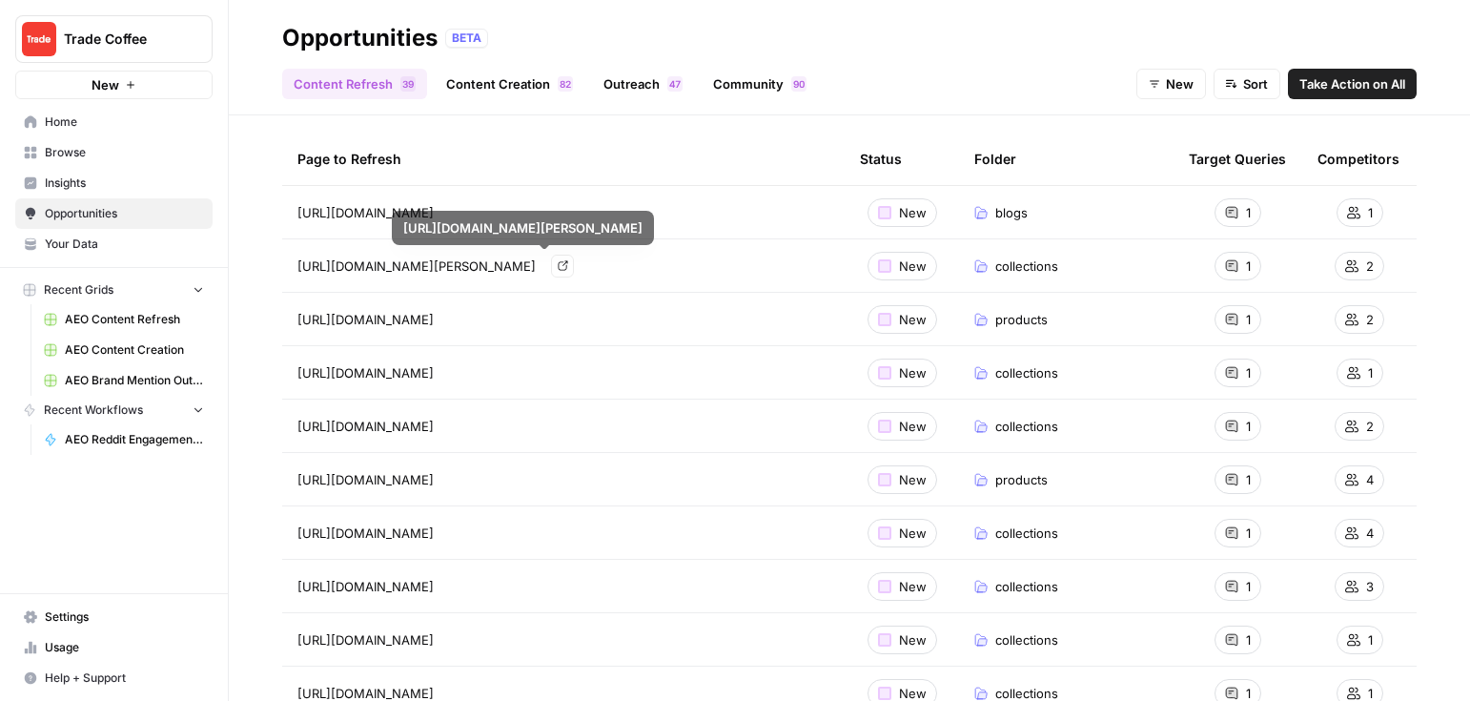
scroll to position [64, 0]
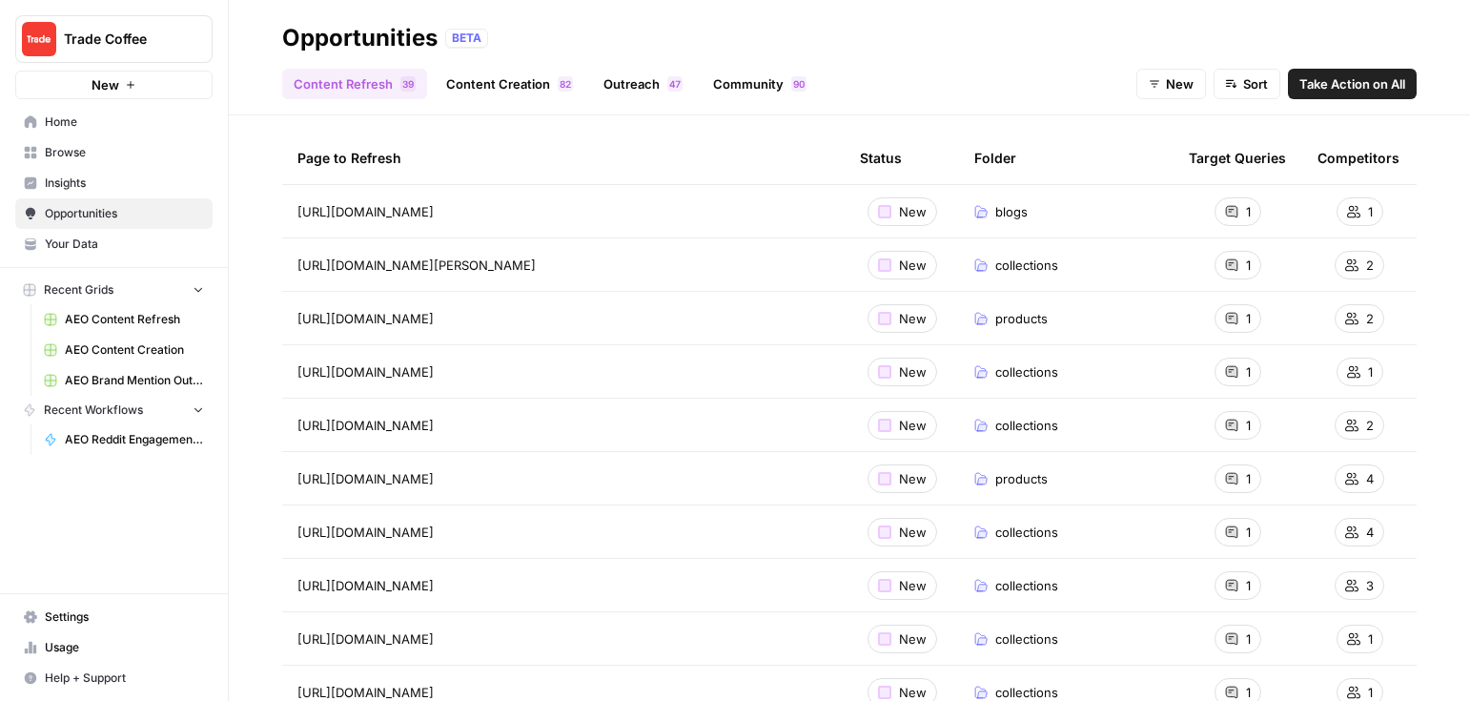
drag, startPoint x: 1366, startPoint y: 89, endPoint x: 1027, endPoint y: 202, distance: 357.0
click at [1027, 202] on div "Opportunities BETA Content Refresh 9 3 Content Creation 2 8 Outreach 7 4 Commun…" at bounding box center [850, 350] width 1242 height 701
click at [111, 319] on span "AEO Content Refresh" at bounding box center [134, 319] width 139 height 17
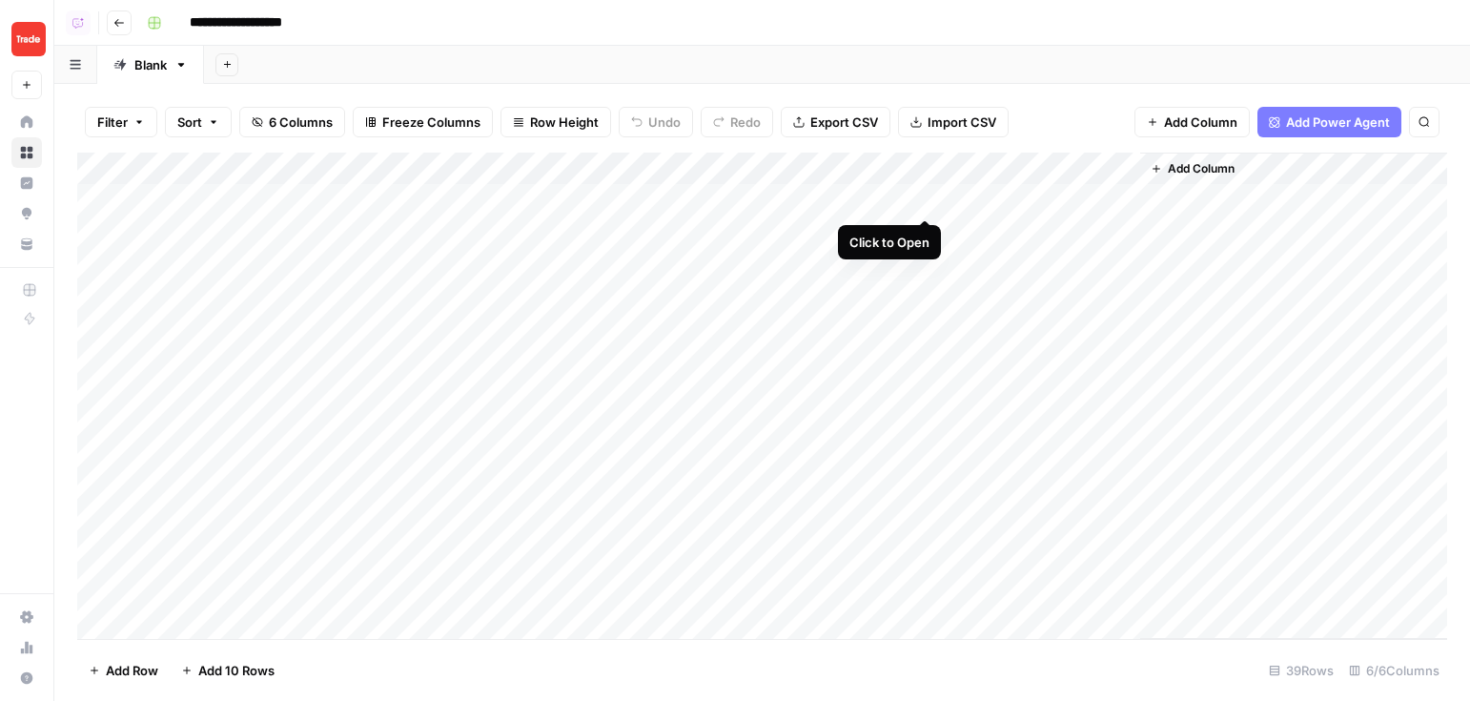
click at [925, 200] on div "Add Column" at bounding box center [762, 396] width 1370 height 486
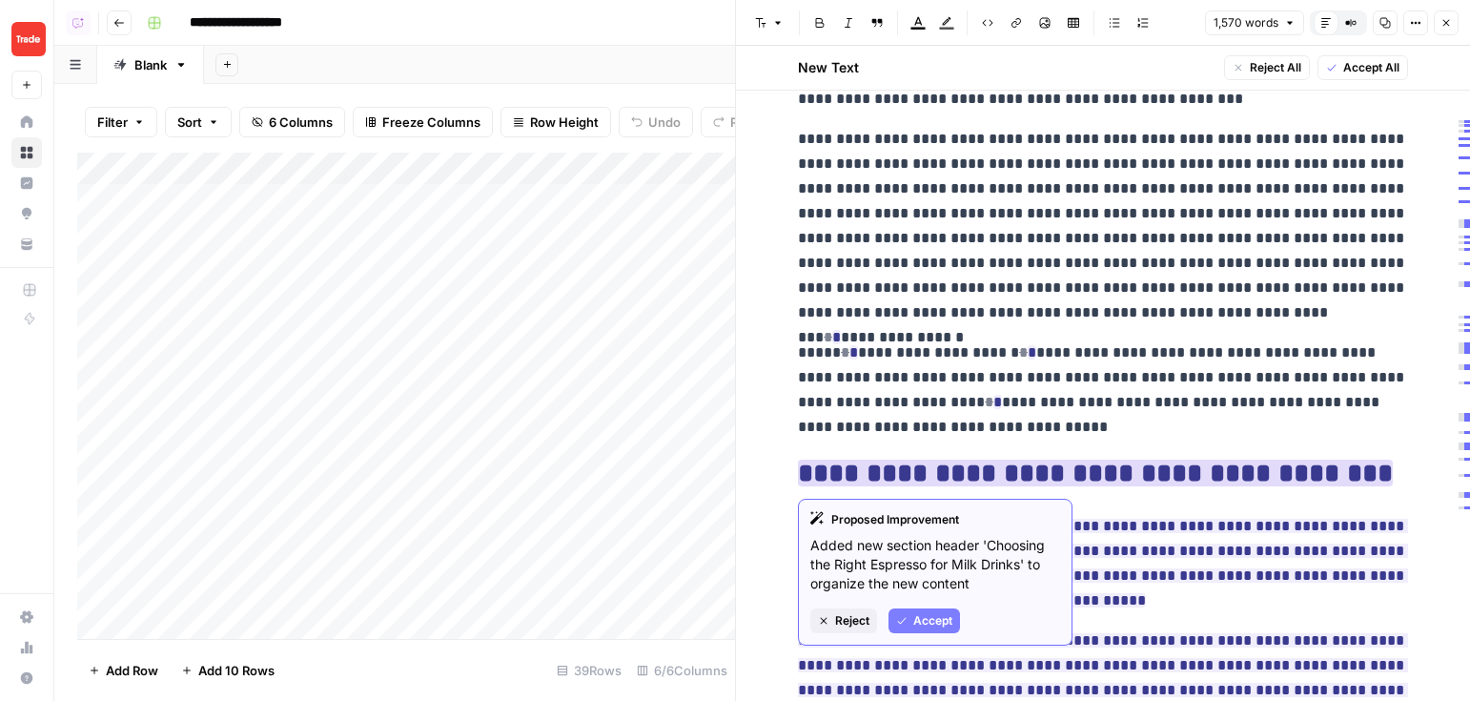
scroll to position [471, 0]
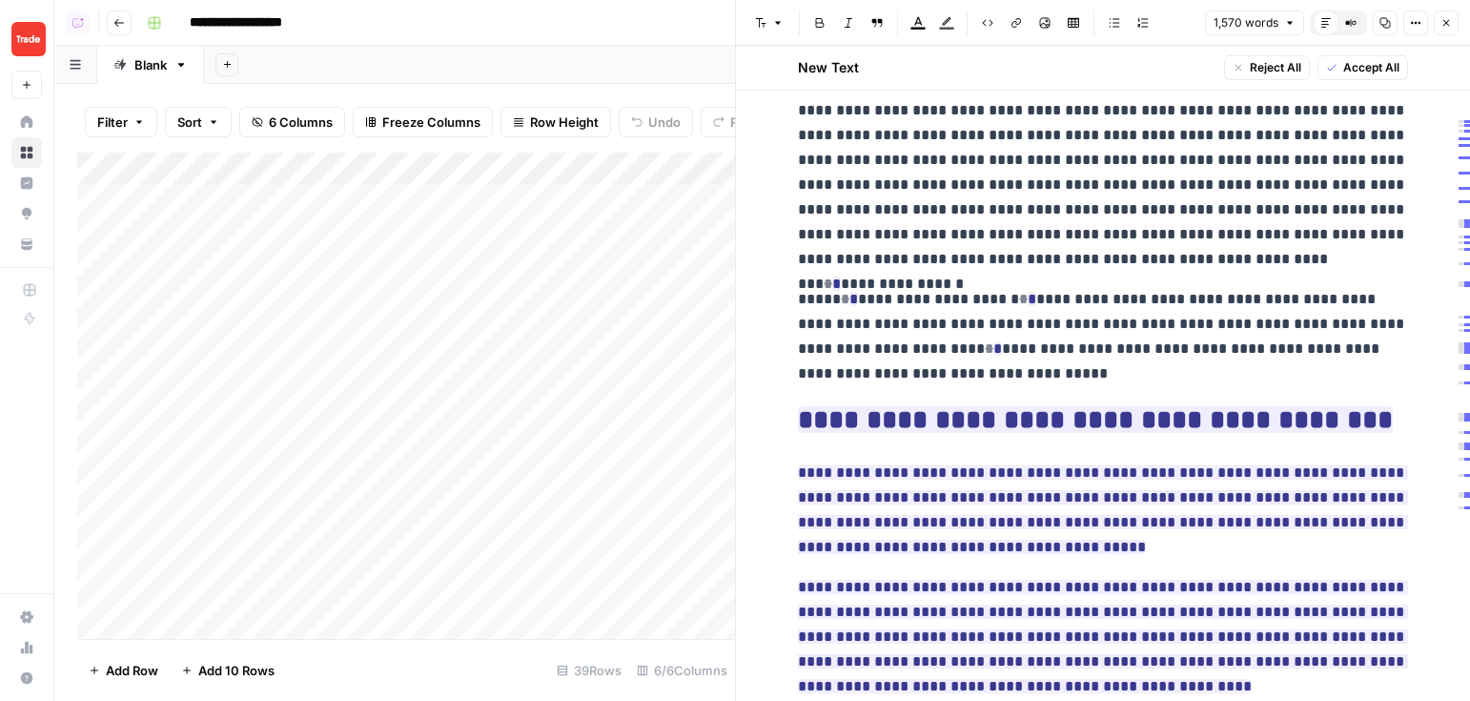
click at [990, 341] on p "**********" at bounding box center [1103, 336] width 610 height 99
drag, startPoint x: 864, startPoint y: 417, endPoint x: 1049, endPoint y: 418, distance: 185.0
click at [1050, 418] on ins "**********" at bounding box center [1095, 419] width 595 height 27
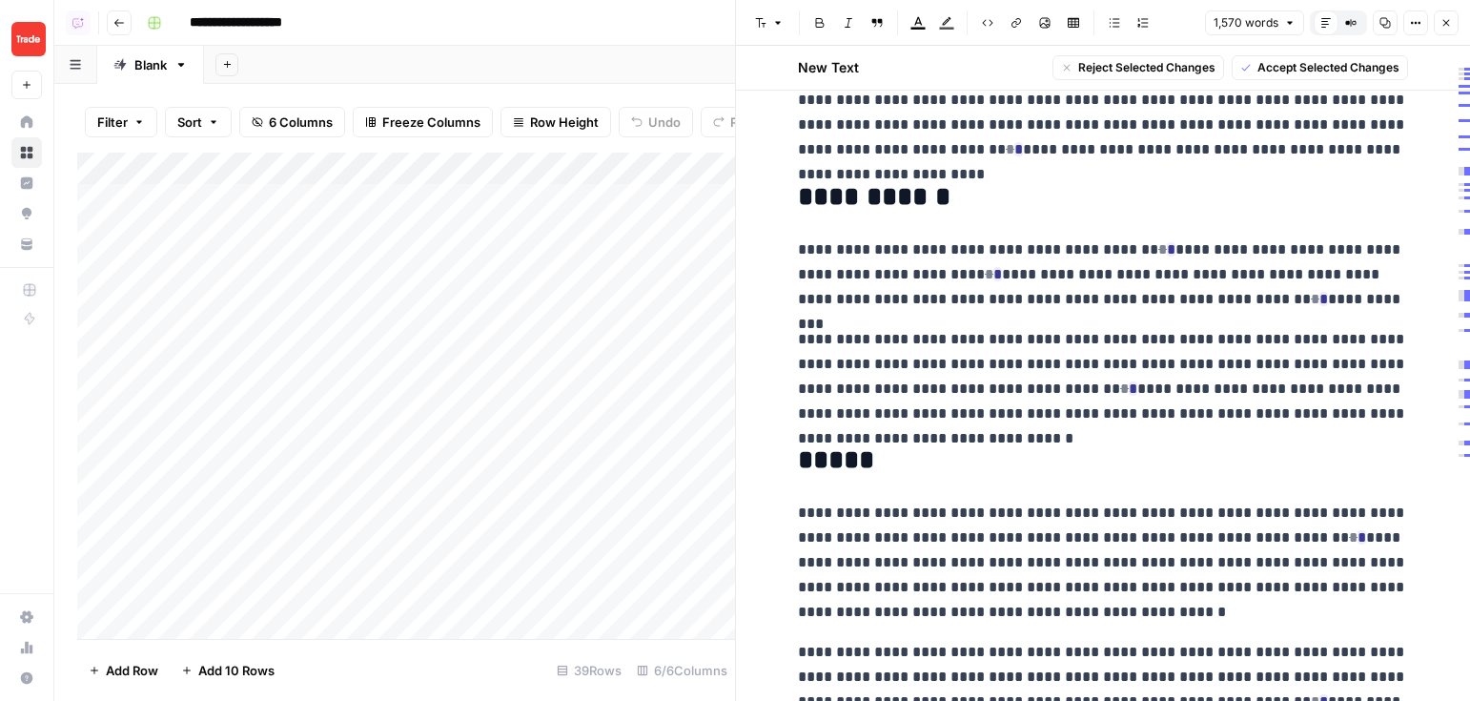
scroll to position [3427, 0]
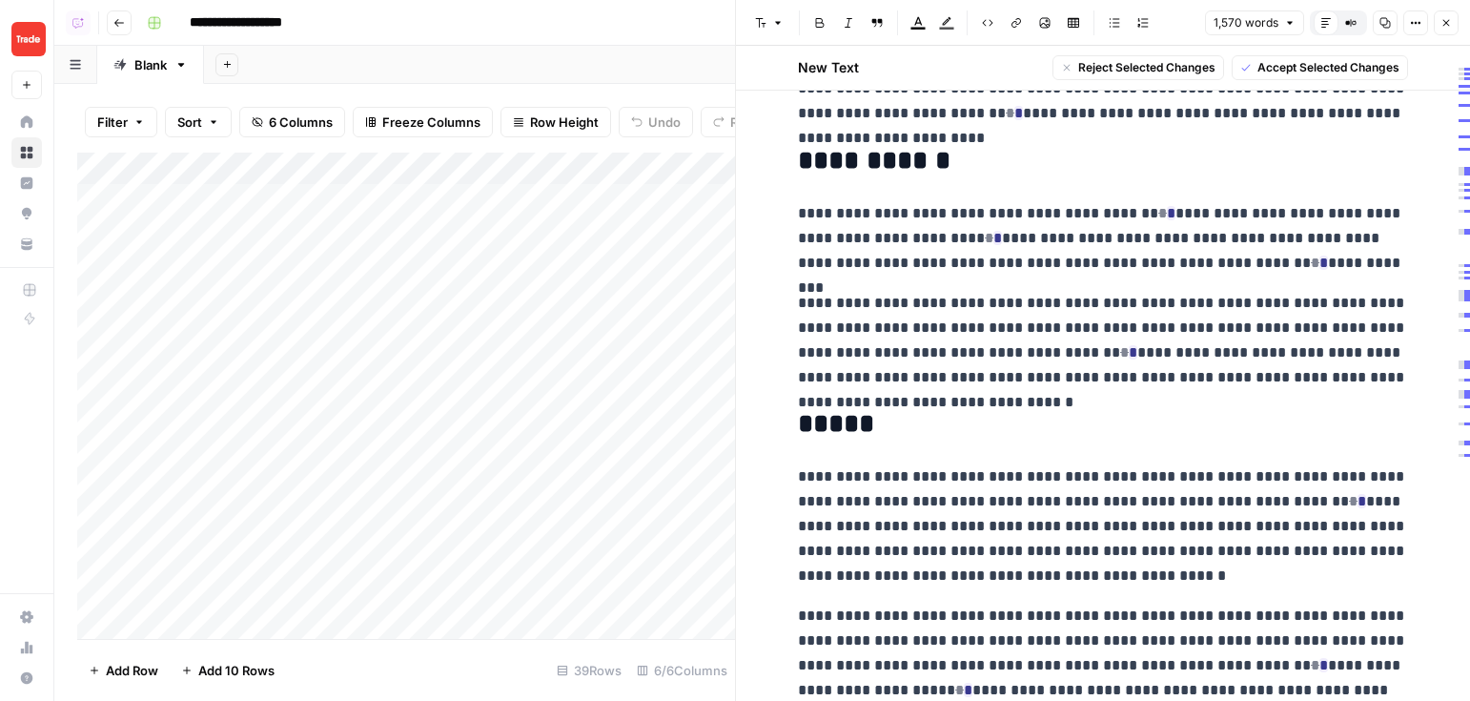
click at [1173, 24] on icon "button" at bounding box center [1446, 22] width 11 height 11
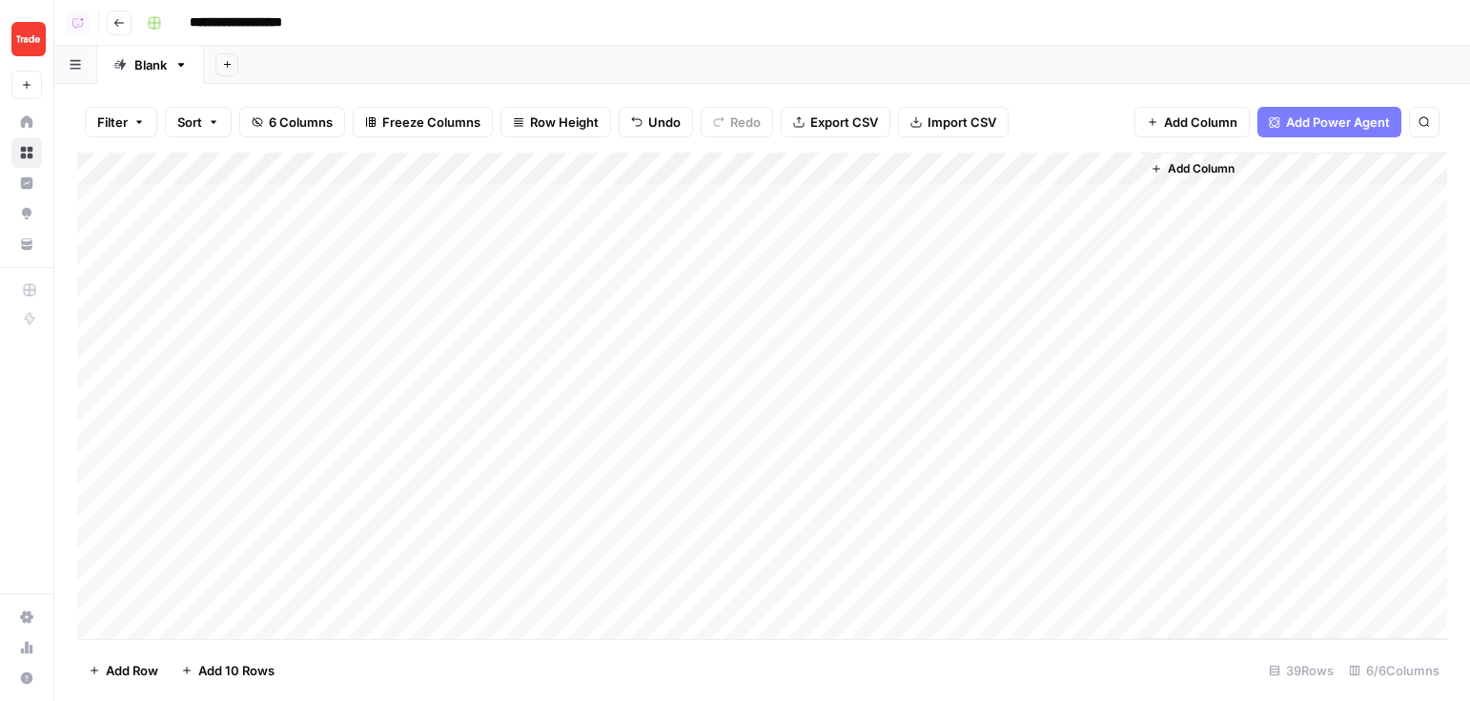
click at [900, 200] on div "Add Column" at bounding box center [762, 396] width 1370 height 486
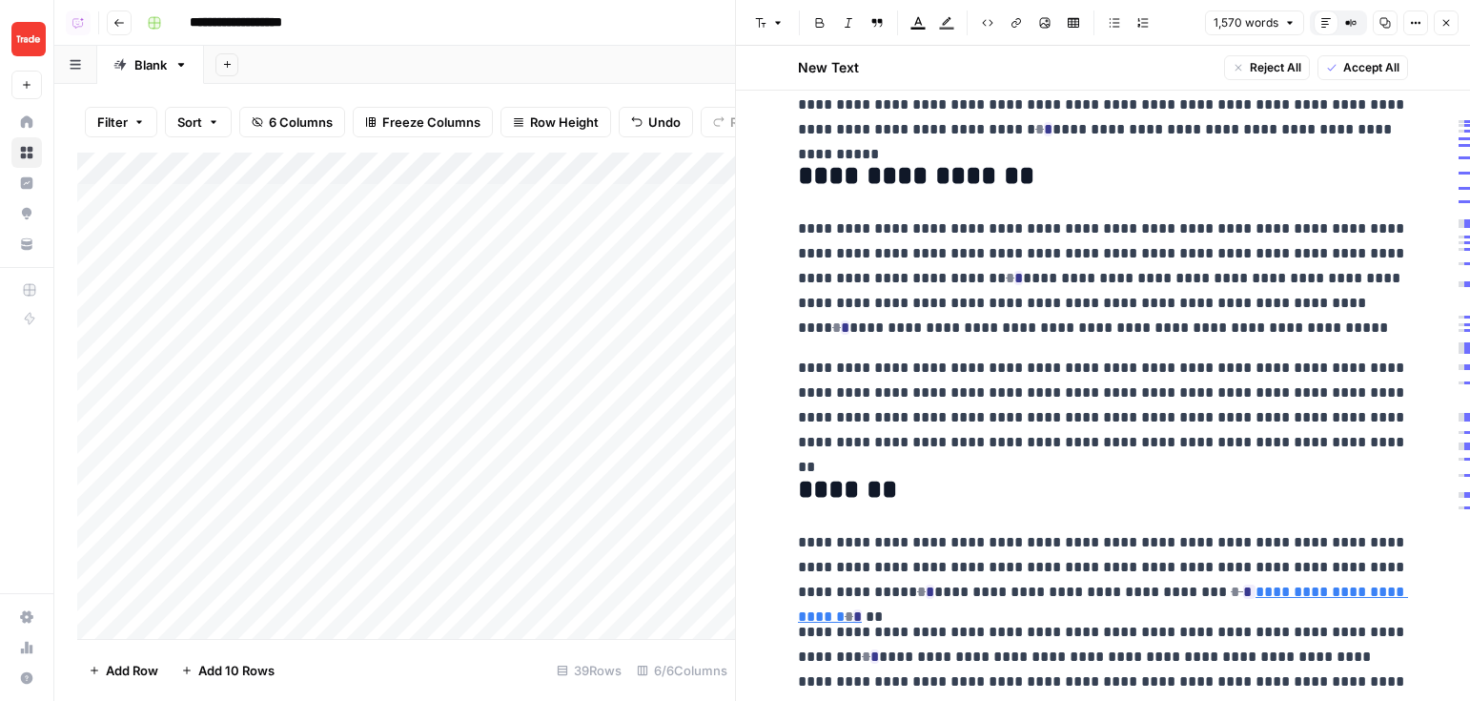
scroll to position [1912, 0]
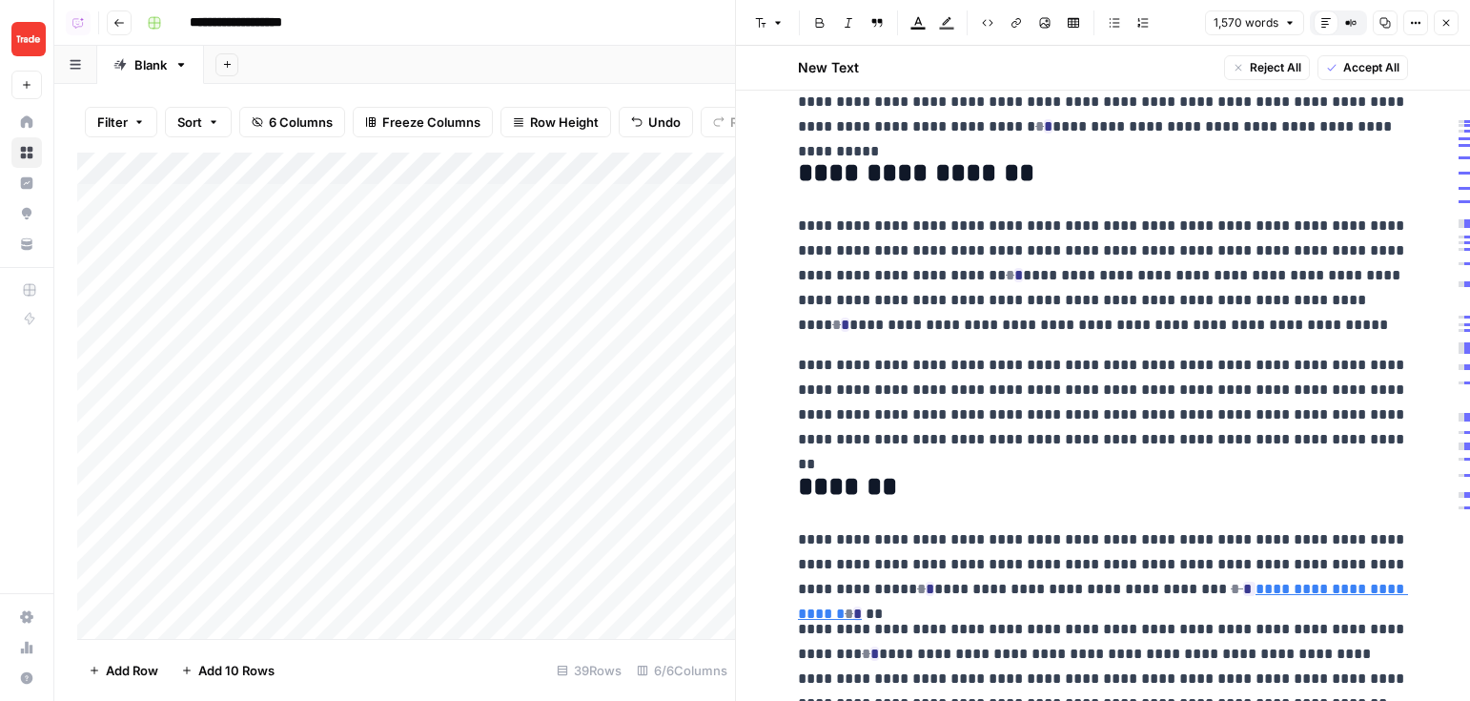
click at [1173, 21] on button "Close" at bounding box center [1446, 22] width 25 height 25
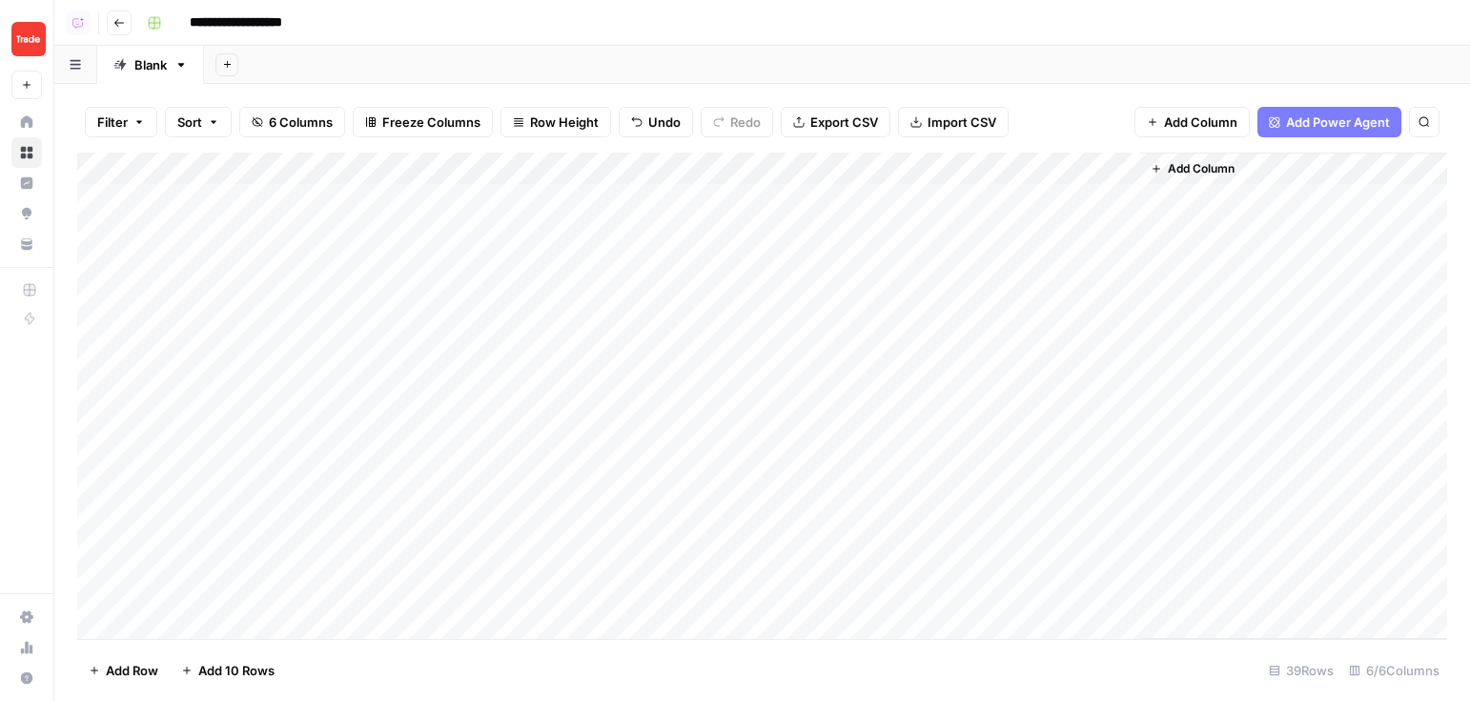
click at [1116, 200] on div "Add Column" at bounding box center [762, 396] width 1370 height 486
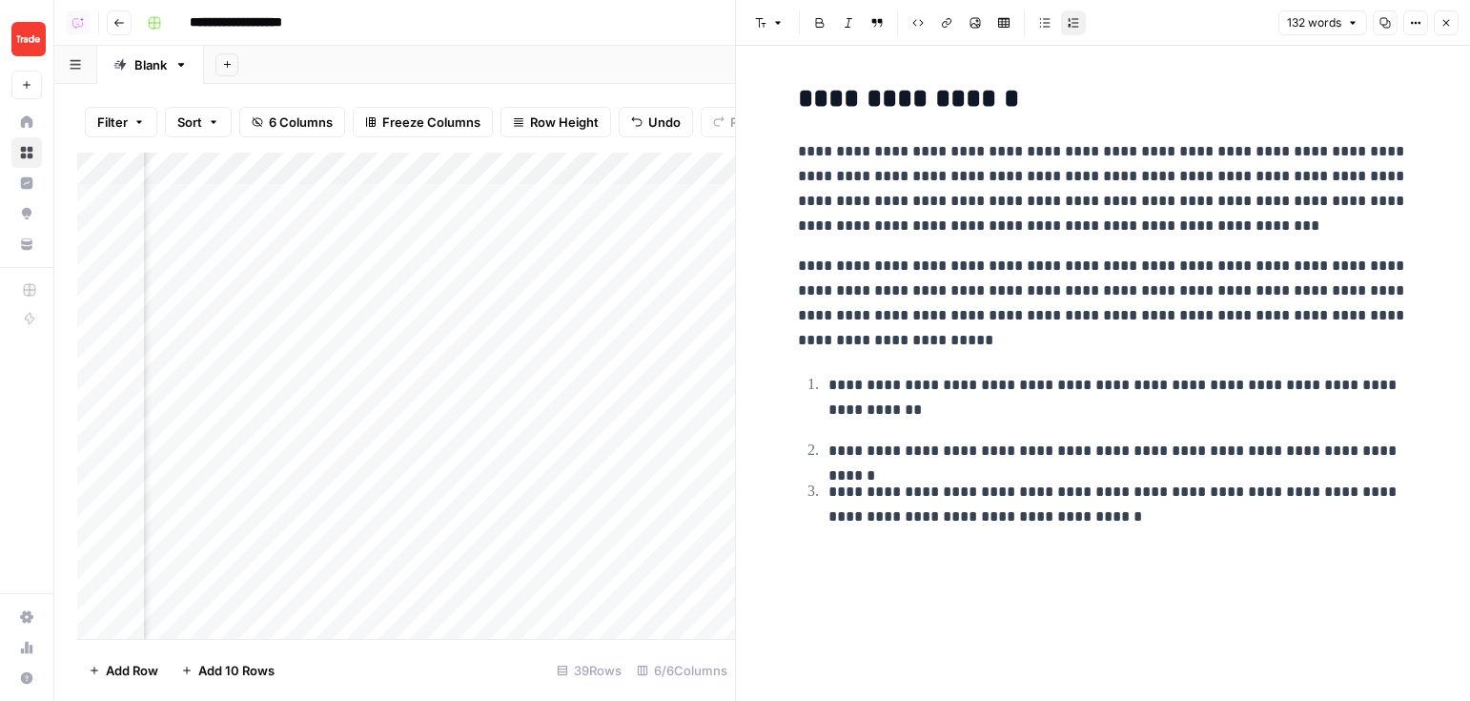
scroll to position [0, 168]
click at [1173, 12] on button "Close" at bounding box center [1446, 22] width 25 height 25
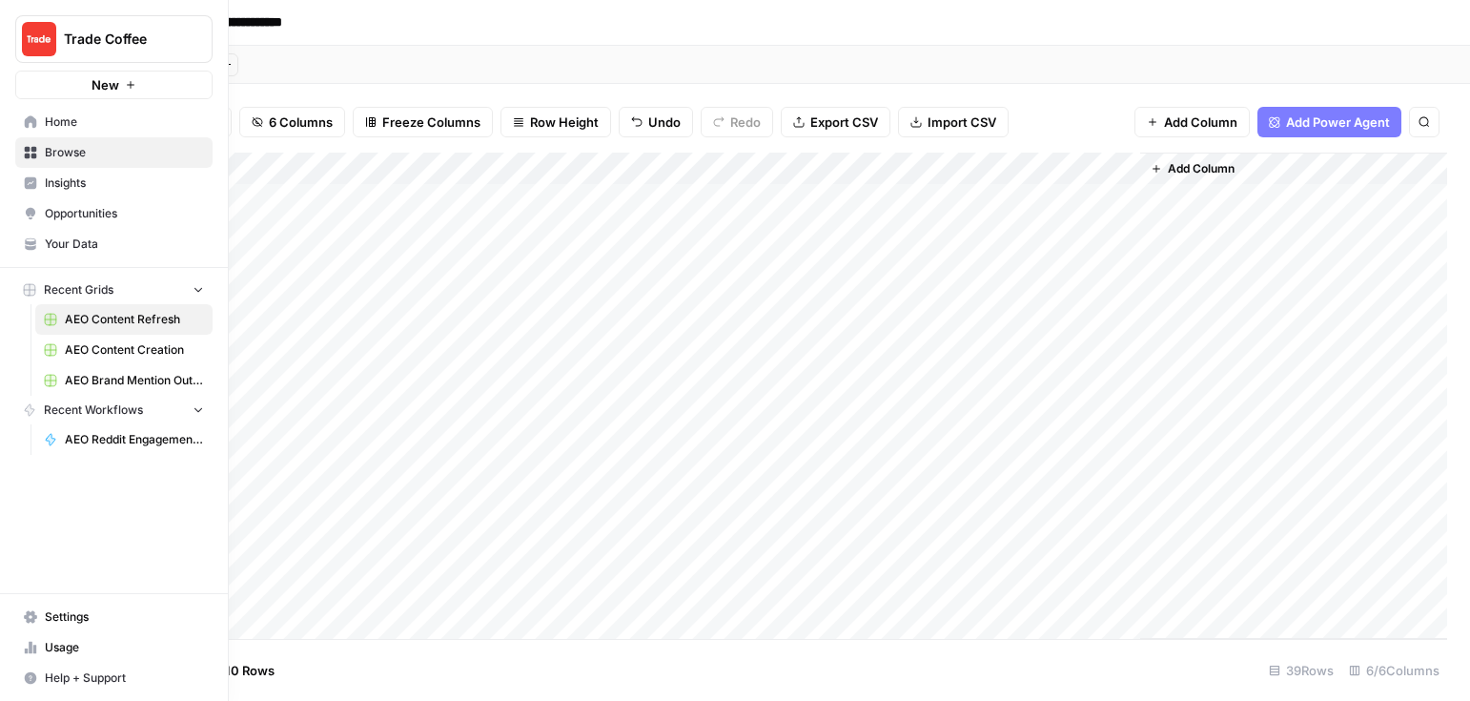
click at [73, 216] on span "Opportunities" at bounding box center [124, 213] width 159 height 17
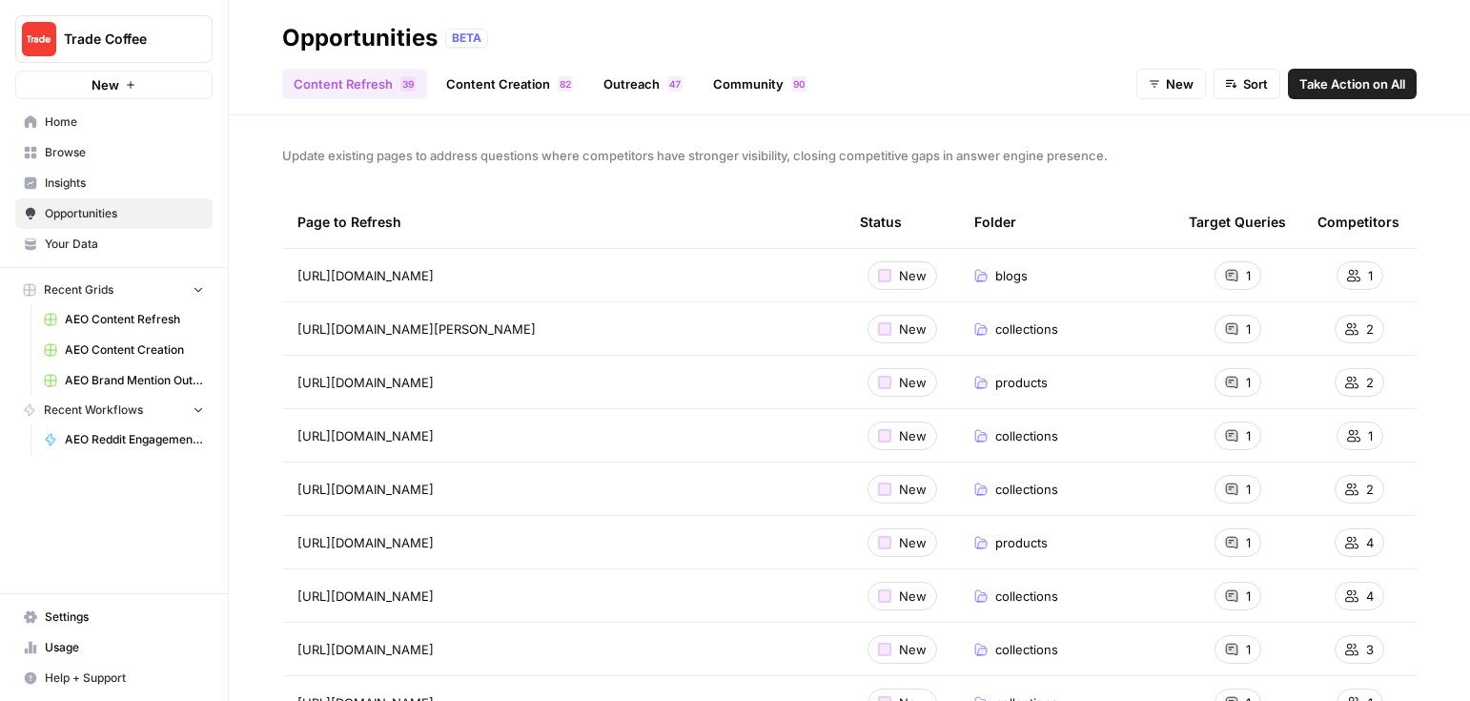
click at [496, 86] on link "Content Creation 2 8" at bounding box center [510, 84] width 150 height 31
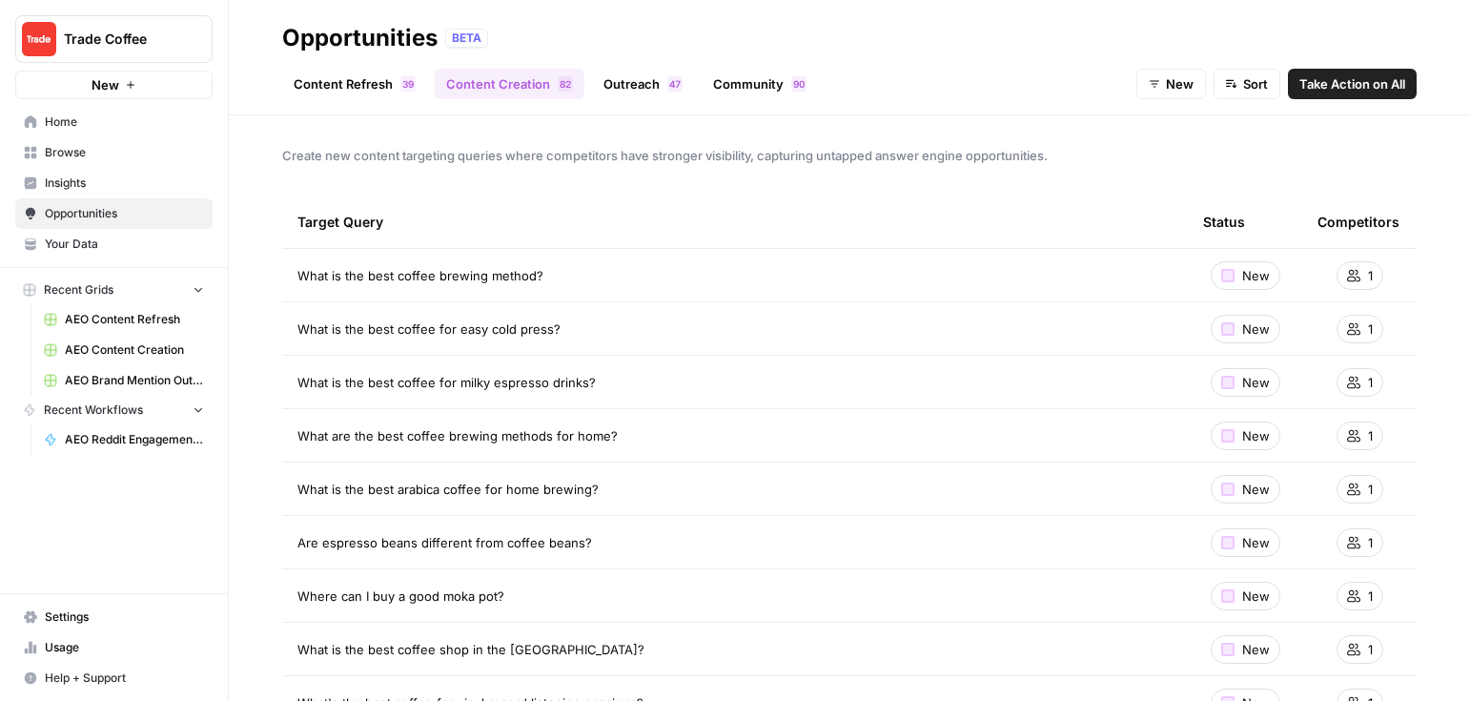
scroll to position [74, 0]
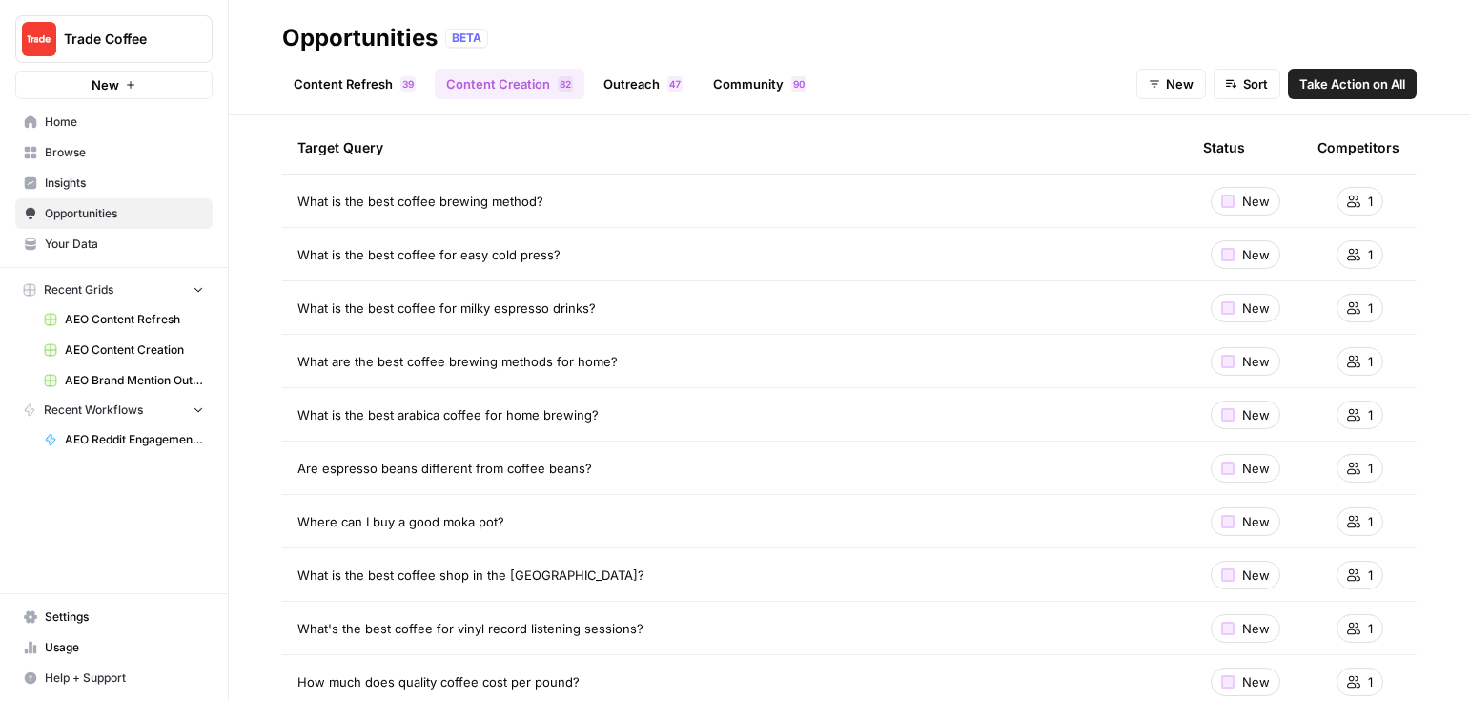
click at [148, 347] on span "AEO Content Creation" at bounding box center [134, 349] width 139 height 17
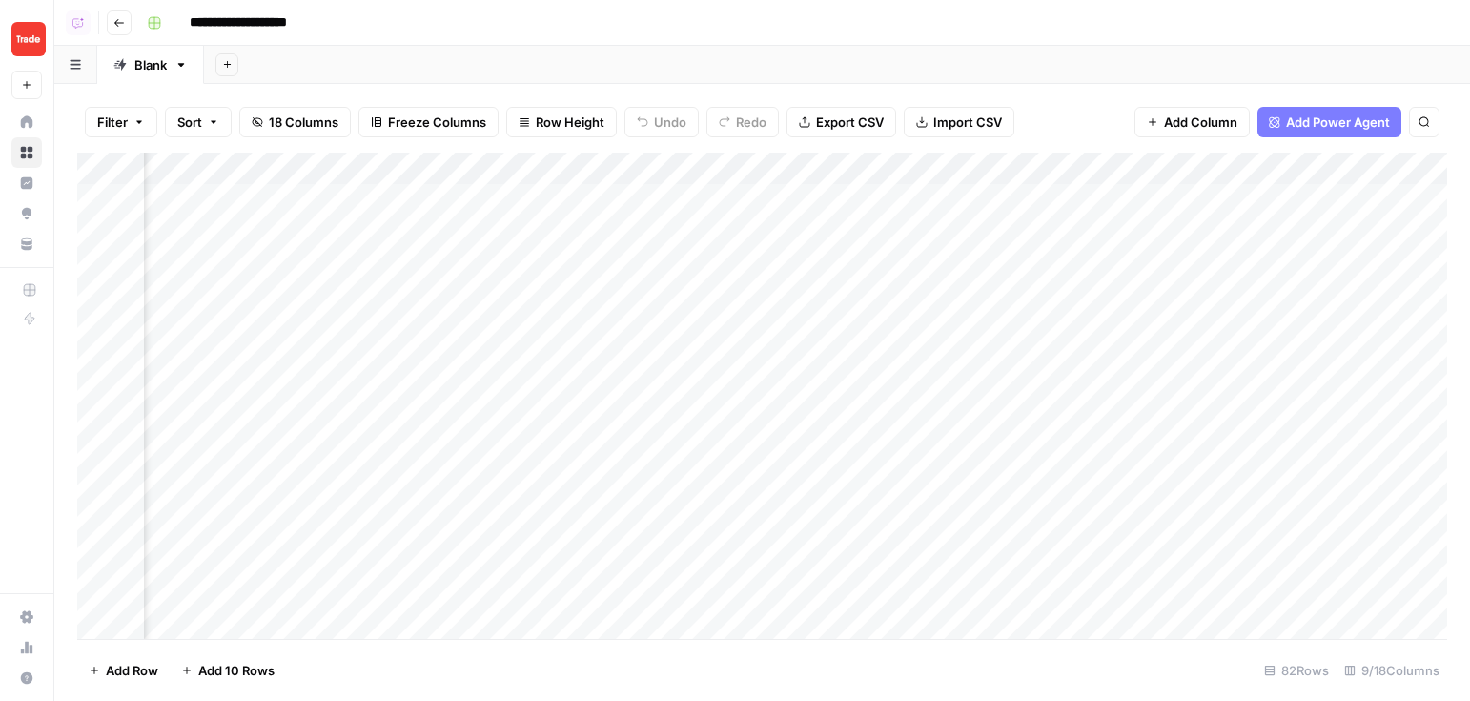
scroll to position [0, 556]
click at [670, 169] on div "Add Column" at bounding box center [762, 396] width 1370 height 486
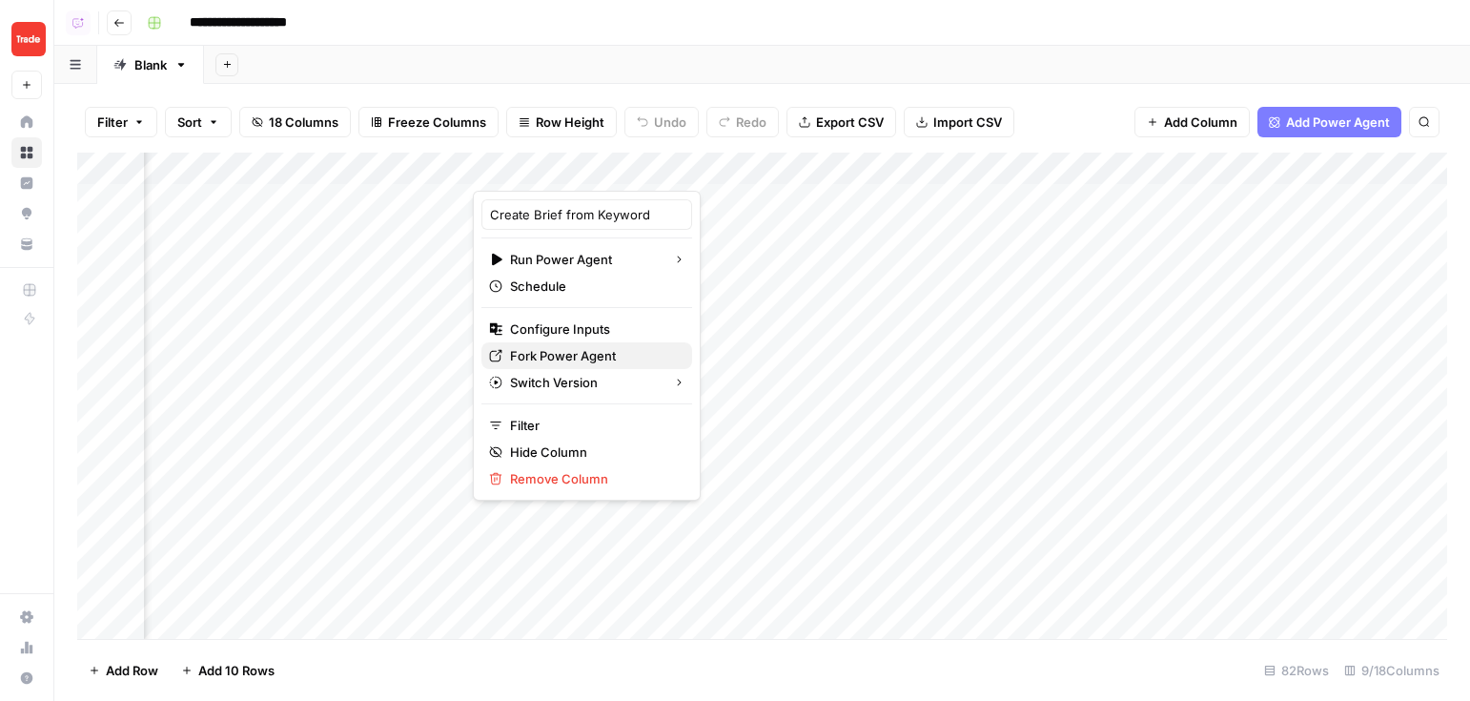
click at [582, 355] on span "Fork Power Agent" at bounding box center [593, 355] width 167 height 19
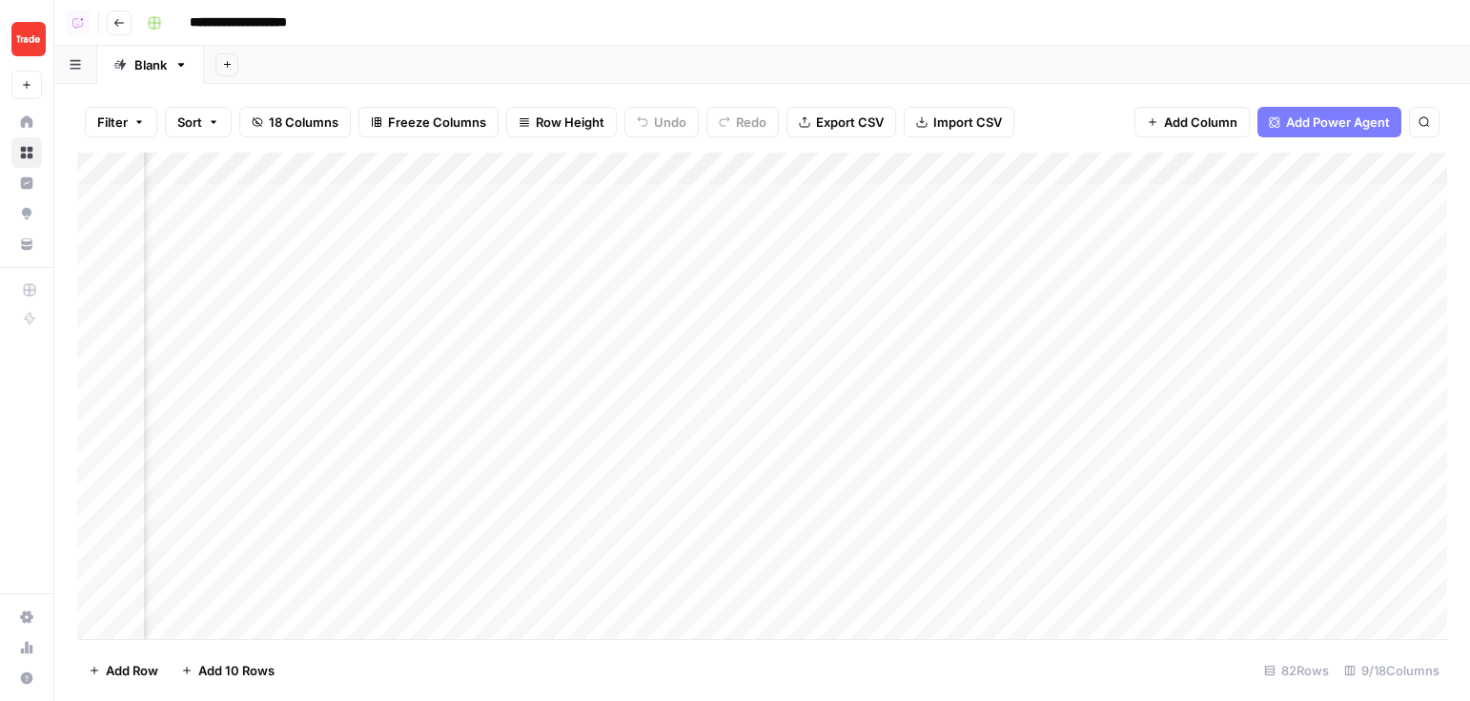
click at [601, 300] on div "Add Column" at bounding box center [762, 396] width 1370 height 486
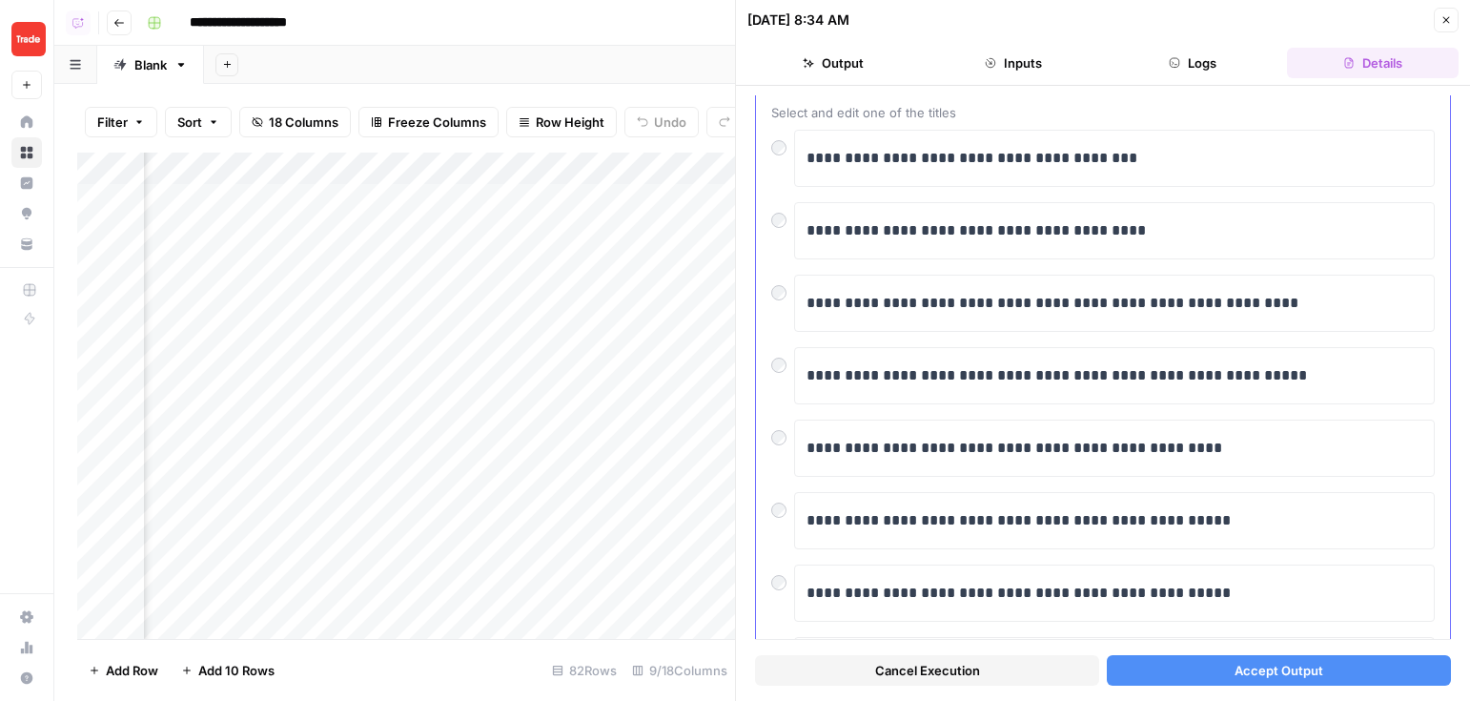
scroll to position [114, 0]
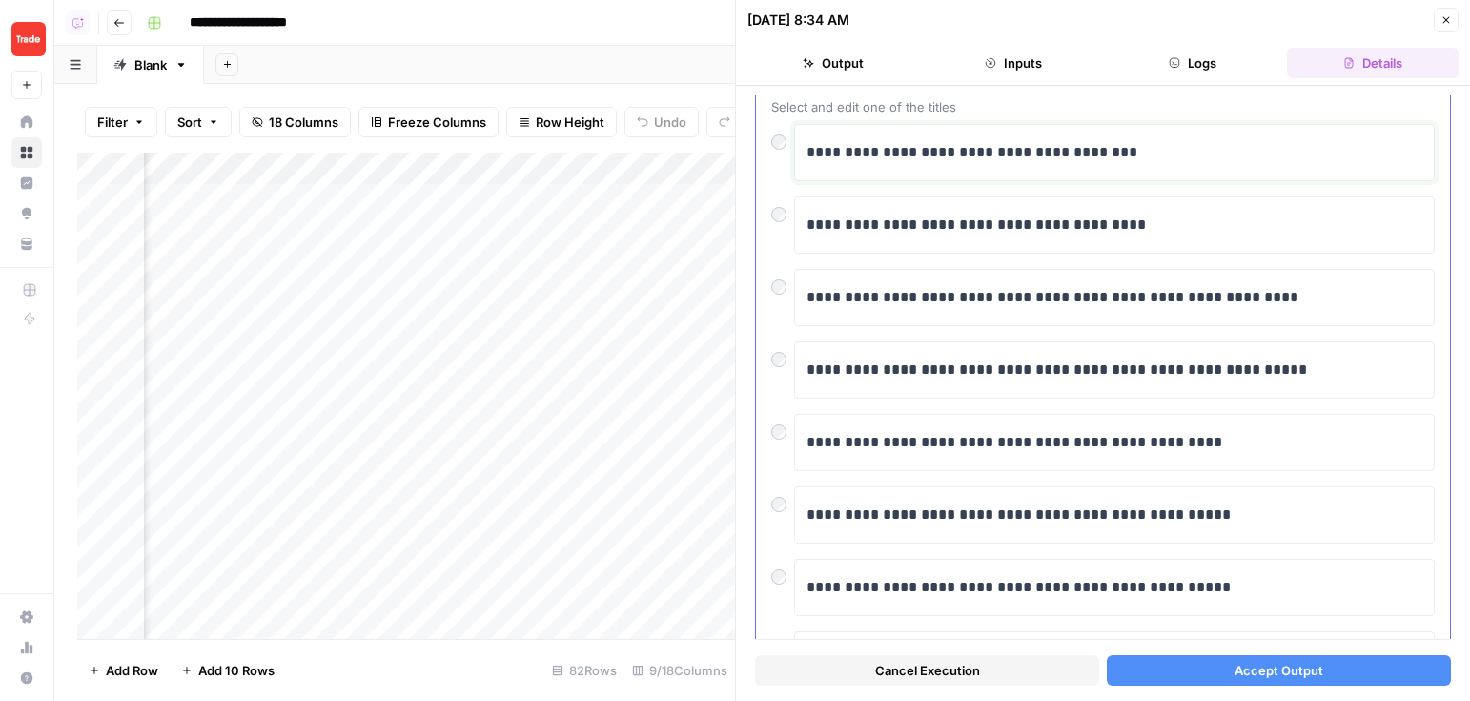
drag, startPoint x: 1217, startPoint y: 158, endPoint x: 956, endPoint y: 158, distance: 260.3
click at [956, 158] on p "**********" at bounding box center [1115, 152] width 616 height 25
click at [1161, 131] on div "Font style Bold Italic Block quote Code block Link Image Insert Table Bulleted …" at bounding box center [1047, 116] width 356 height 38
drag, startPoint x: 1197, startPoint y: 162, endPoint x: 793, endPoint y: 162, distance: 403.4
click at [794, 162] on div "**********" at bounding box center [1114, 152] width 641 height 57
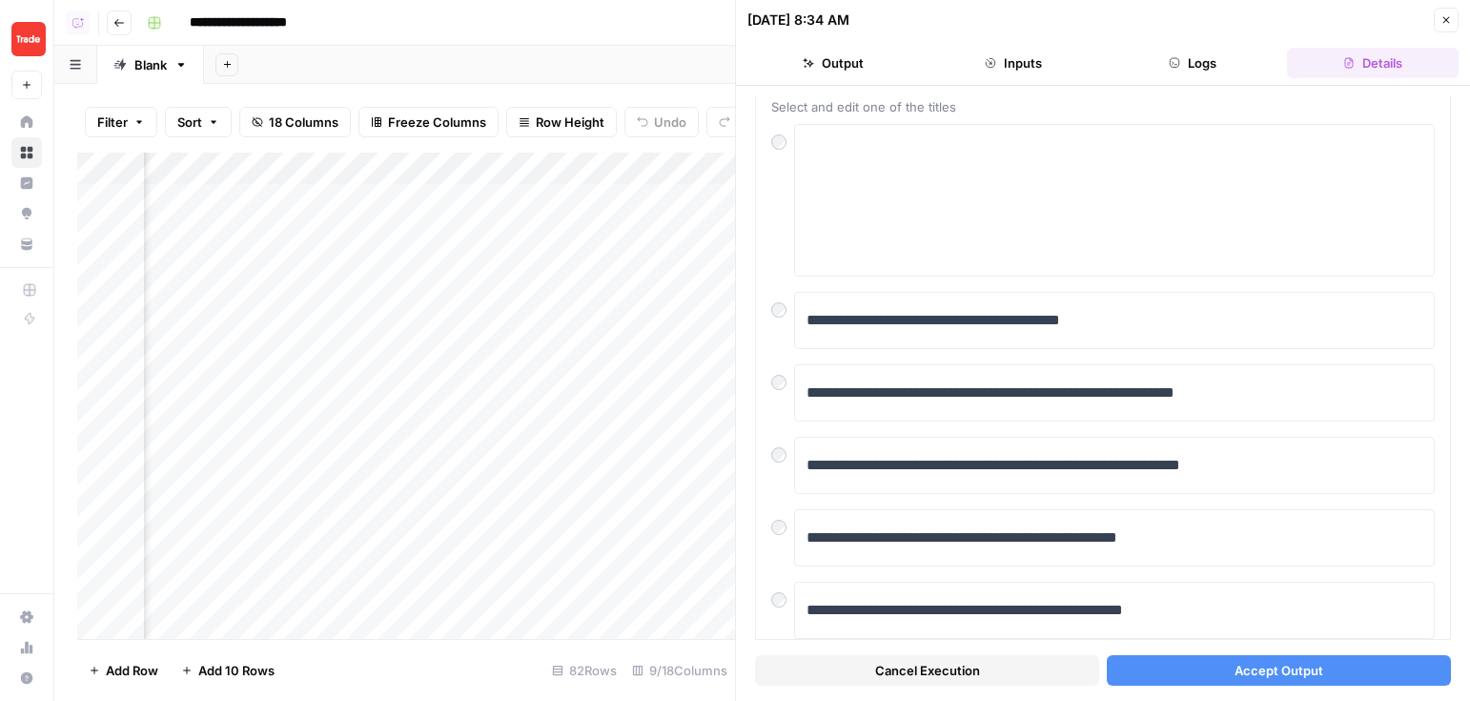
scroll to position [0, 824]
click at [594, 196] on div "Add Column" at bounding box center [406, 396] width 658 height 486
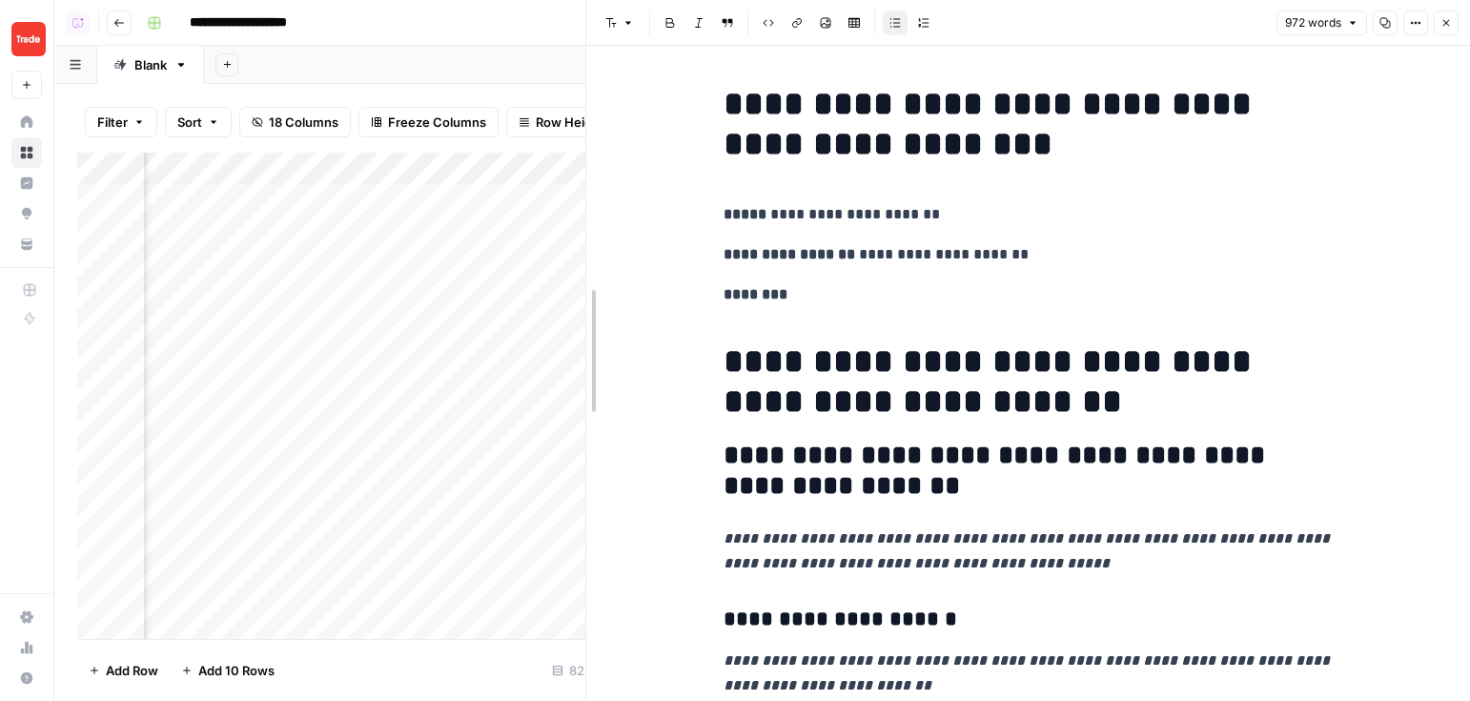
drag, startPoint x: 740, startPoint y: 292, endPoint x: 493, endPoint y: 290, distance: 247.0
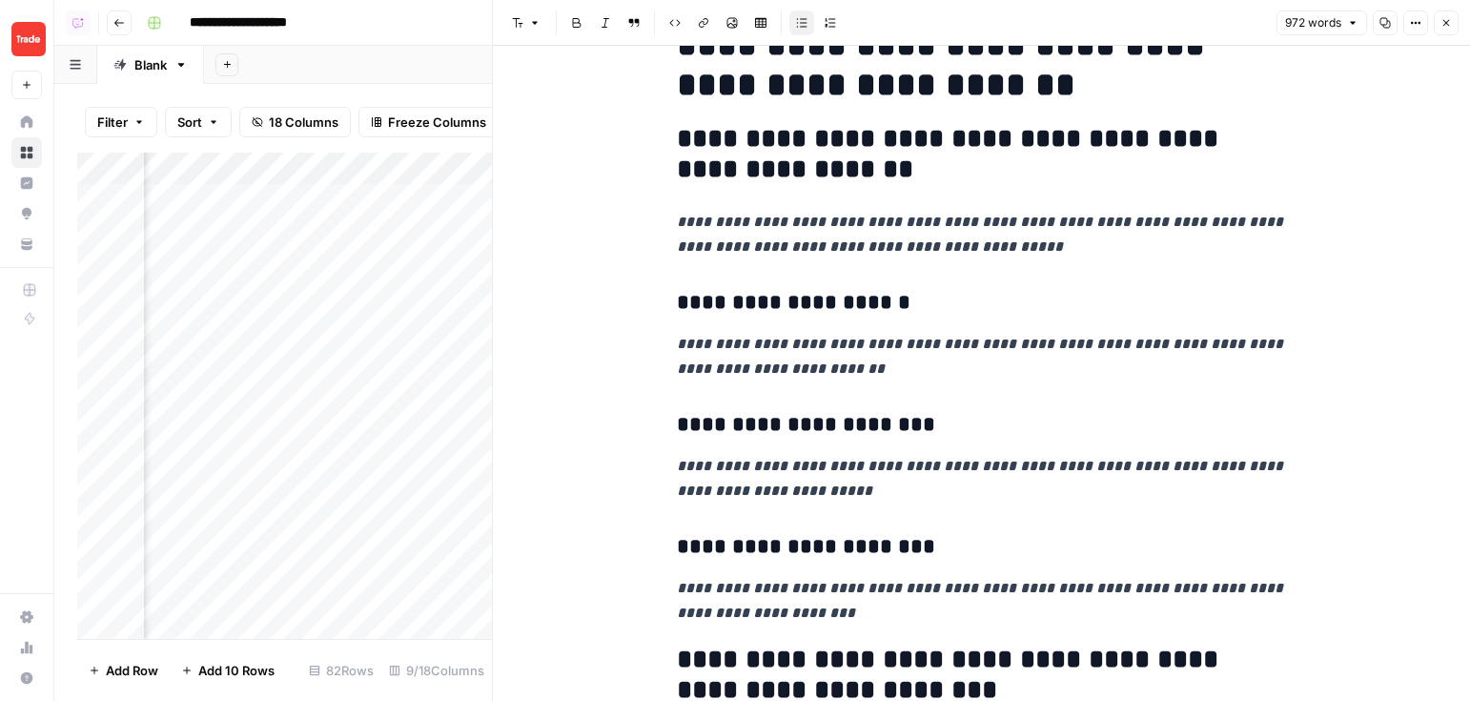
scroll to position [353, 0]
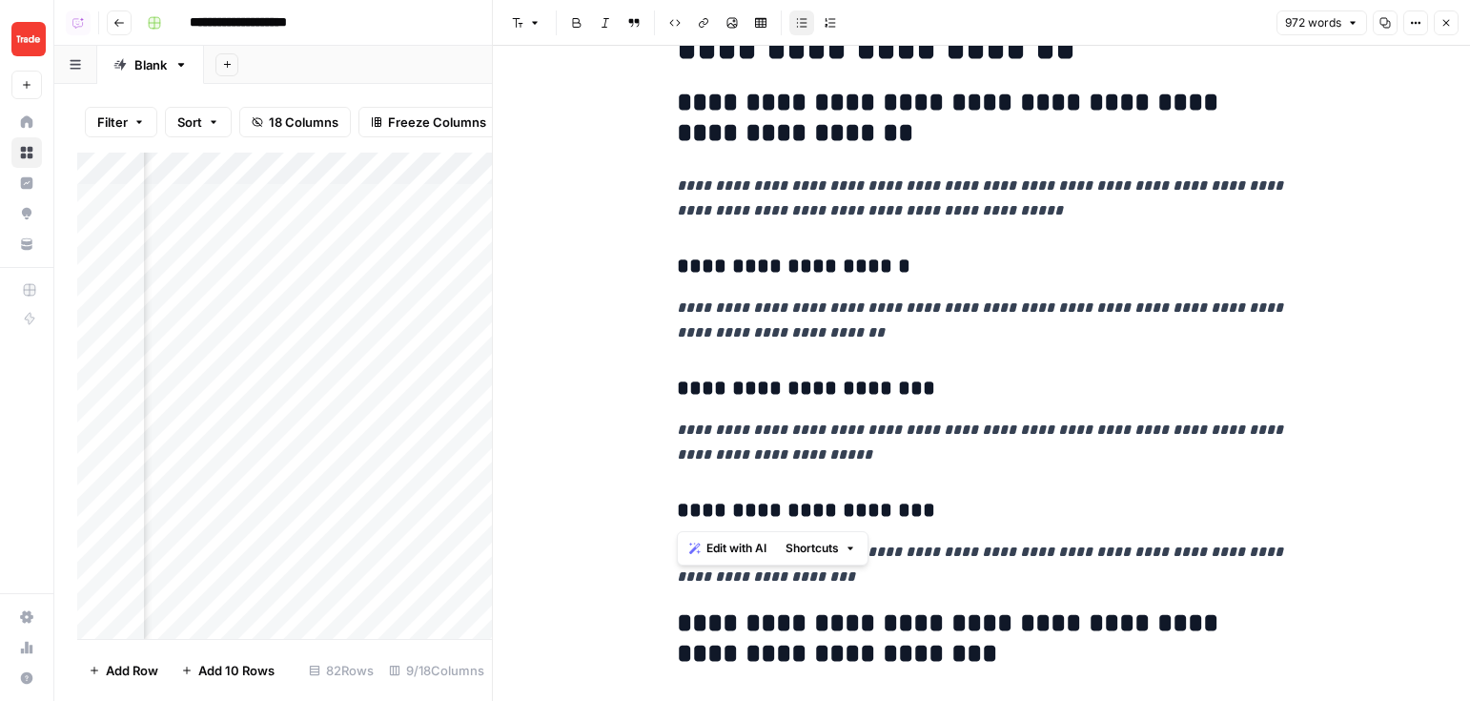
drag, startPoint x: 883, startPoint y: 467, endPoint x: 667, endPoint y: 383, distance: 232.2
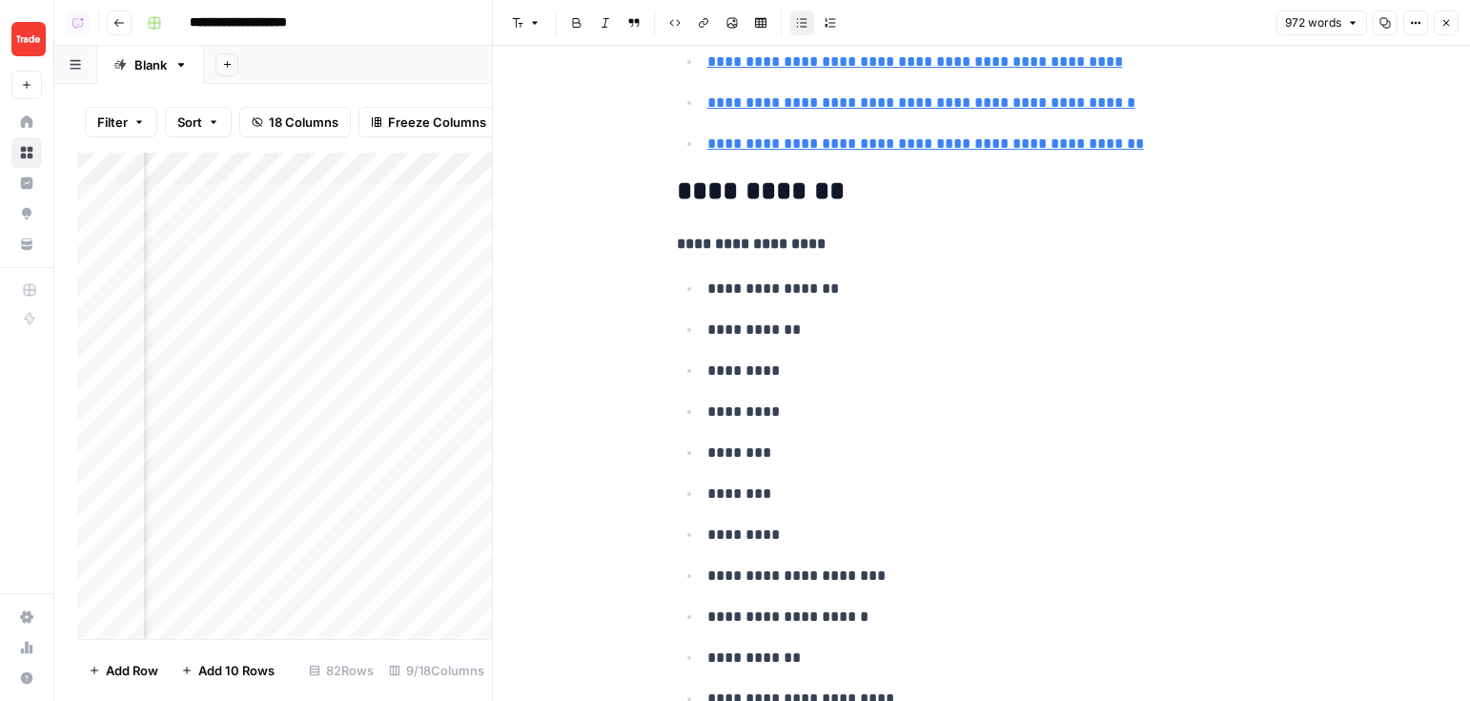
scroll to position [5864, 0]
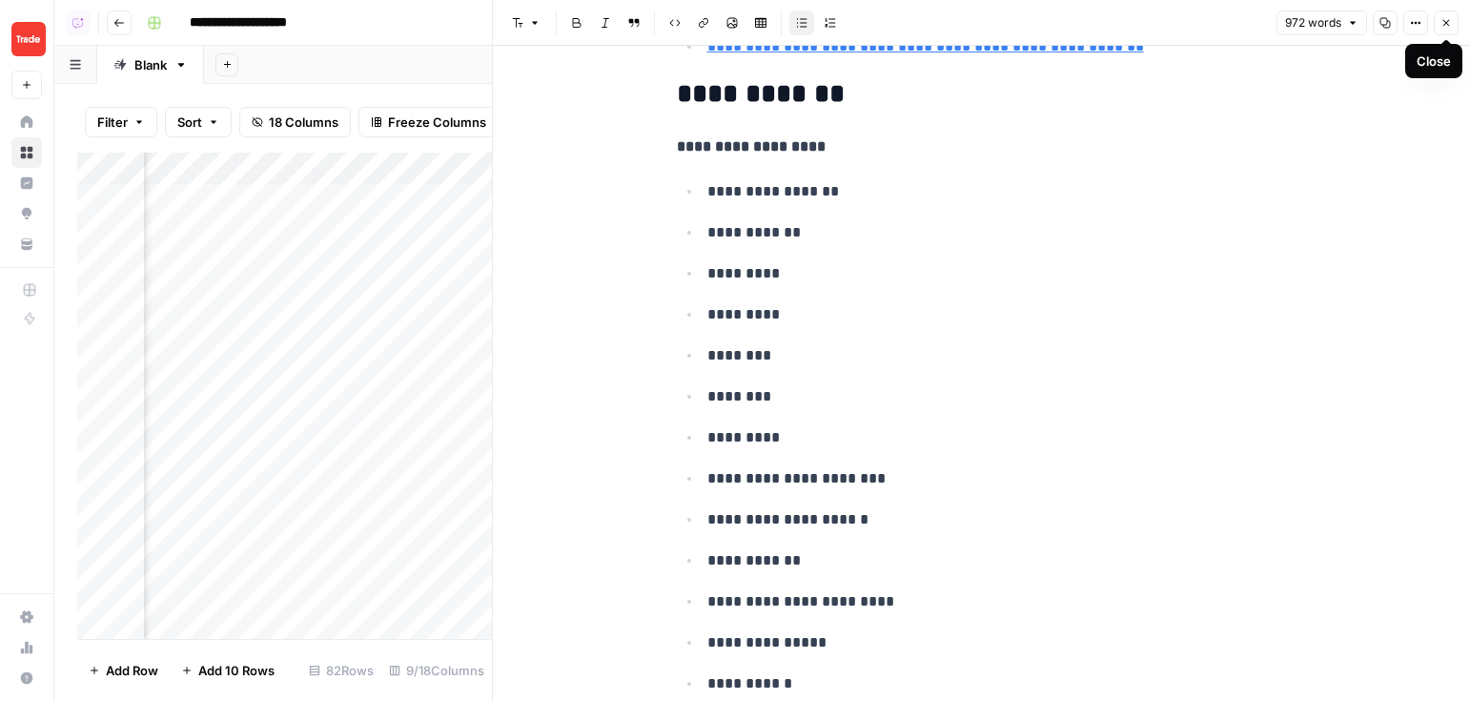
click at [1173, 26] on icon "button" at bounding box center [1446, 22] width 11 height 11
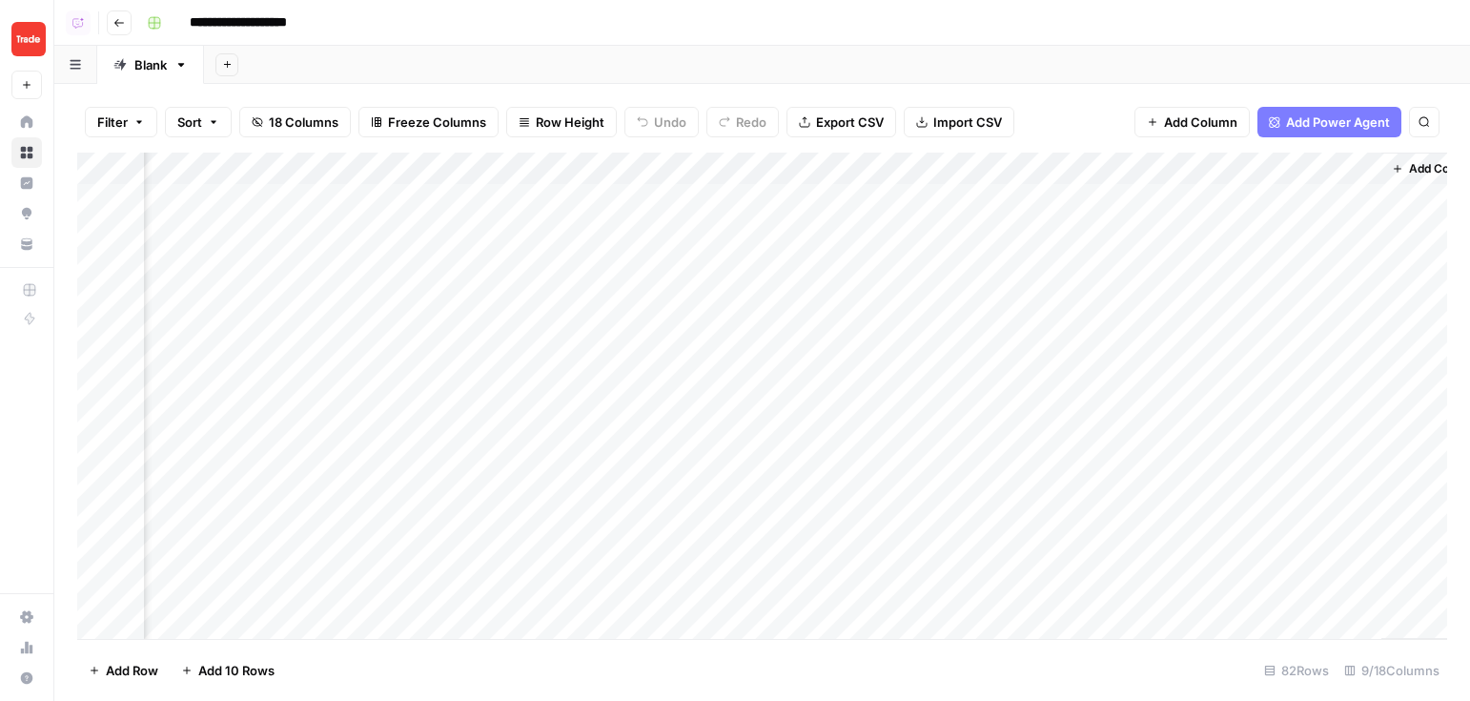
click at [809, 175] on div "Add Column" at bounding box center [762, 396] width 1370 height 486
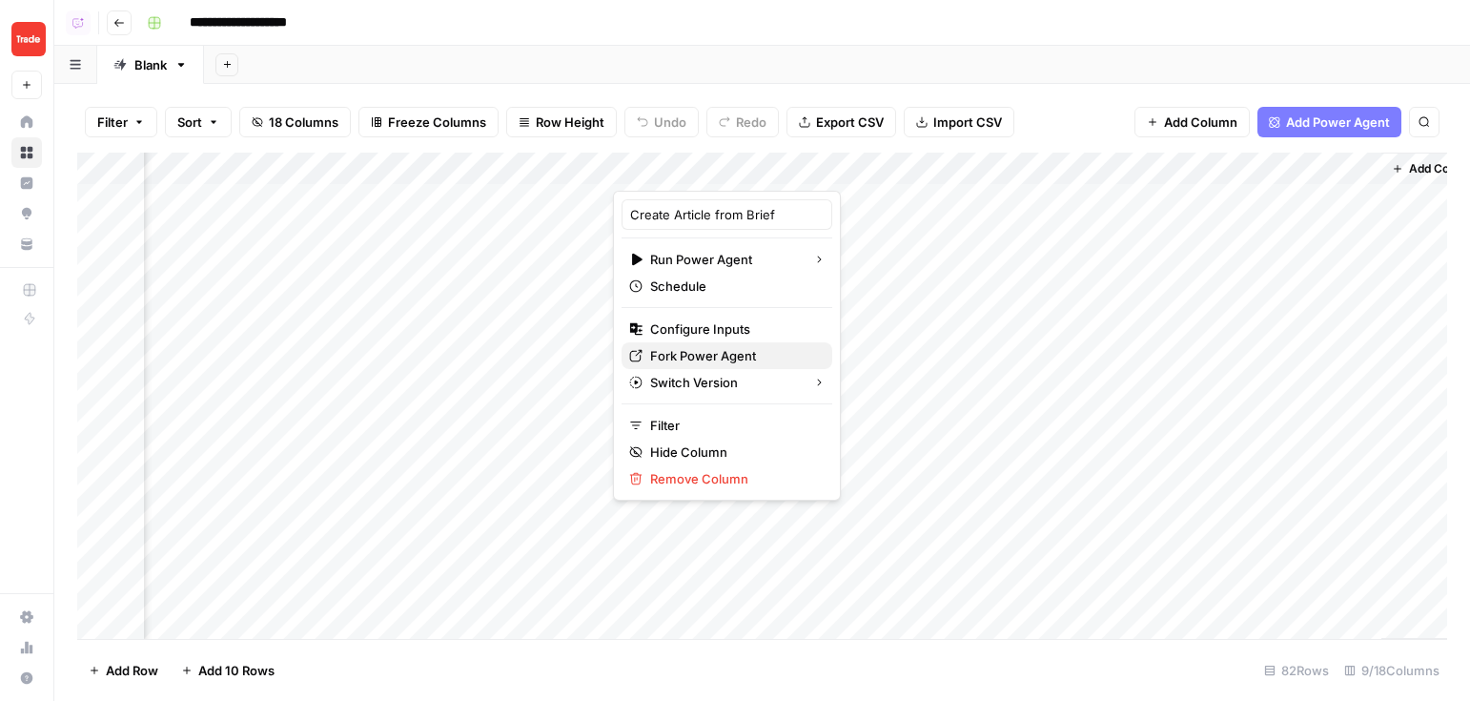
click at [721, 350] on span "Fork Power Agent" at bounding box center [733, 355] width 167 height 19
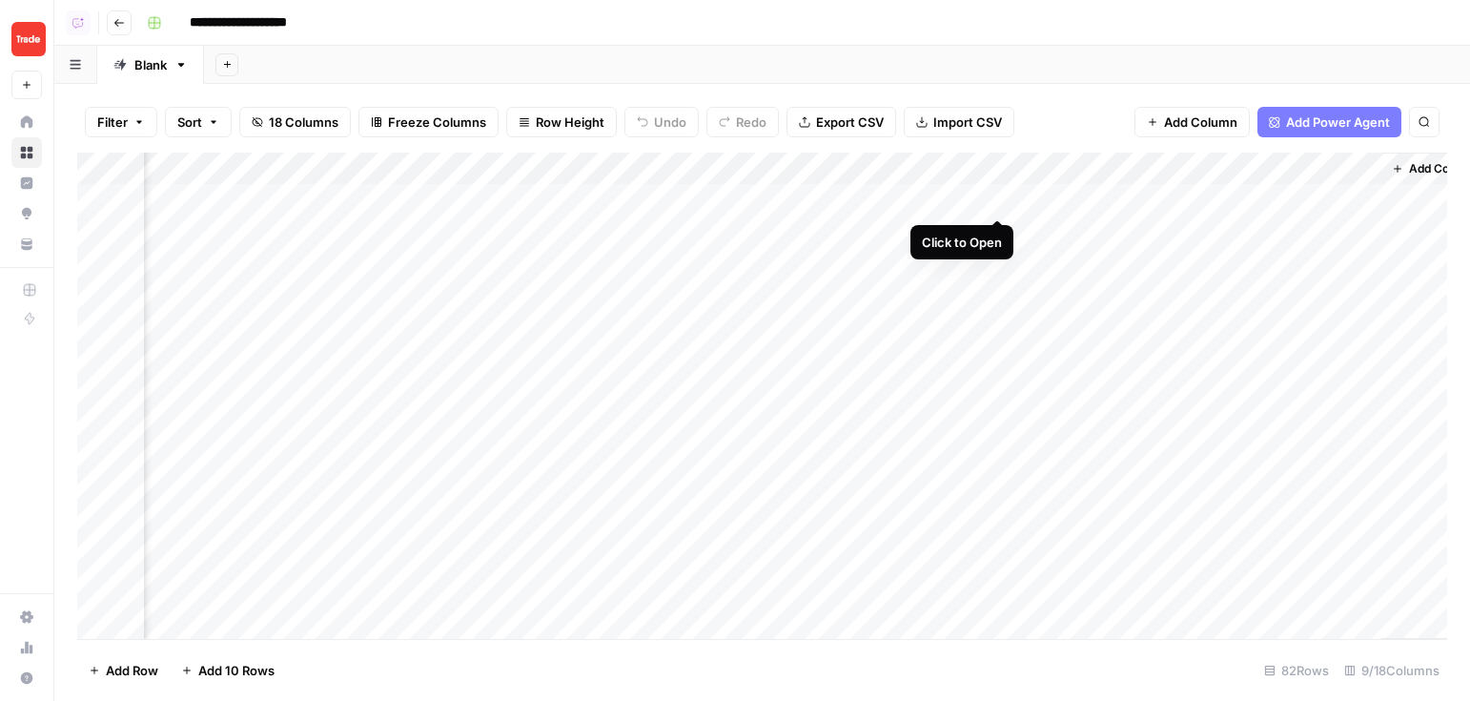
click at [999, 199] on div "Add Column" at bounding box center [762, 396] width 1370 height 486
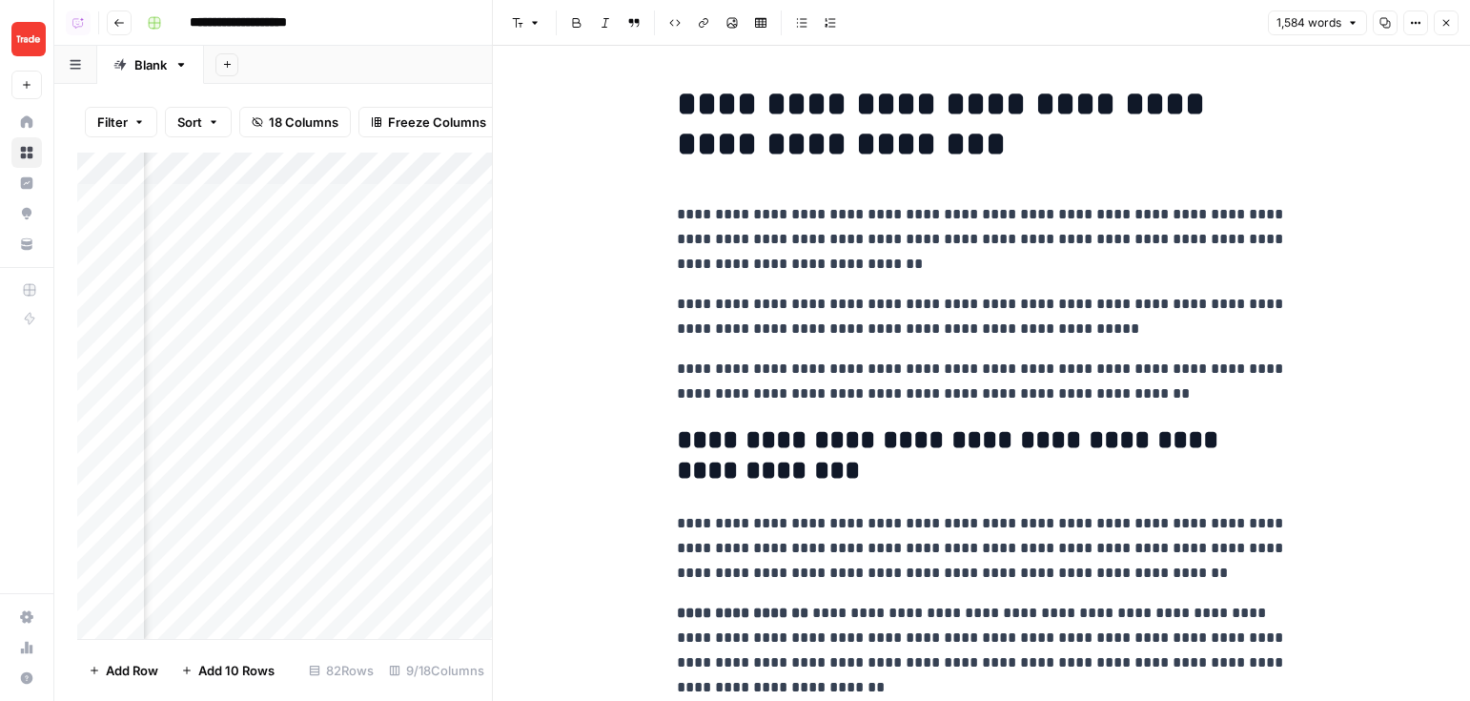
scroll to position [21, 0]
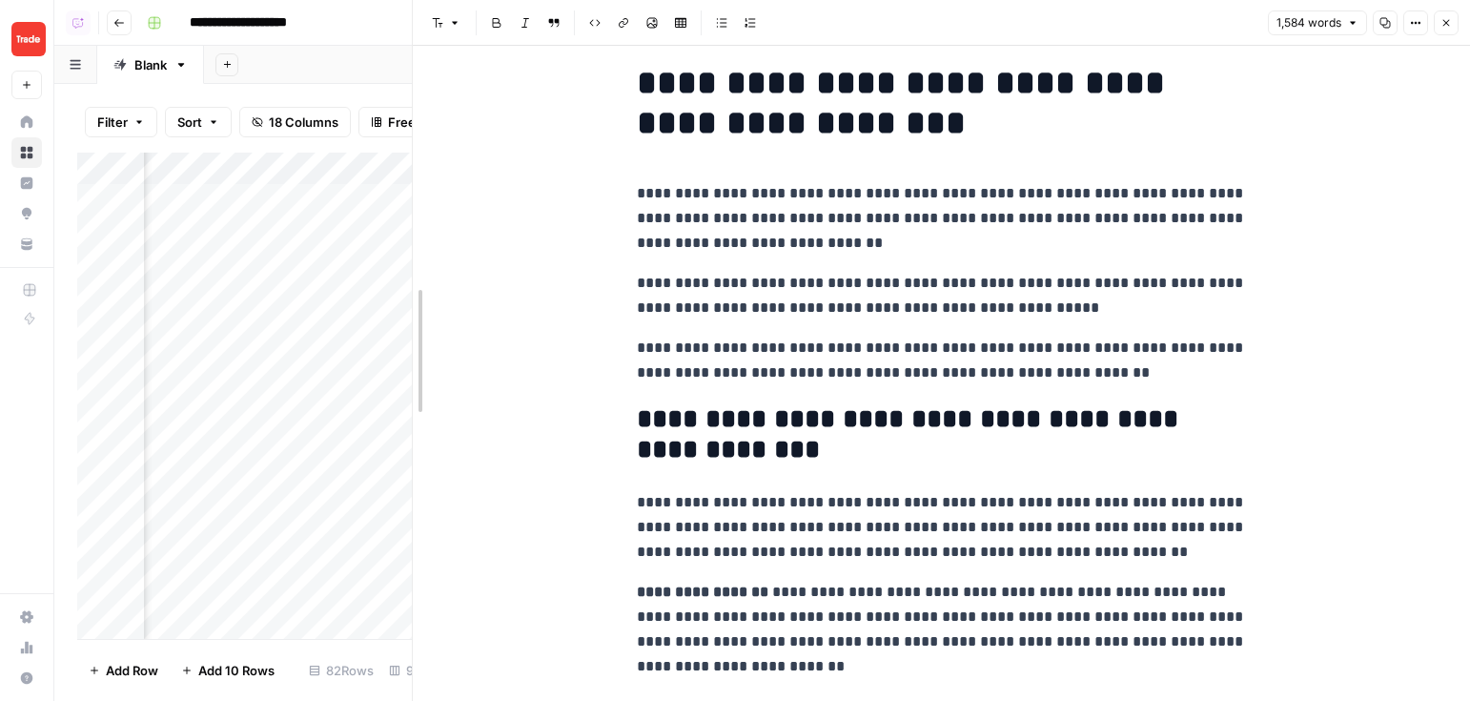
drag, startPoint x: 483, startPoint y: 431, endPoint x: 426, endPoint y: 430, distance: 56.3
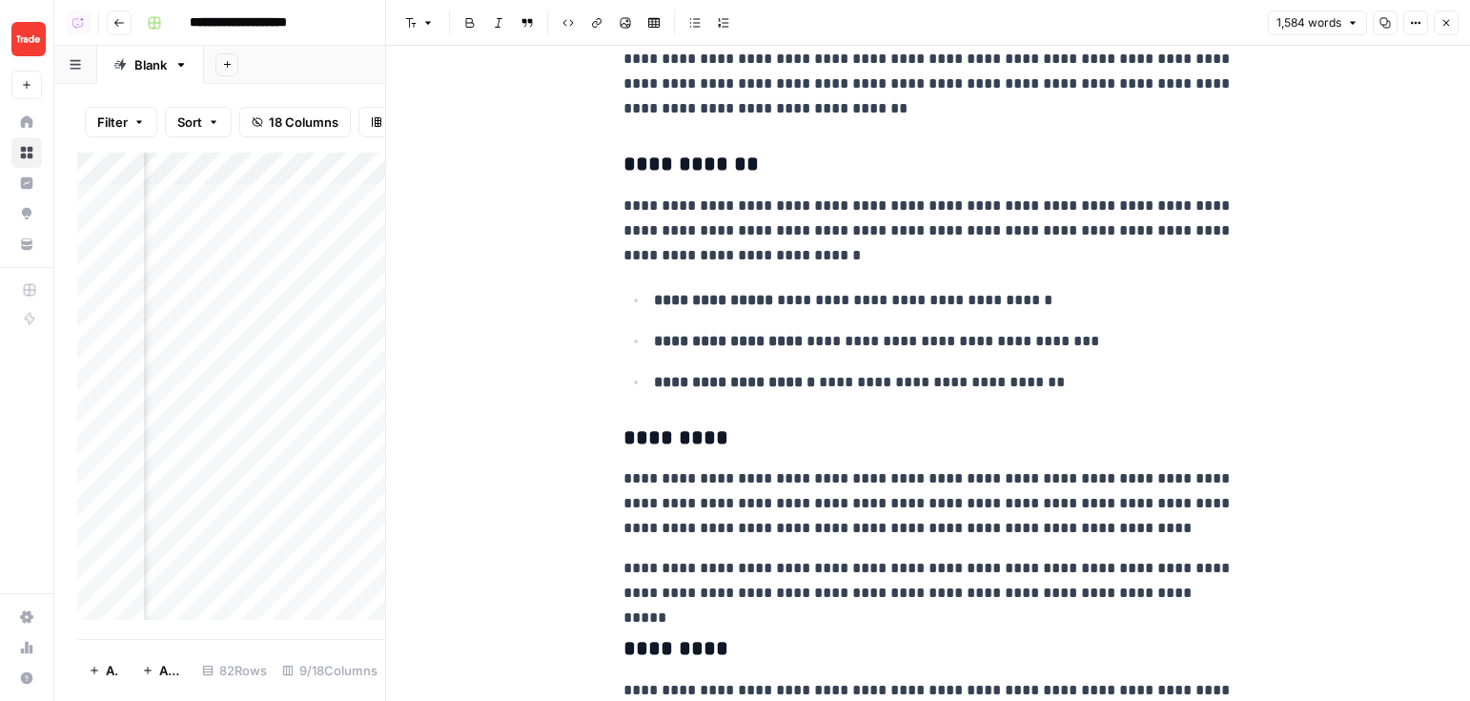
scroll to position [937, 0]
click at [1173, 22] on button "Close" at bounding box center [1446, 22] width 25 height 25
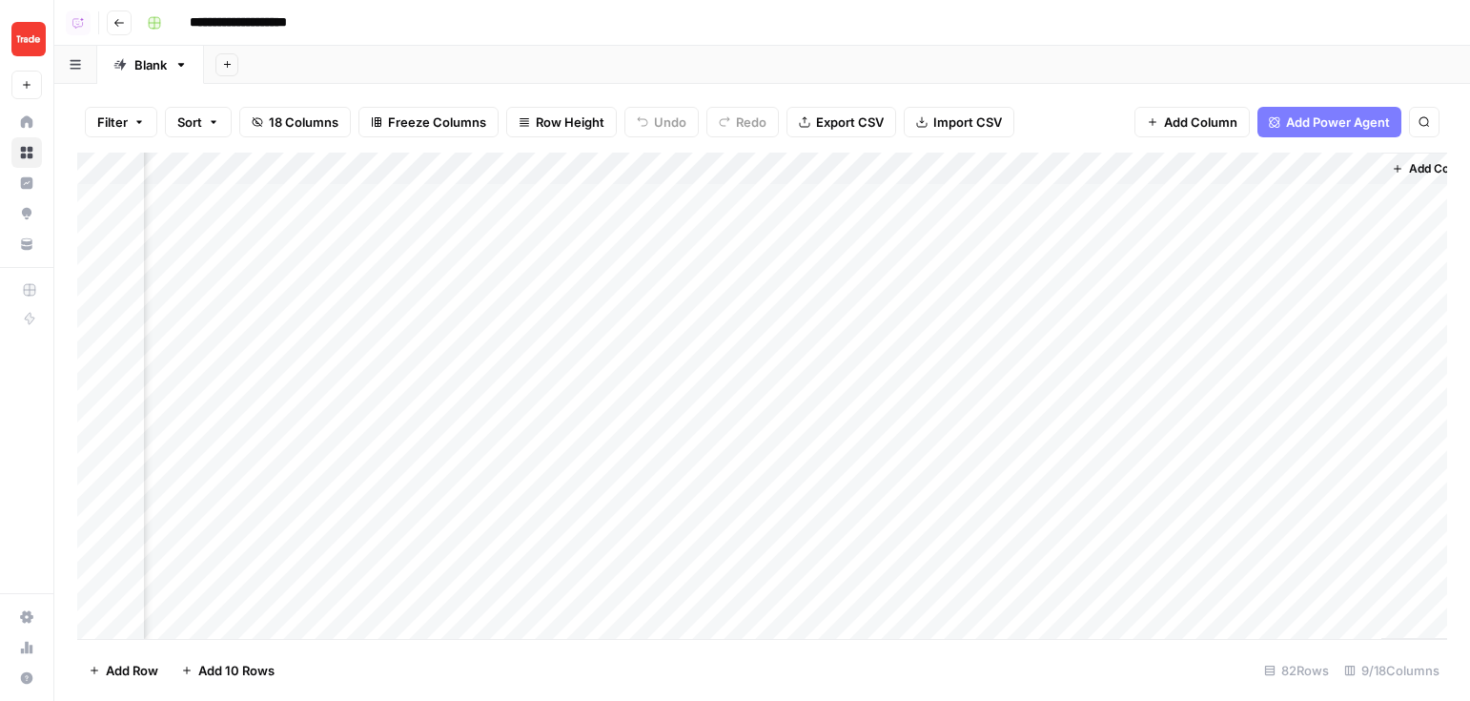
scroll to position [0, 864]
click at [1173, 128] on span "Add Power Agent" at bounding box center [1338, 122] width 104 height 19
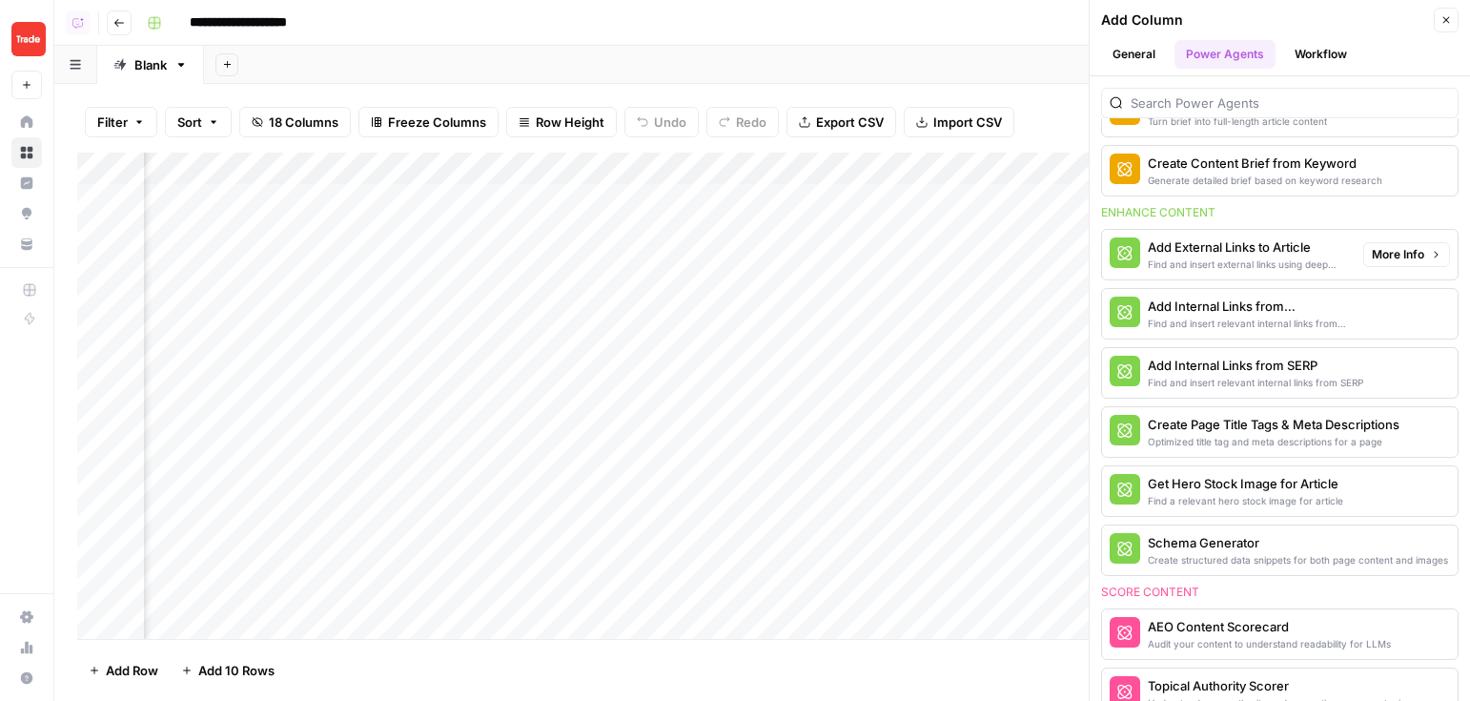
scroll to position [353, 0]
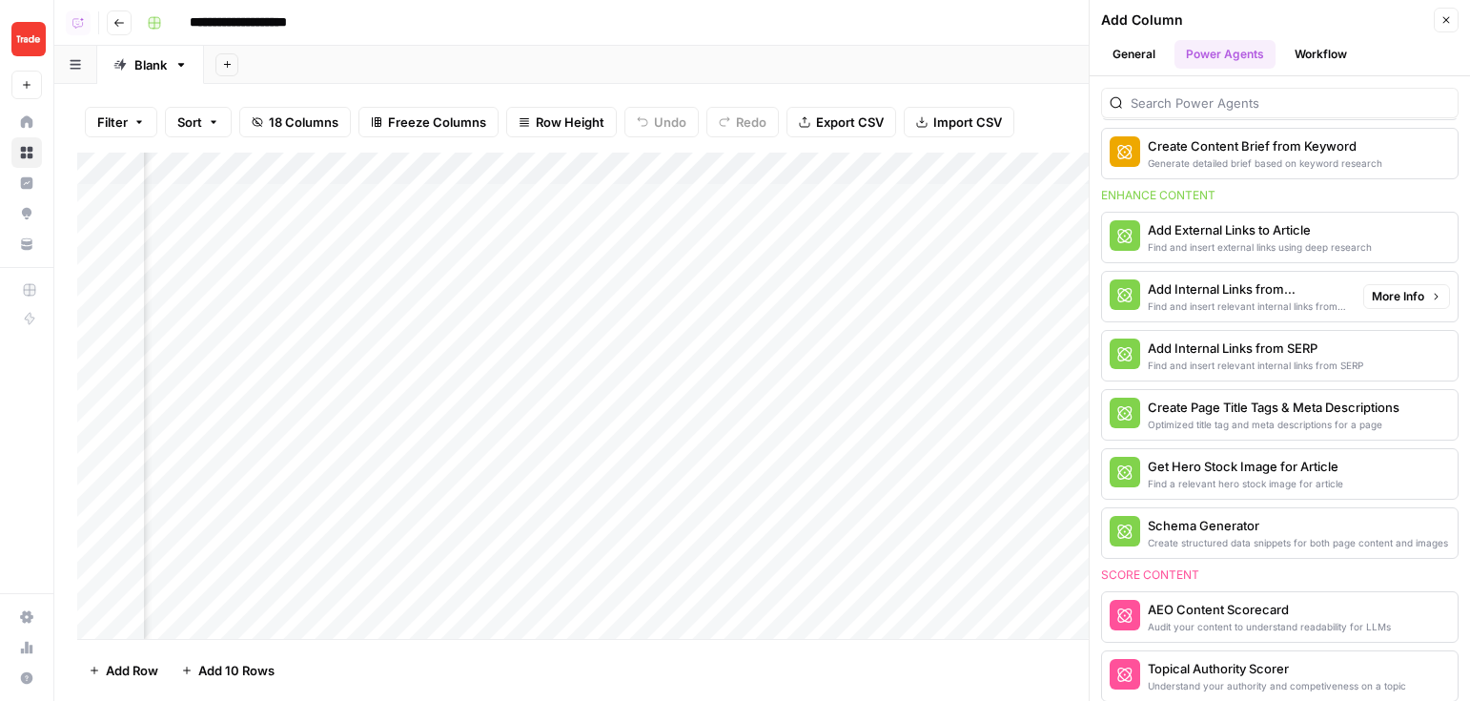
click at [1173, 292] on div "Add Internal Links from Knowledge Base" at bounding box center [1248, 288] width 200 height 19
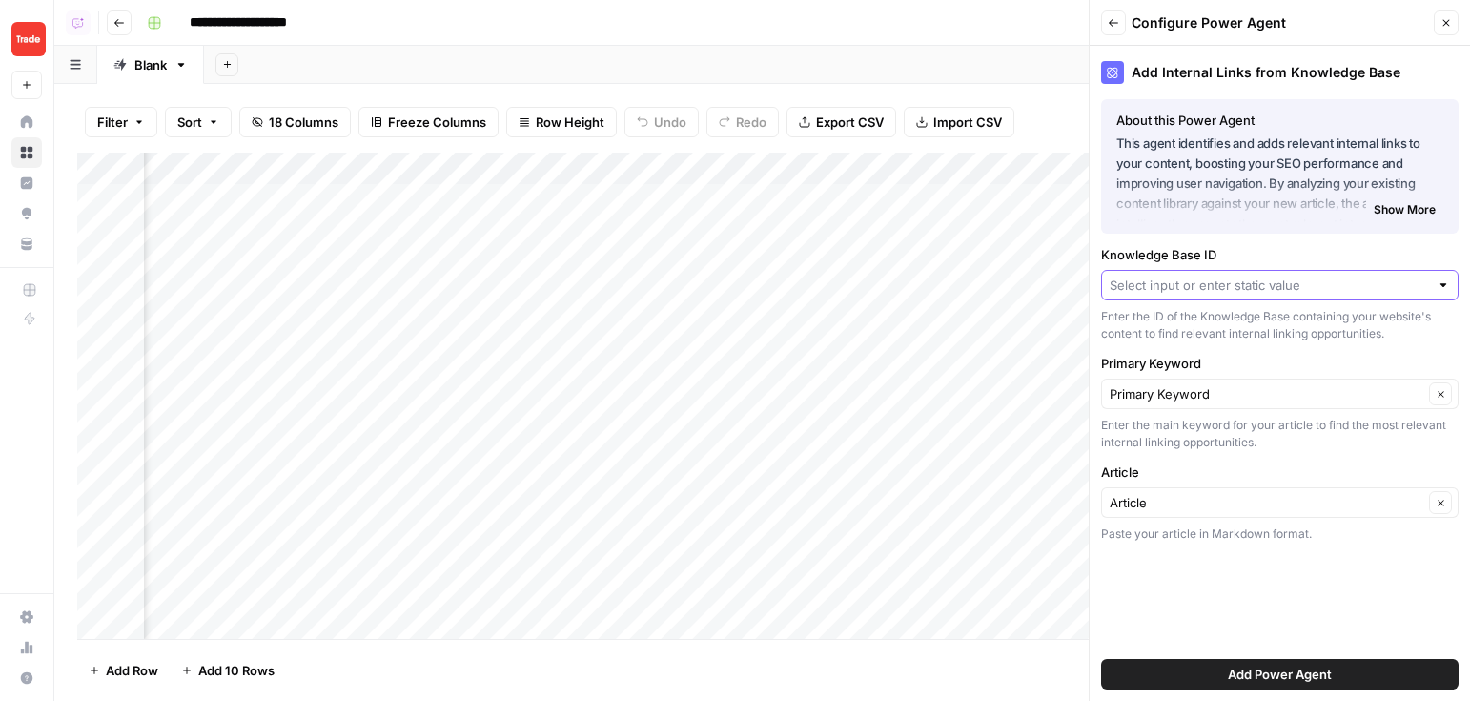
click at [1173, 292] on input "Knowledge Base ID" at bounding box center [1269, 285] width 319 height 19
click at [1173, 329] on span "New Knowledge Base" at bounding box center [1277, 329] width 318 height 19
type input "New Knowledge Base"
click at [1173, 19] on icon "button" at bounding box center [1446, 22] width 11 height 11
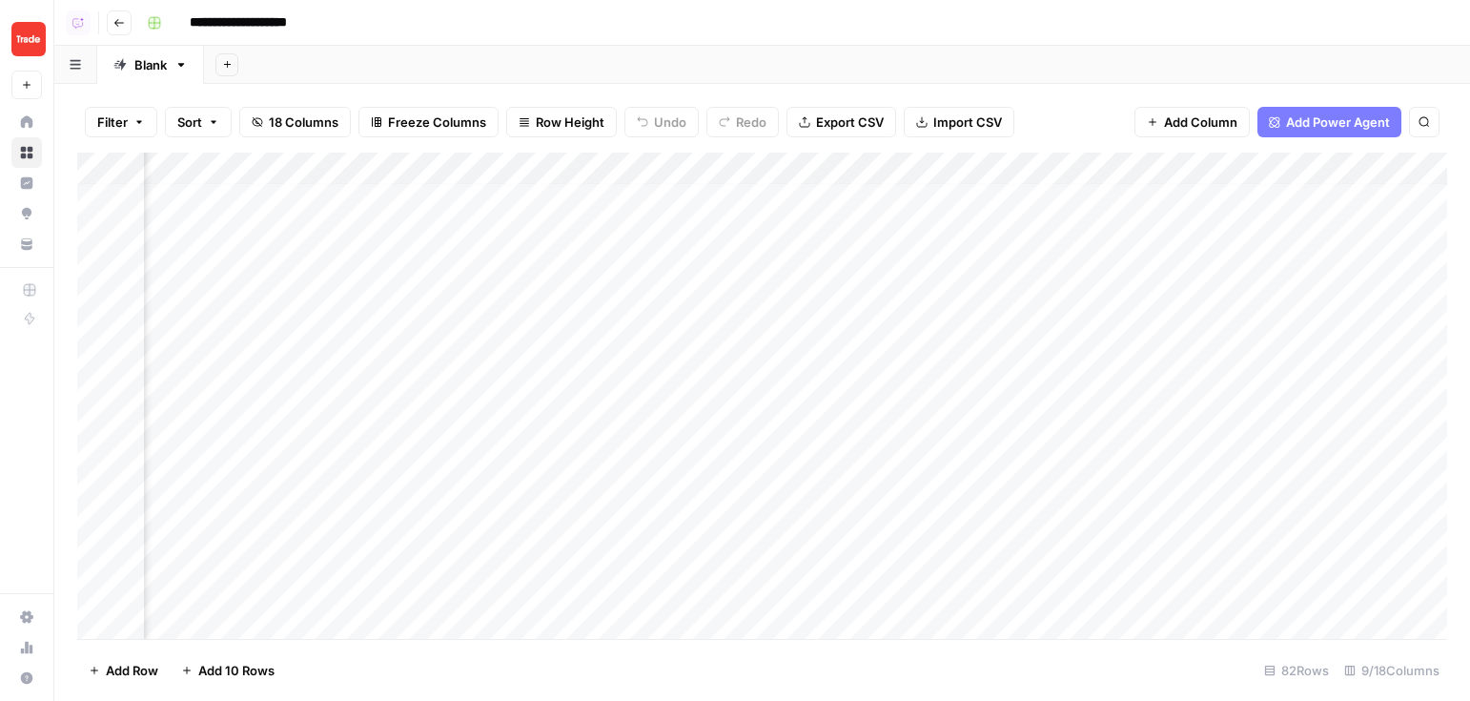
scroll to position [0, 730]
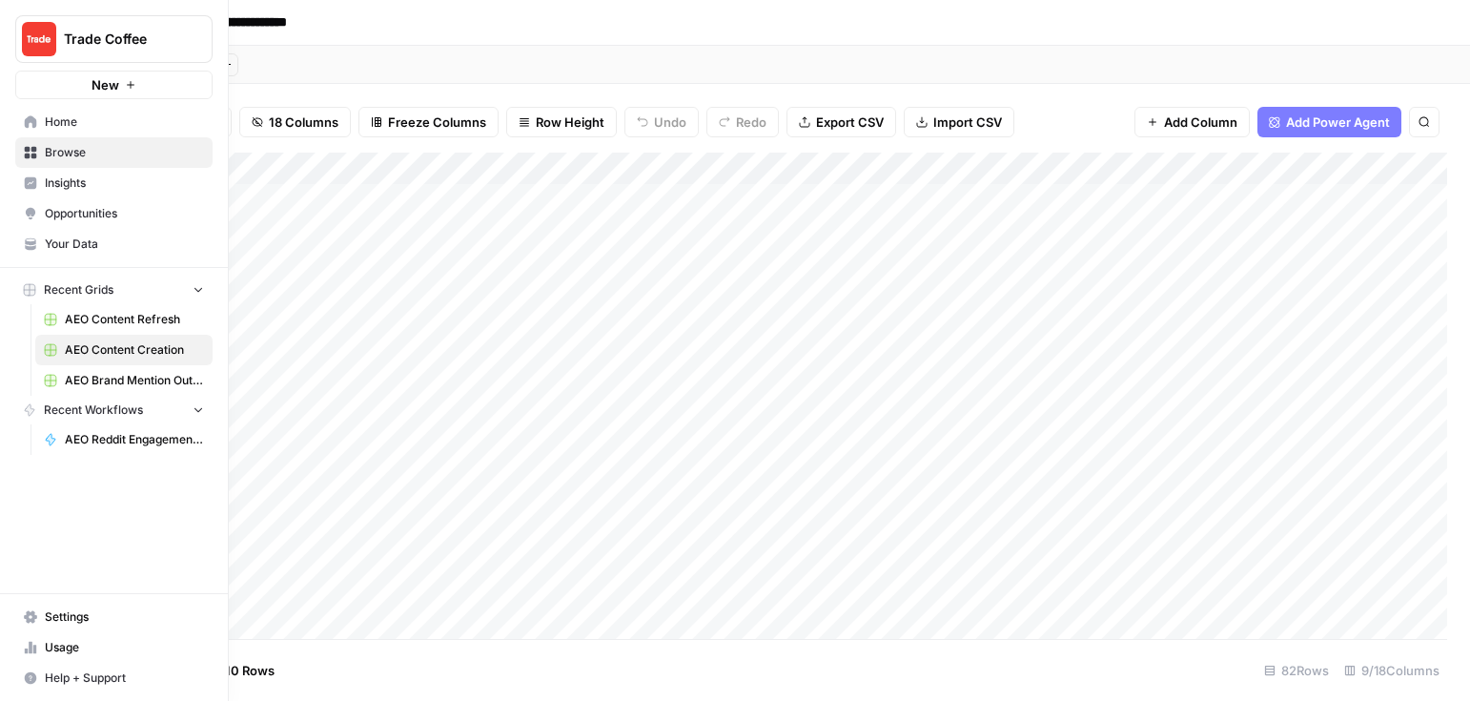
click at [94, 121] on span "Home" at bounding box center [124, 121] width 159 height 17
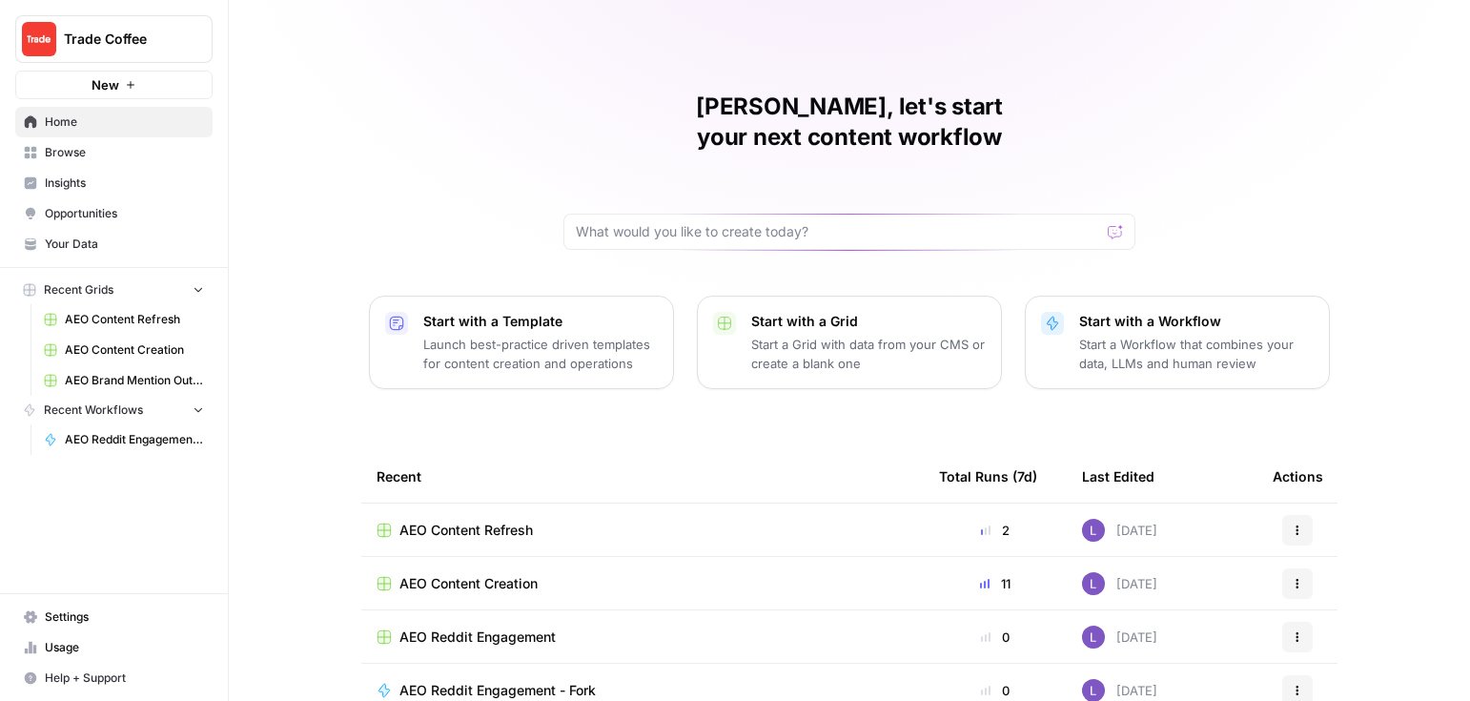
click at [111, 150] on span "Browse" at bounding box center [124, 152] width 159 height 17
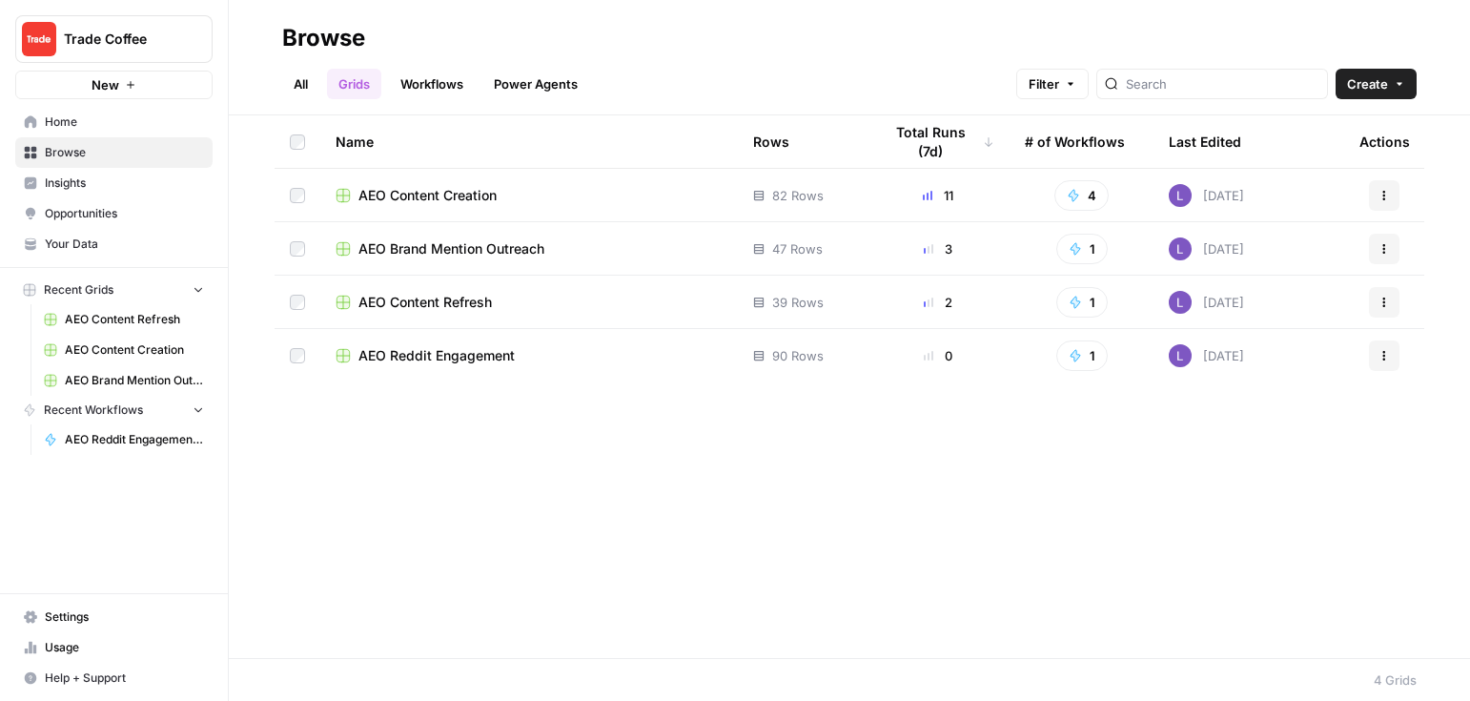
click at [435, 93] on link "Workflows" at bounding box center [432, 84] width 86 height 31
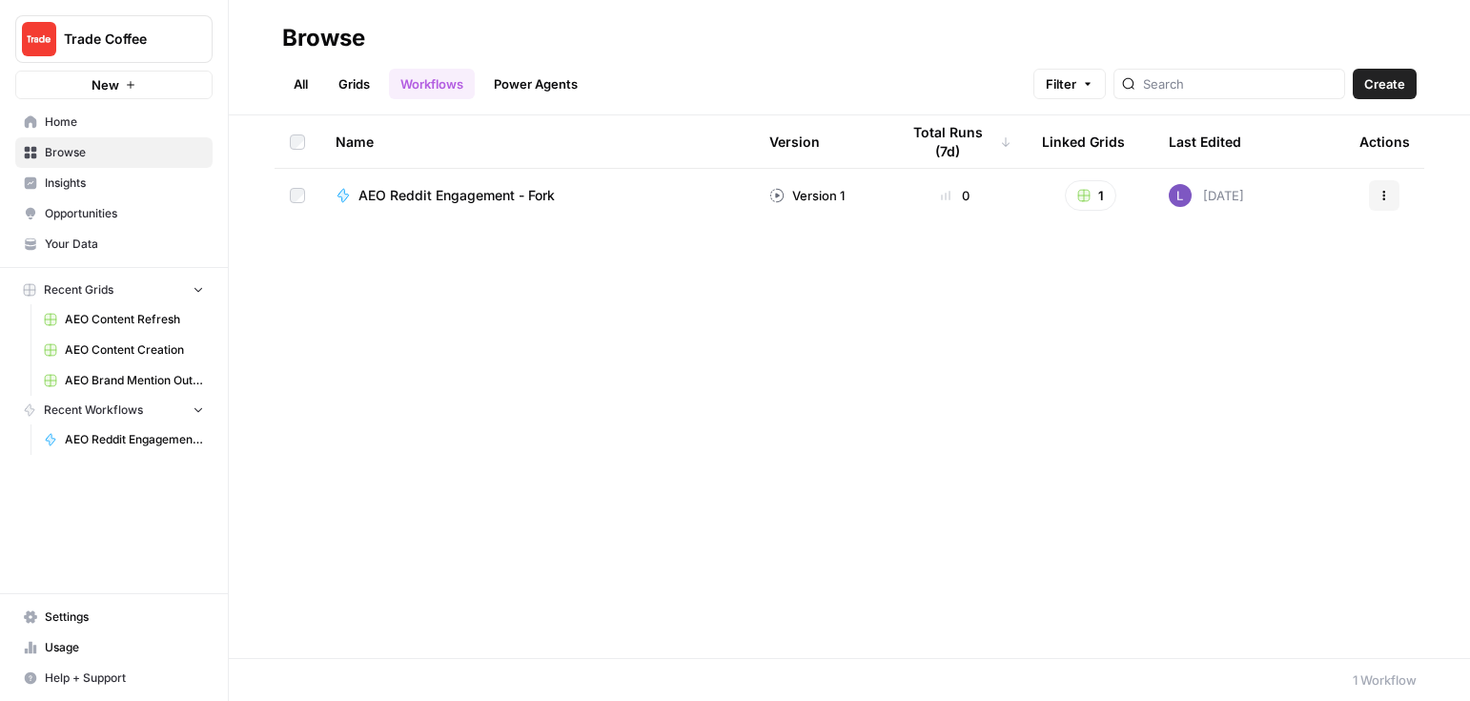
click at [1173, 93] on button "Create" at bounding box center [1385, 84] width 64 height 31
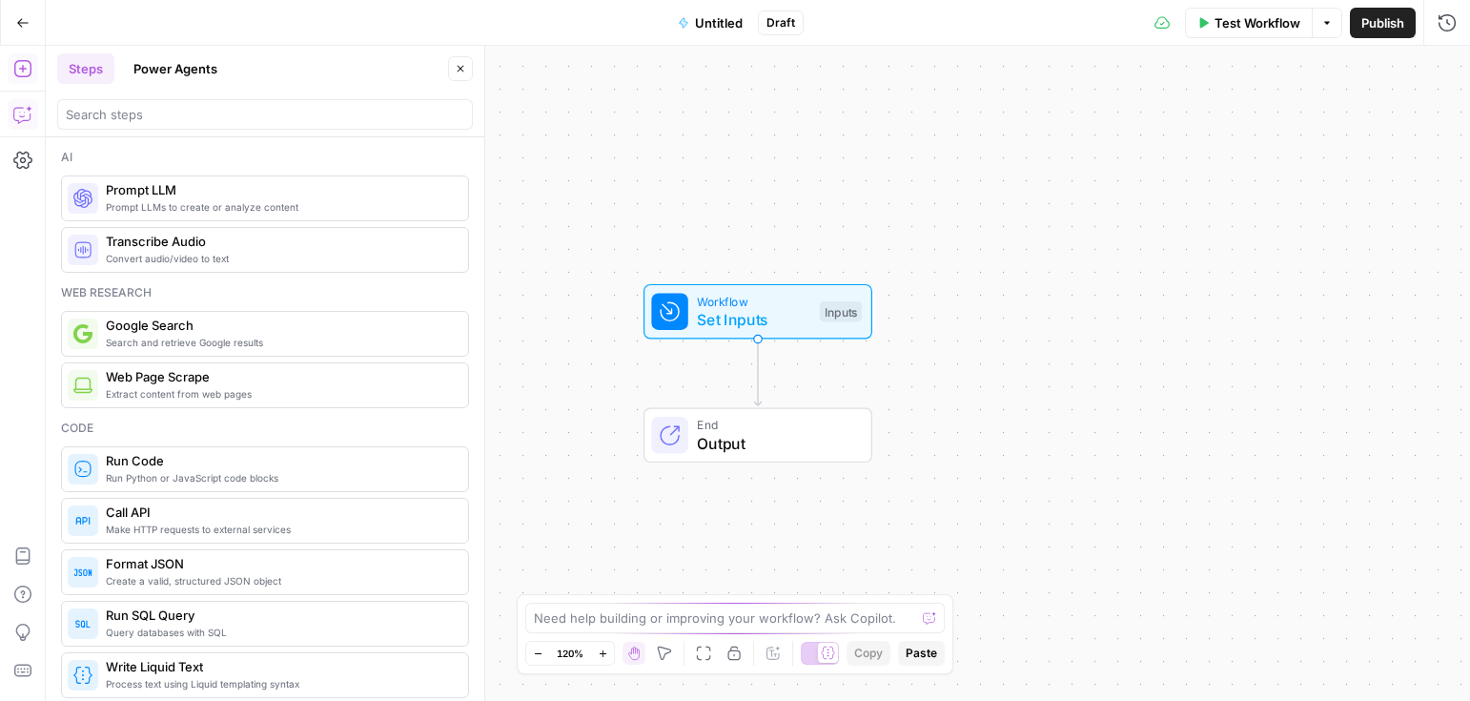
click at [24, 113] on icon "button" at bounding box center [22, 114] width 19 height 19
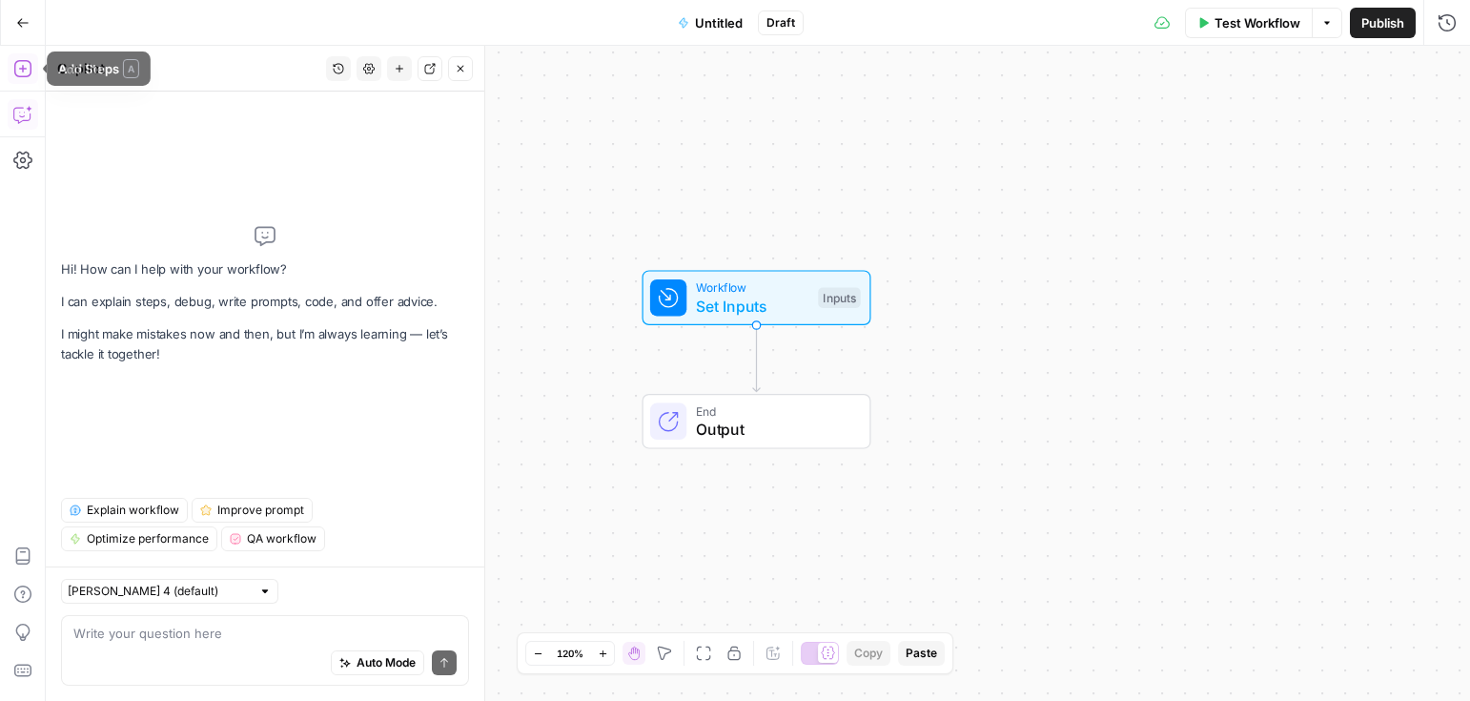
click at [28, 67] on icon "button" at bounding box center [22, 68] width 19 height 19
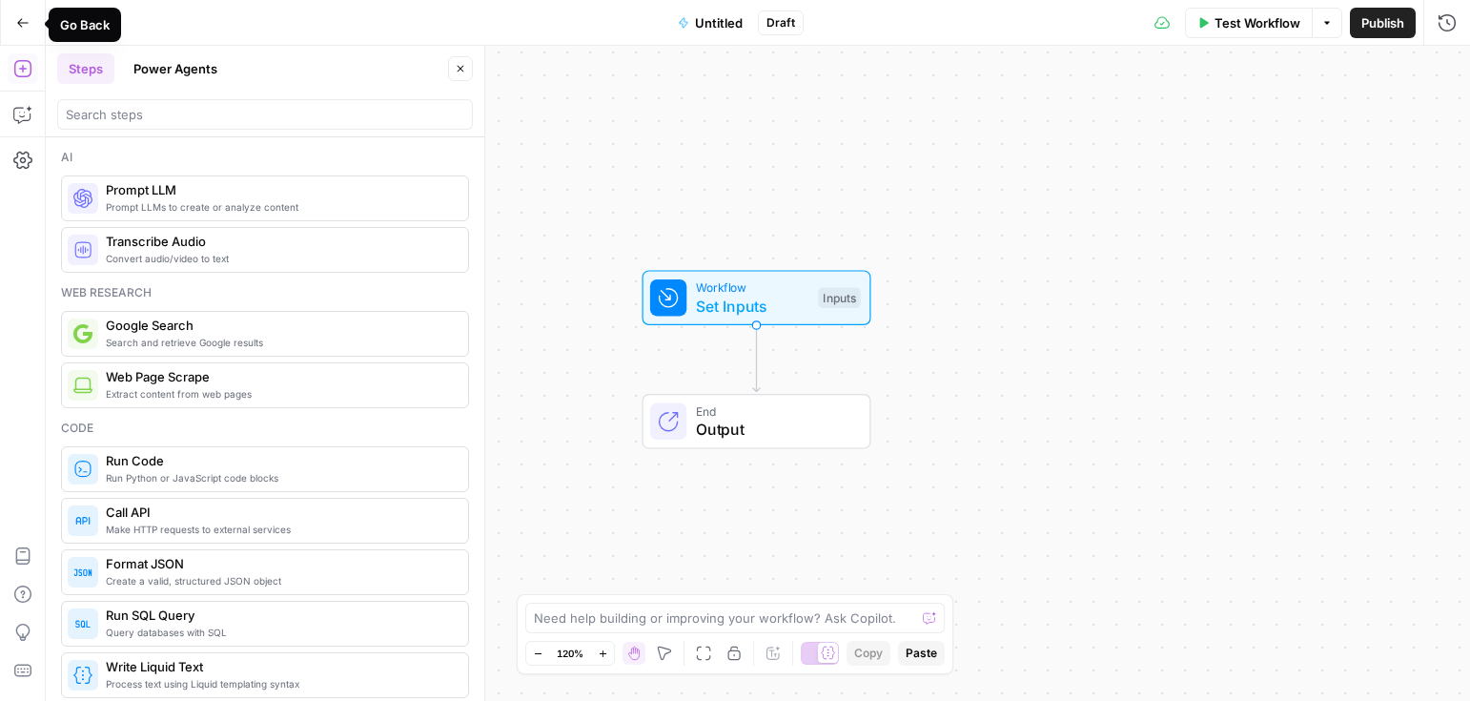
click at [35, 30] on button "Go Back" at bounding box center [23, 23] width 34 height 34
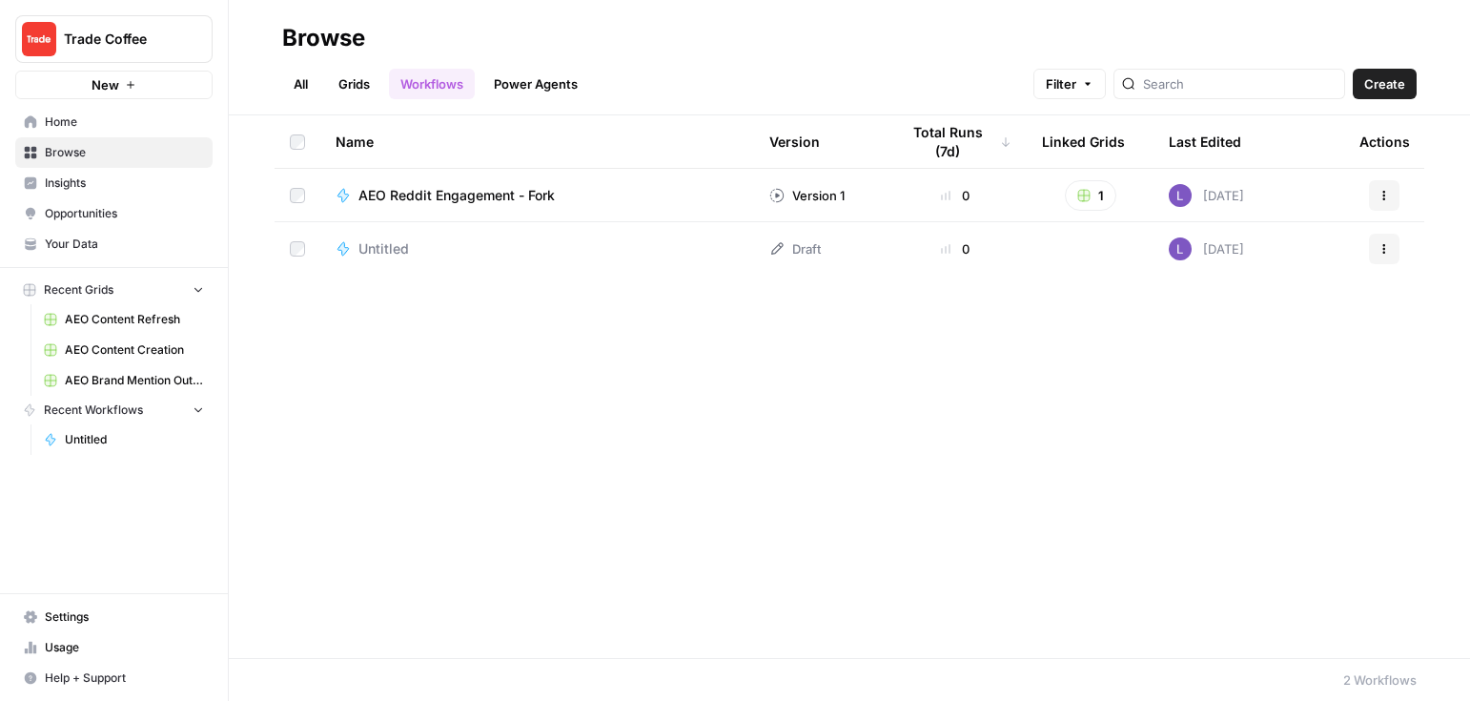
click at [91, 214] on span "Opportunities" at bounding box center [124, 213] width 159 height 17
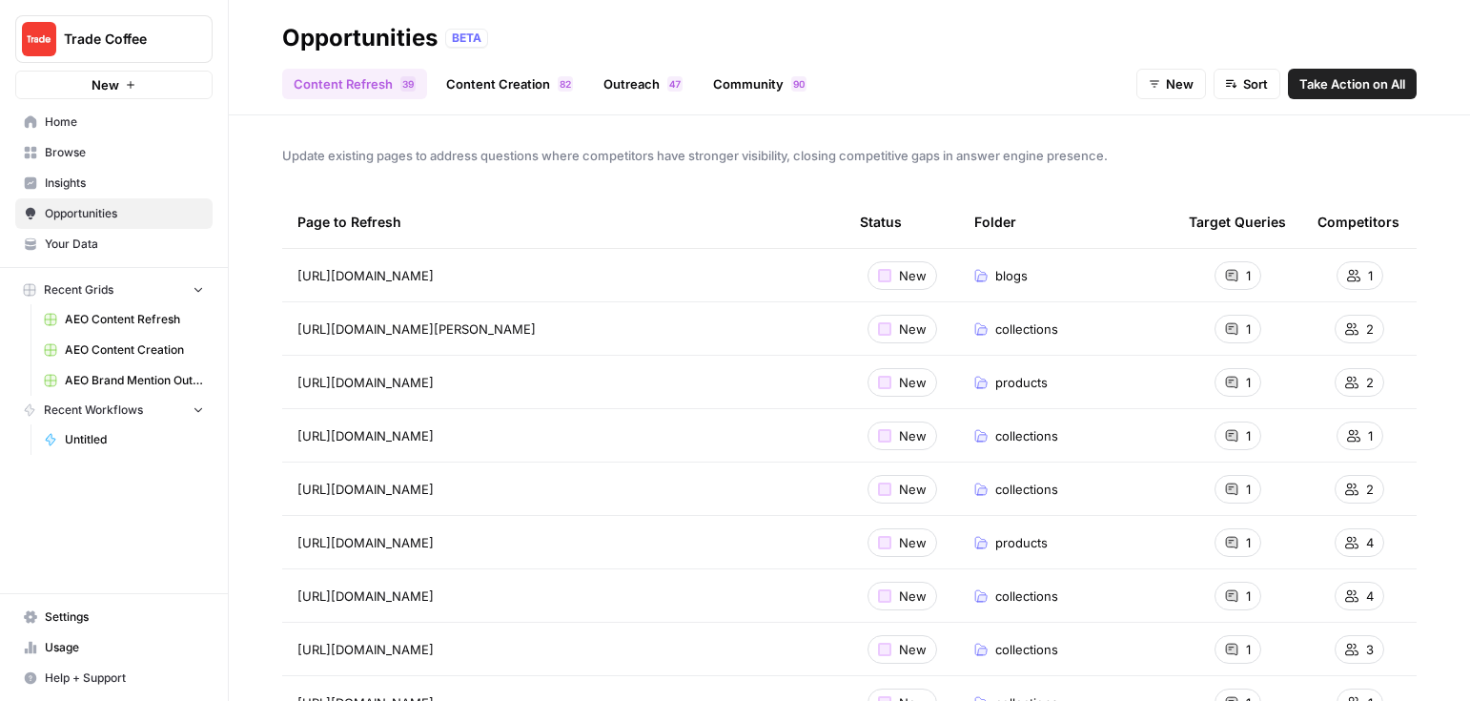
click at [652, 82] on link "Outreach 7 4" at bounding box center [643, 84] width 102 height 31
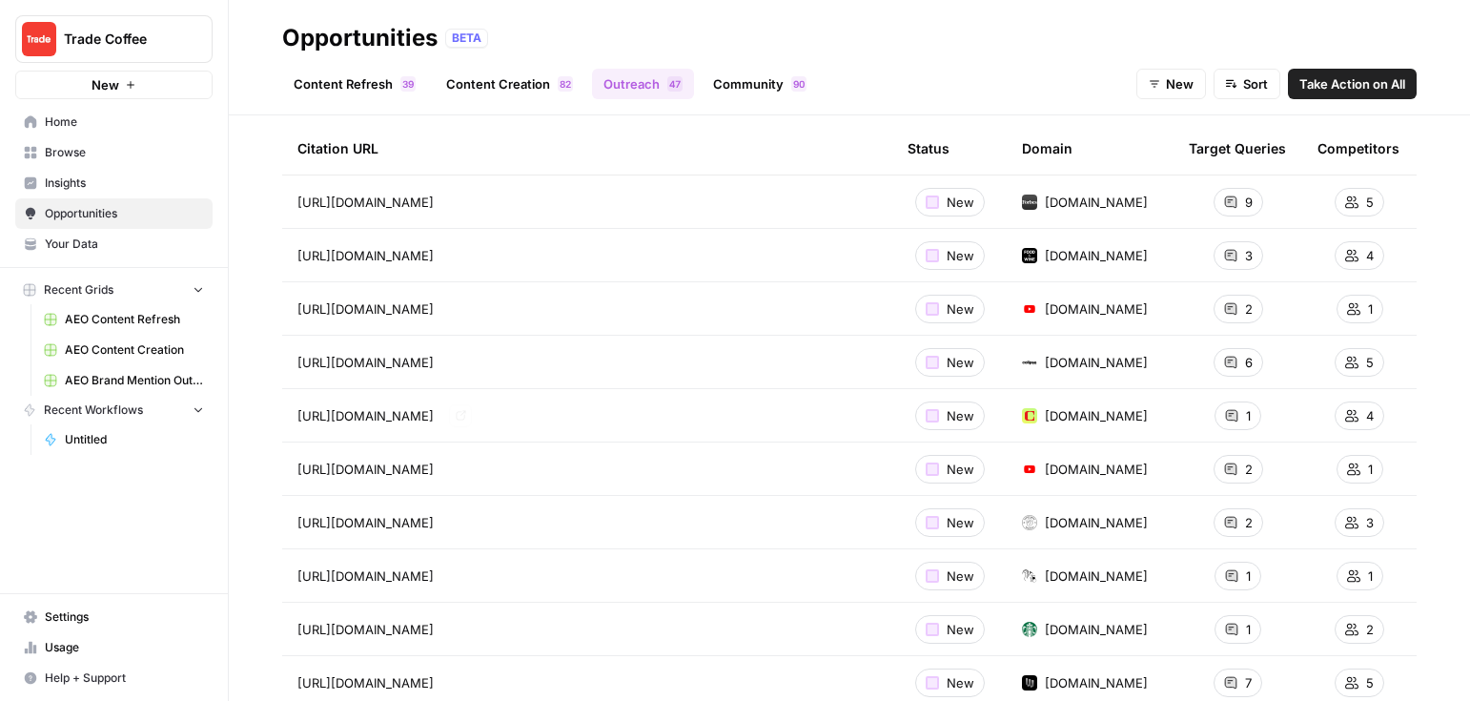
scroll to position [76, 0]
click at [136, 379] on span "AEO Brand Mention Outreach" at bounding box center [134, 380] width 139 height 17
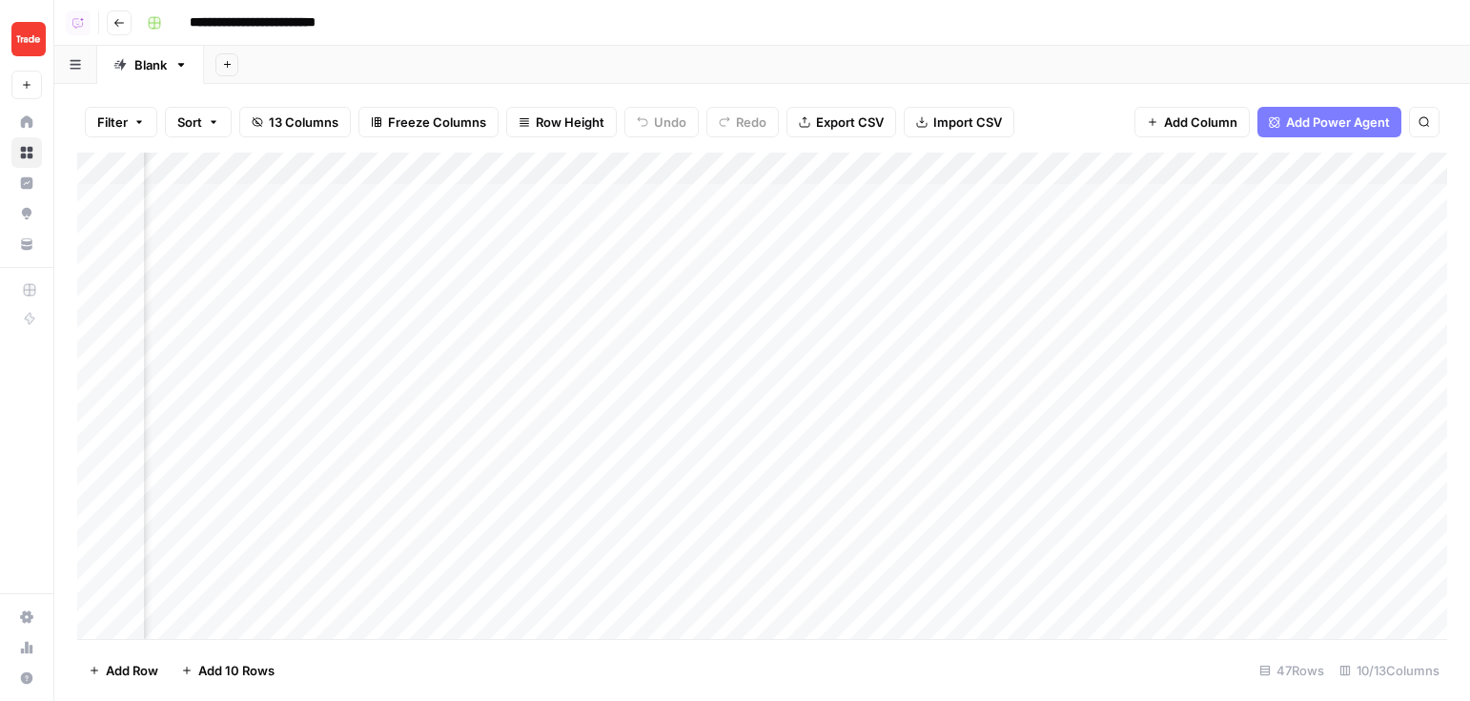
scroll to position [0, 238]
click at [995, 264] on div "Add Column" at bounding box center [762, 396] width 1370 height 486
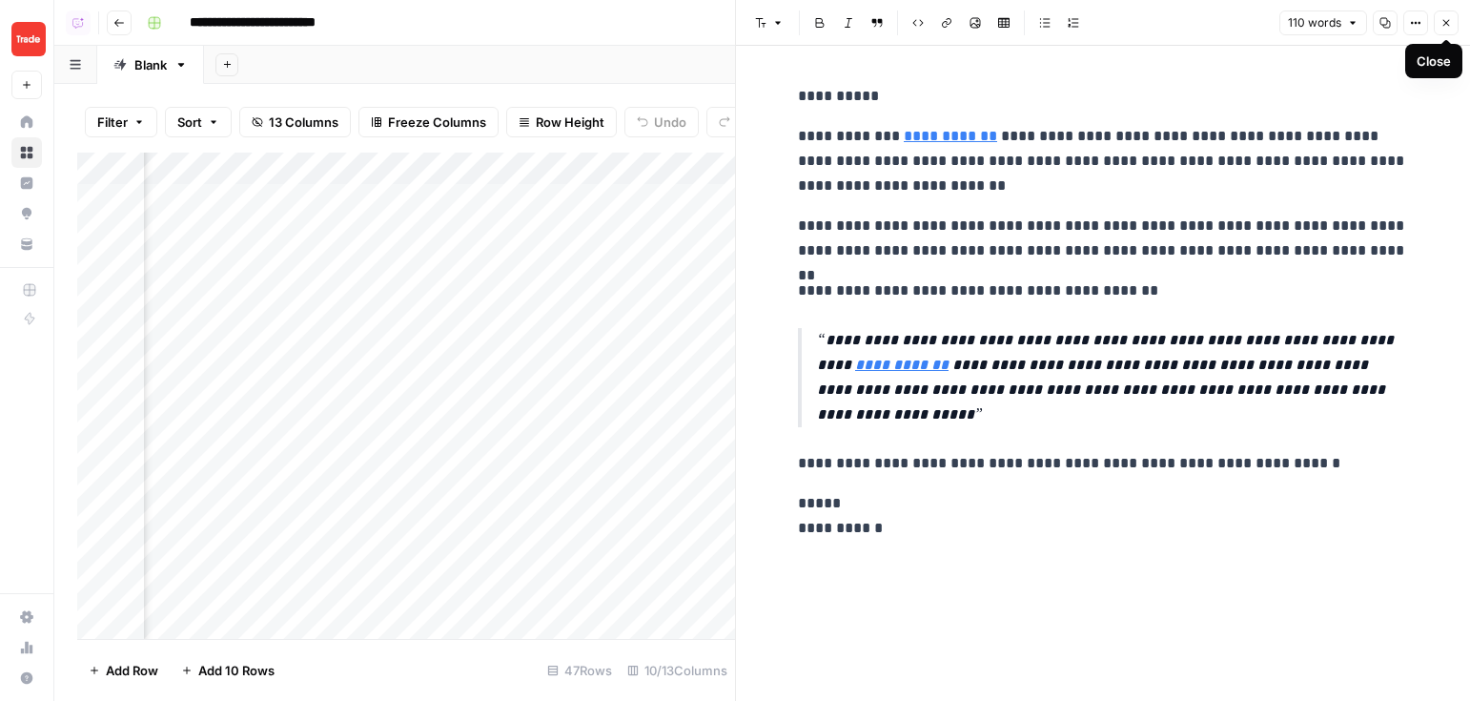
click at [1173, 23] on button "Close" at bounding box center [1446, 22] width 25 height 25
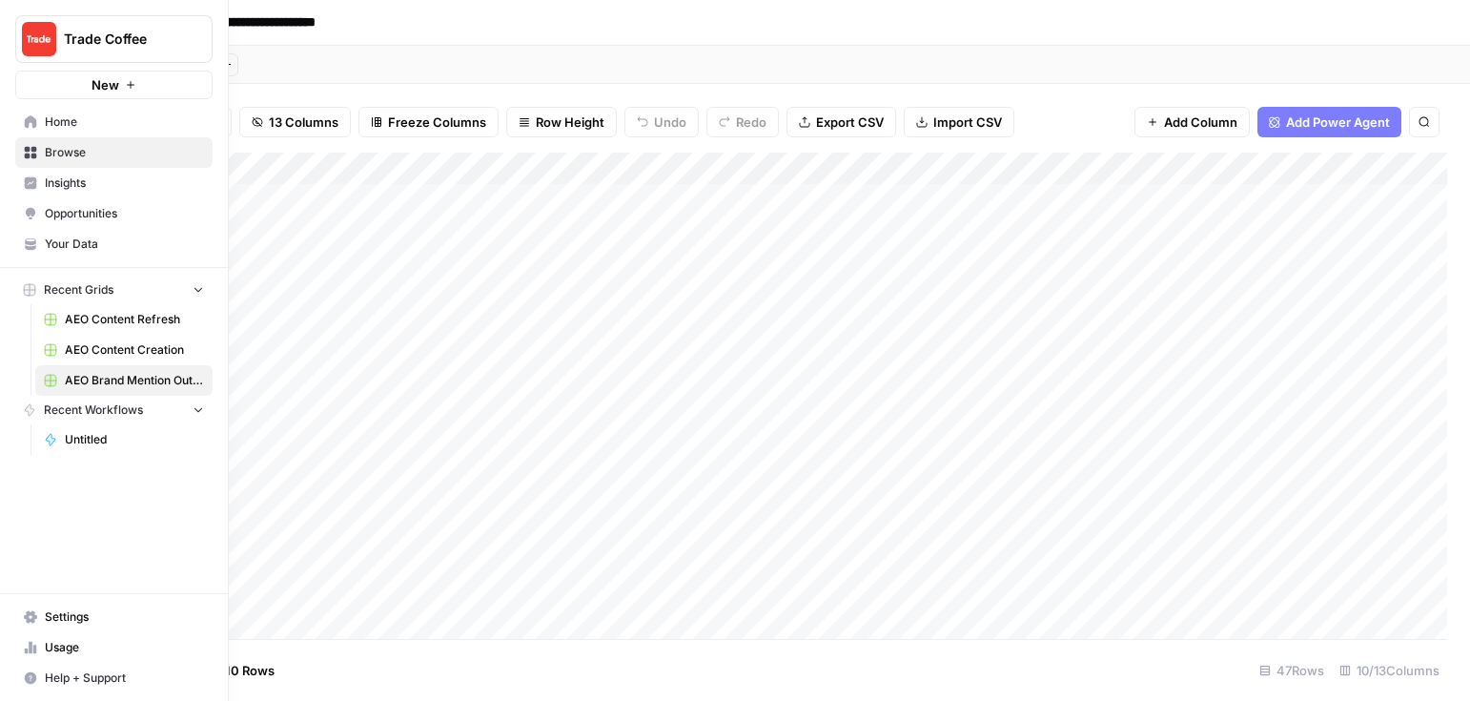
click at [84, 220] on span "Opportunities" at bounding box center [124, 213] width 159 height 17
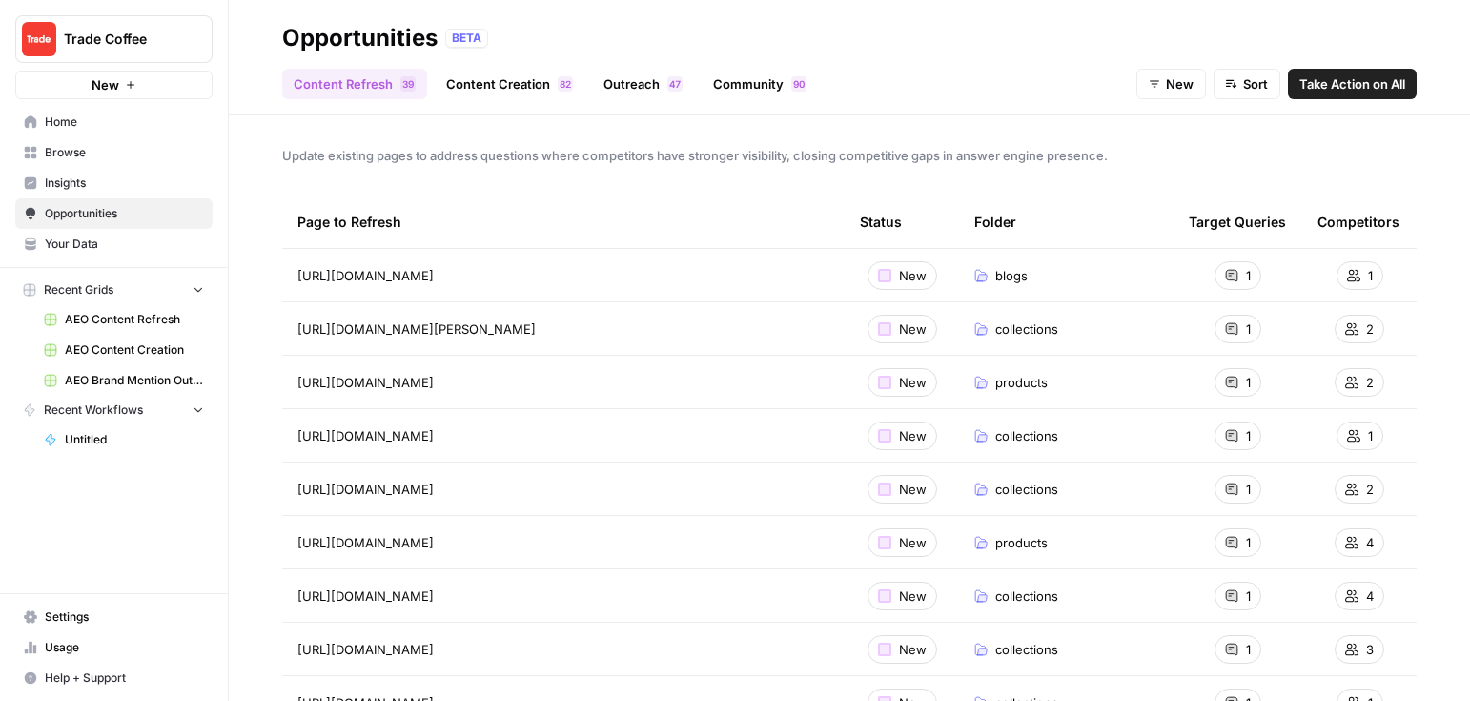
click at [742, 78] on link "Community 0 9" at bounding box center [760, 84] width 116 height 31
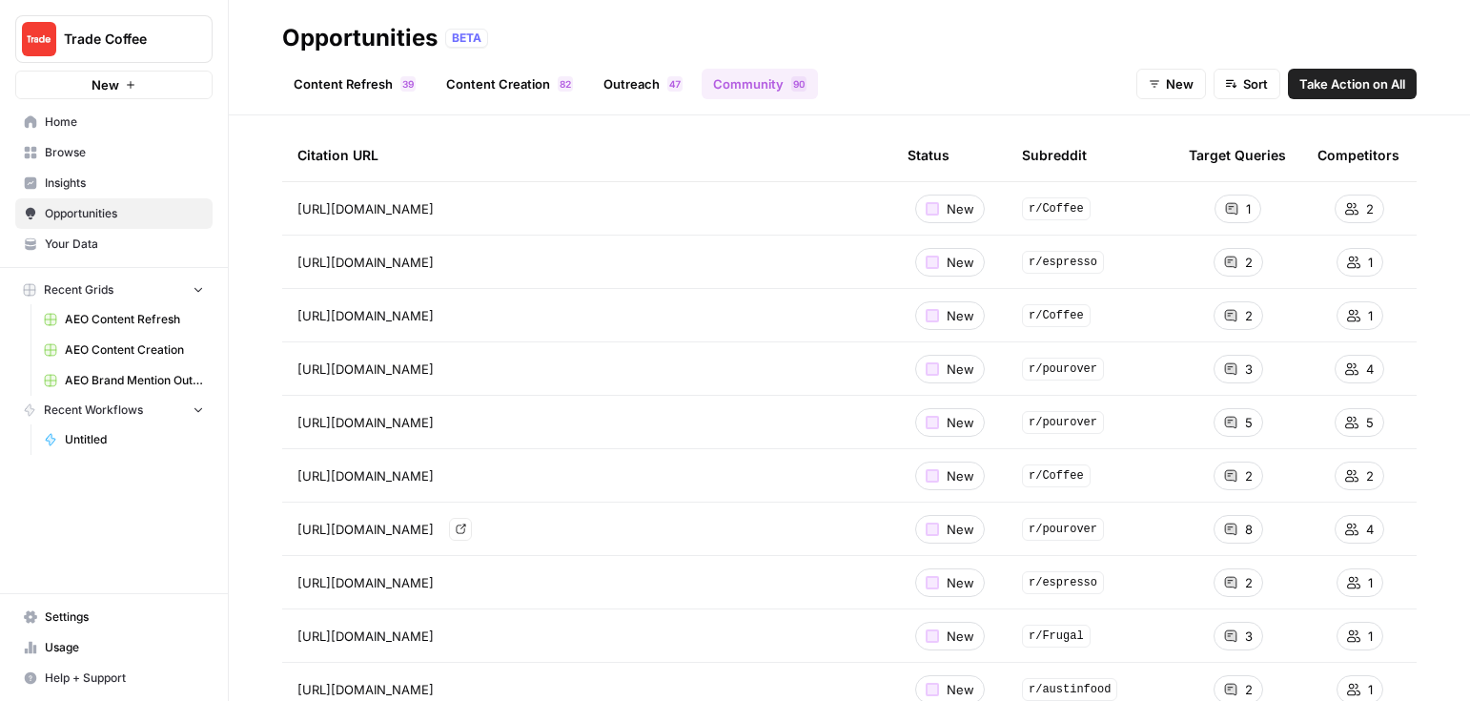
scroll to position [65, 0]
click at [1173, 82] on span "Take Action on All" at bounding box center [1353, 83] width 106 height 19
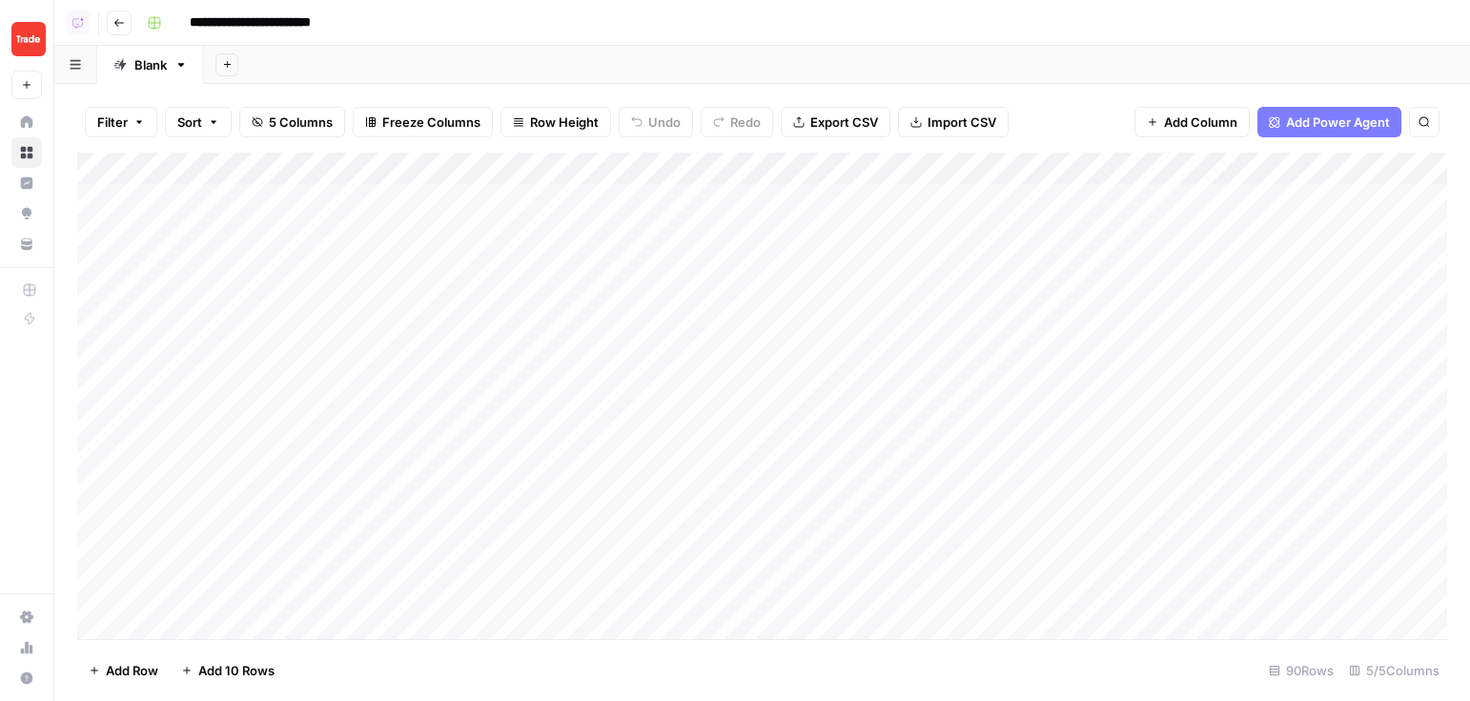
click at [725, 167] on div "Add Column" at bounding box center [762, 396] width 1370 height 486
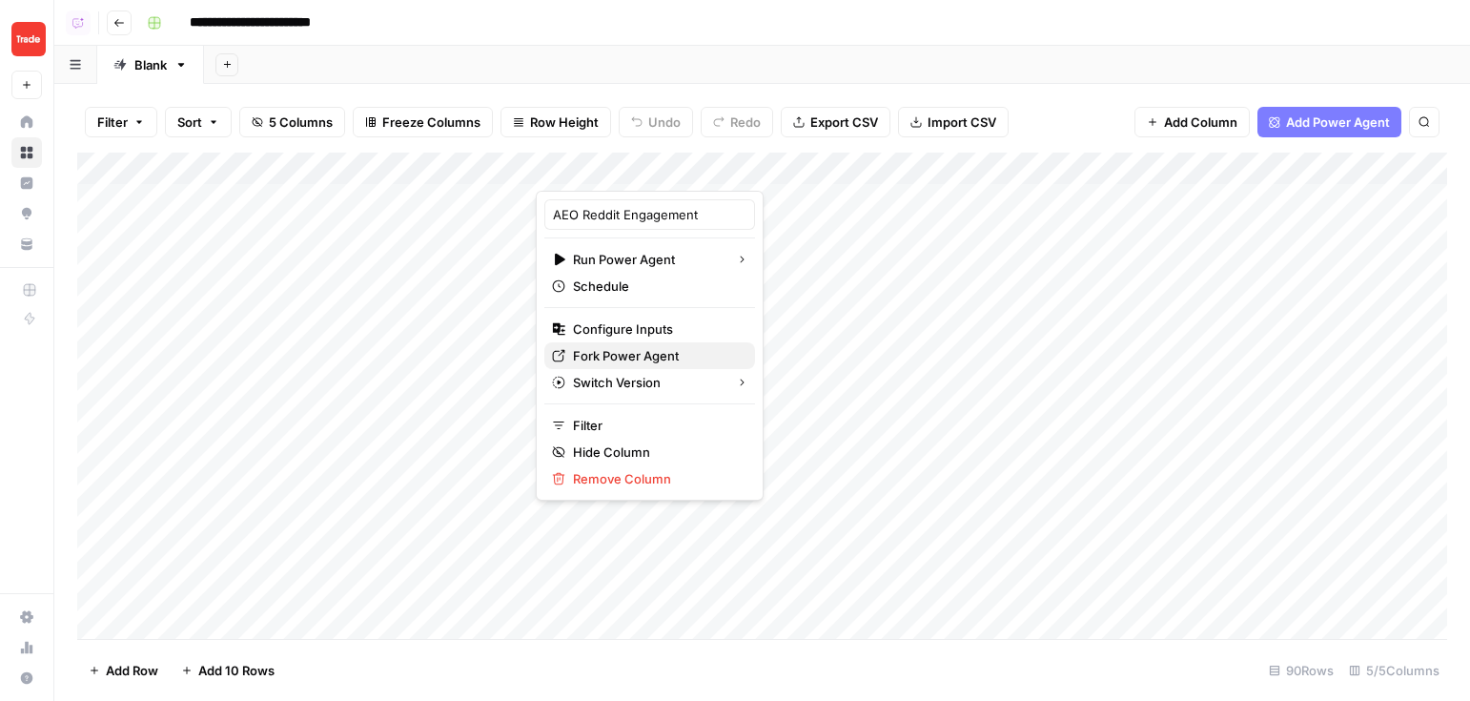
click at [645, 353] on span "Fork Power Agent" at bounding box center [656, 355] width 167 height 19
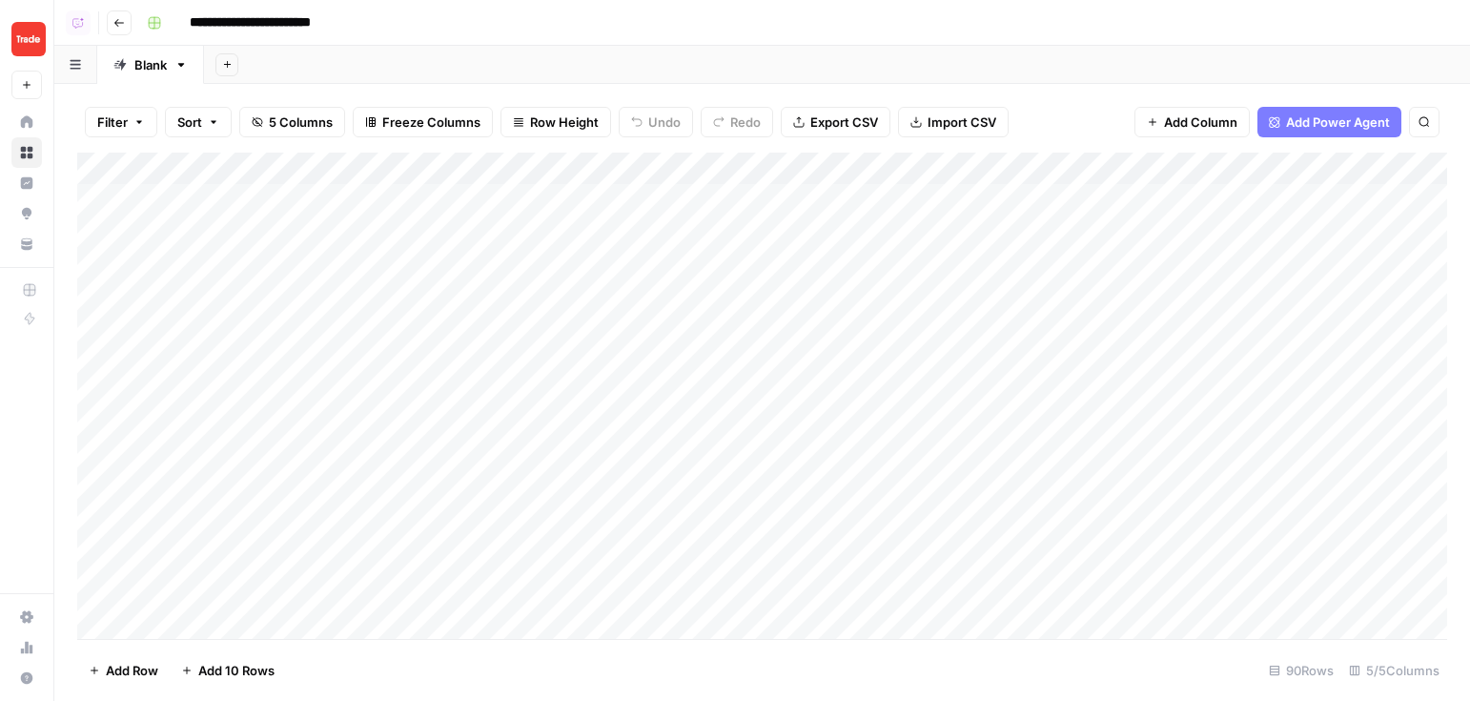
click at [729, 170] on div "Add Column" at bounding box center [762, 396] width 1370 height 486
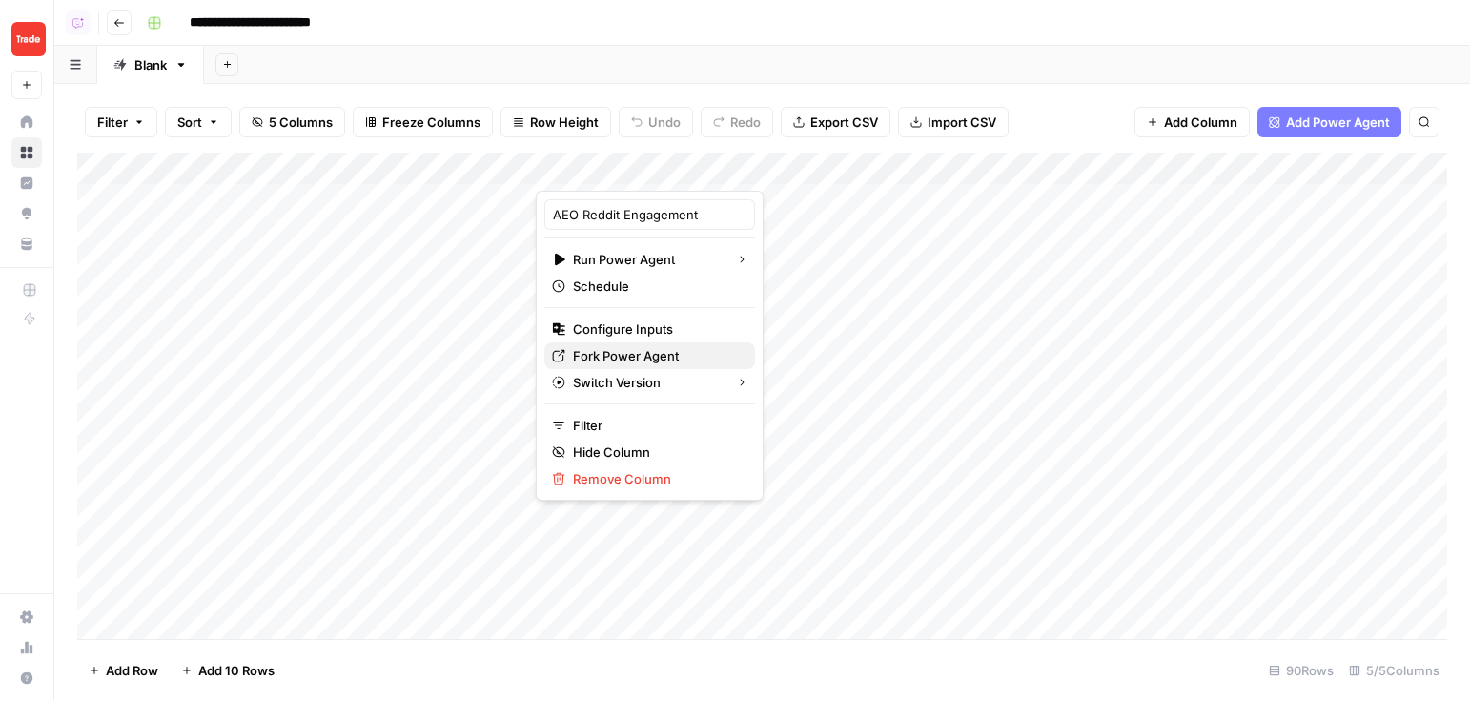
click at [643, 347] on span "Fork Power Agent" at bounding box center [656, 355] width 167 height 19
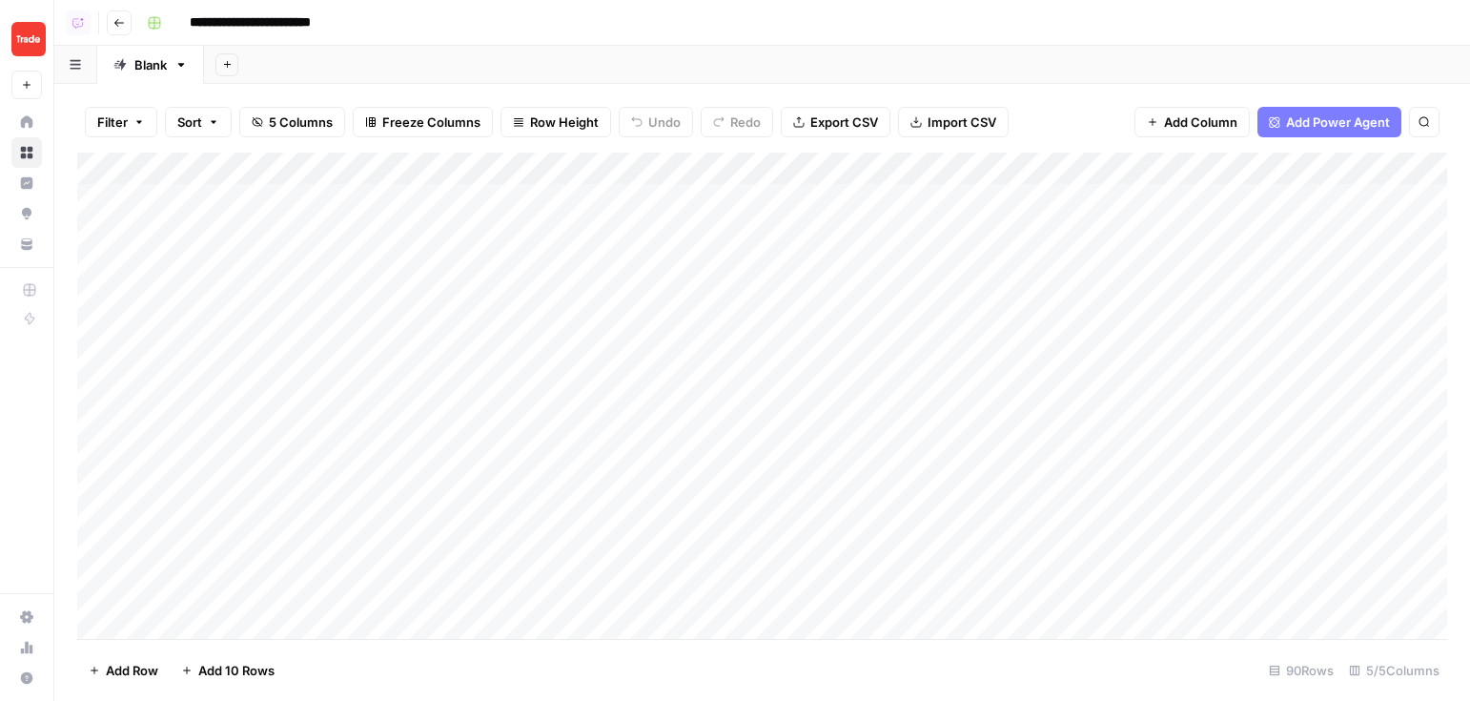
click at [654, 167] on div "Add Column" at bounding box center [762, 396] width 1370 height 486
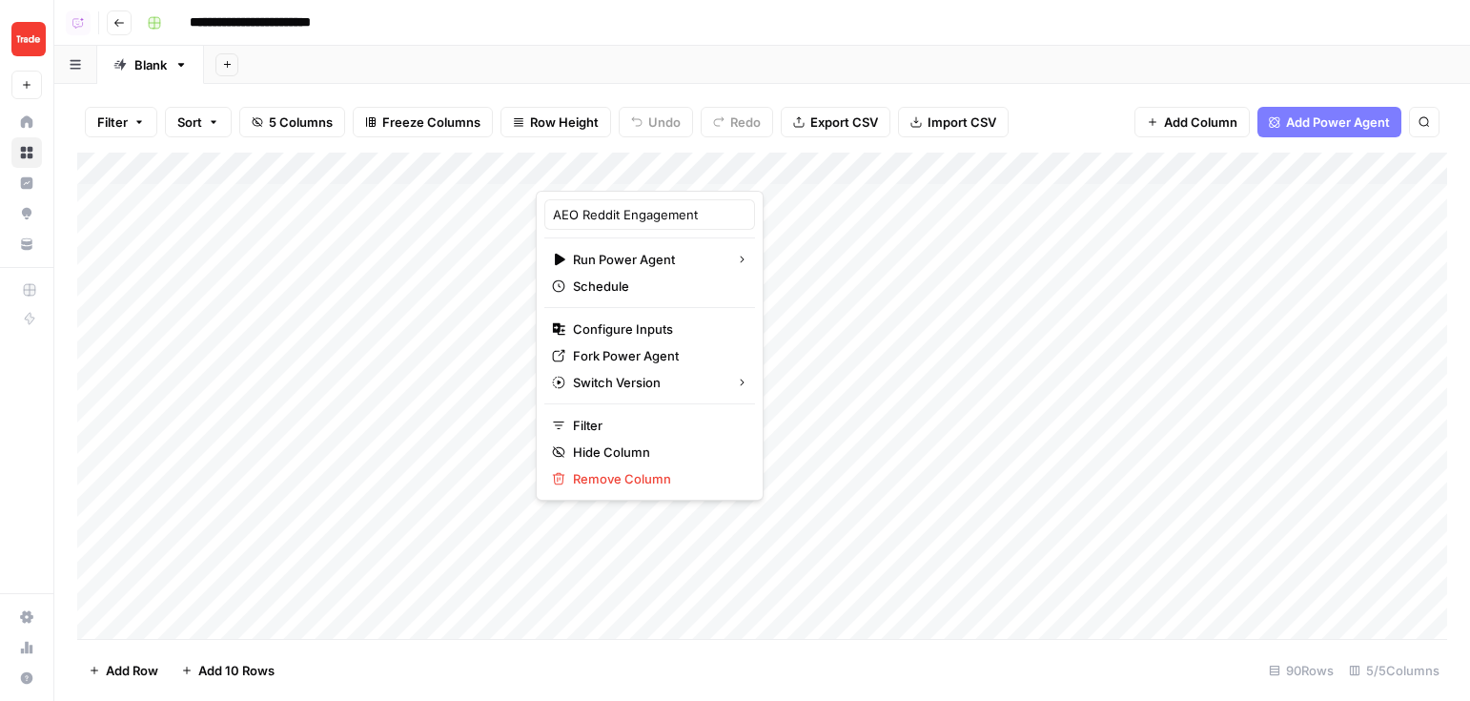
click at [654, 167] on div at bounding box center [653, 172] width 235 height 38
click at [864, 241] on div "Add Column" at bounding box center [762, 396] width 1370 height 486
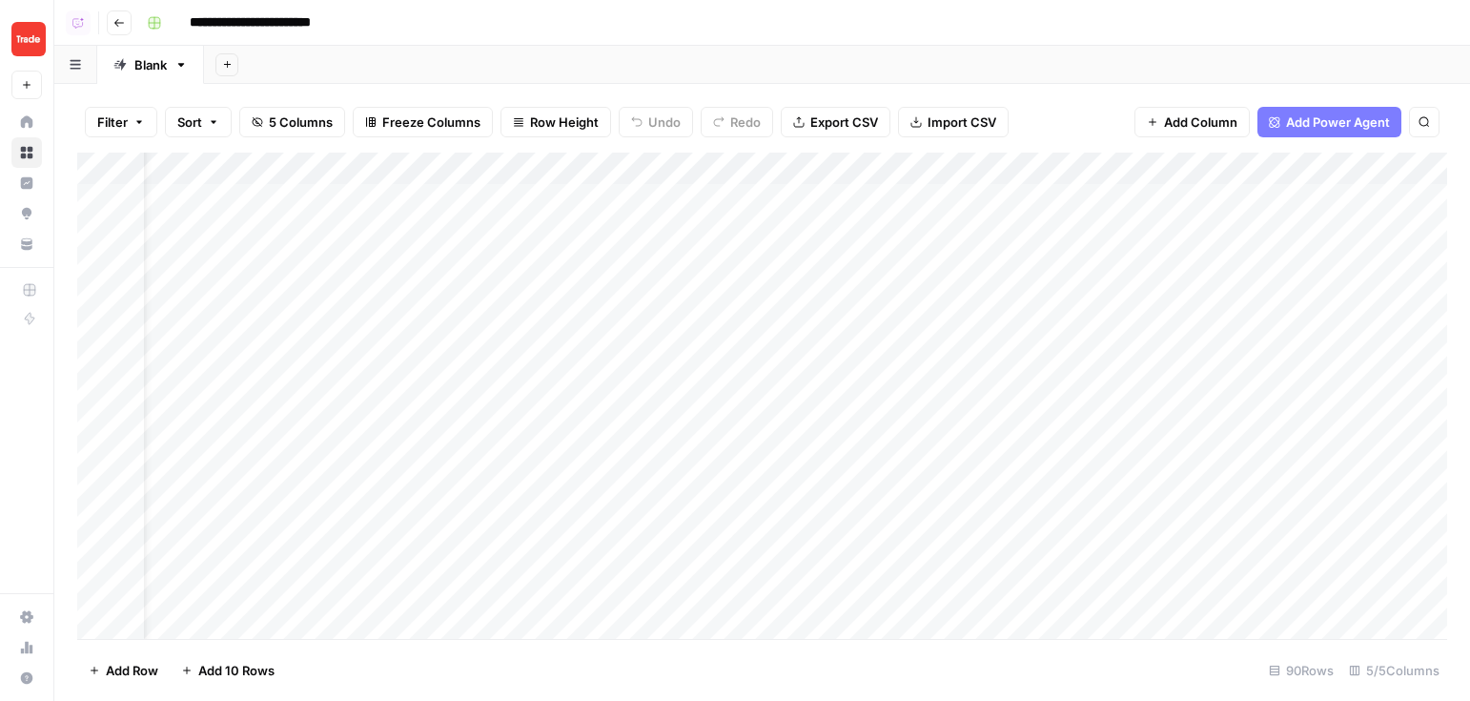
scroll to position [0, 88]
click at [1173, 123] on span "Add Power Agent" at bounding box center [1338, 122] width 104 height 19
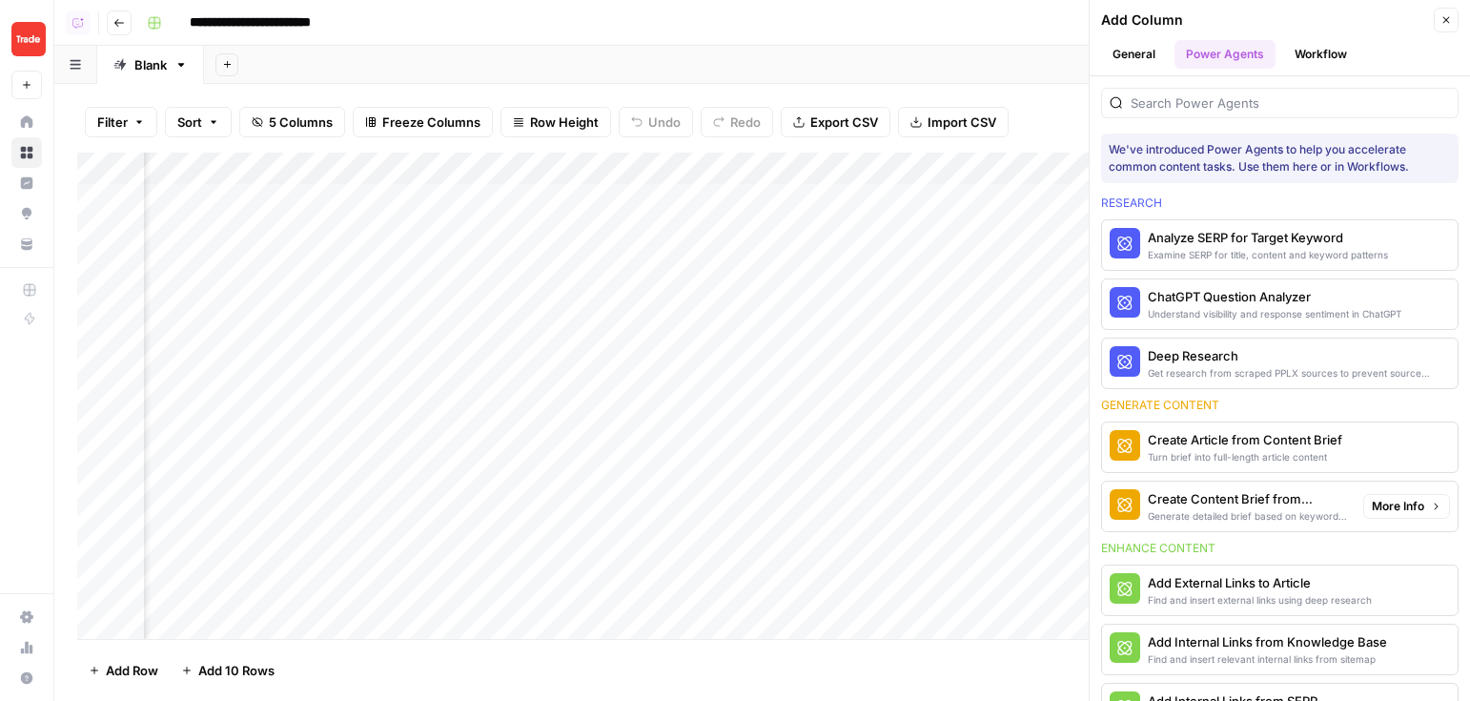
click at [1173, 504] on span "More Info" at bounding box center [1398, 506] width 52 height 17
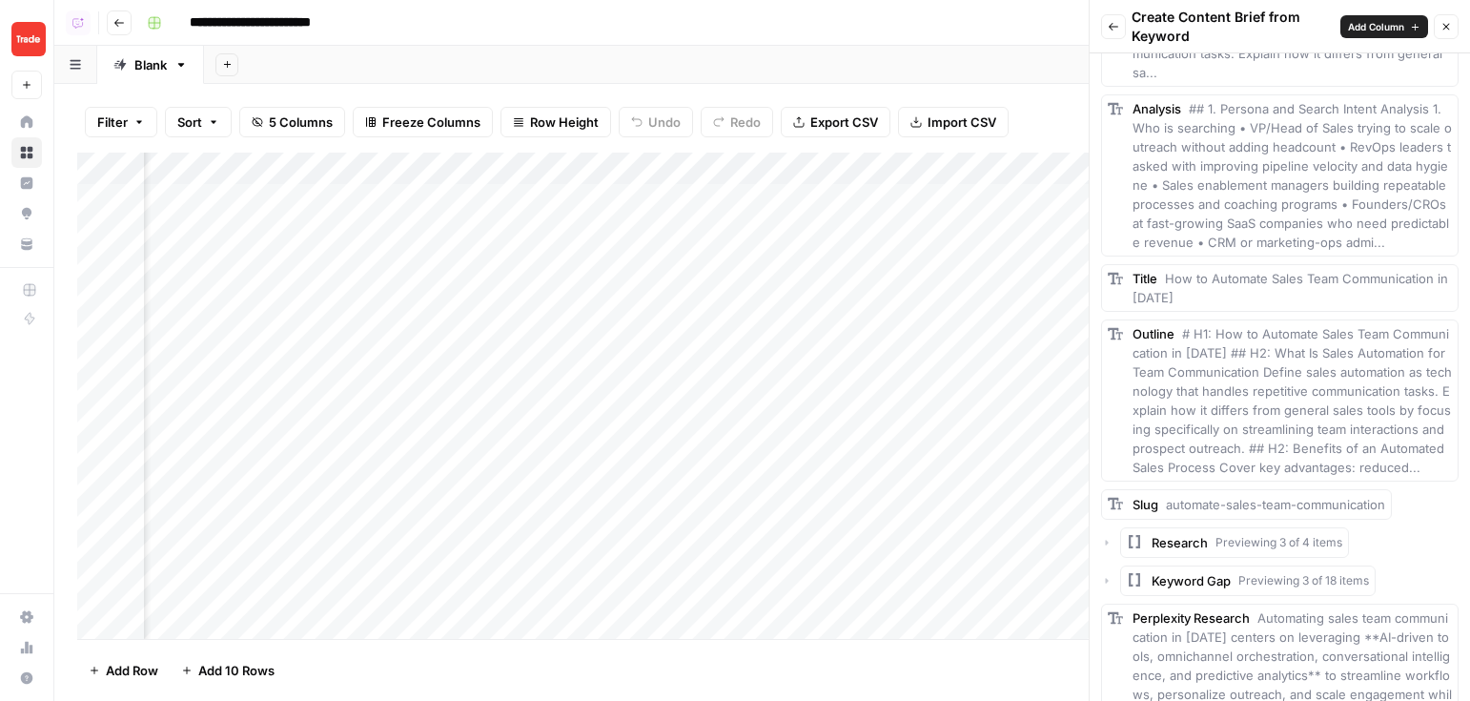
scroll to position [1142, 0]
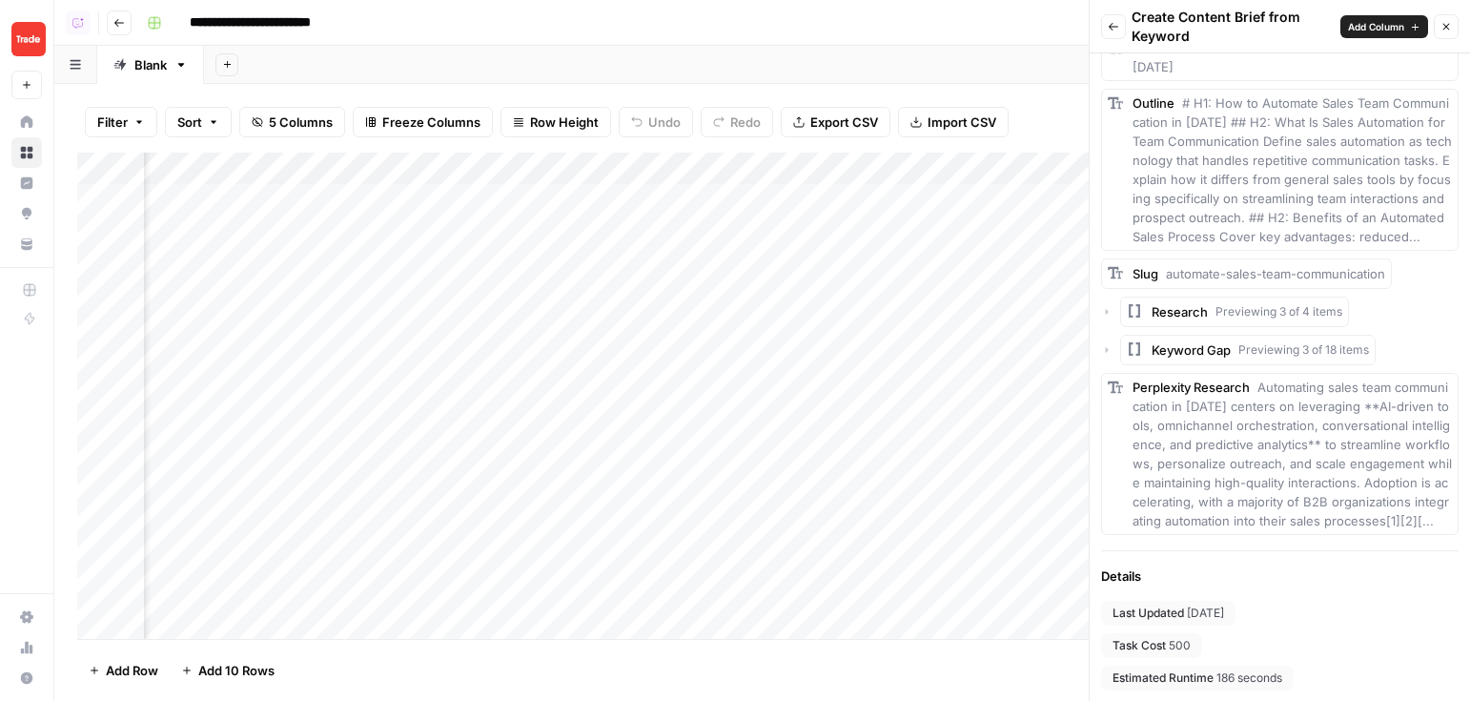
click at [1173, 644] on div "Last Updated 1 month ago Task Cost 500 Estimated Runtime 186 seconds" at bounding box center [1280, 646] width 358 height 90
click at [1118, 34] on button "Back" at bounding box center [1113, 26] width 25 height 25
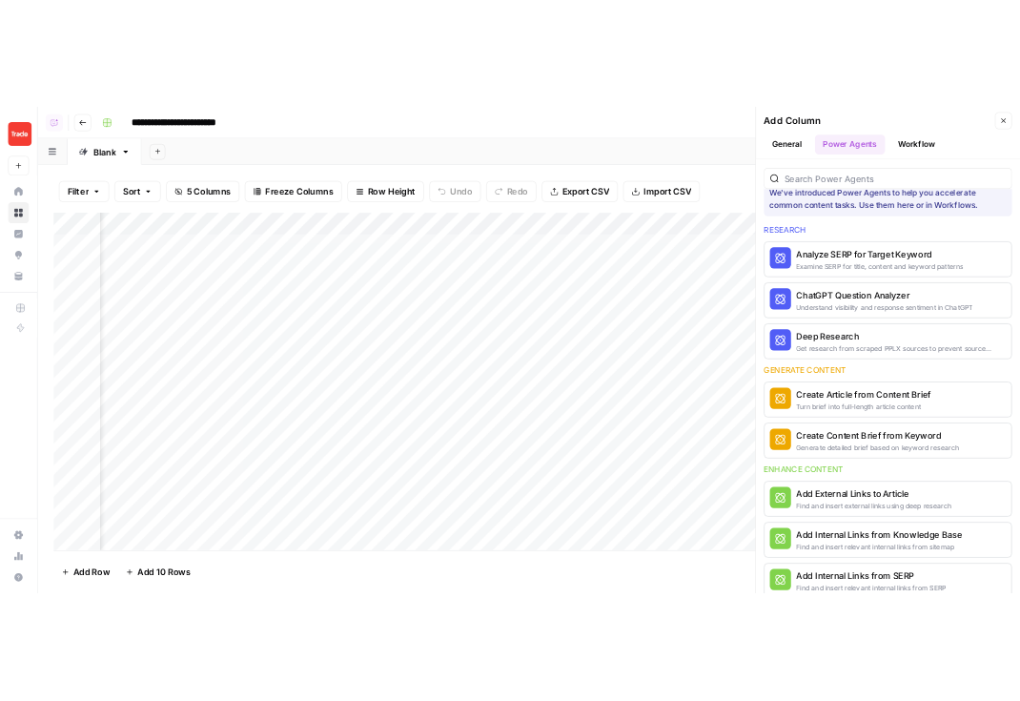
scroll to position [27, 0]
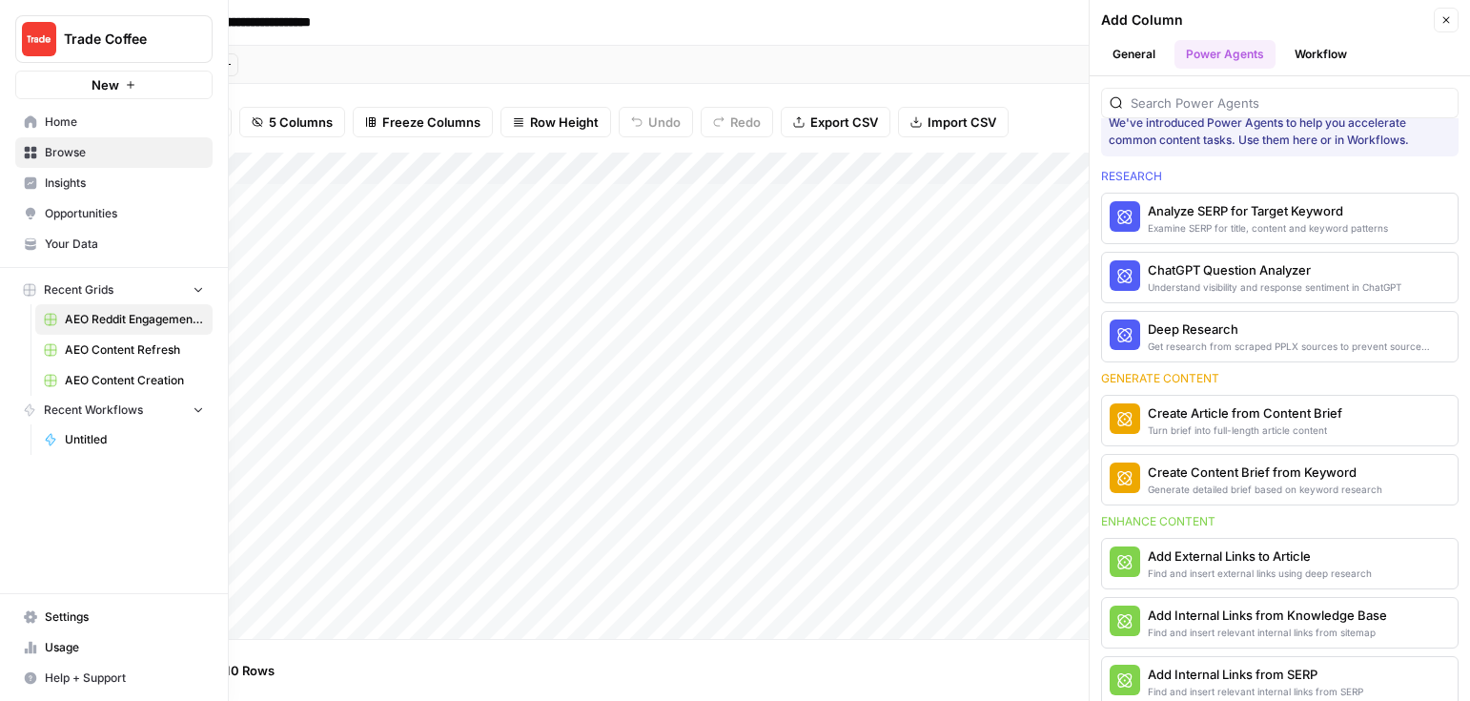
click at [67, 180] on span "Insights" at bounding box center [124, 183] width 159 height 17
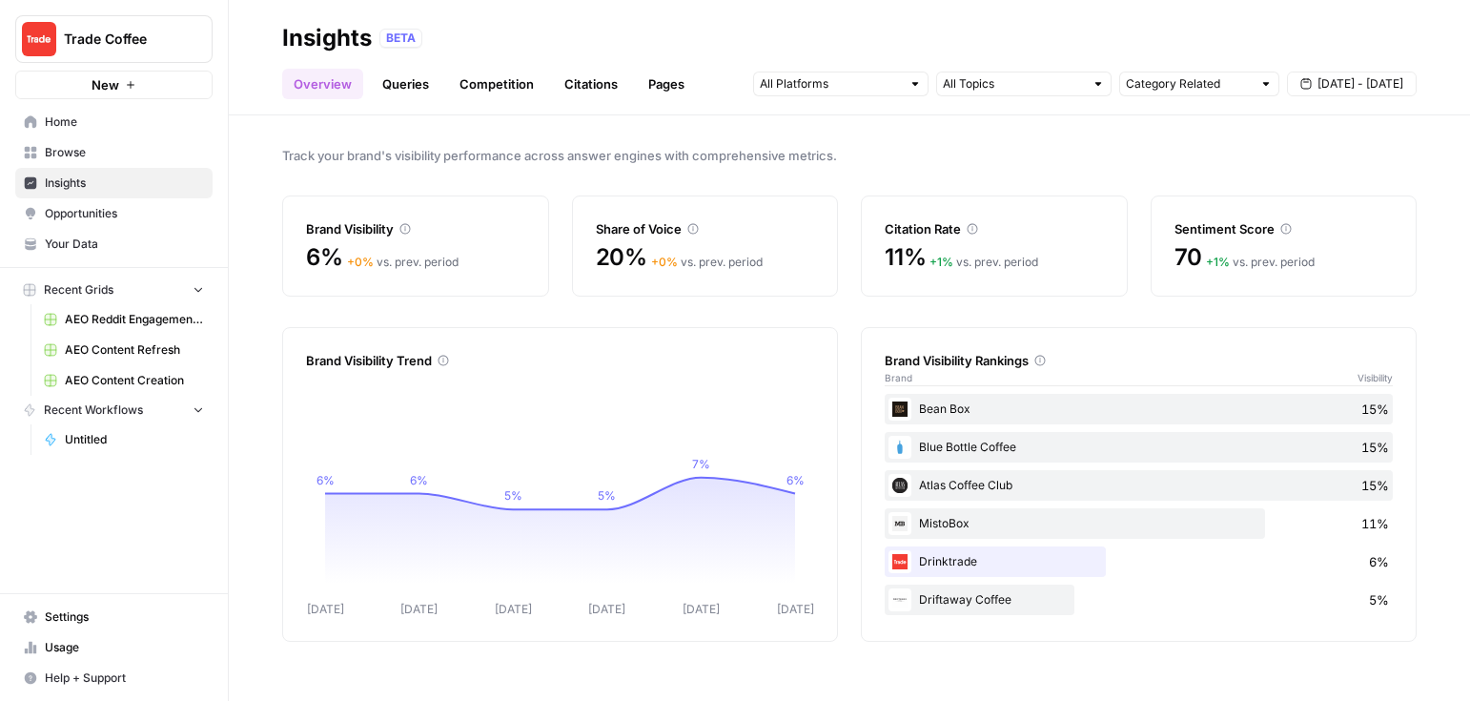
click at [76, 181] on span "Insights" at bounding box center [124, 183] width 159 height 17
click at [76, 210] on span "Opportunities" at bounding box center [124, 213] width 159 height 17
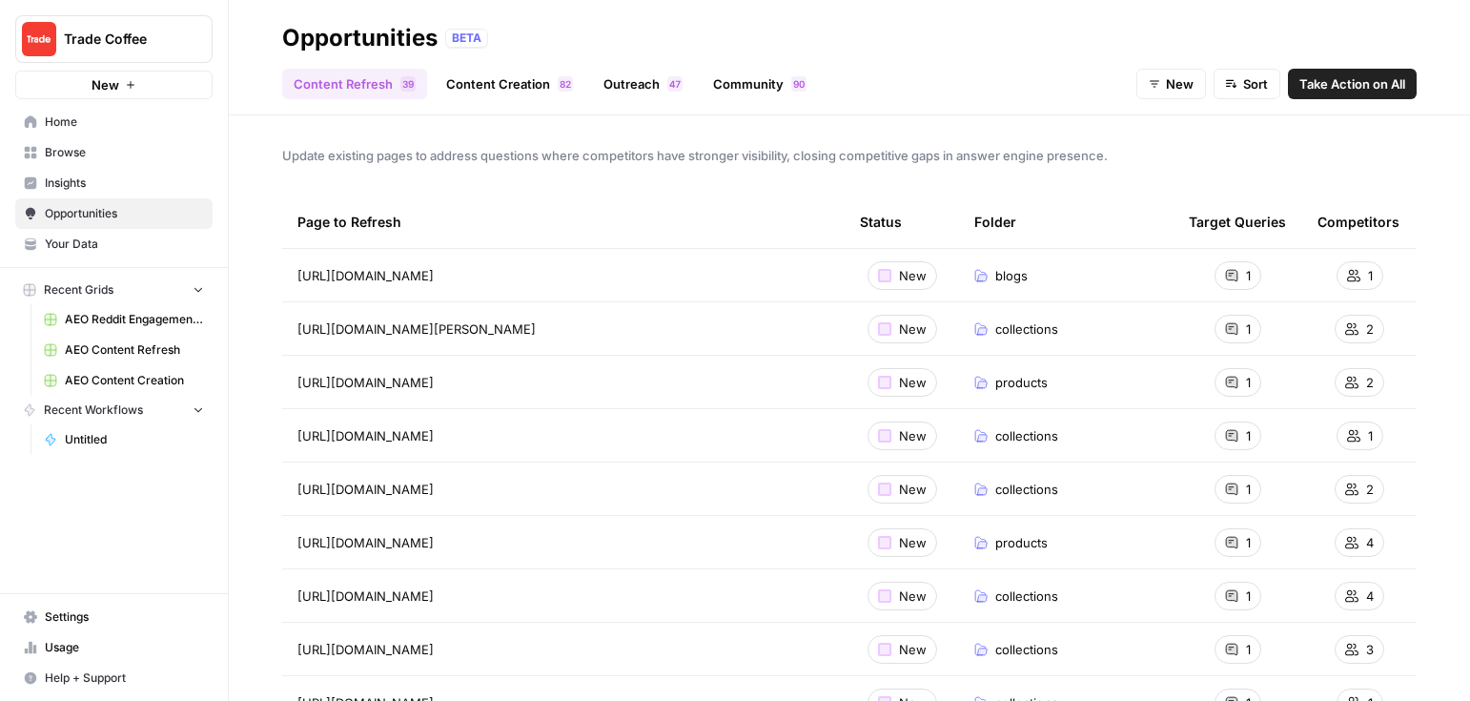
click at [509, 84] on link "Content Creation 2 8" at bounding box center [510, 84] width 150 height 31
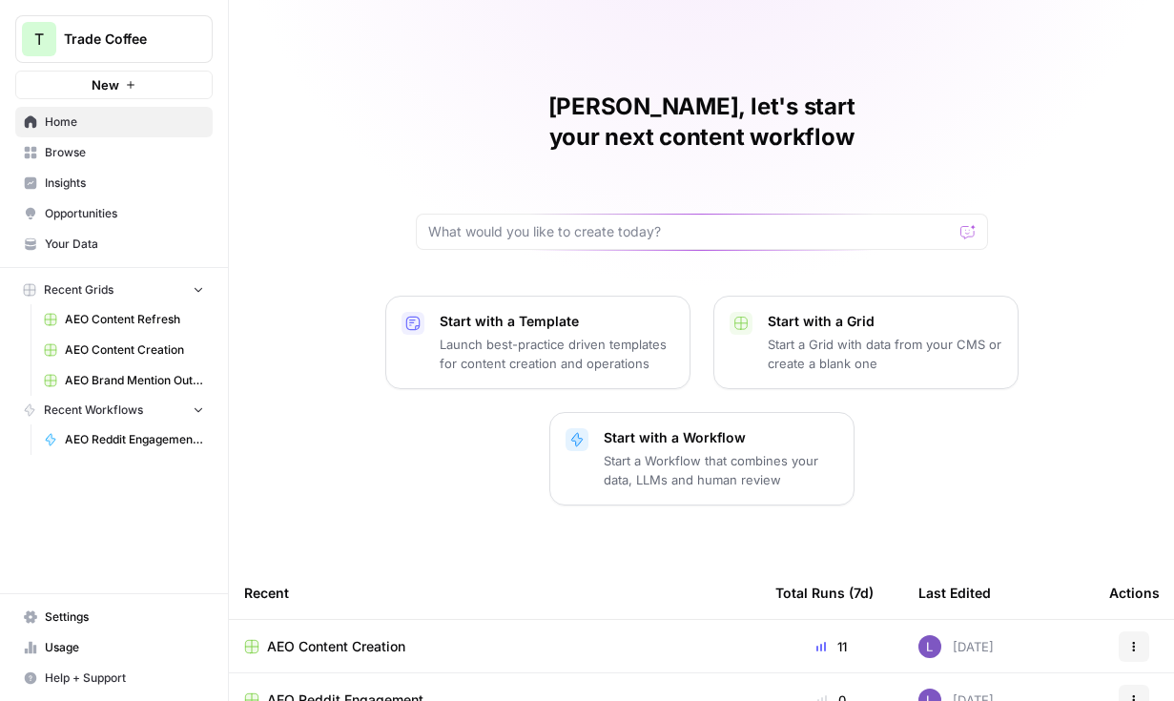
click at [85, 38] on span "Trade Coffee" at bounding box center [121, 39] width 115 height 19
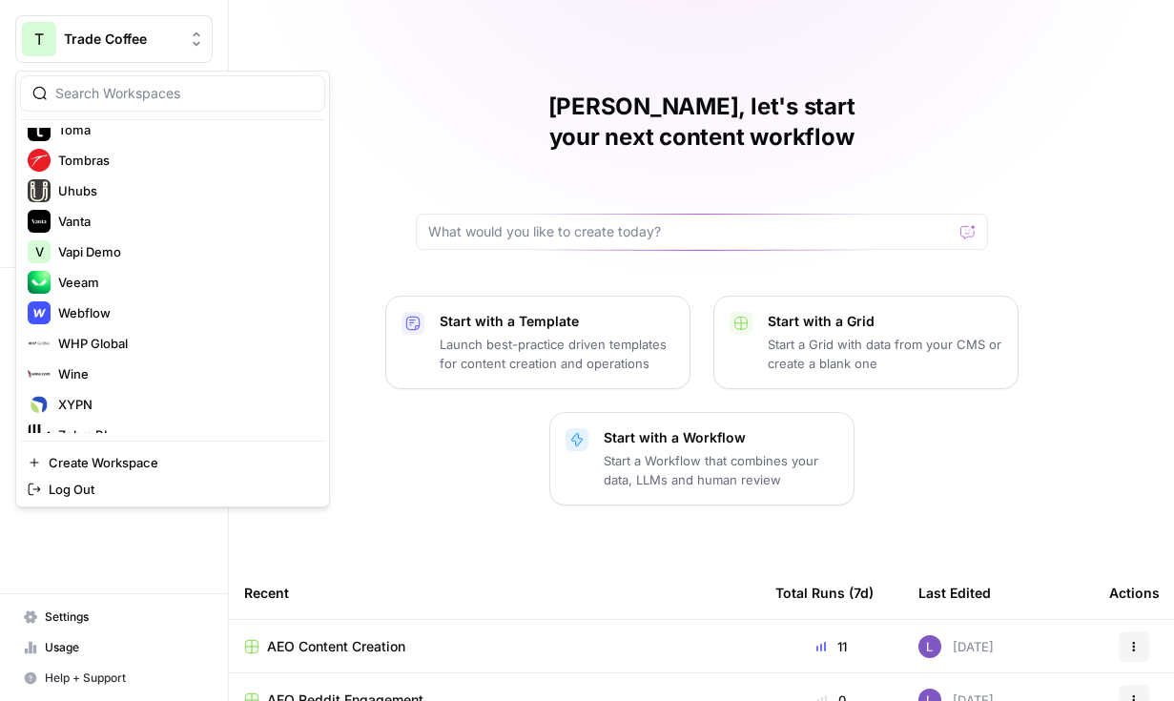
scroll to position [2910, 0]
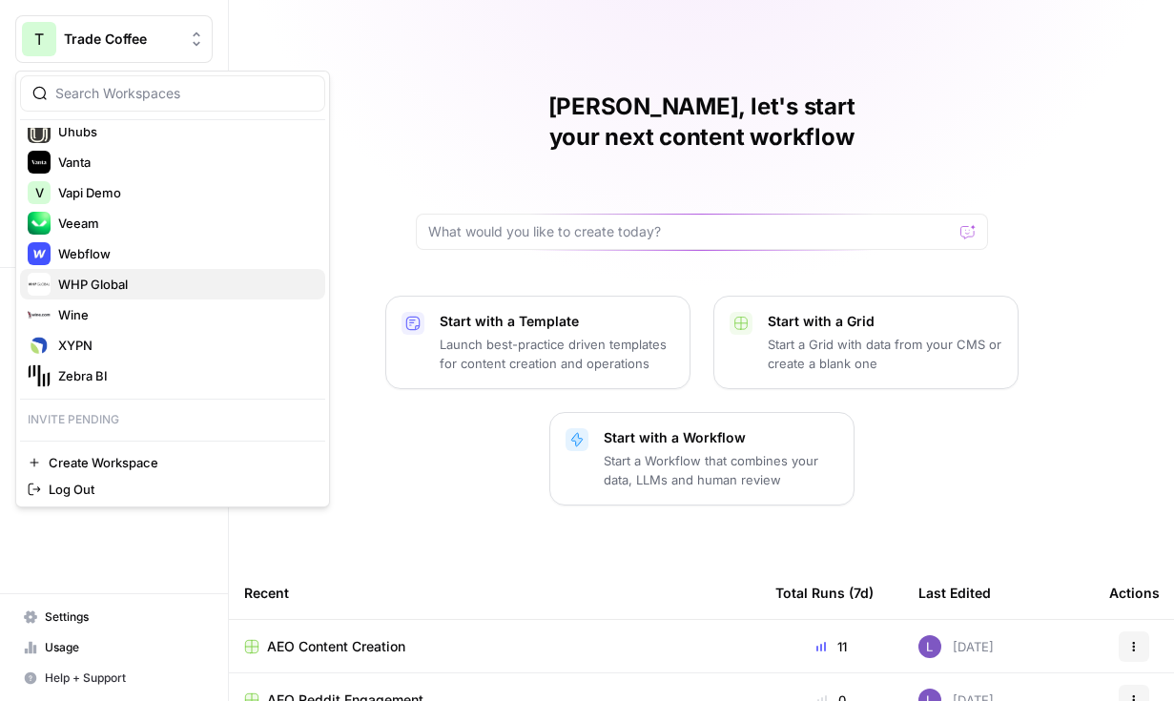
click at [176, 283] on span "WHP Global" at bounding box center [184, 284] width 252 height 19
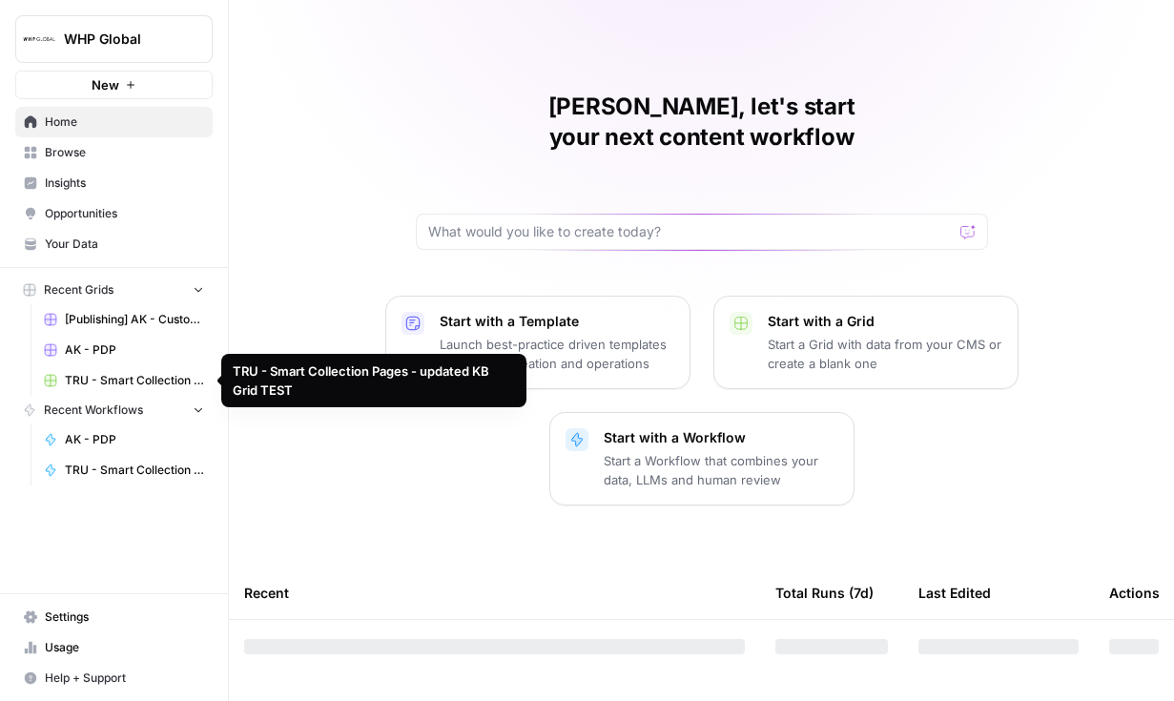
click at [144, 380] on span "TRU - Smart Collection Pages - updated KB Grid TEST" at bounding box center [134, 380] width 139 height 17
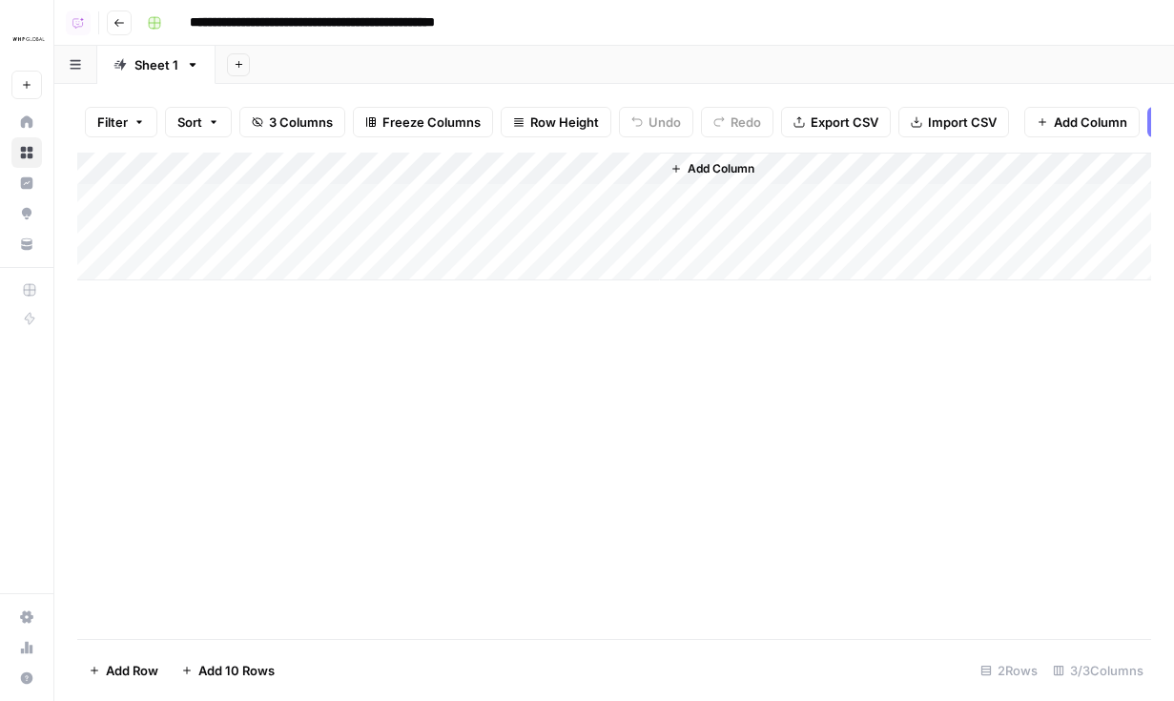
click at [123, 27] on icon "button" at bounding box center [118, 22] width 11 height 11
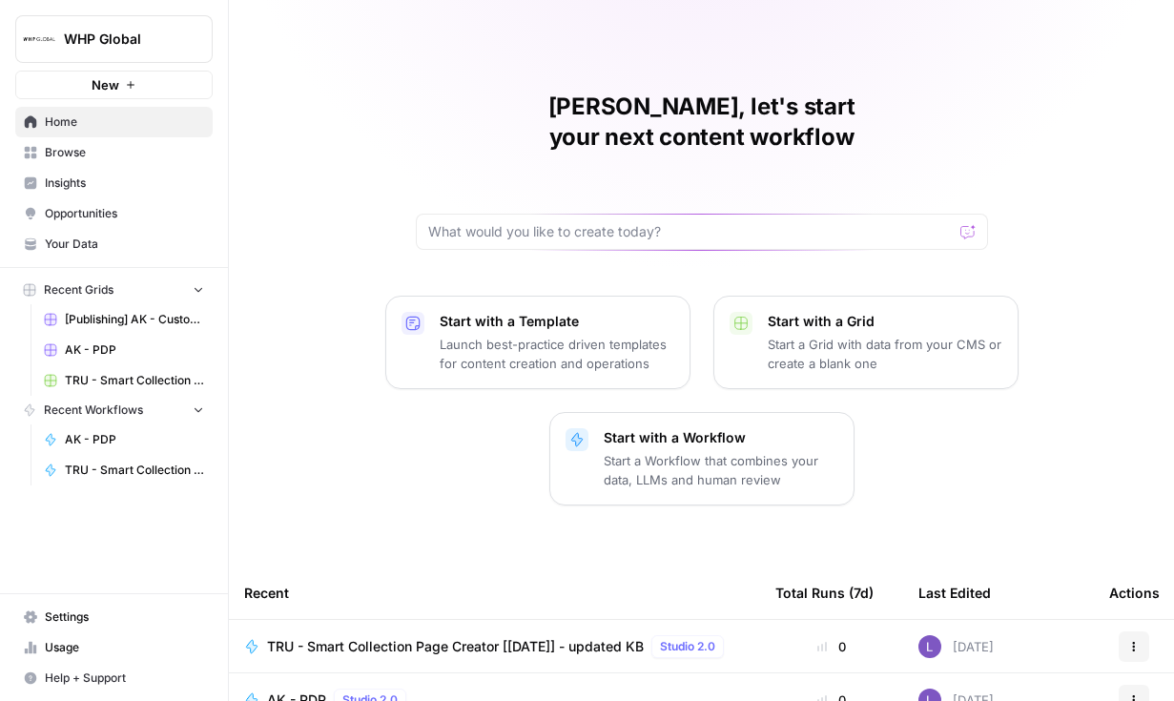
click at [100, 154] on span "Browse" at bounding box center [124, 152] width 159 height 17
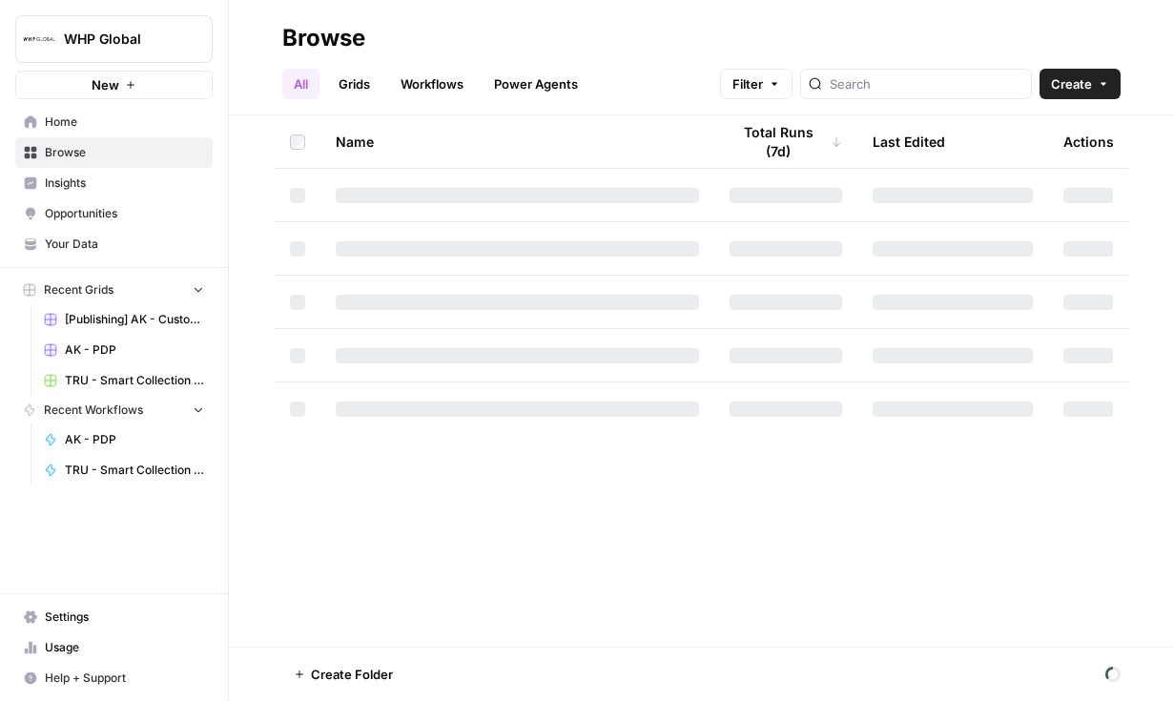
click at [394, 81] on link "Workflows" at bounding box center [432, 84] width 86 height 31
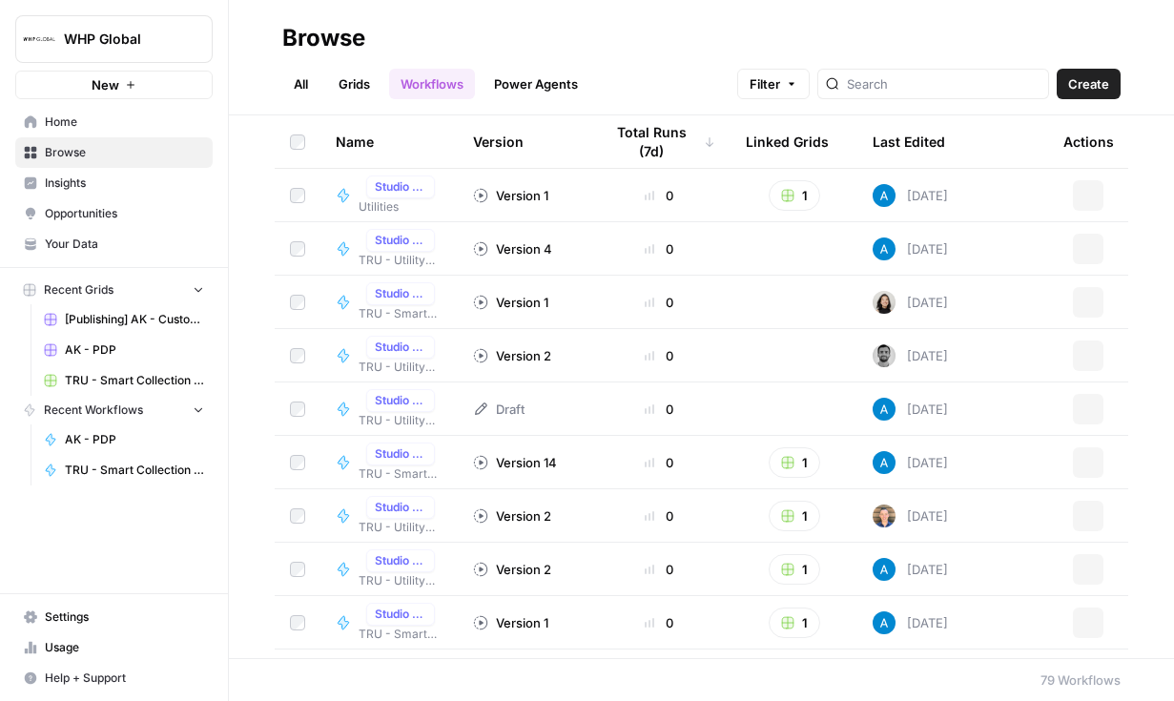
click at [368, 80] on link "Grids" at bounding box center [354, 84] width 54 height 31
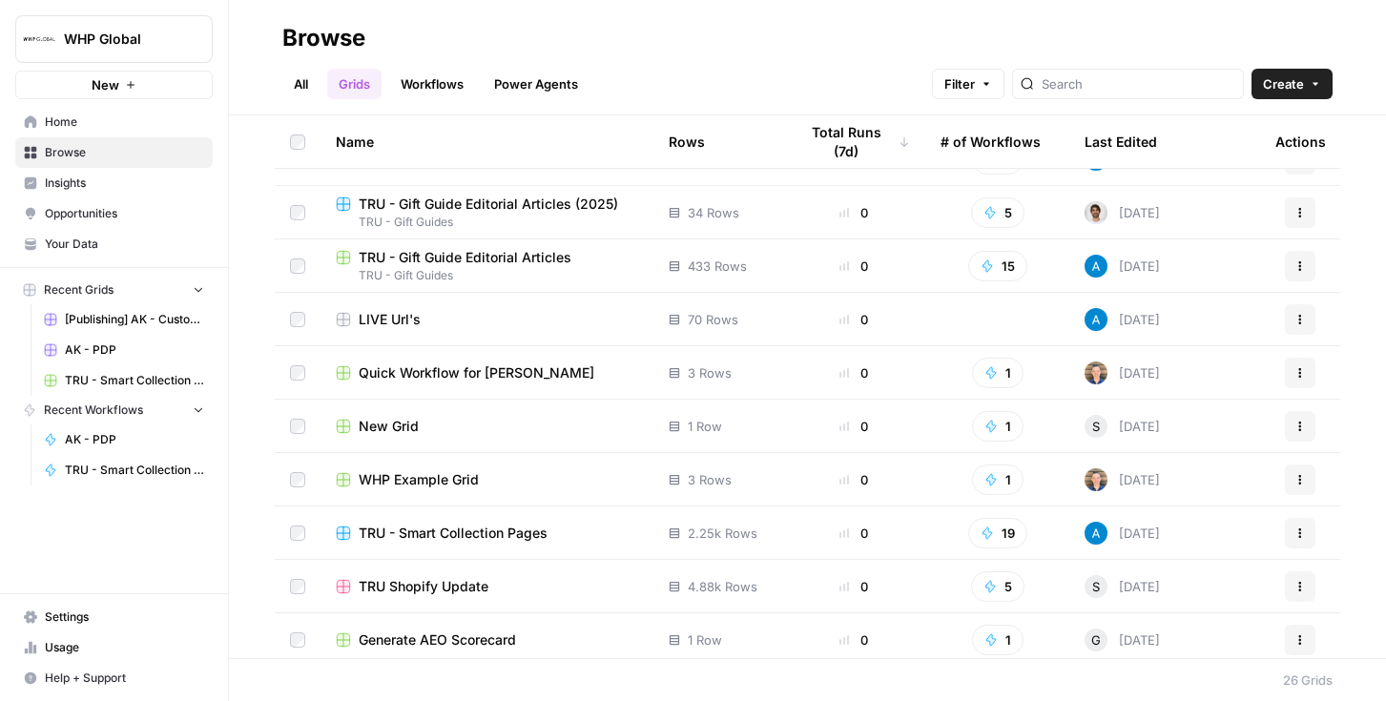
scroll to position [899, 0]
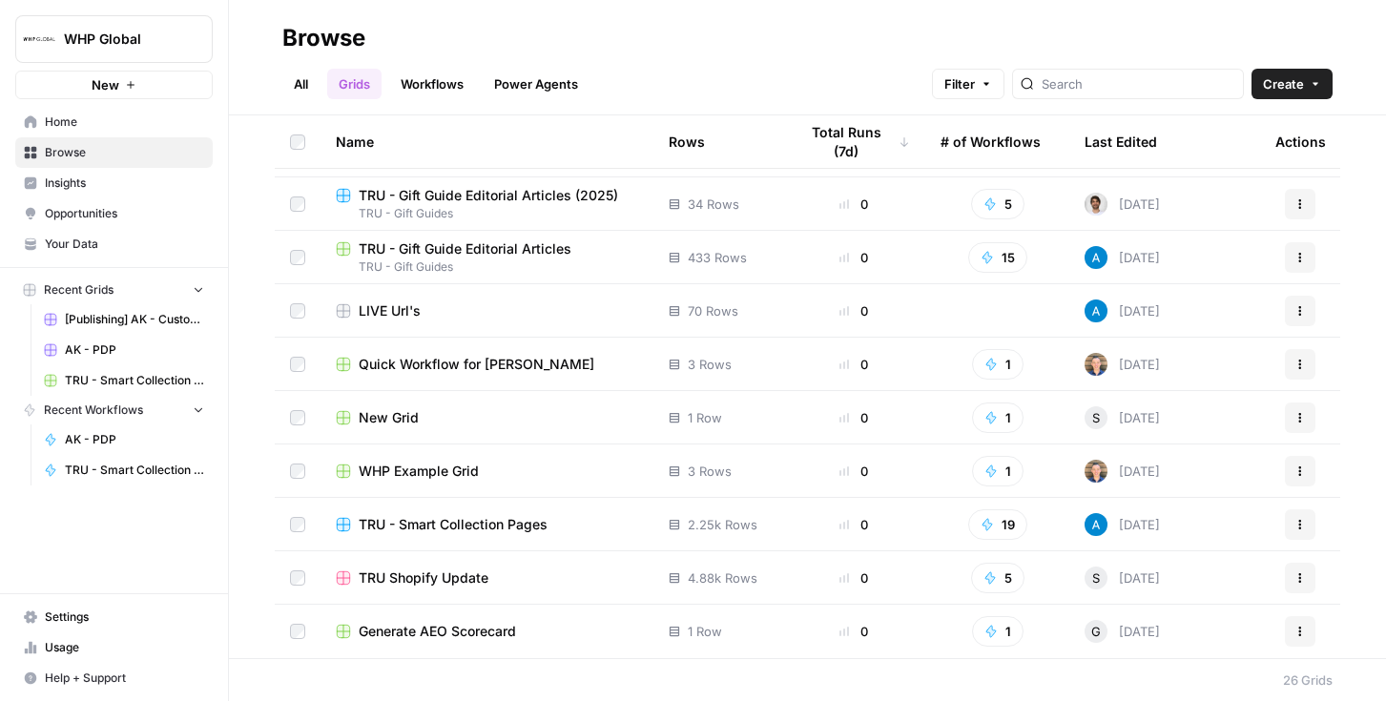
click at [464, 525] on span "TRU - Smart Collection Pages" at bounding box center [453, 524] width 189 height 19
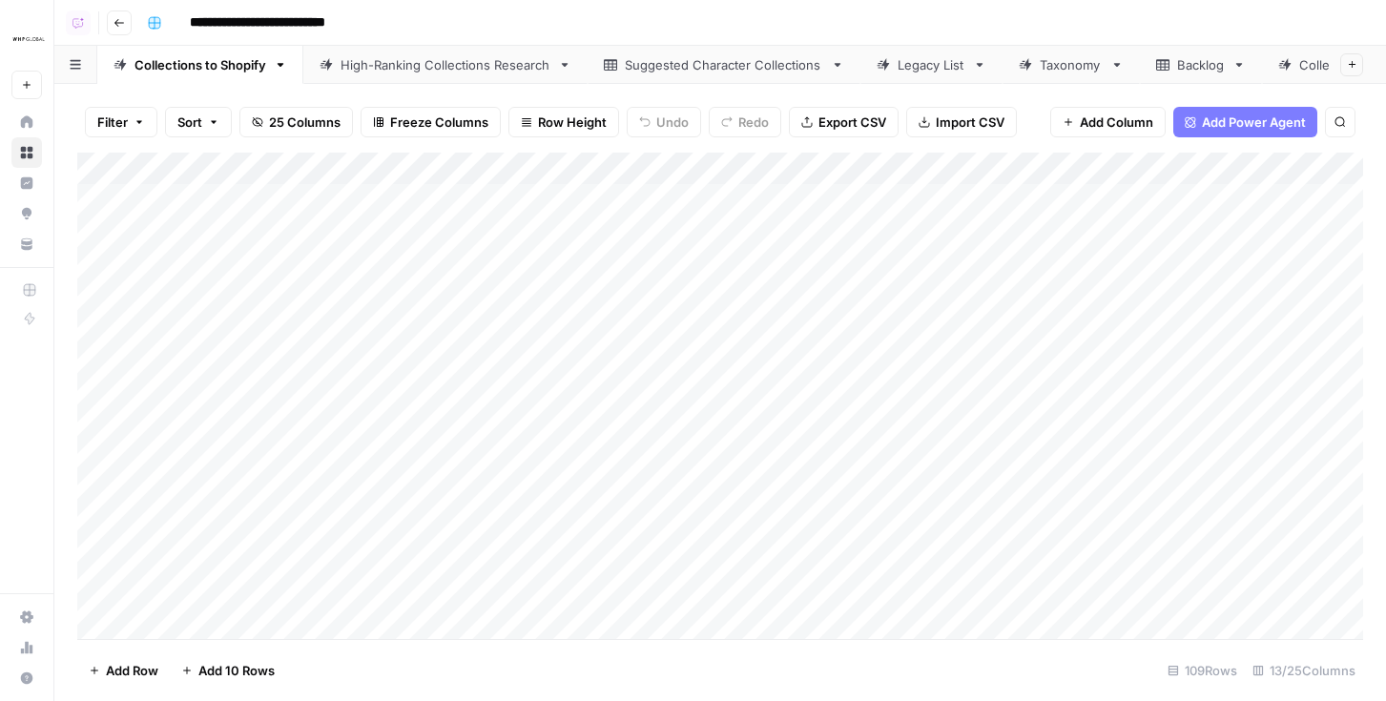
click at [683, 170] on div "Add Column" at bounding box center [719, 396] width 1285 height 486
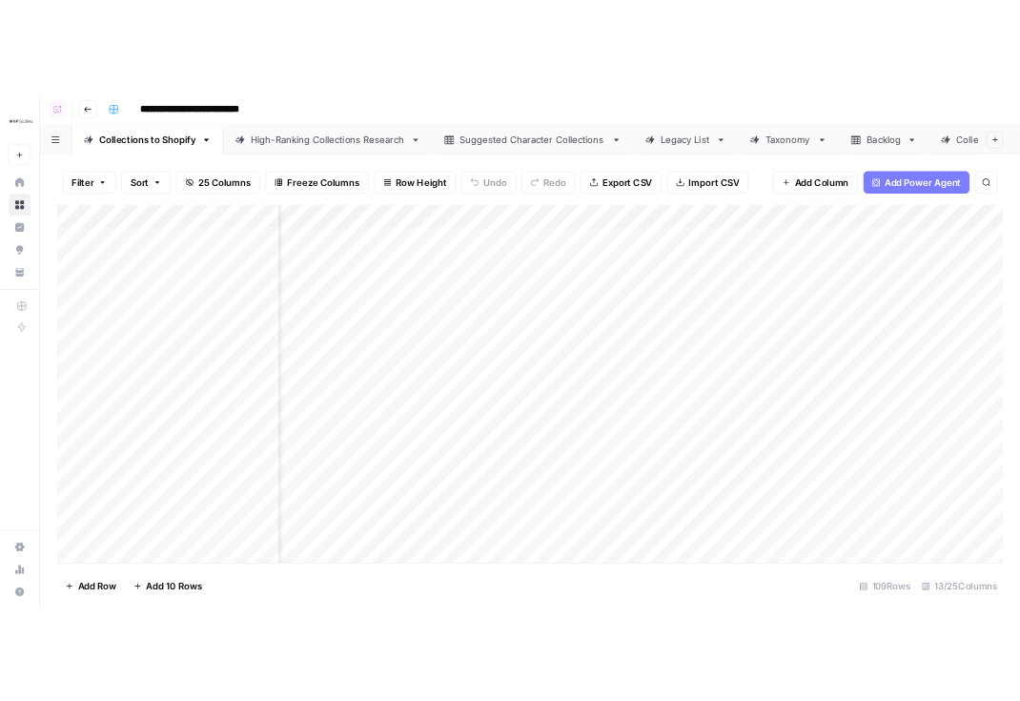
scroll to position [0, 87]
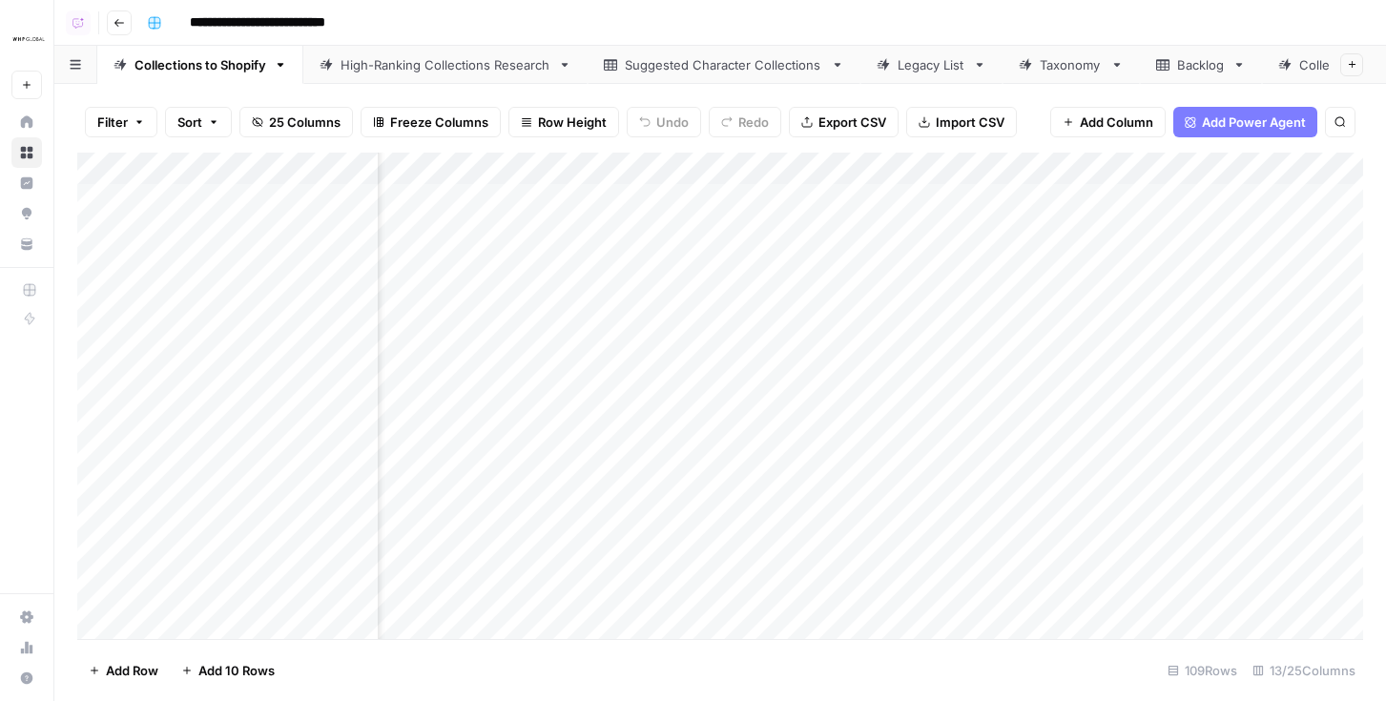
click at [599, 171] on div "Add Column" at bounding box center [719, 396] width 1285 height 486
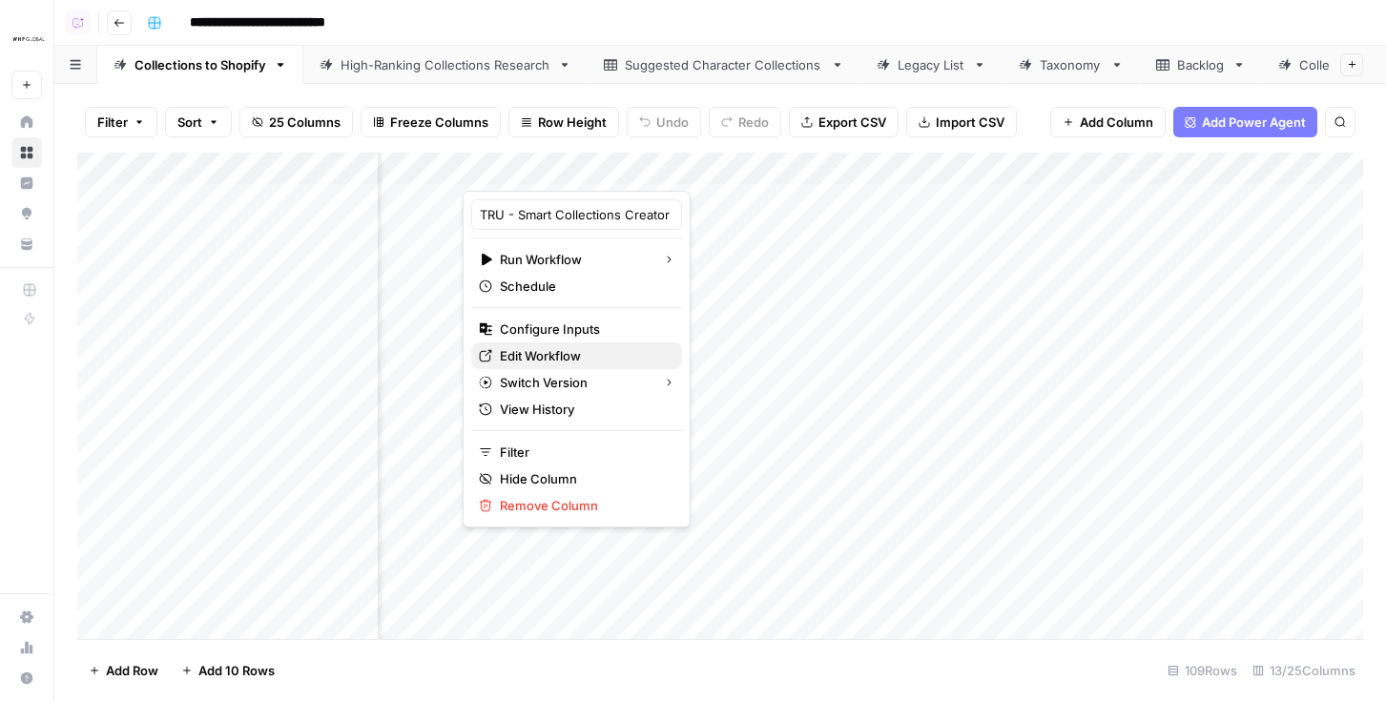
click at [545, 349] on span "Edit Workflow" at bounding box center [583, 355] width 167 height 19
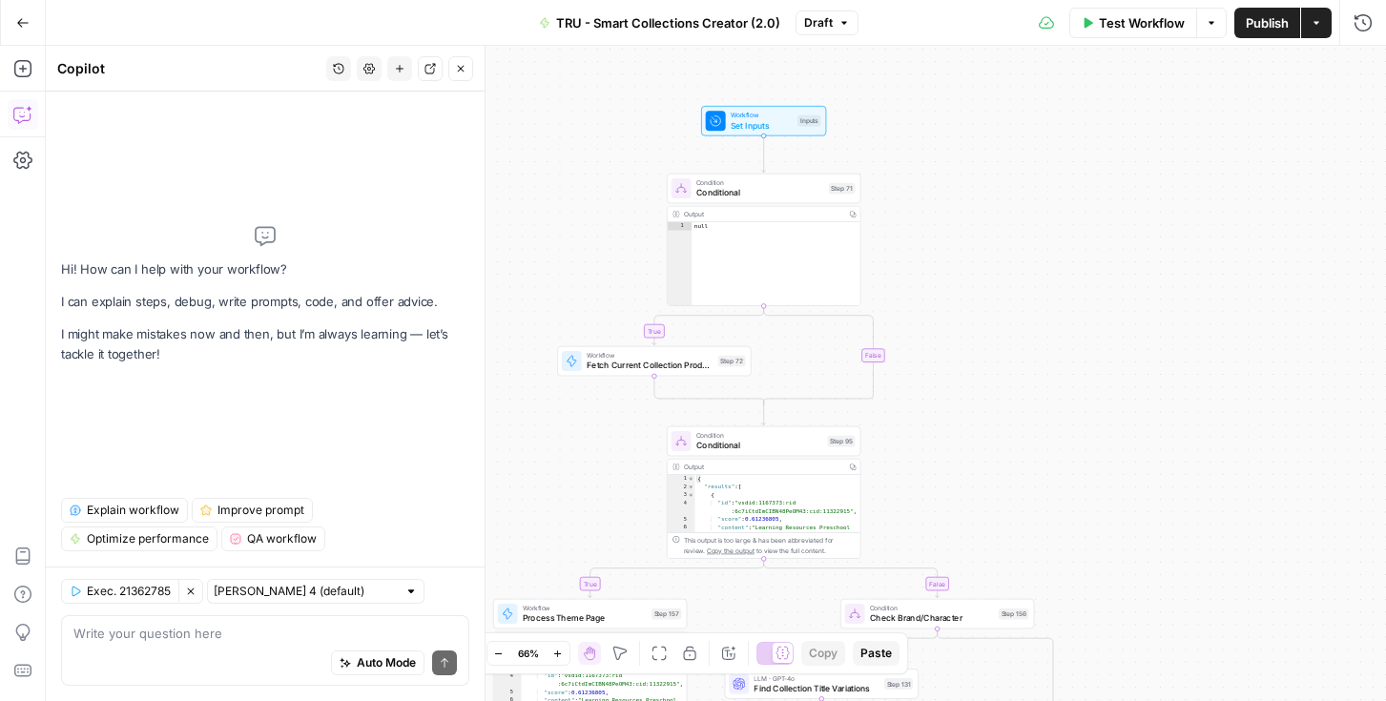
click at [135, 508] on span "Explain workflow" at bounding box center [133, 510] width 93 height 17
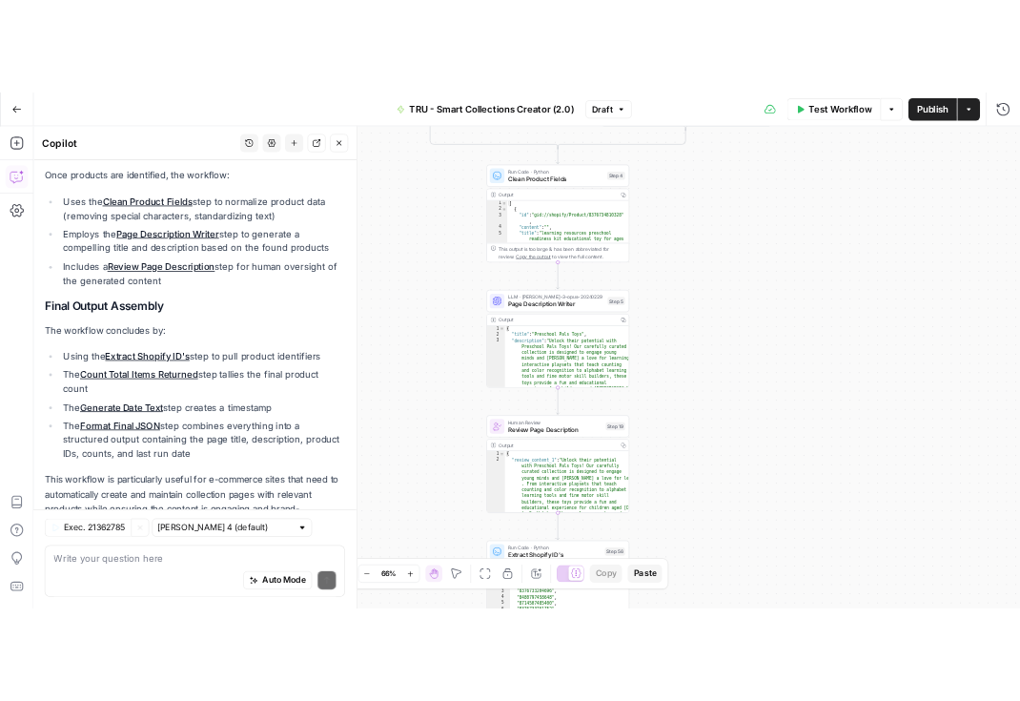
scroll to position [912, 0]
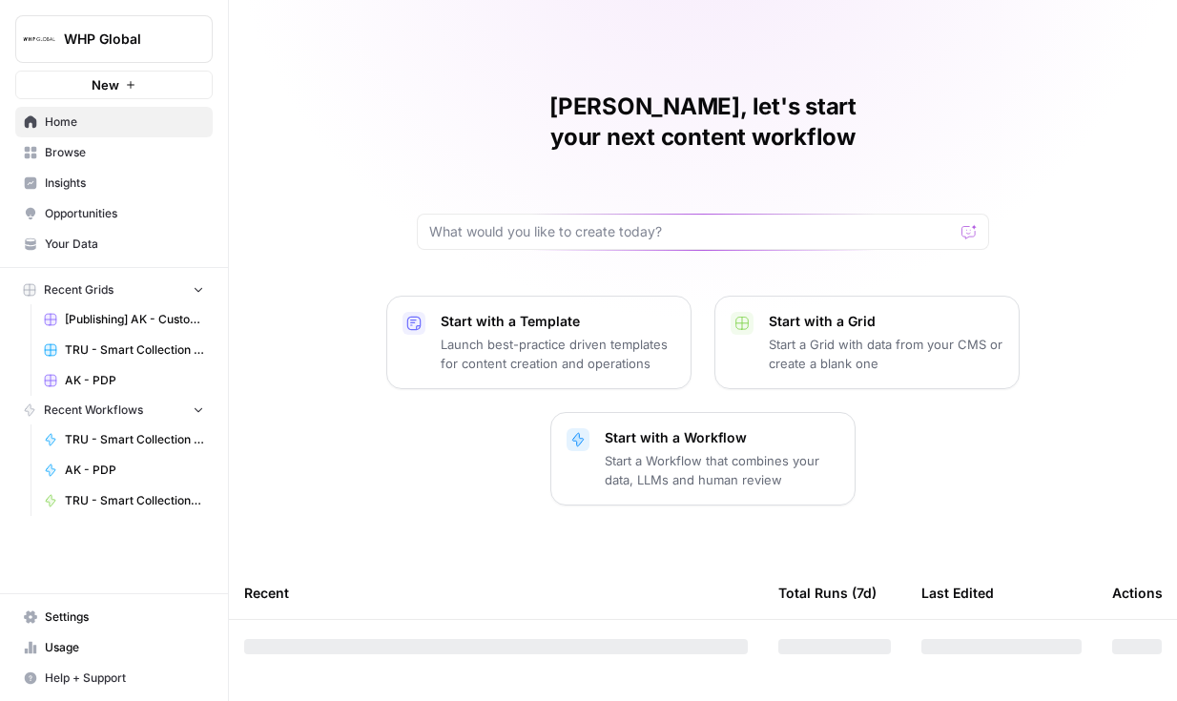
click at [134, 54] on button "WHP Global" at bounding box center [113, 39] width 197 height 48
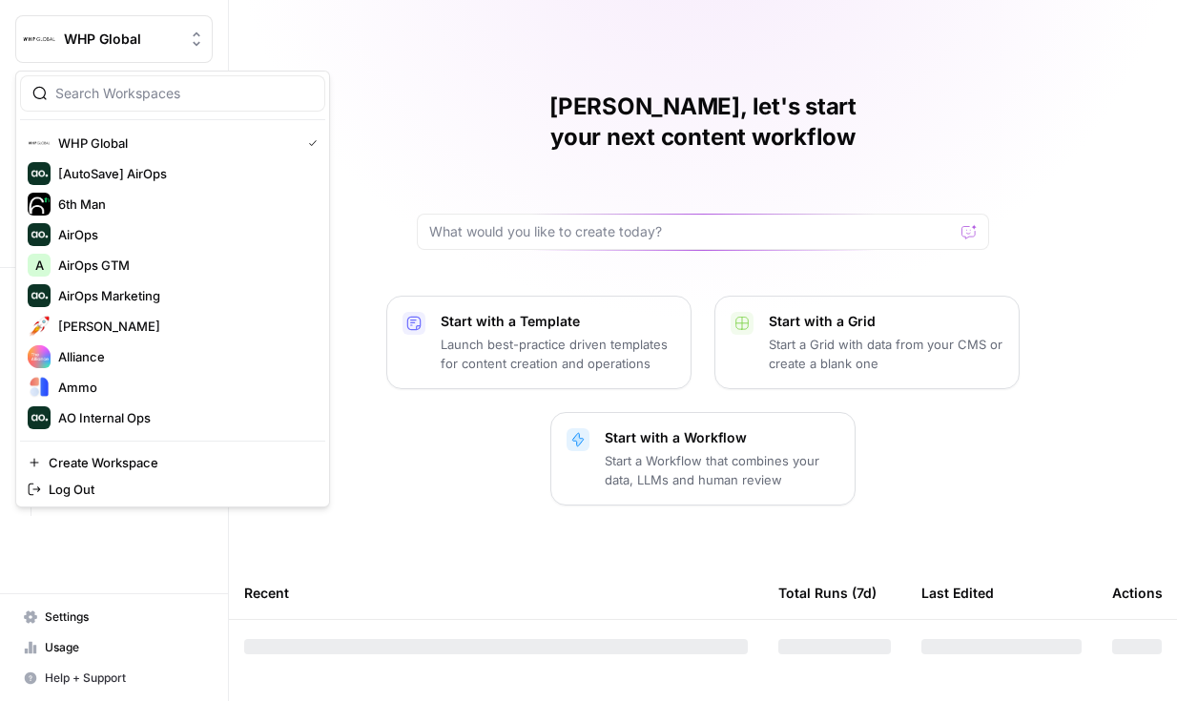
click at [447, 109] on div "[PERSON_NAME], let's start your next content workflow" at bounding box center [703, 171] width 572 height 158
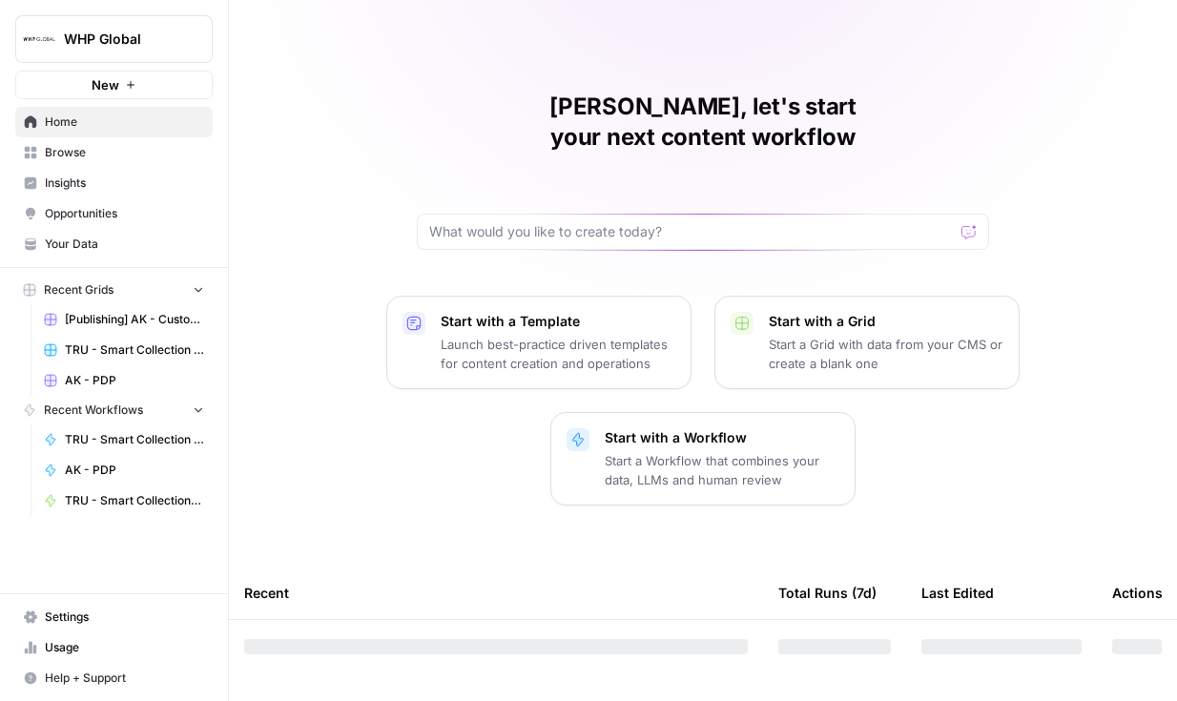
click at [128, 319] on span "[Publishing] AK - Custom Collection Pages" at bounding box center [134, 319] width 139 height 17
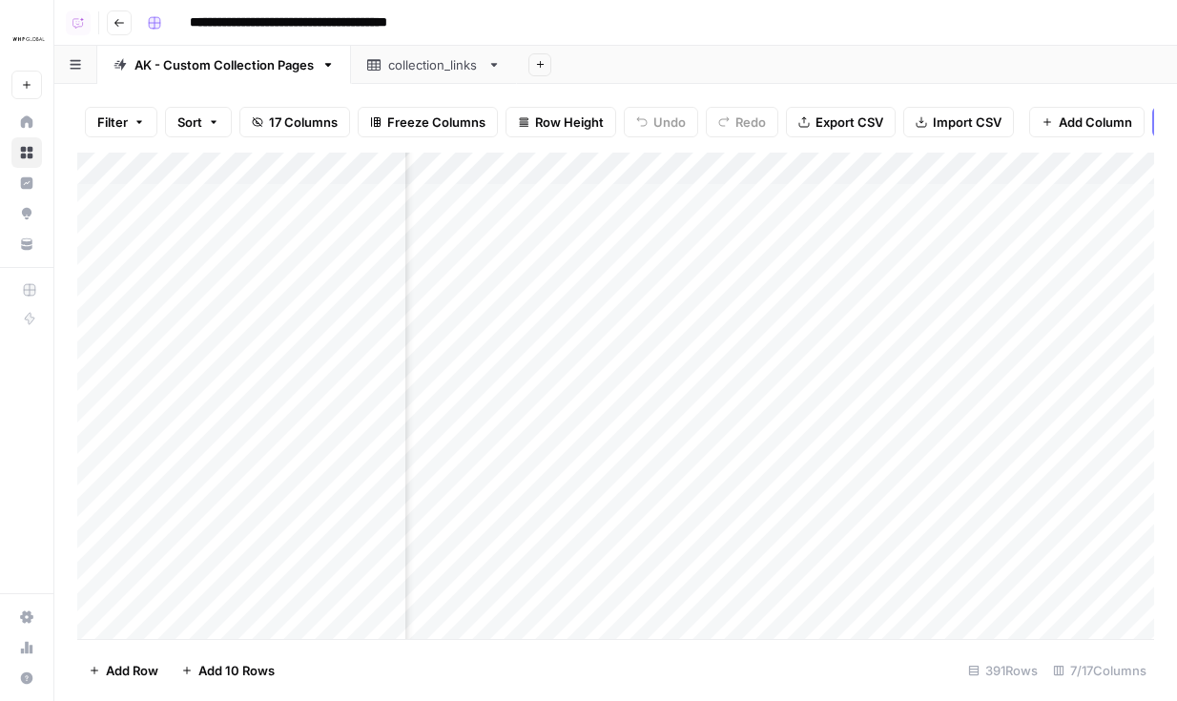
scroll to position [0, 923]
click at [636, 156] on div "Add Column" at bounding box center [615, 396] width 1077 height 486
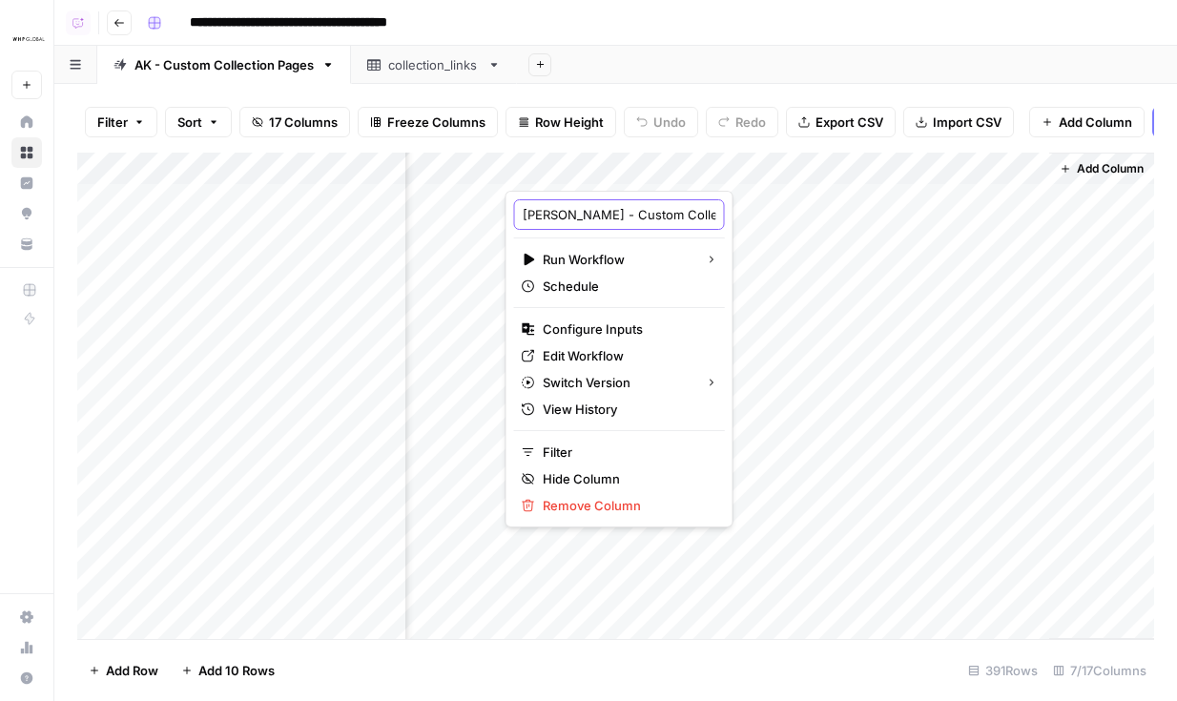
scroll to position [0, 122]
drag, startPoint x: 630, startPoint y: 221, endPoint x: 714, endPoint y: 221, distance: 83.9
click at [714, 221] on body "**********" at bounding box center [588, 350] width 1177 height 701
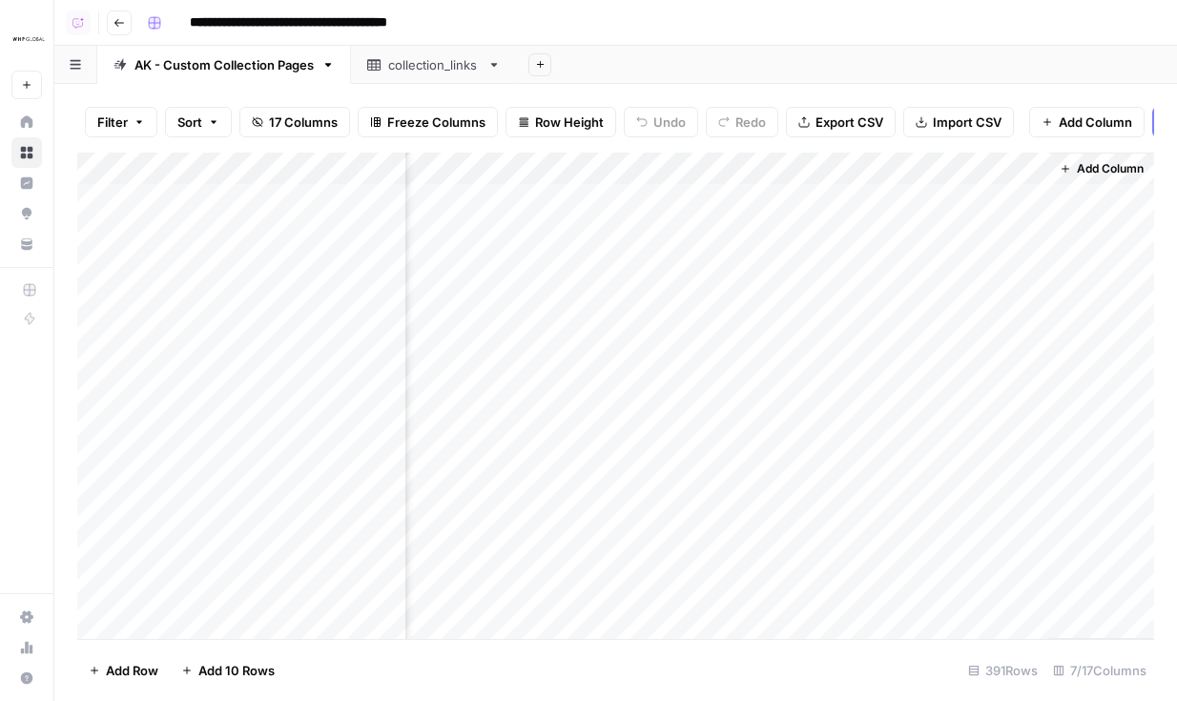
click at [694, 32] on div "**********" at bounding box center [648, 23] width 1018 height 31
click at [401, 72] on div "collection_links" at bounding box center [434, 64] width 92 height 19
click at [129, 22] on button "Go back" at bounding box center [119, 22] width 25 height 25
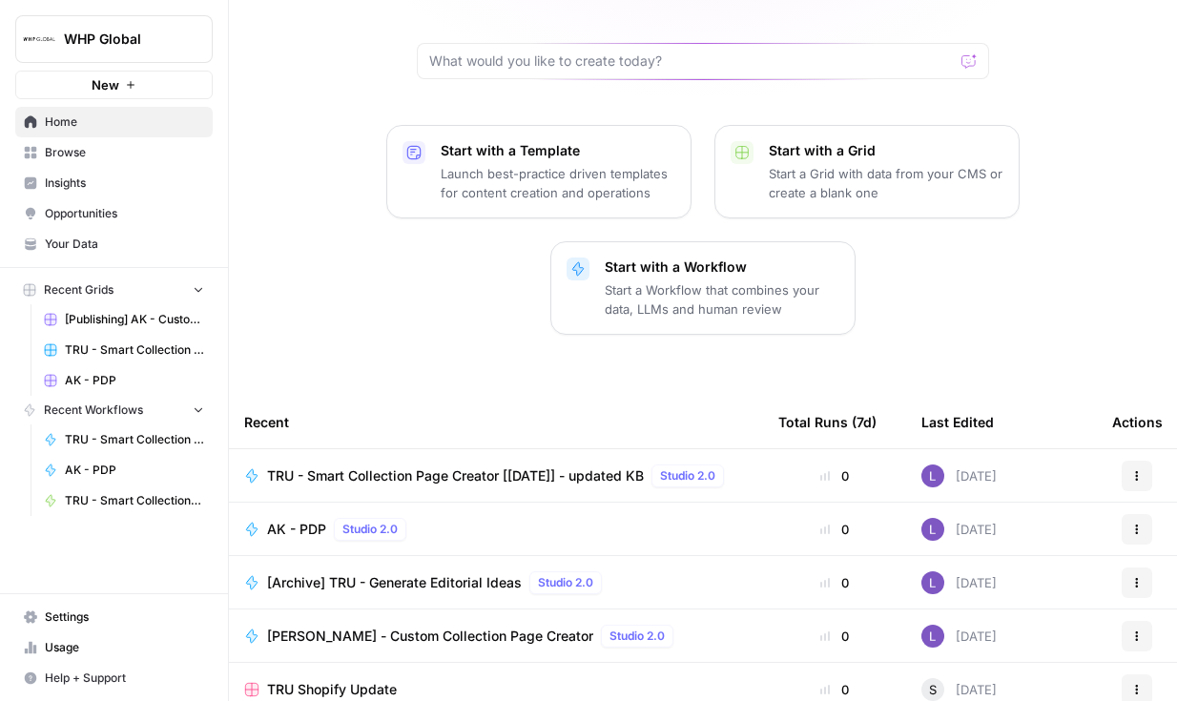
scroll to position [173, 0]
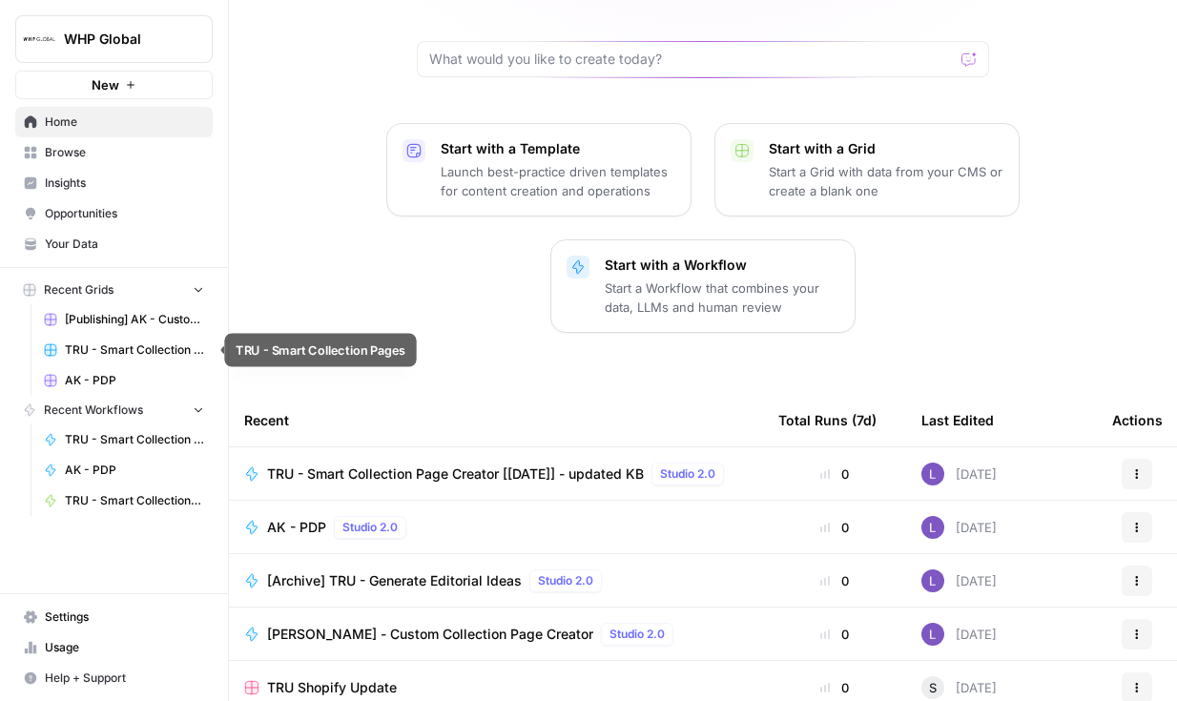
click at [124, 351] on span "TRU - Smart Collection Pages" at bounding box center [134, 349] width 139 height 17
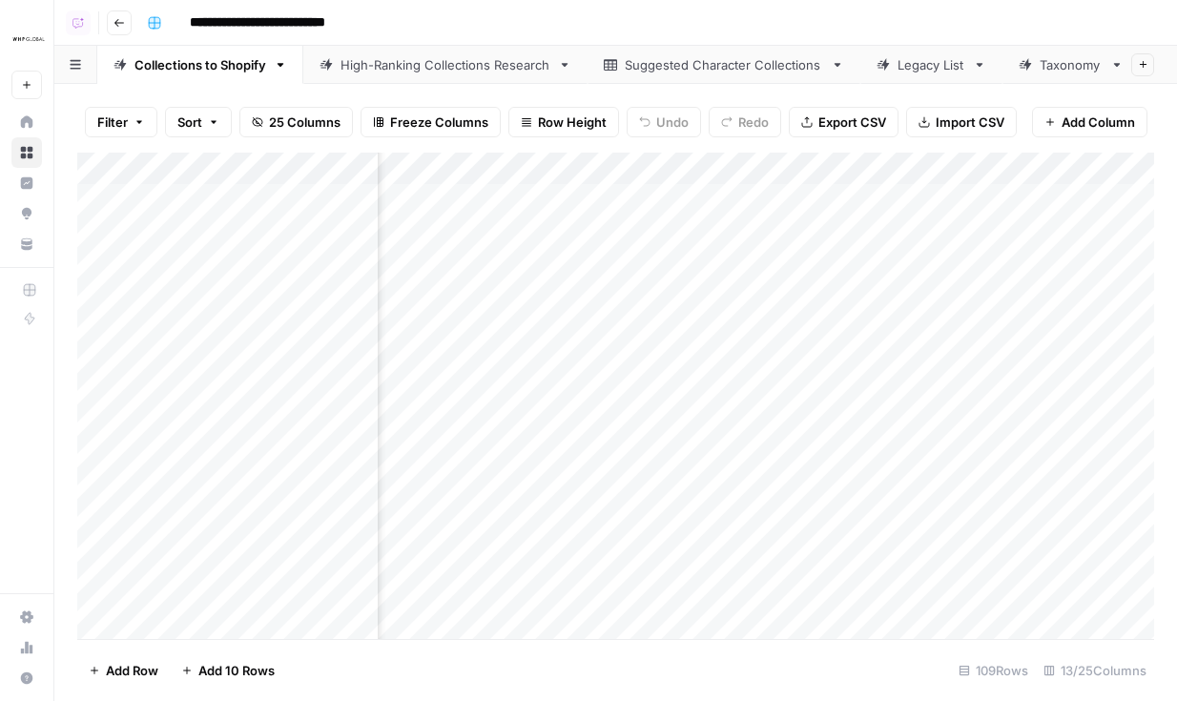
scroll to position [0, 1270]
click at [771, 168] on div "Add Column" at bounding box center [615, 396] width 1077 height 486
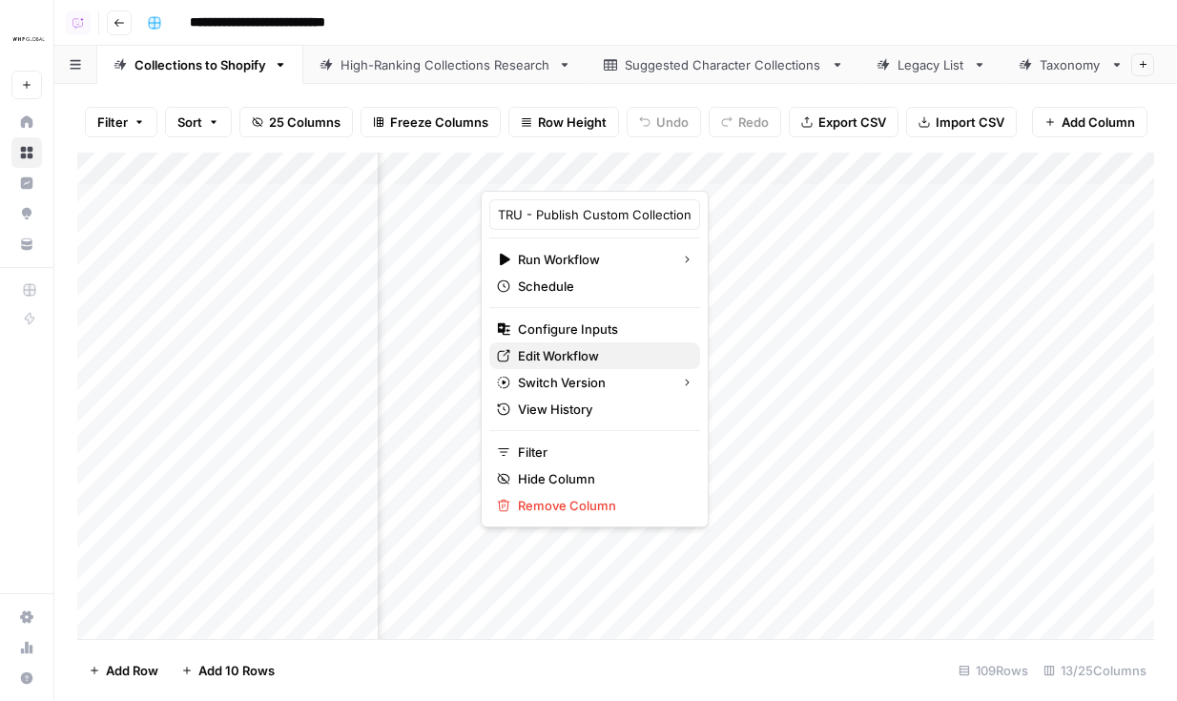
click at [575, 355] on span "Edit Workflow" at bounding box center [601, 355] width 167 height 19
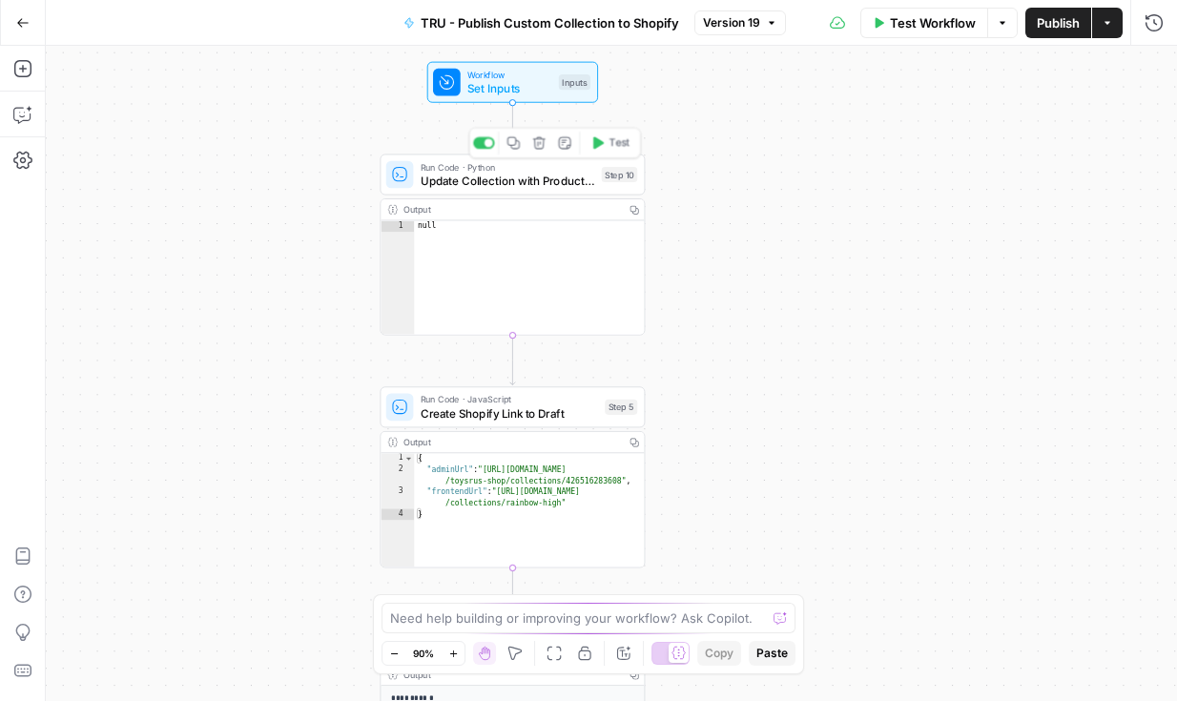
click at [508, 179] on span "Update Collection with Product ID's" at bounding box center [508, 180] width 175 height 17
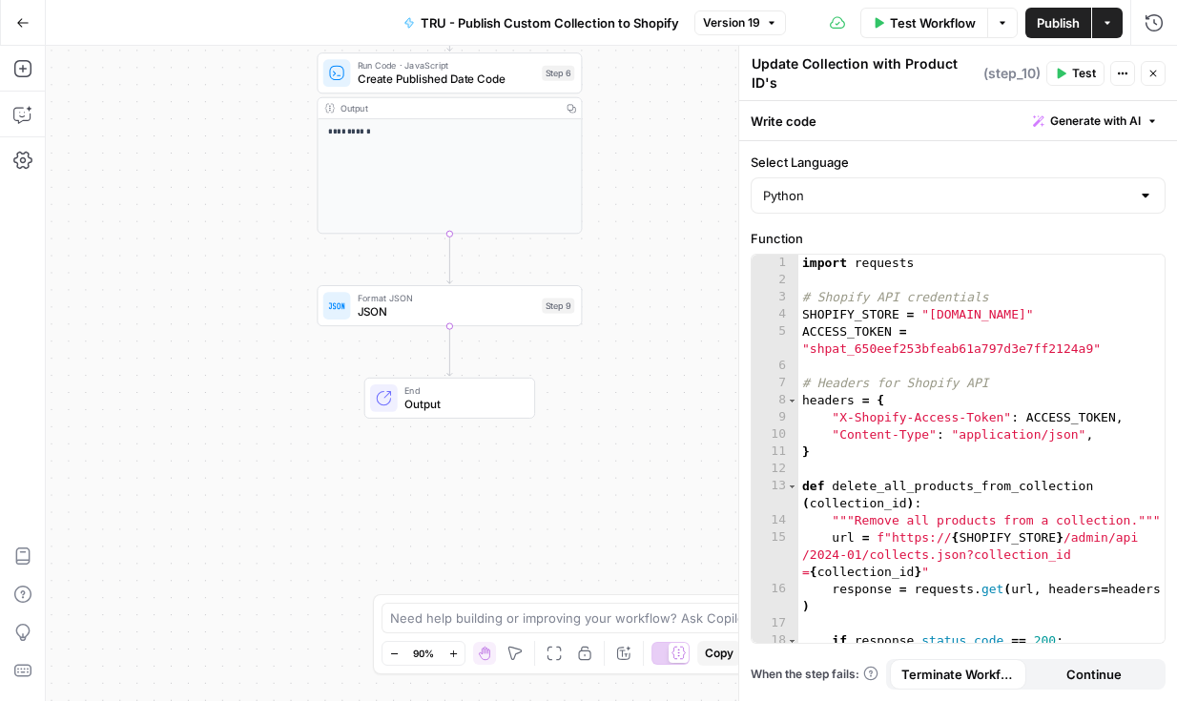
click at [30, 18] on button "Go Back" at bounding box center [23, 23] width 34 height 34
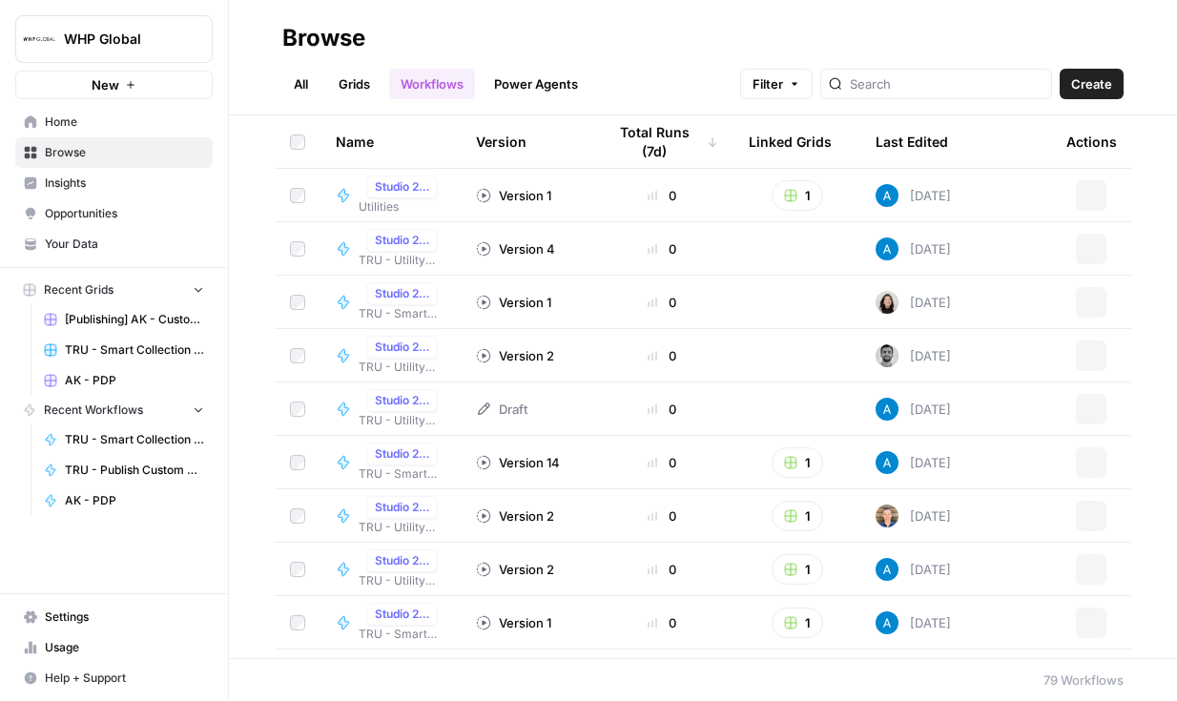
click at [121, 341] on span "TRU - Smart Collection Pages" at bounding box center [134, 349] width 139 height 17
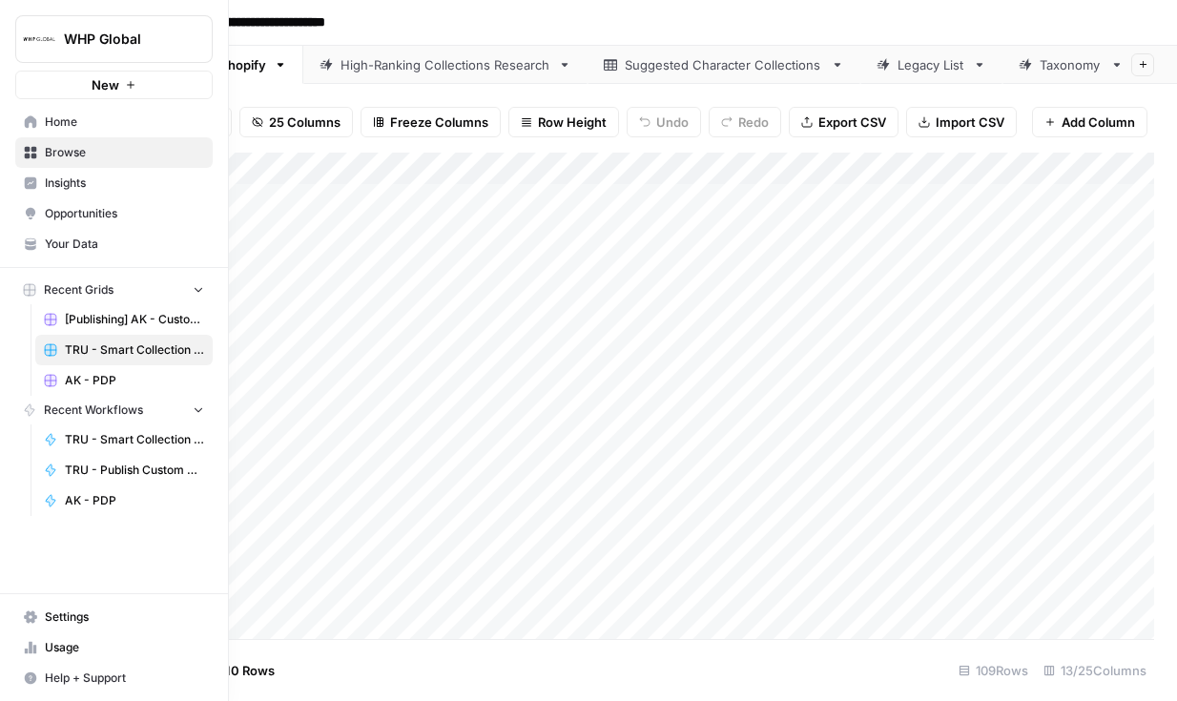
click at [65, 246] on span "Your Data" at bounding box center [124, 244] width 159 height 17
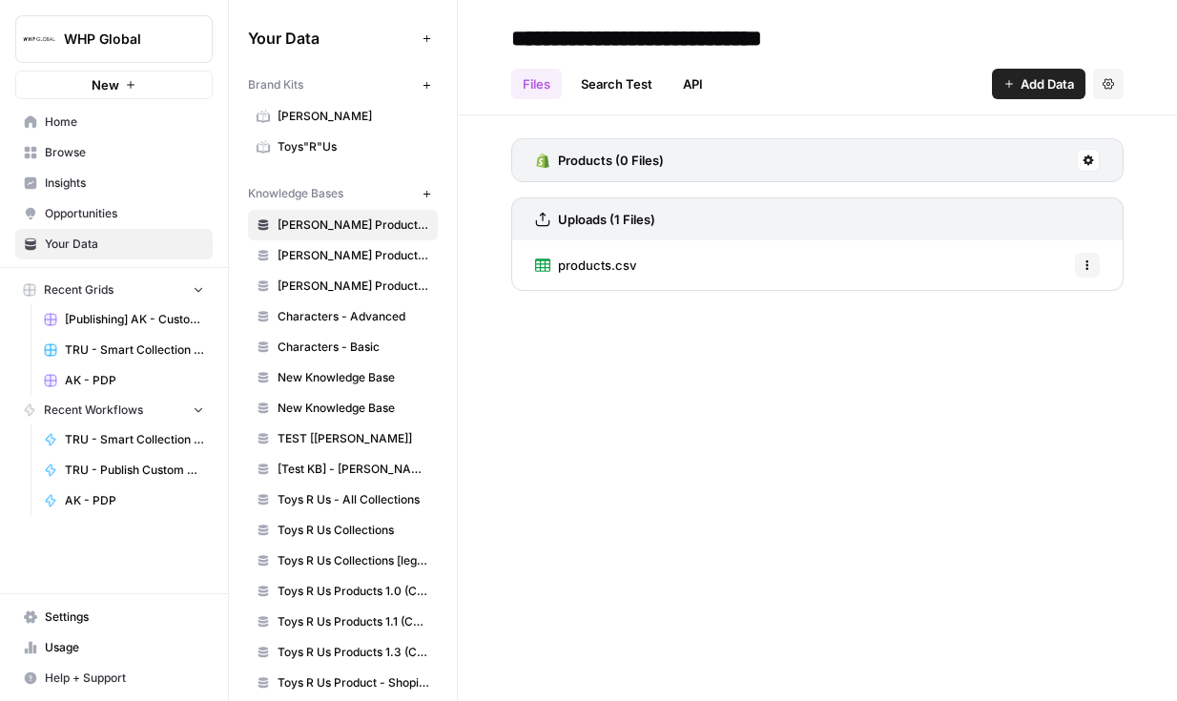
click at [302, 256] on span "Anne Klein Products 1.1 (CSV)" at bounding box center [354, 255] width 152 height 17
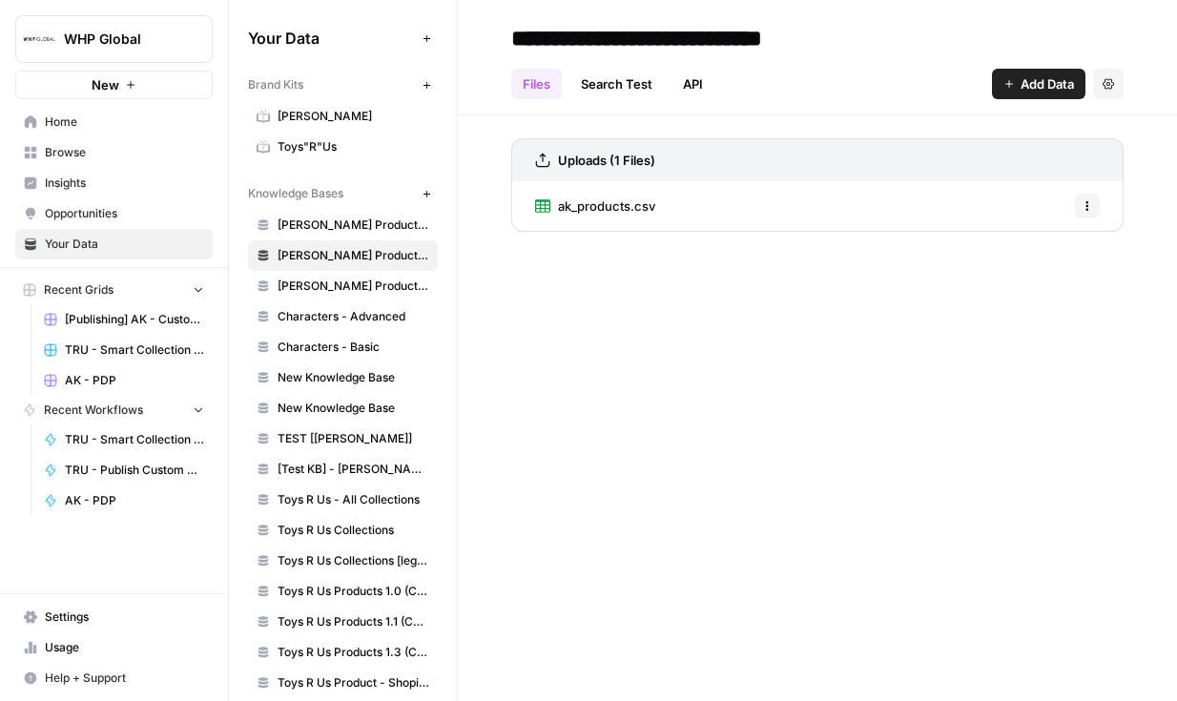
click at [318, 299] on link "Anne Klein Products 1.2 (Shopify Connection)" at bounding box center [343, 286] width 190 height 31
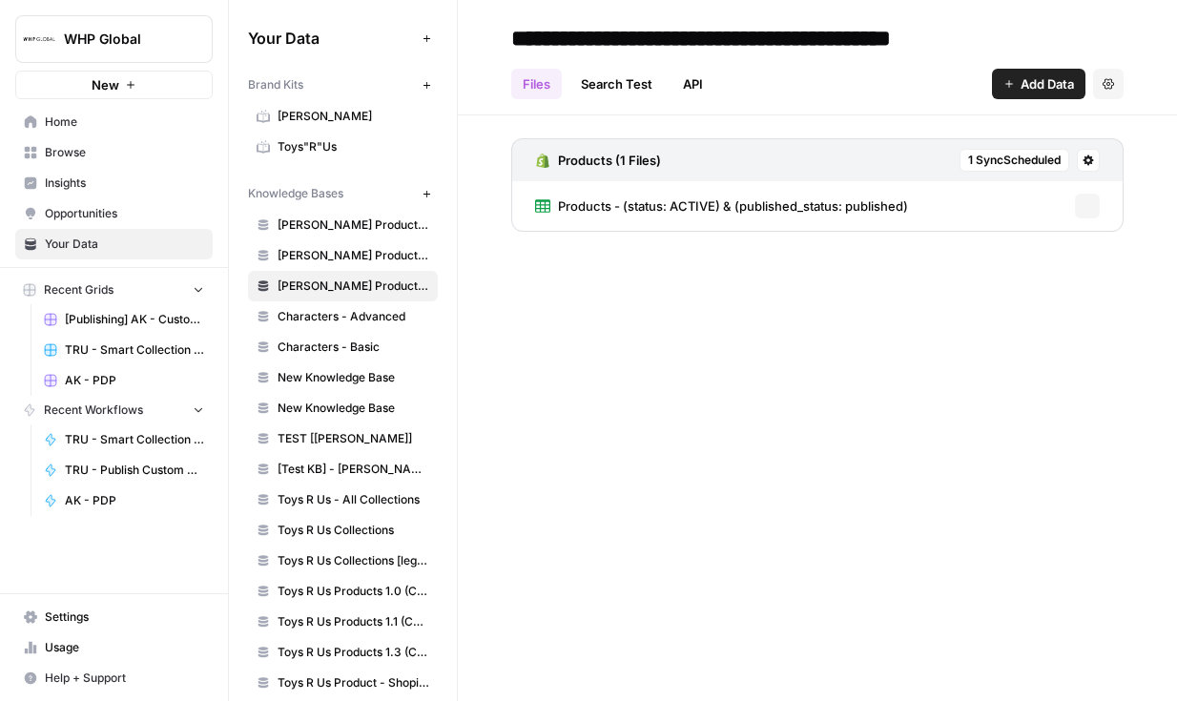
click at [319, 416] on span "New Knowledge Base" at bounding box center [354, 408] width 152 height 17
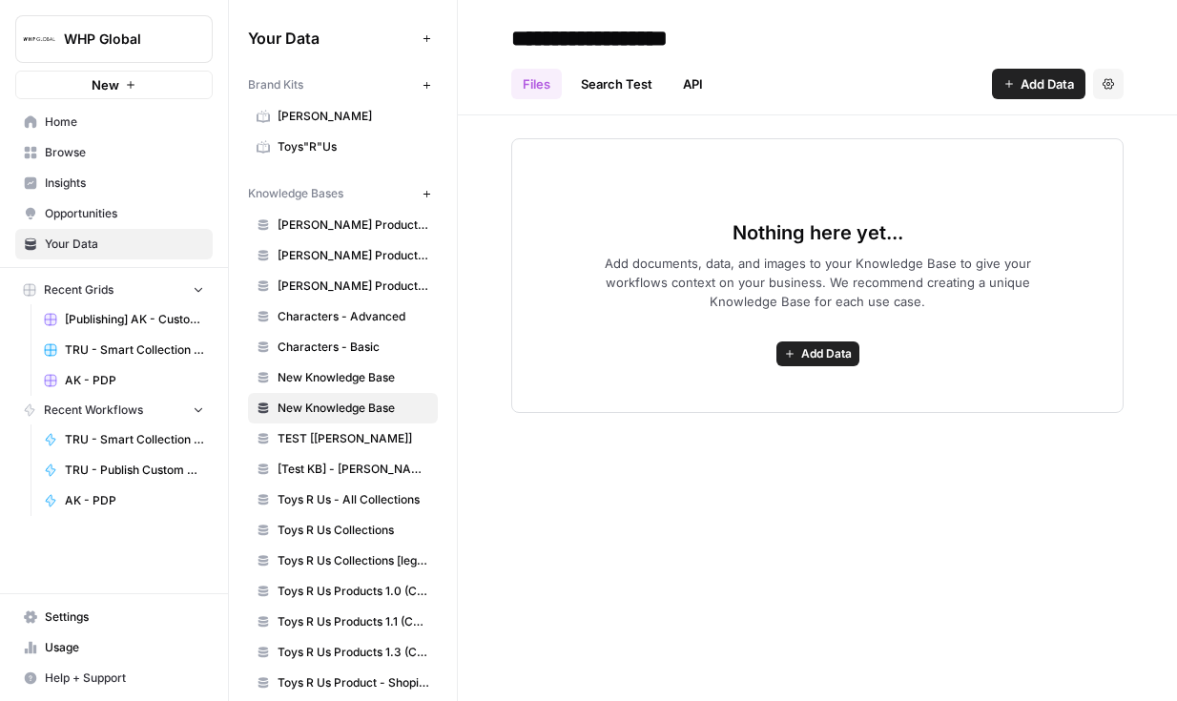
click at [313, 385] on span "New Knowledge Base" at bounding box center [354, 377] width 152 height 17
click at [344, 538] on span "Toys R Us Collections" at bounding box center [354, 530] width 152 height 17
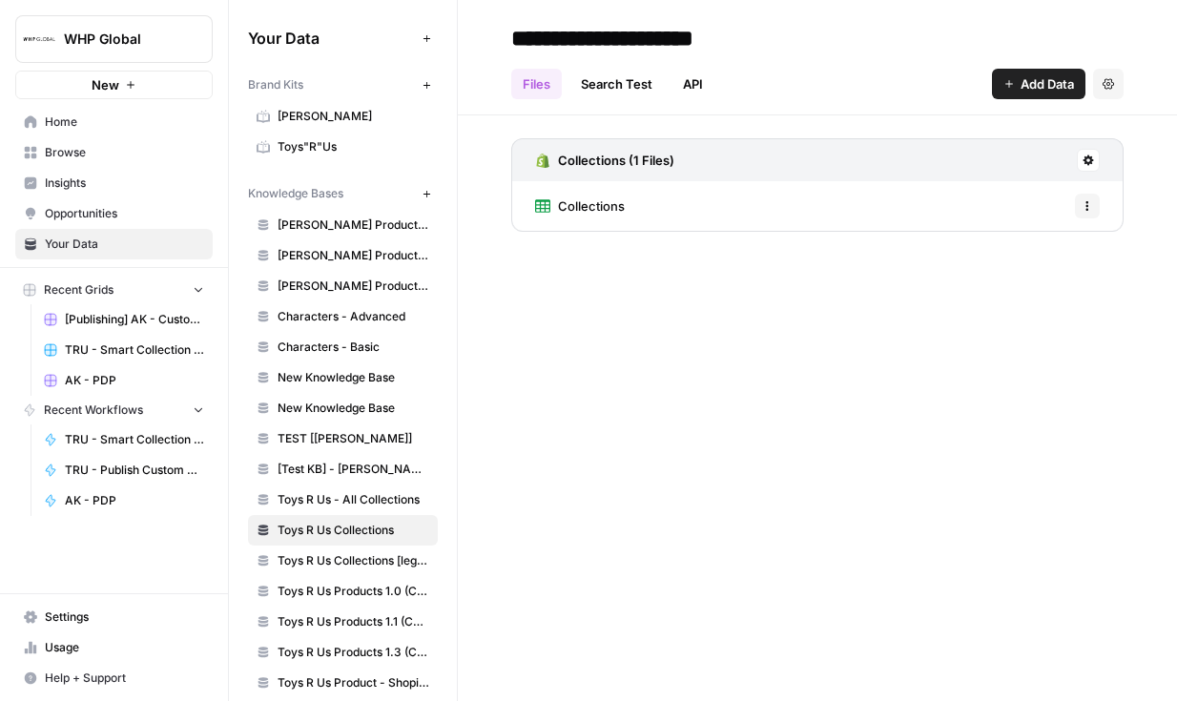
click at [104, 145] on span "Browse" at bounding box center [124, 152] width 159 height 17
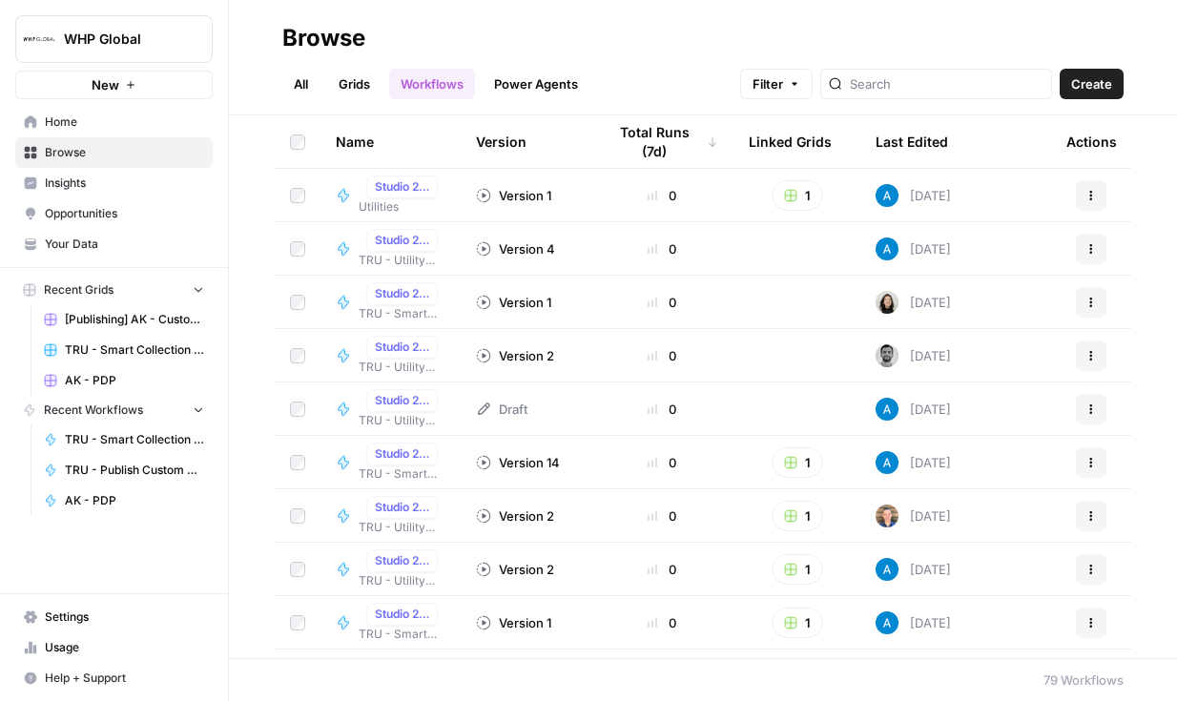
click at [342, 90] on link "Grids" at bounding box center [354, 84] width 54 height 31
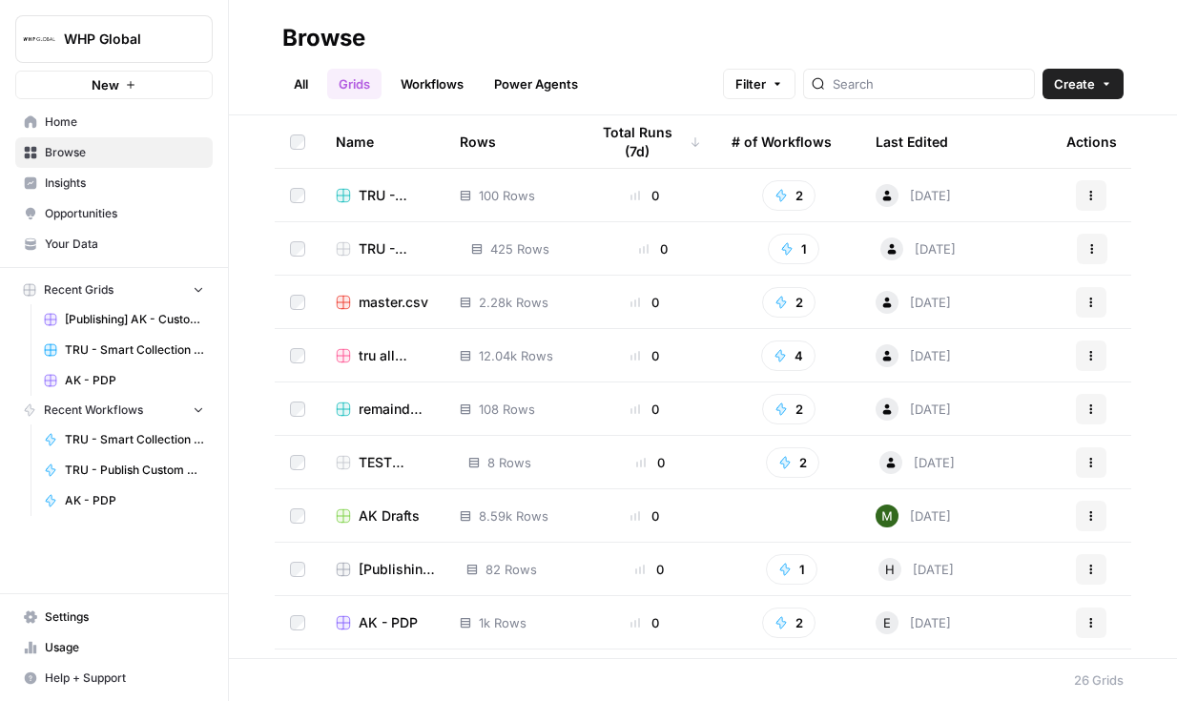
click at [374, 197] on span "TRU - Calibration Batch" at bounding box center [394, 195] width 71 height 19
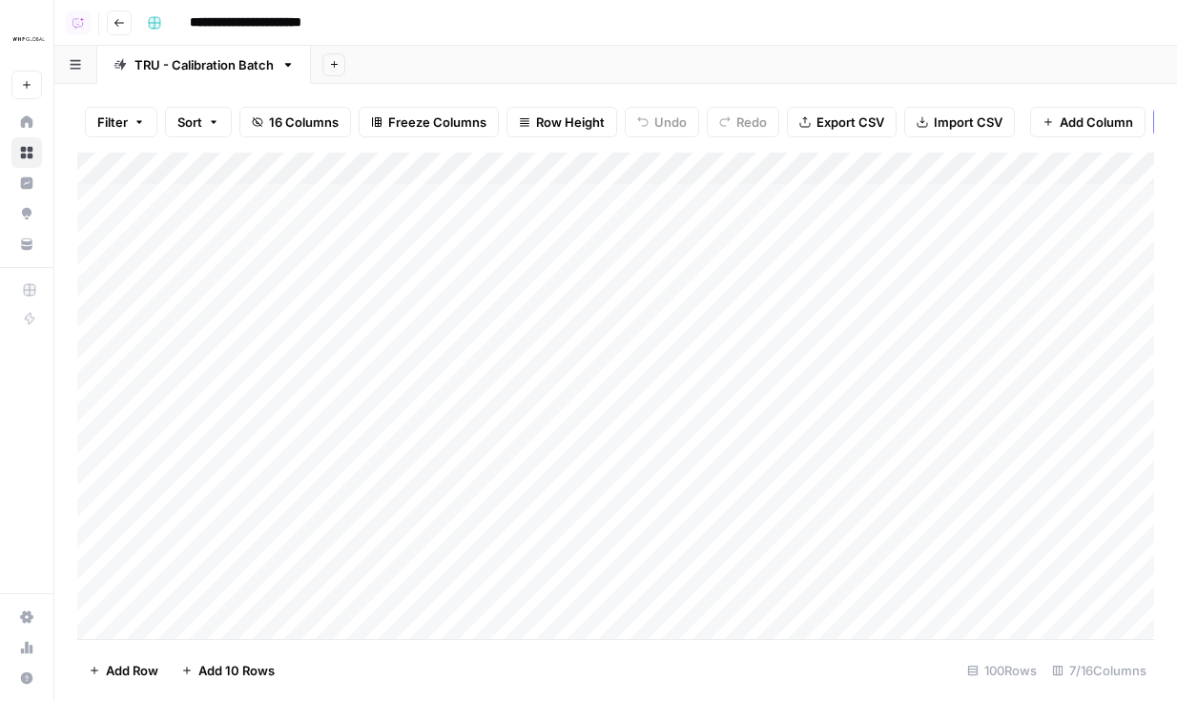
click at [329, 63] on icon "button" at bounding box center [334, 64] width 10 height 10
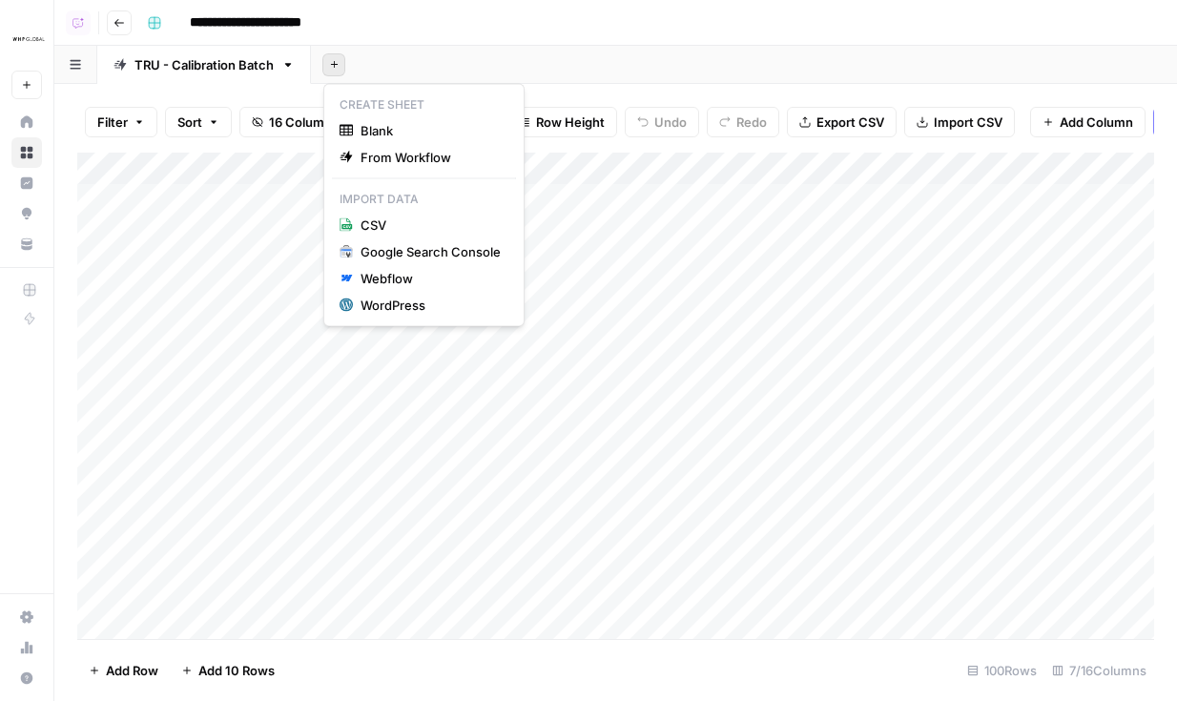
click at [540, 24] on div "**********" at bounding box center [648, 23] width 1018 height 31
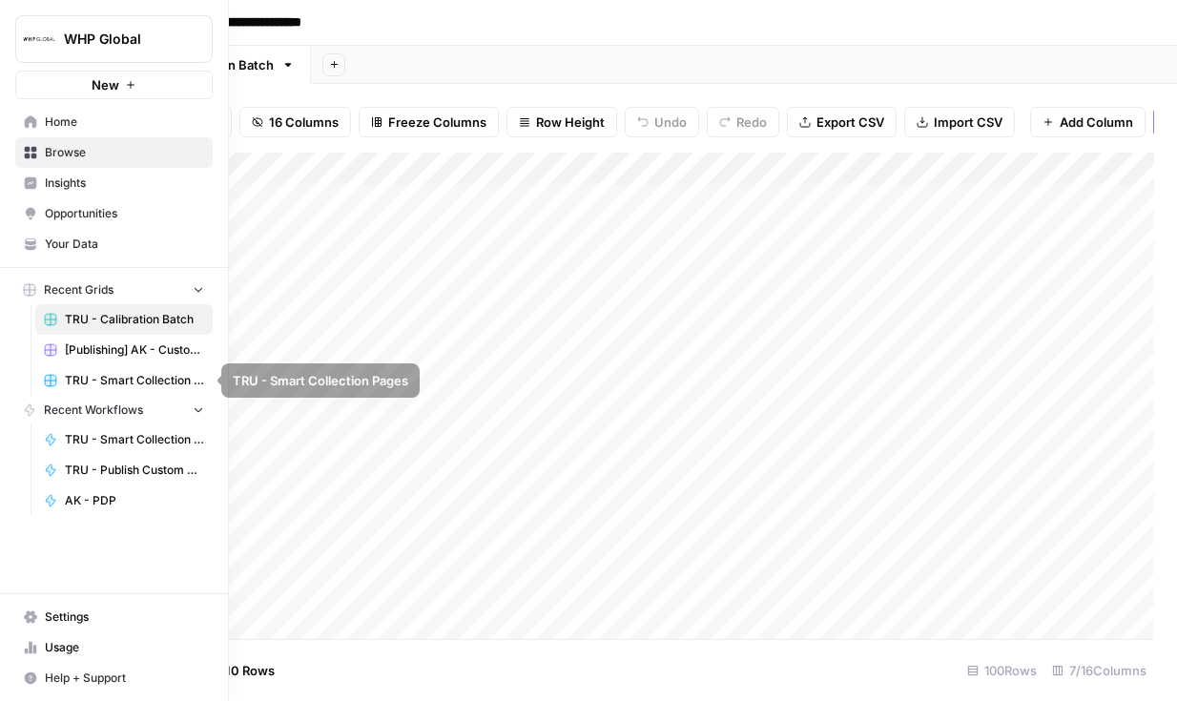
click at [133, 349] on span "[Publishing] AK - Custom Collection Pages" at bounding box center [134, 349] width 139 height 17
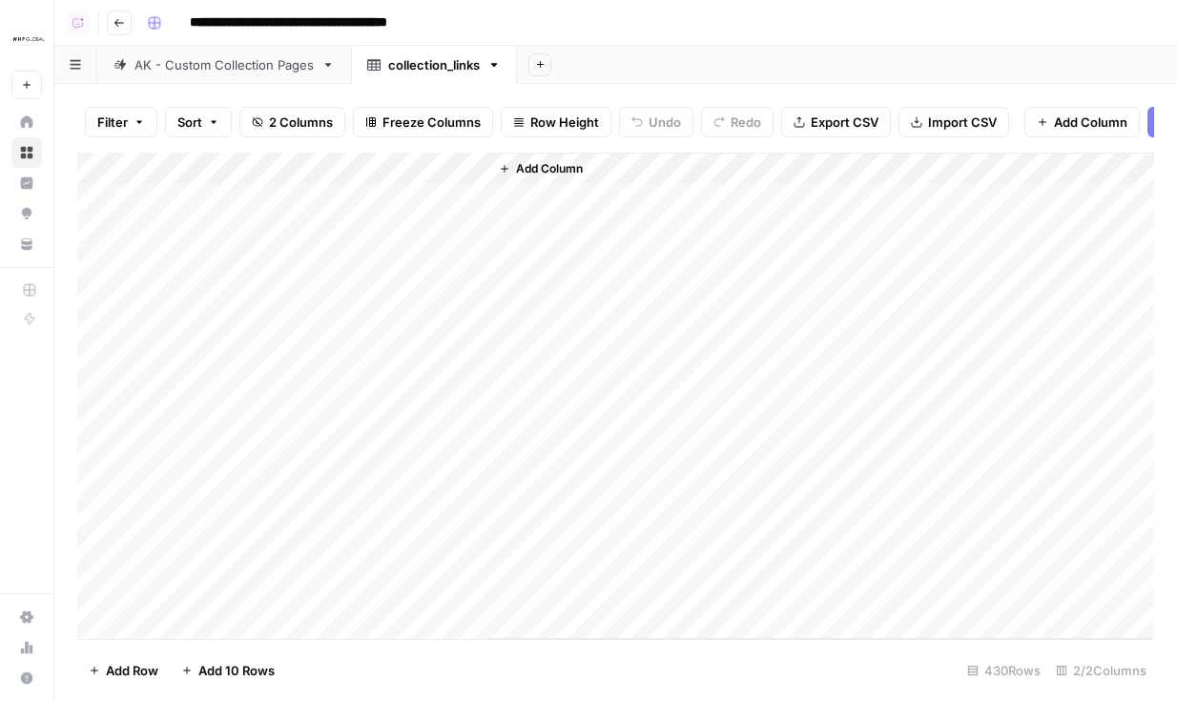
click at [230, 69] on div "AK - Custom Collection Pages" at bounding box center [223, 64] width 179 height 19
click at [410, 53] on link "collection_links" at bounding box center [434, 65] width 166 height 38
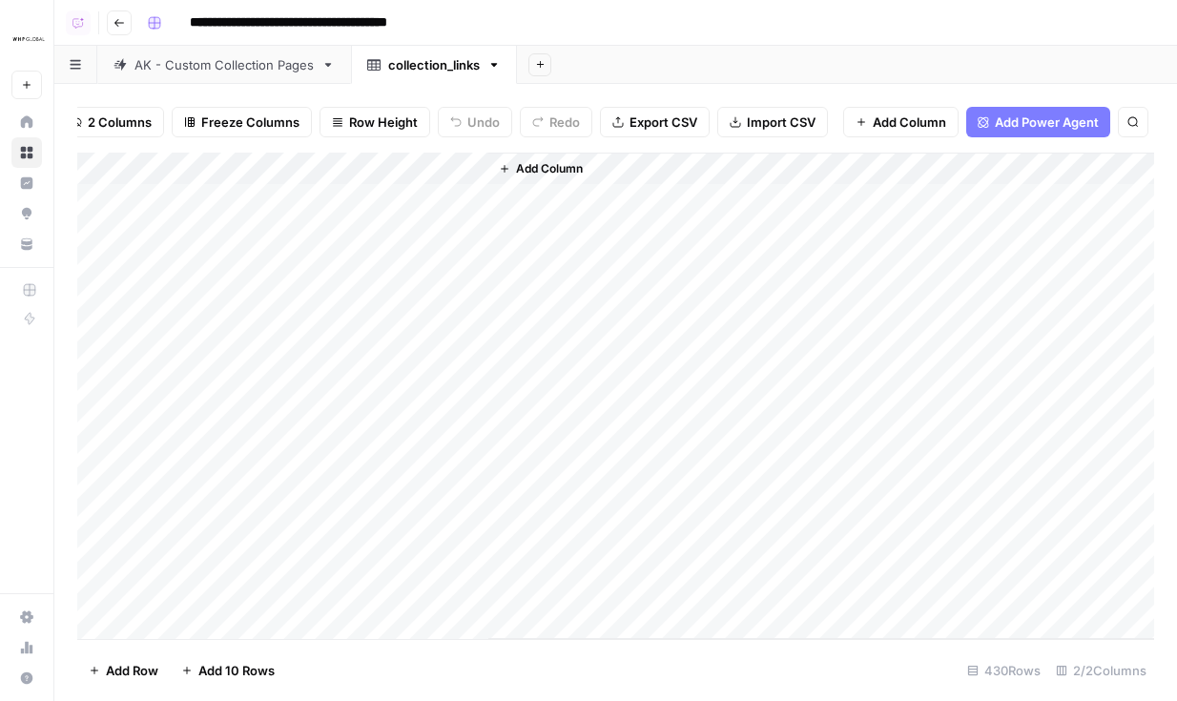
scroll to position [0, 182]
click at [919, 128] on span "Add Column" at bounding box center [908, 122] width 73 height 19
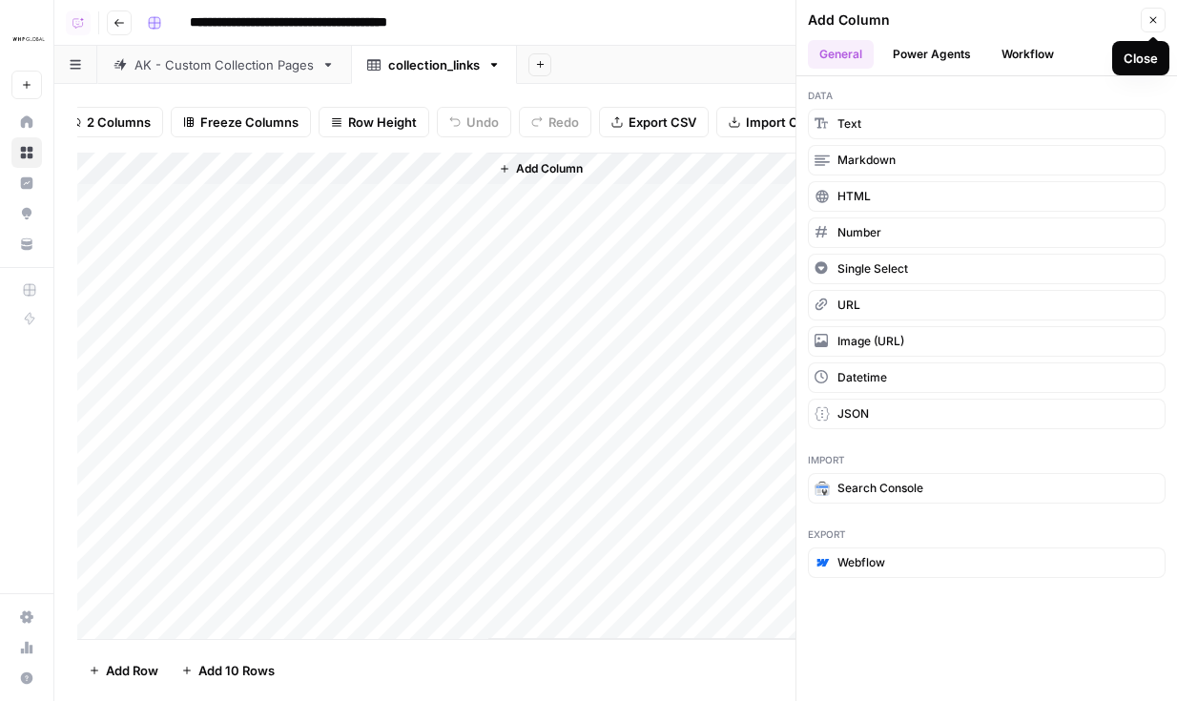
click at [1156, 27] on button "Close" at bounding box center [1153, 20] width 25 height 25
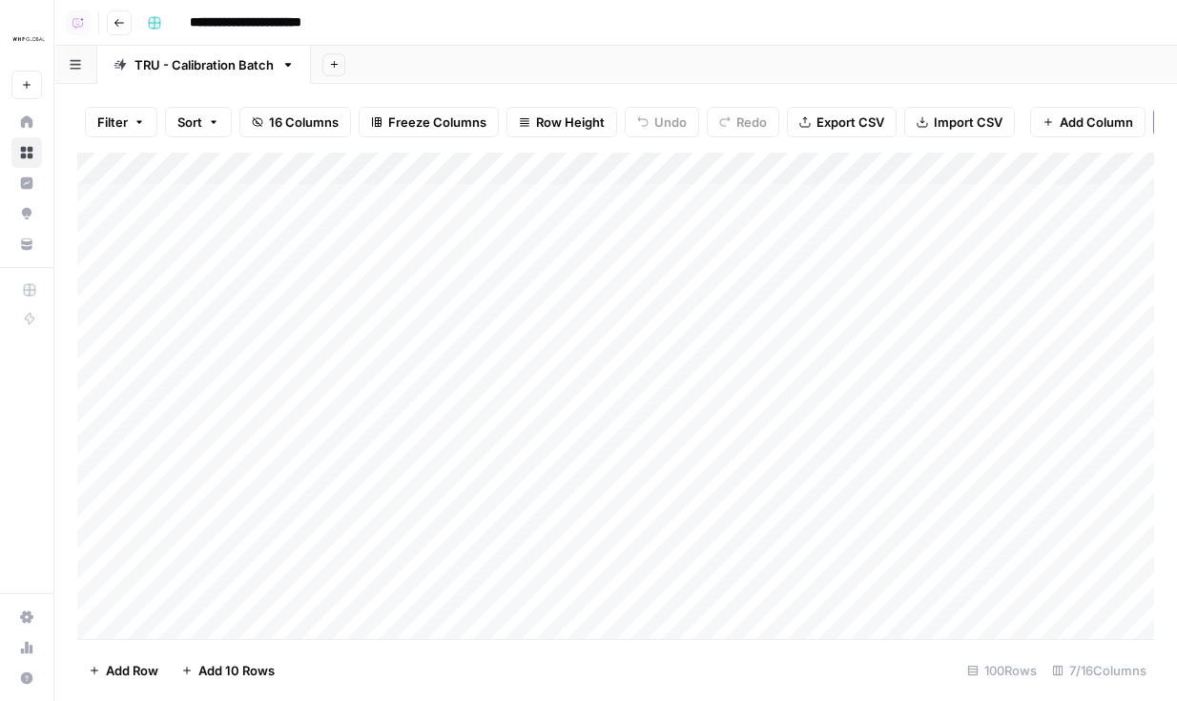
click at [112, 35] on header "**********" at bounding box center [615, 23] width 1122 height 46
click at [122, 31] on button "Go back" at bounding box center [119, 22] width 25 height 25
